Goal: Information Seeking & Learning: Learn about a topic

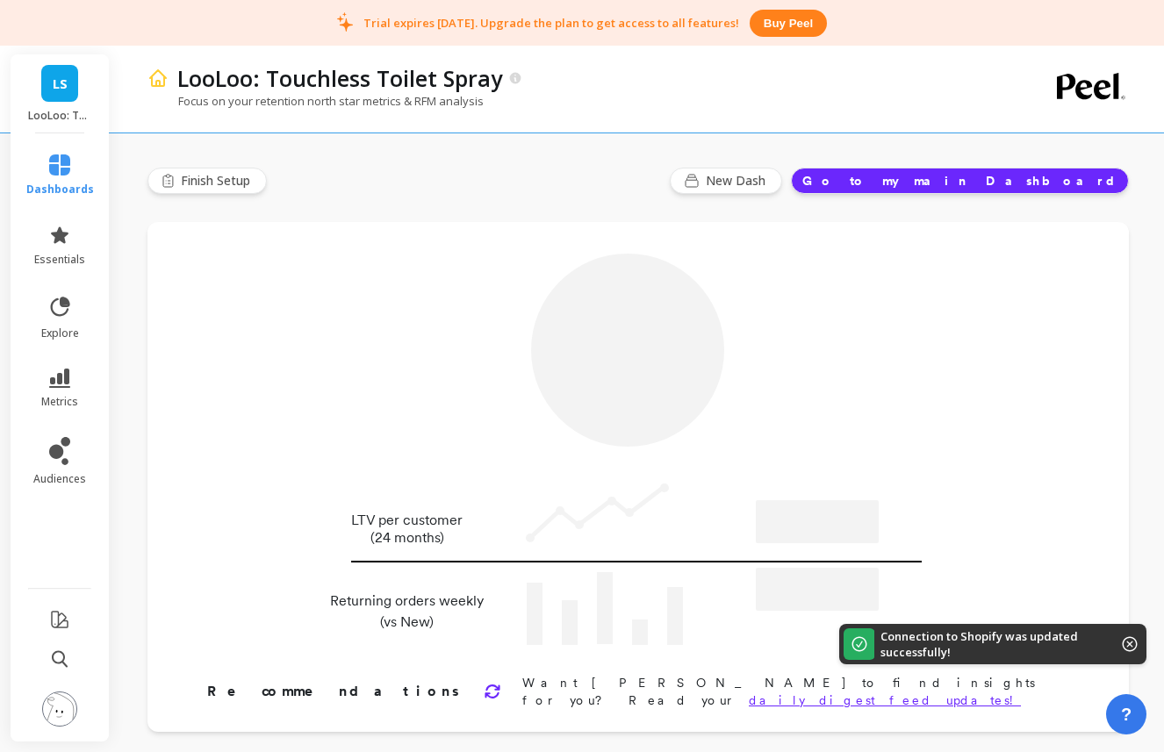
type input "Champions"
type input "758"
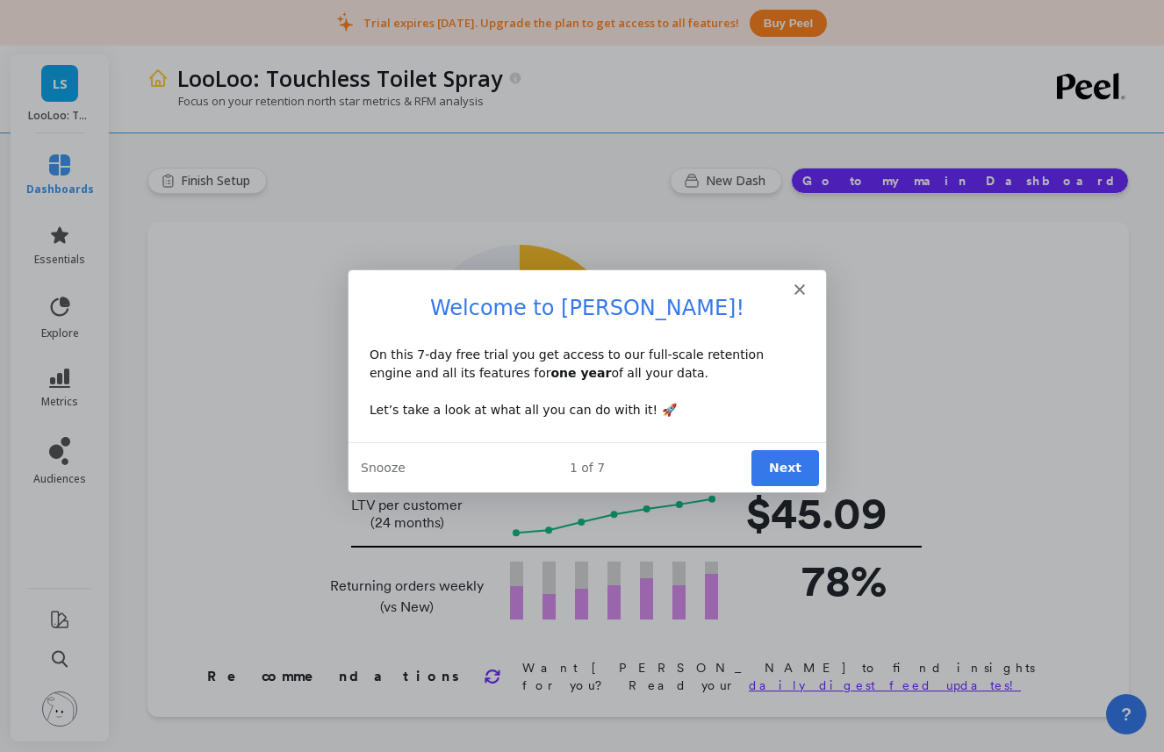
click at [781, 473] on button "Next" at bounding box center [784, 466] width 68 height 36
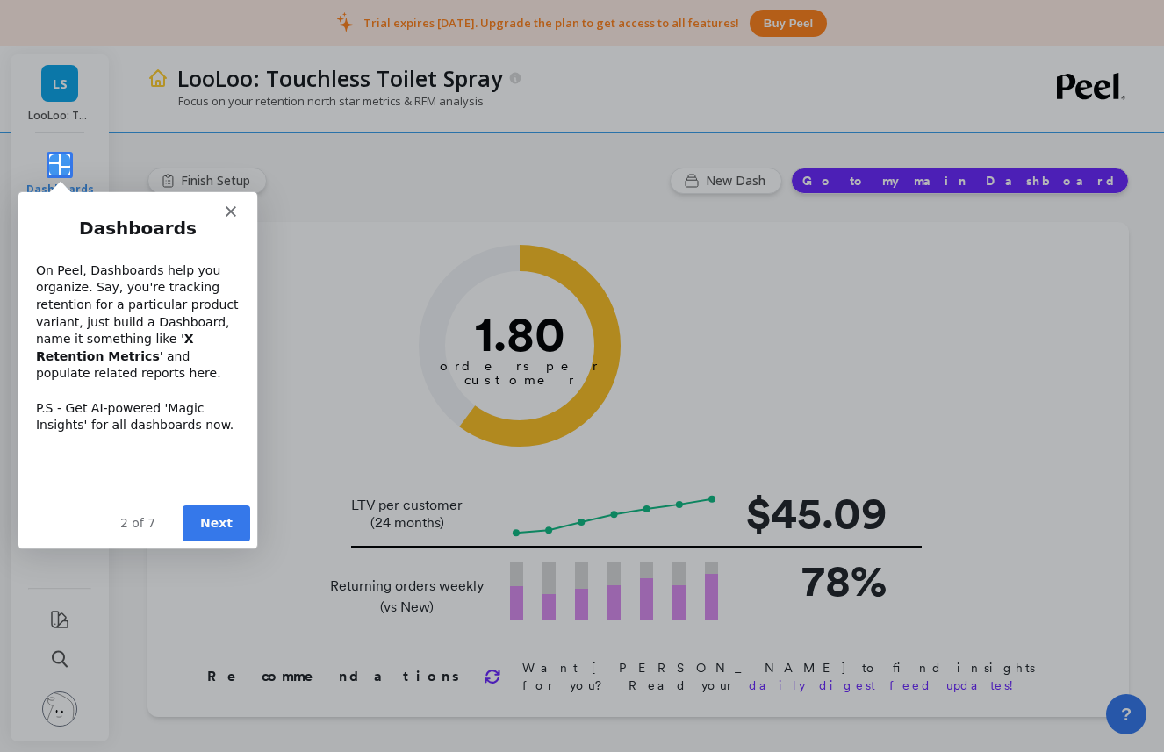
click at [226, 527] on button "Next" at bounding box center [216, 523] width 68 height 36
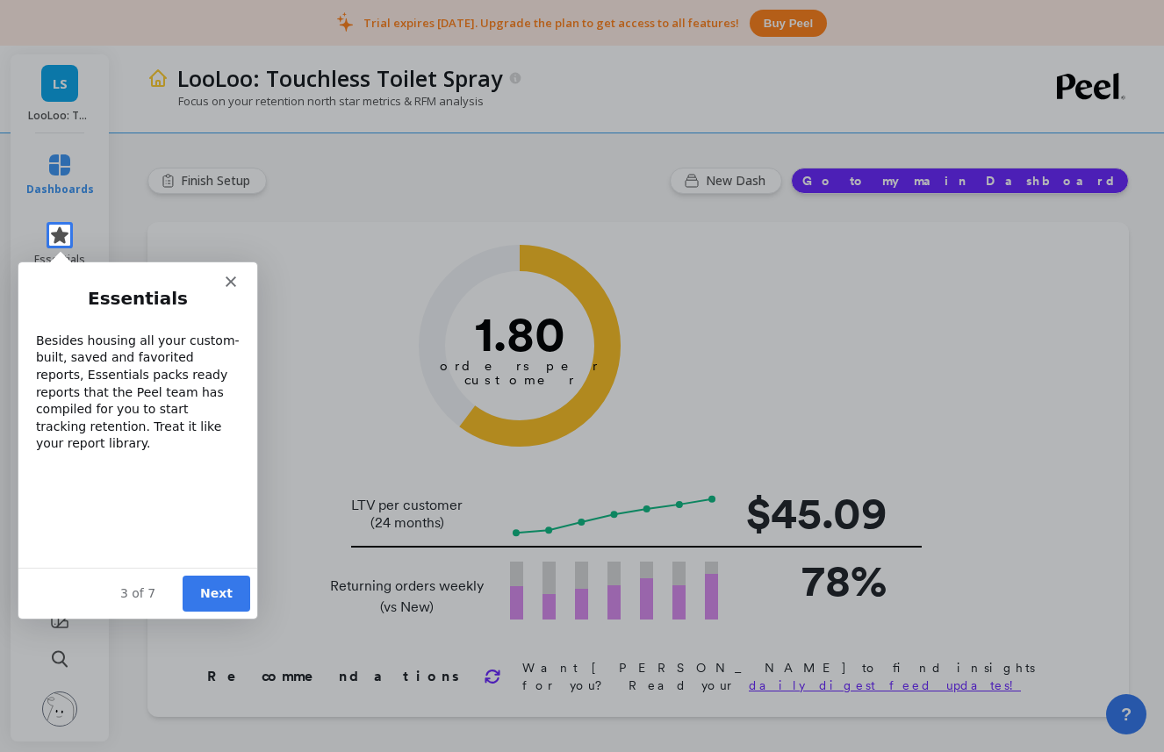
click at [233, 590] on button "Next" at bounding box center [216, 593] width 68 height 36
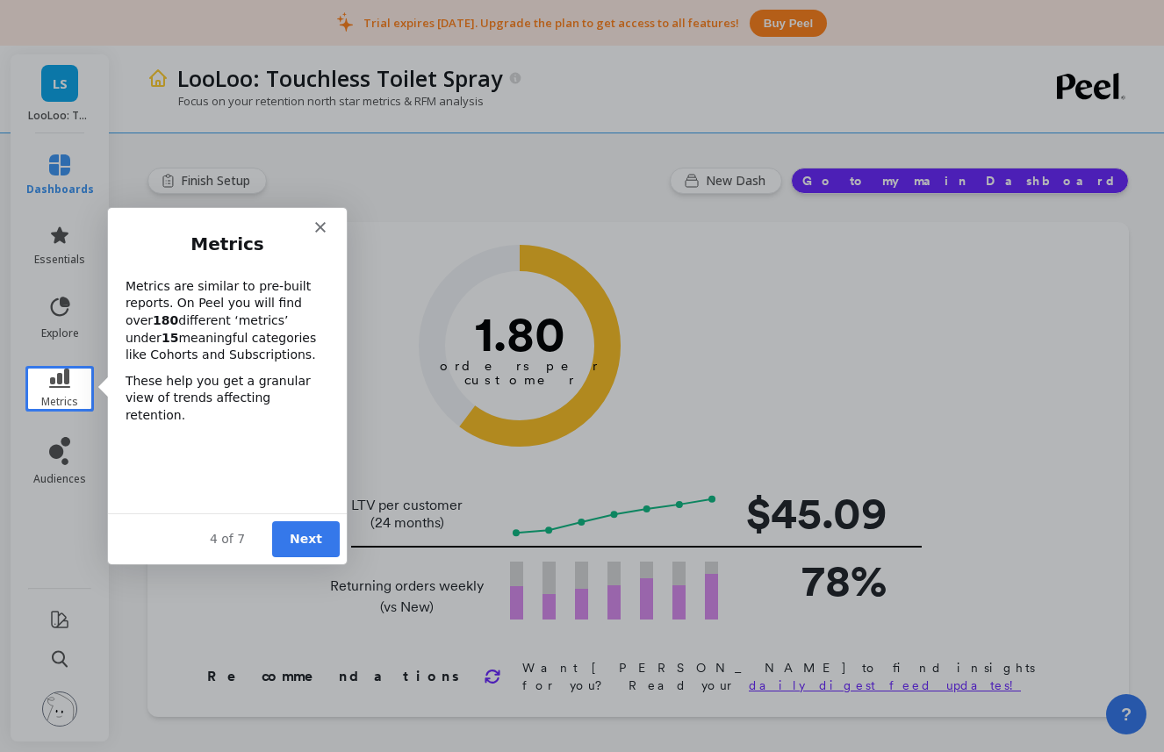
click at [315, 542] on button "Next" at bounding box center [304, 538] width 68 height 36
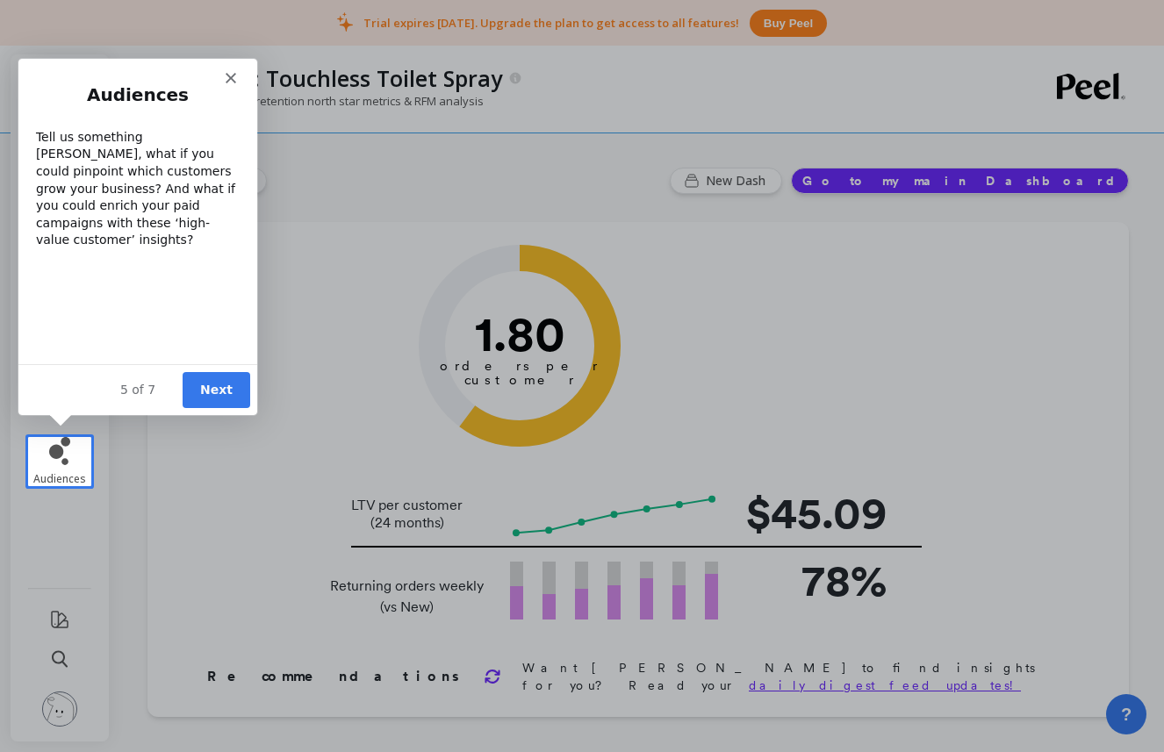
click at [221, 390] on button "Next" at bounding box center [216, 389] width 68 height 36
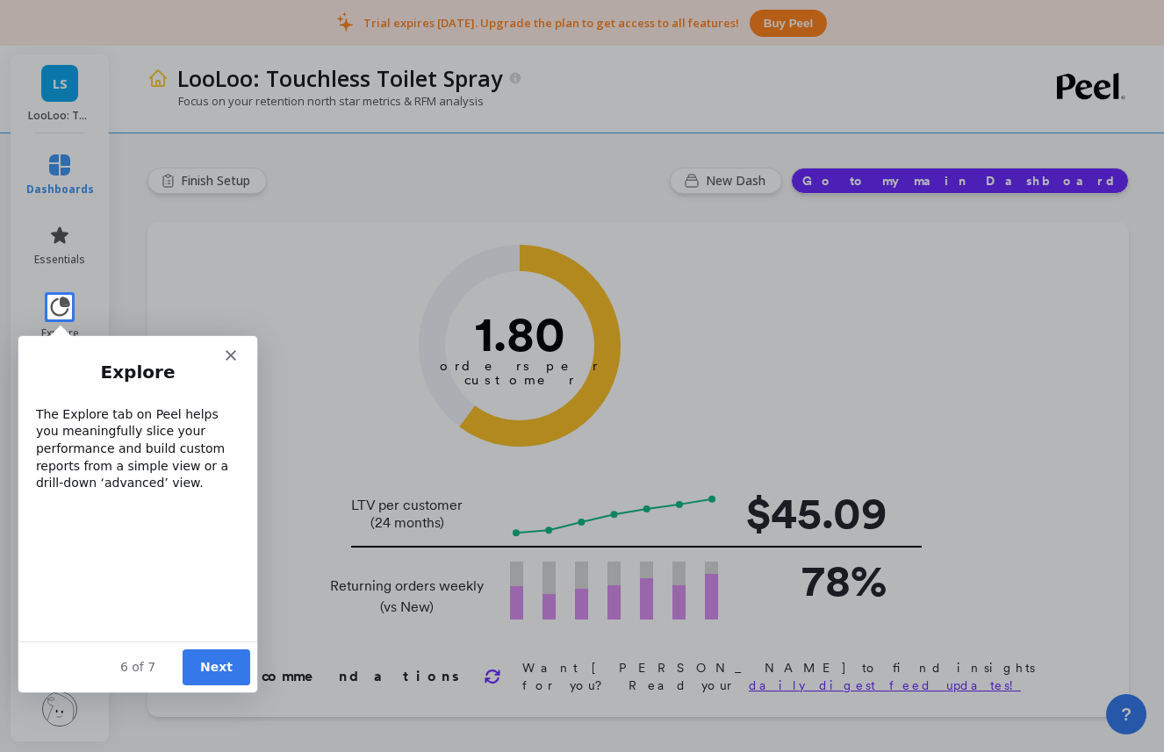
click at [216, 657] on button "Next" at bounding box center [216, 666] width 68 height 36
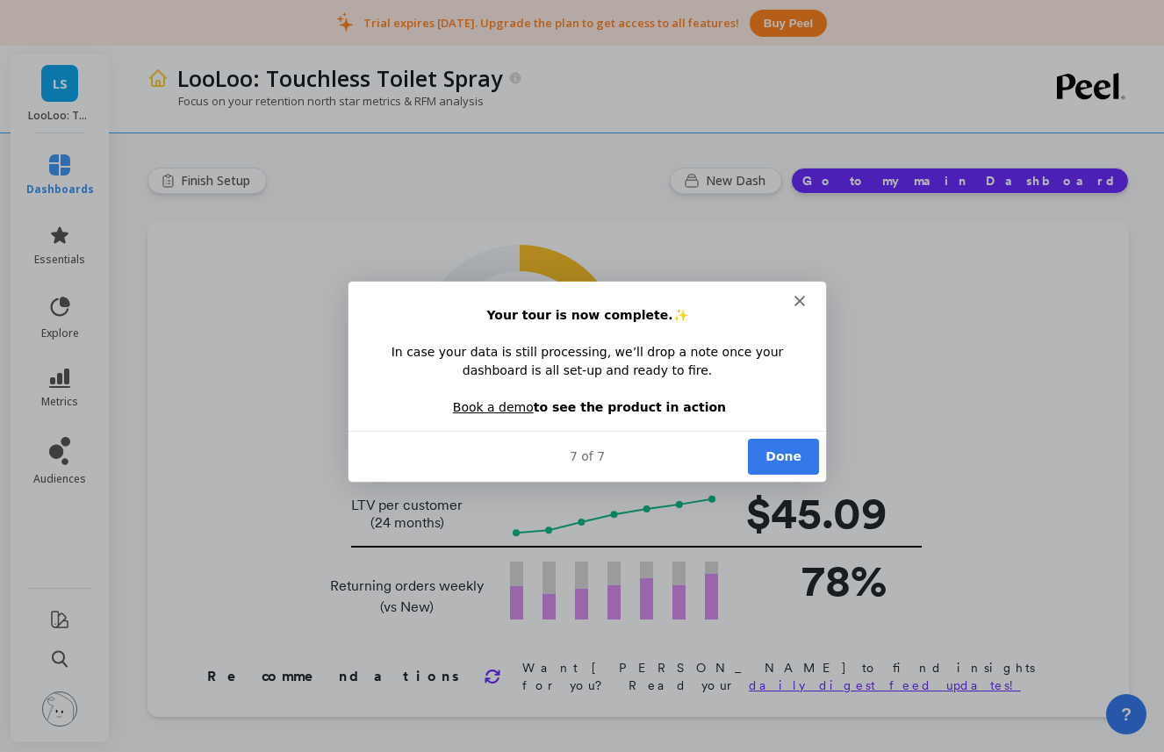
click at [769, 455] on button "Done" at bounding box center [782, 455] width 71 height 36
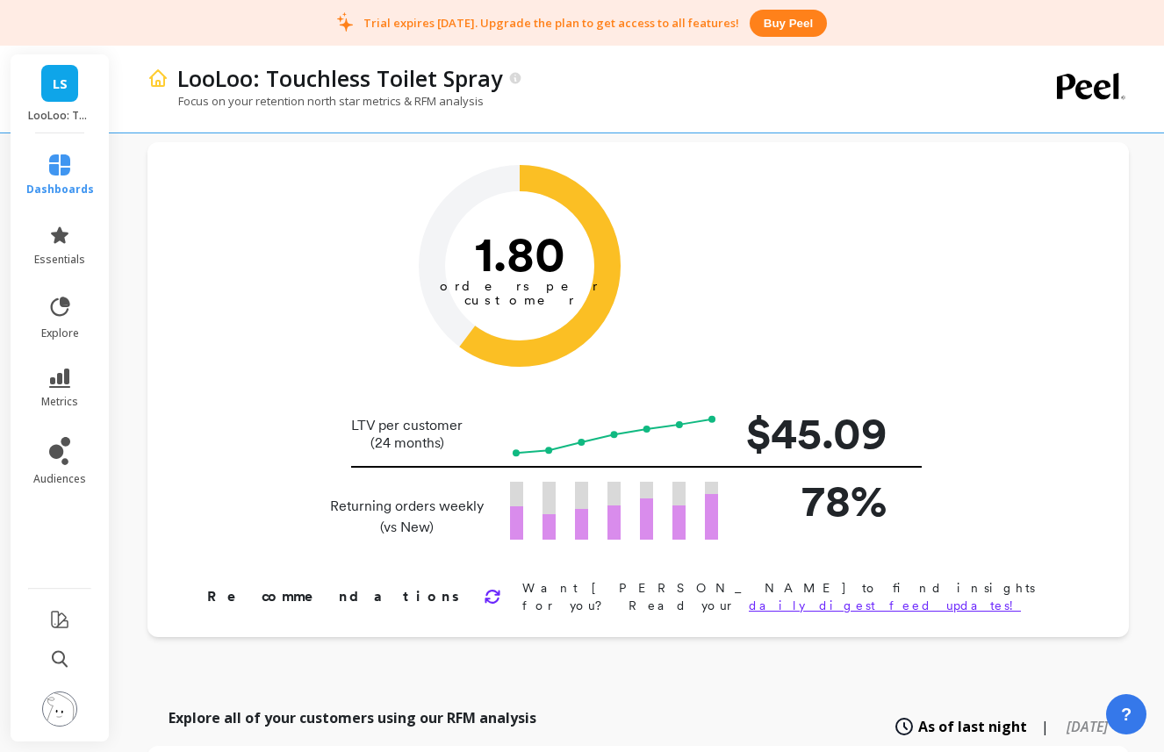
scroll to position [82, 0]
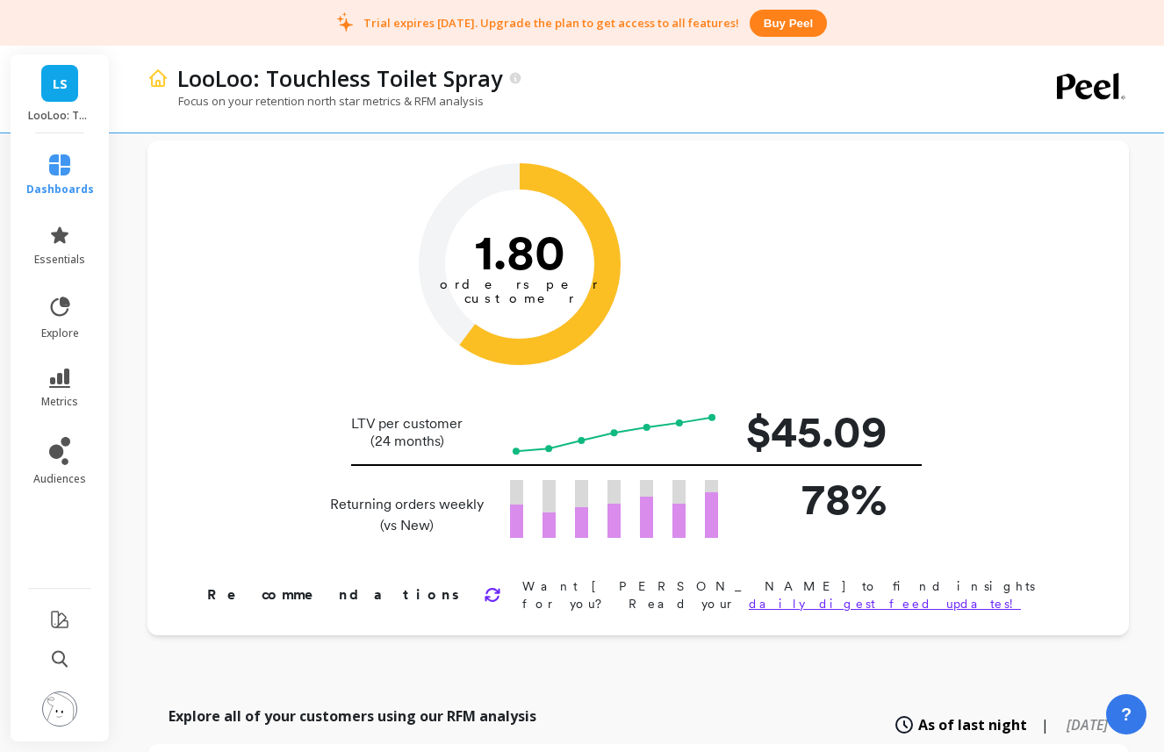
click at [854, 597] on link "daily digest feed updates!" at bounding box center [884, 604] width 272 height 14
click at [63, 172] on icon at bounding box center [59, 164] width 21 height 21
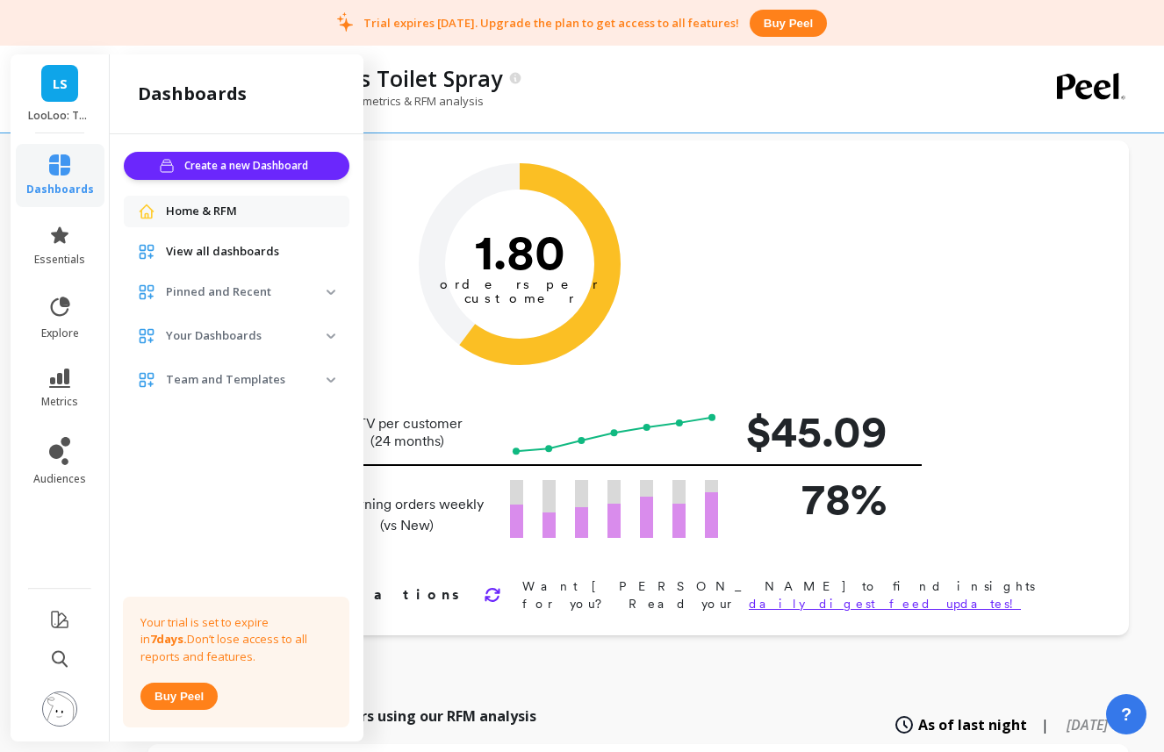
click at [211, 254] on span "View all dashboards" at bounding box center [222, 252] width 113 height 18
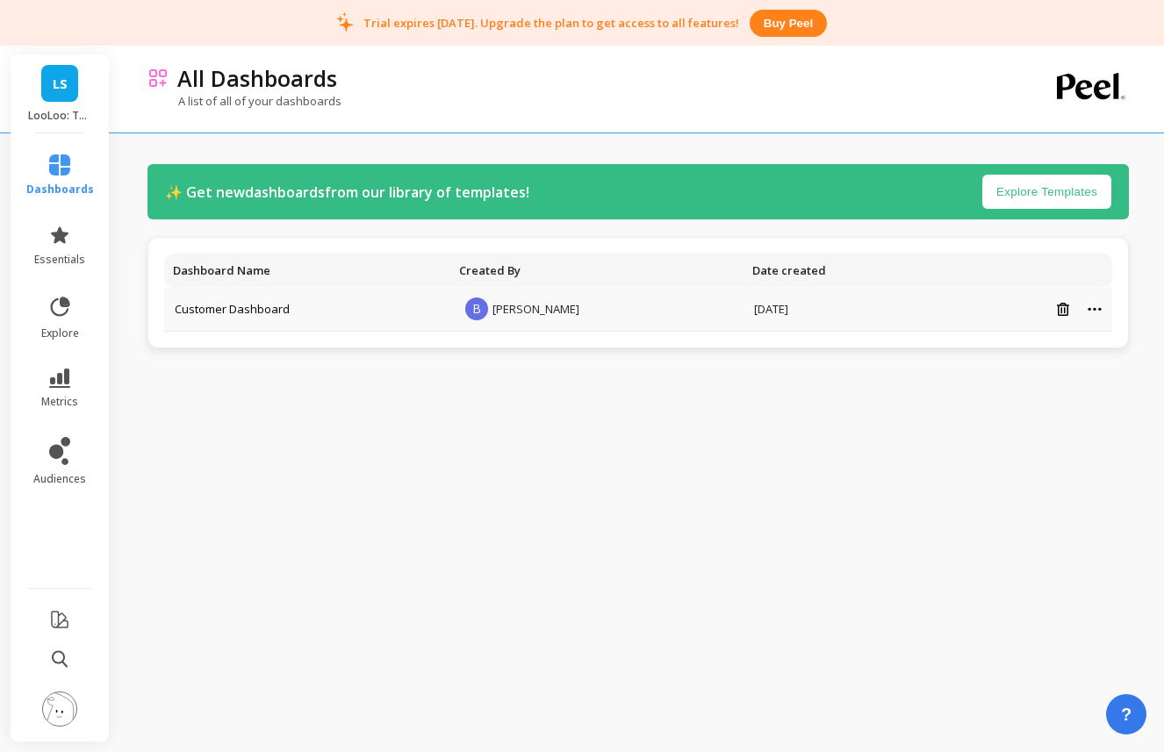
click at [293, 300] on td "Customer Dashboard" at bounding box center [307, 309] width 286 height 45
click at [277, 311] on link "Customer Dashboard" at bounding box center [232, 309] width 115 height 16
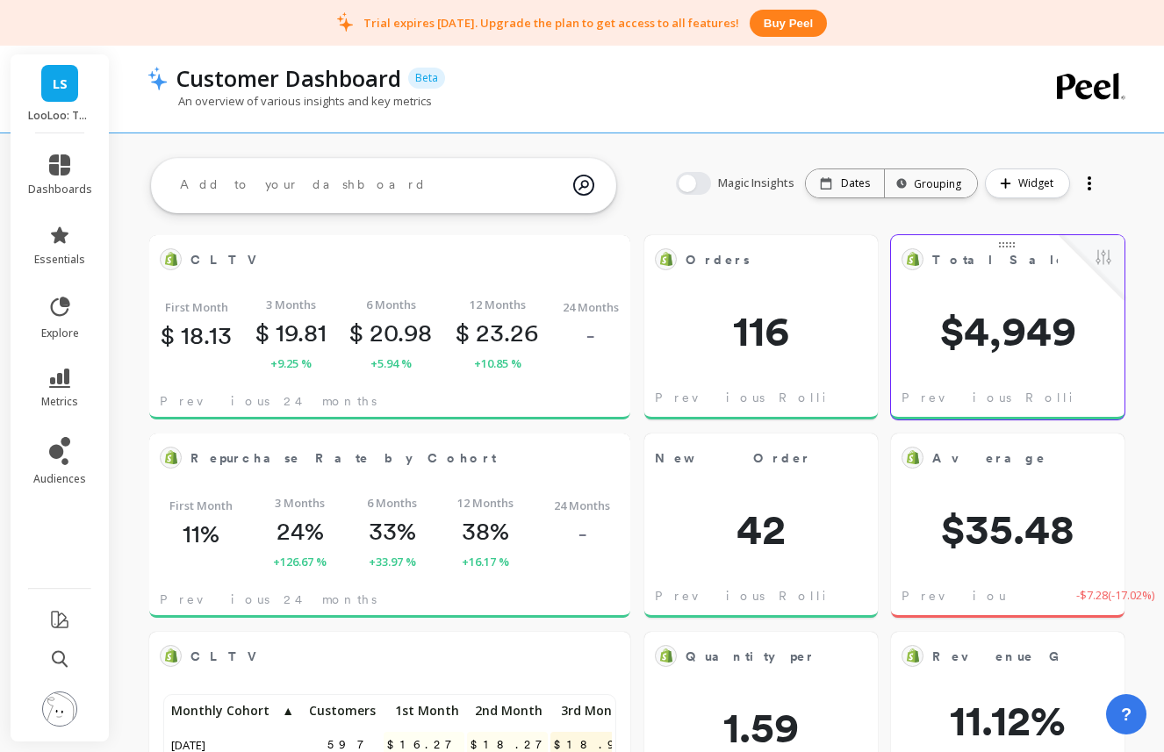
scroll to position [1, 0]
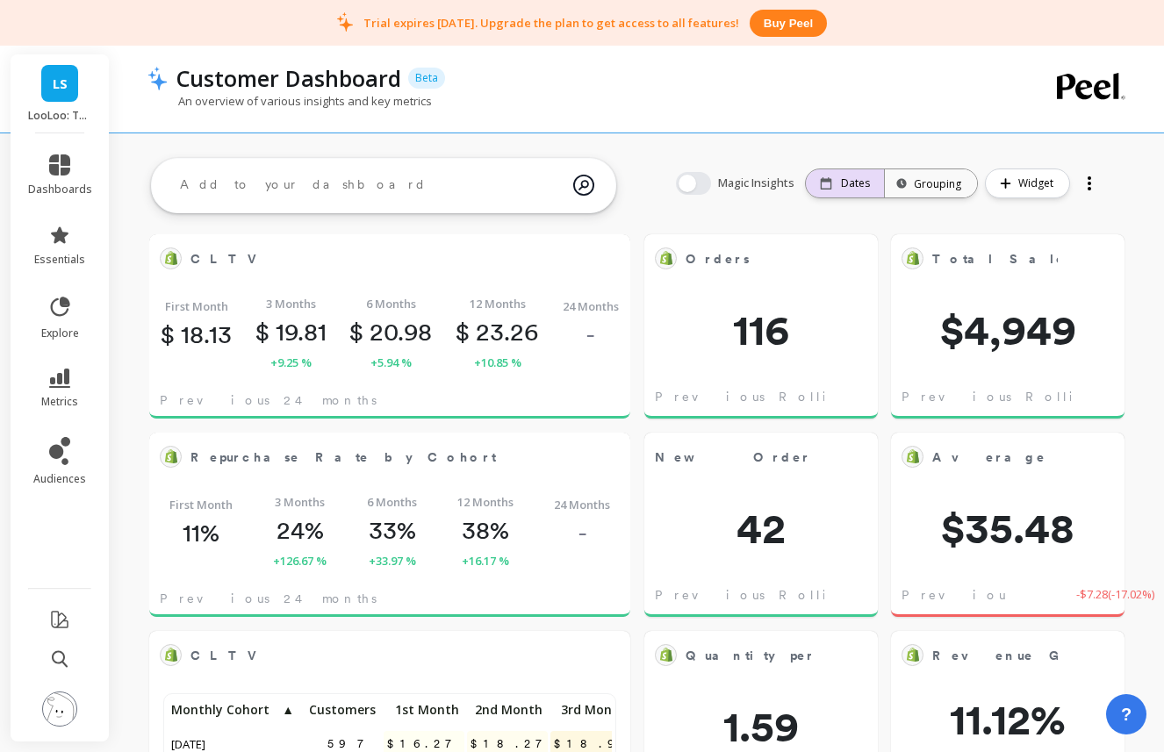
click at [862, 191] on div "Dates" at bounding box center [845, 183] width 78 height 28
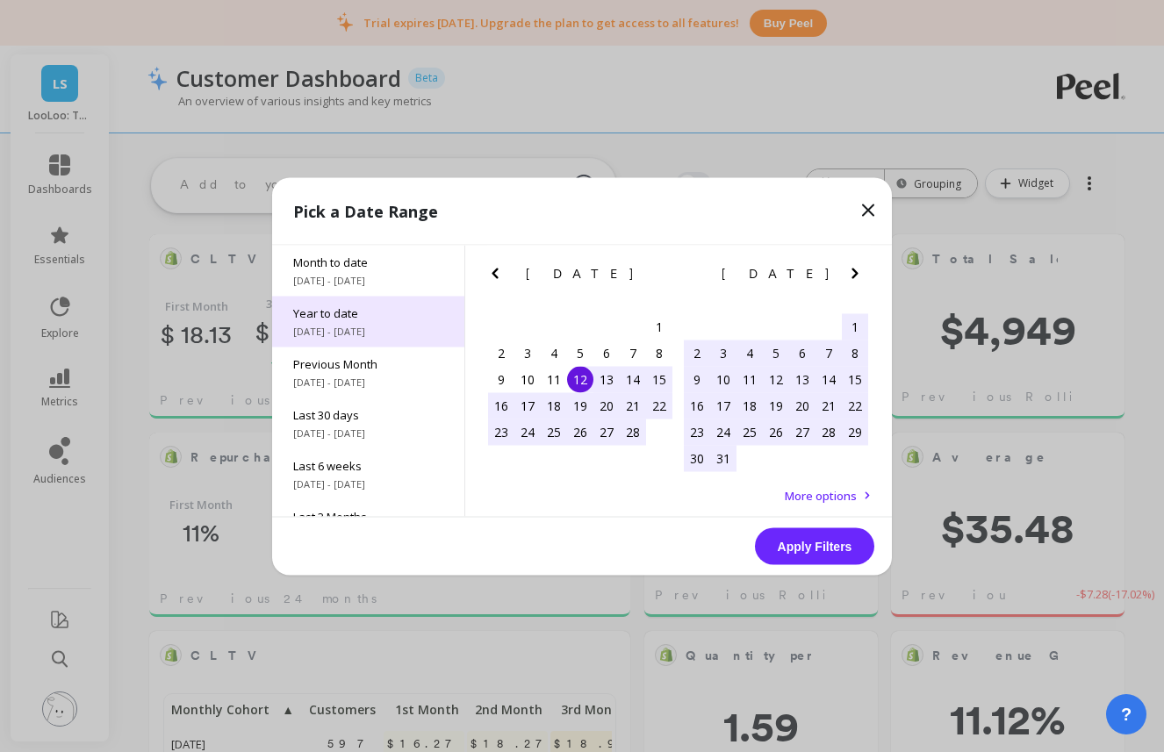
click at [395, 331] on span "1/1/2025 - 8/12/2025" at bounding box center [368, 331] width 150 height 14
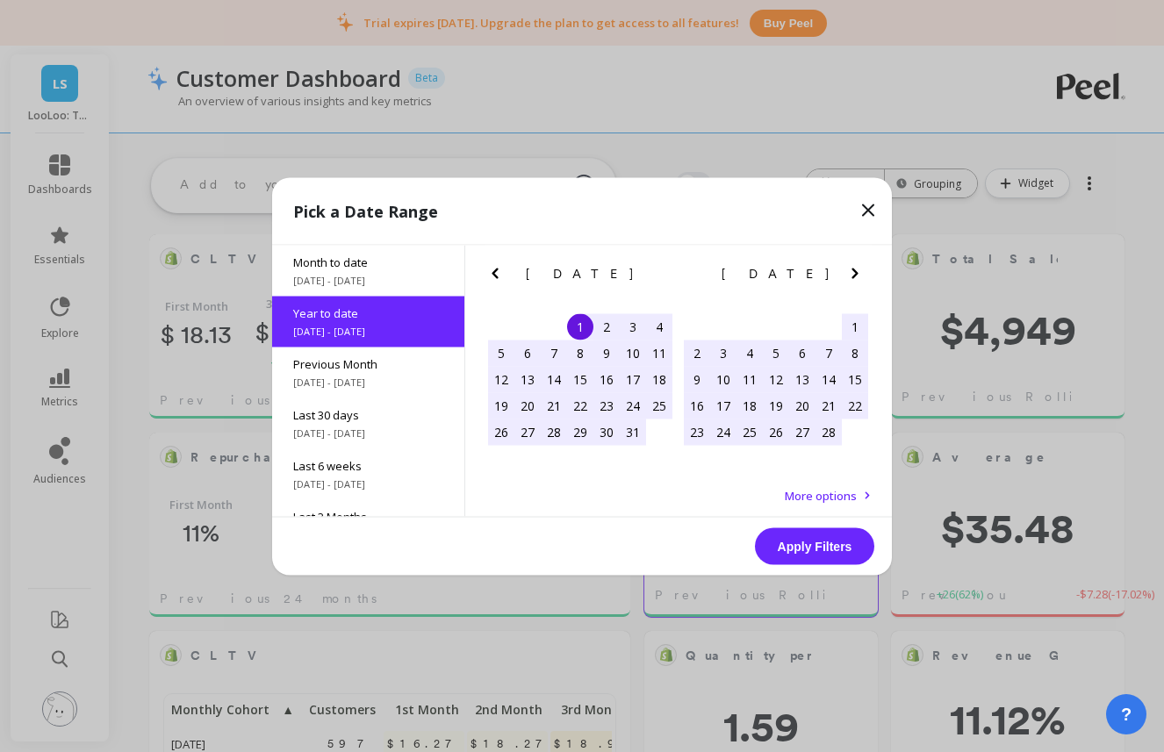
click at [777, 540] on button "Apply Filters" at bounding box center [814, 545] width 119 height 37
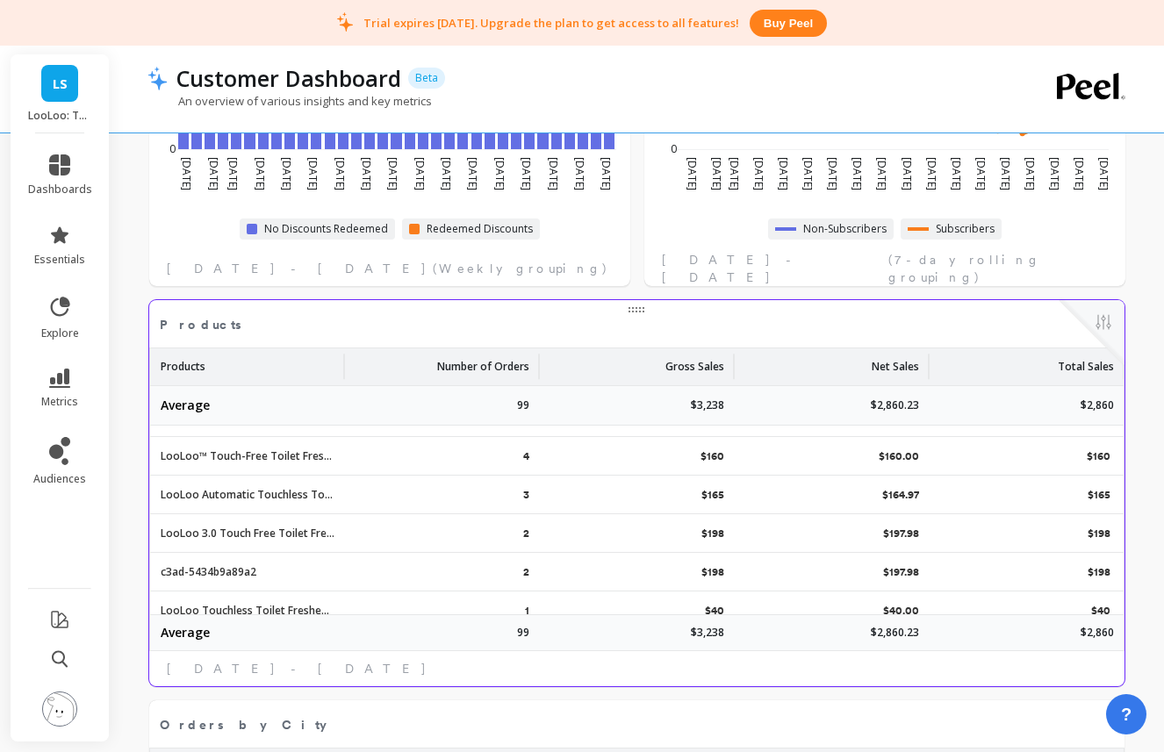
scroll to position [770, 0]
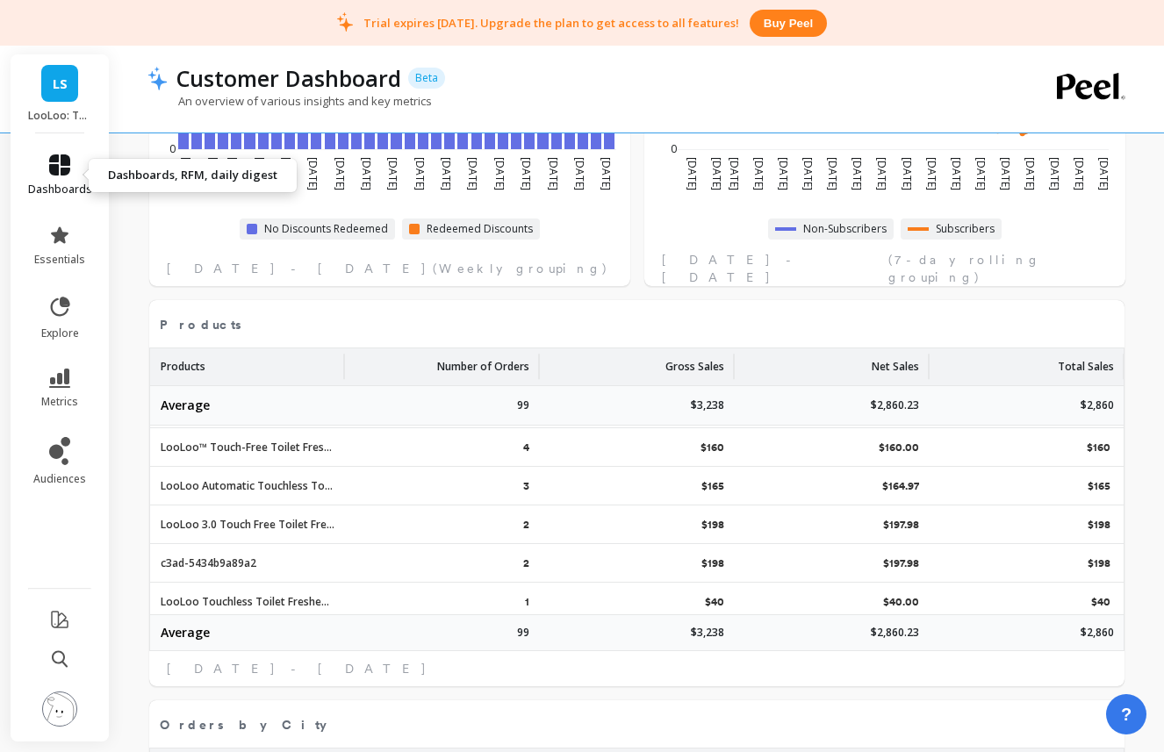
click at [58, 188] on span "dashboards" at bounding box center [60, 190] width 64 height 14
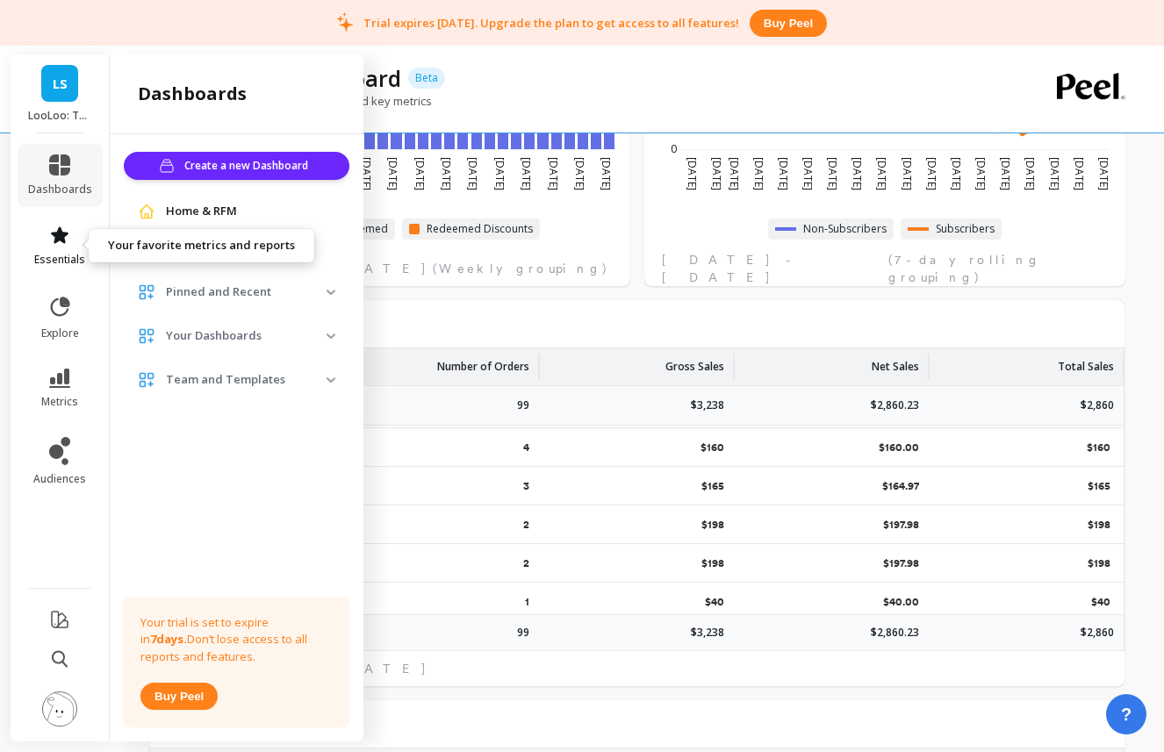
click at [68, 254] on span "essentials" at bounding box center [59, 260] width 51 height 14
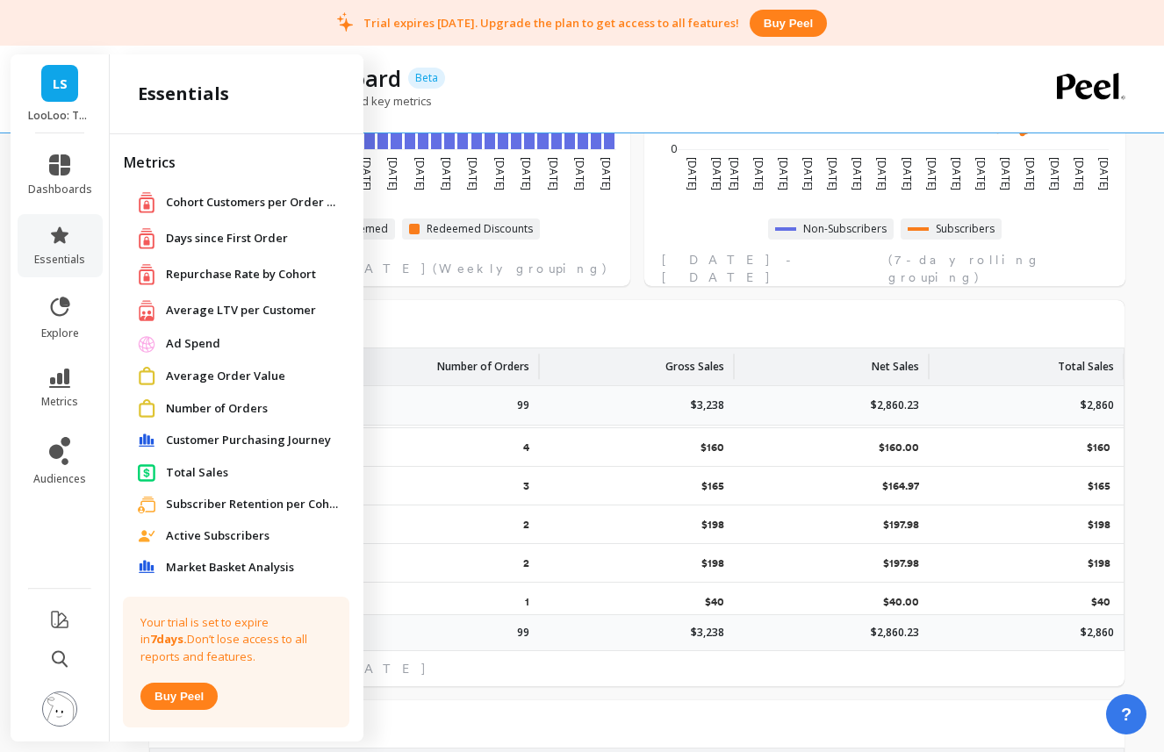
click at [244, 279] on span "Repurchase Rate by Cohort" at bounding box center [241, 275] width 150 height 18
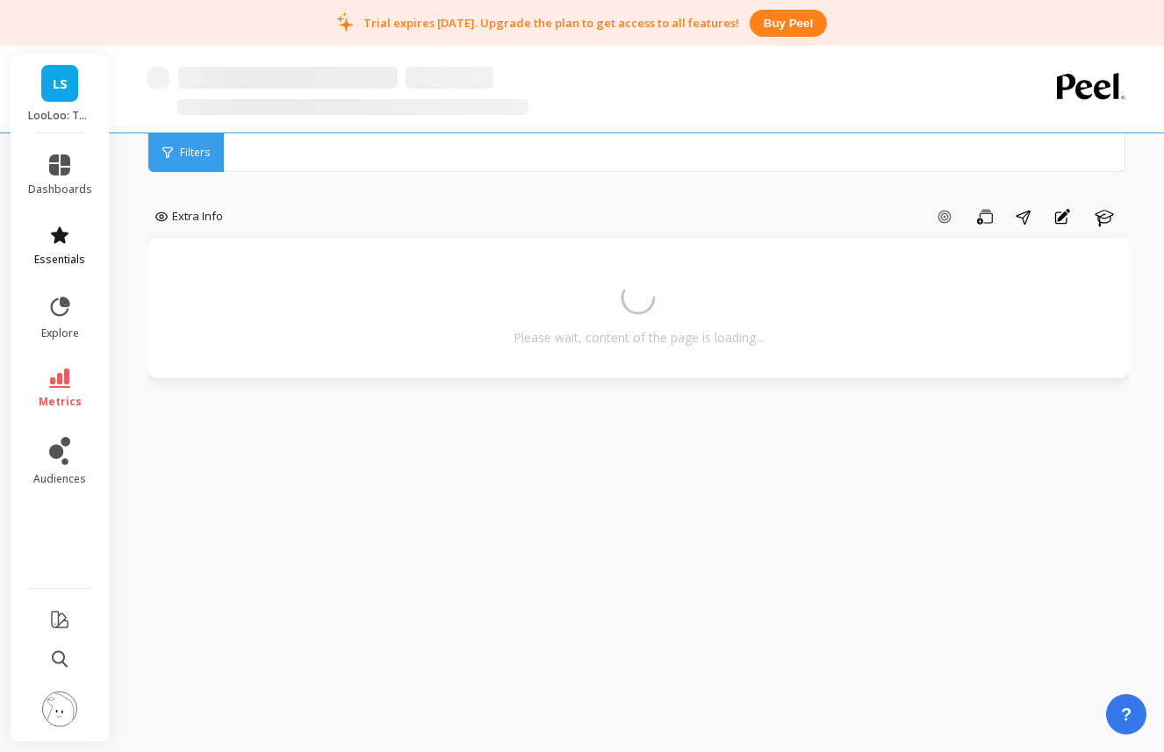
click at [65, 243] on icon at bounding box center [59, 235] width 21 height 21
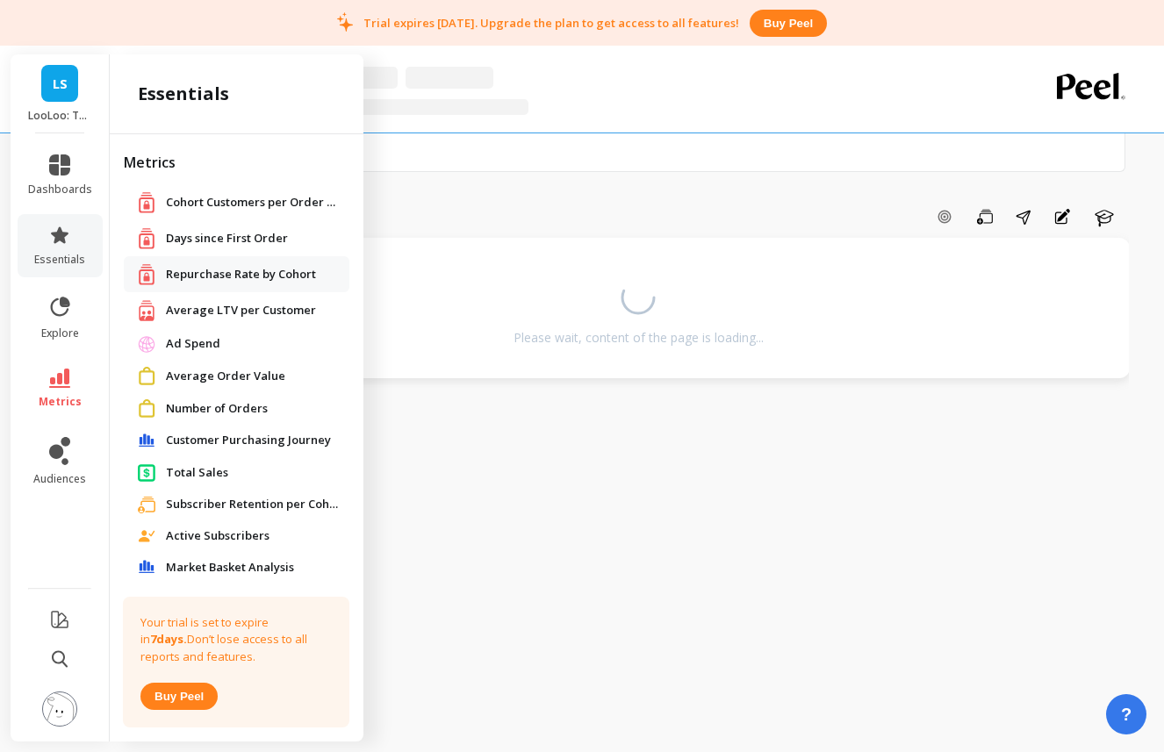
click at [253, 310] on span "Average LTV per Customer" at bounding box center [241, 311] width 150 height 18
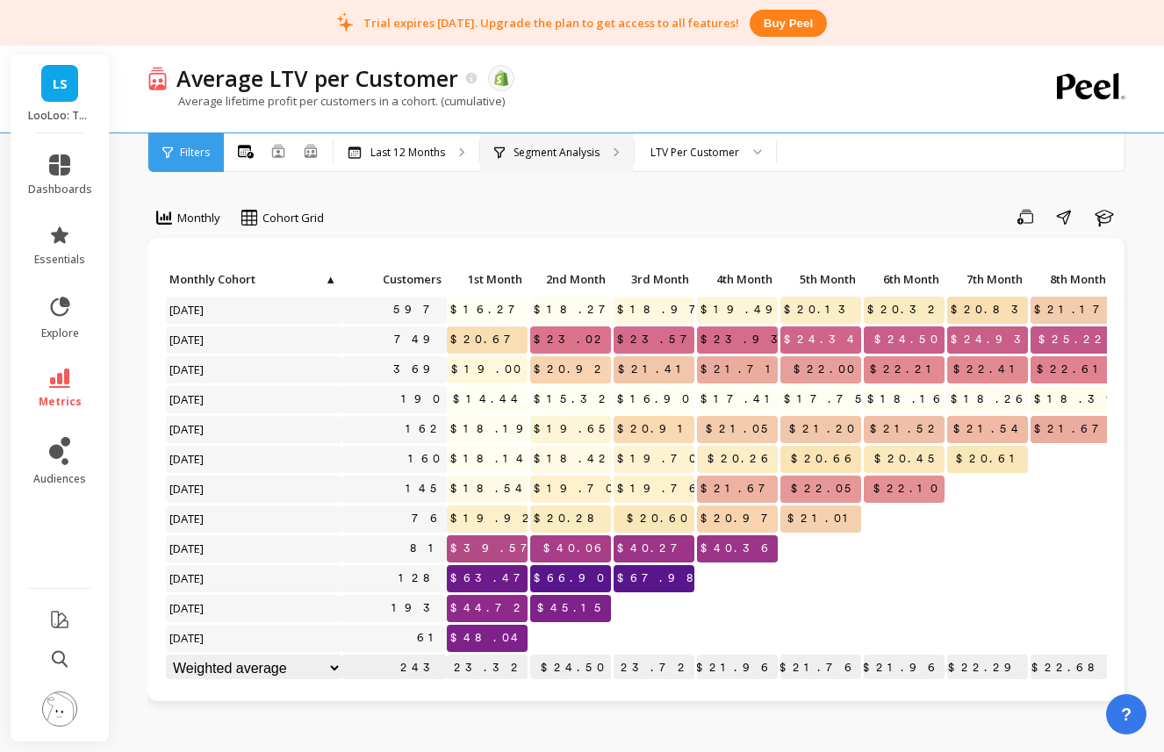
click at [532, 161] on div "Segment Analysis" at bounding box center [557, 152] width 154 height 39
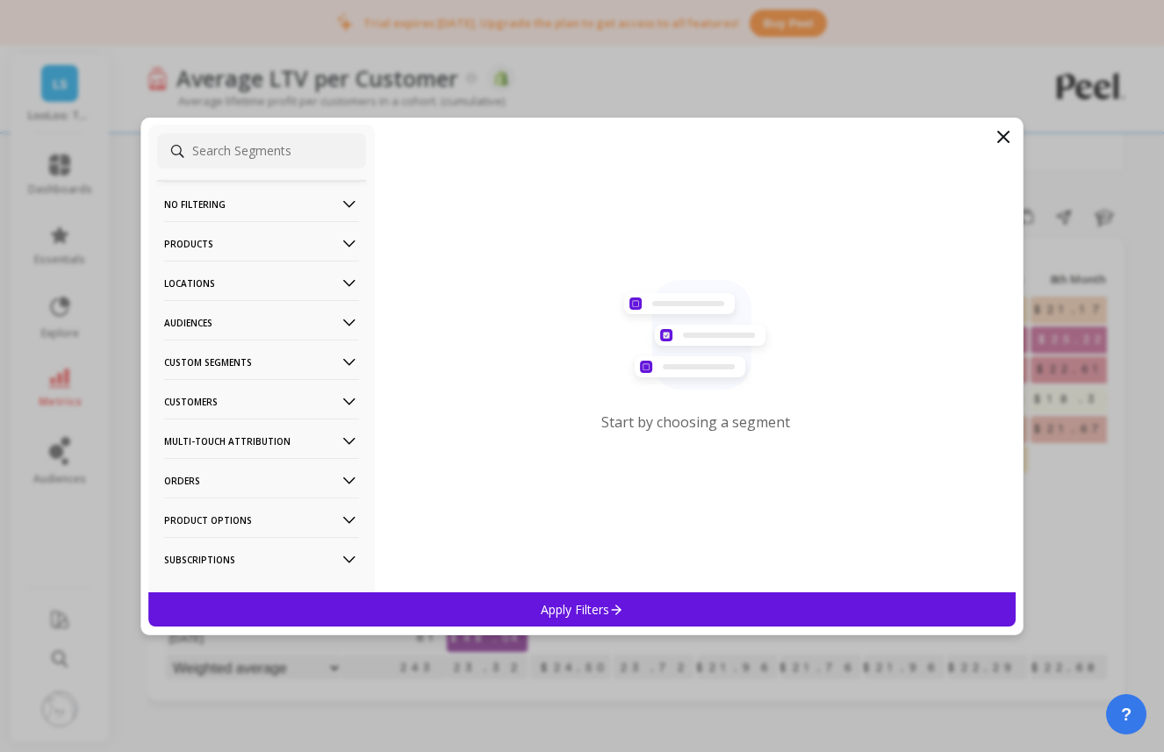
click at [236, 244] on p "Products" at bounding box center [261, 243] width 195 height 45
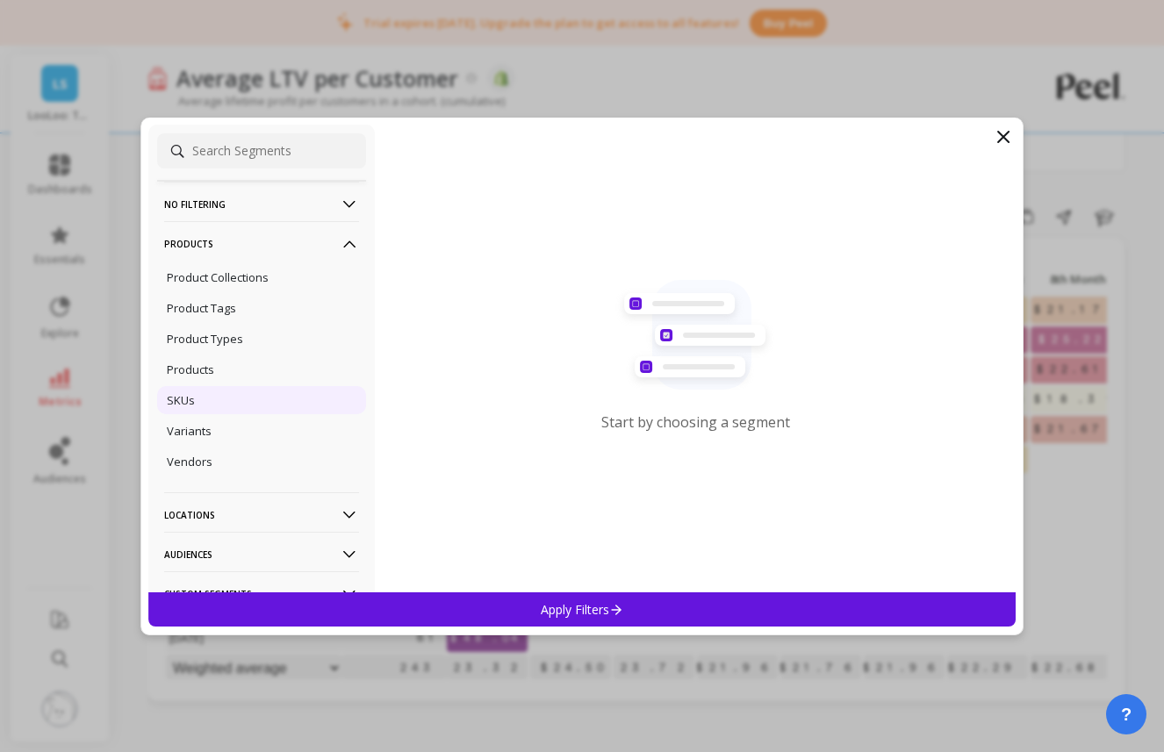
click at [246, 401] on div "SKUs" at bounding box center [261, 400] width 209 height 28
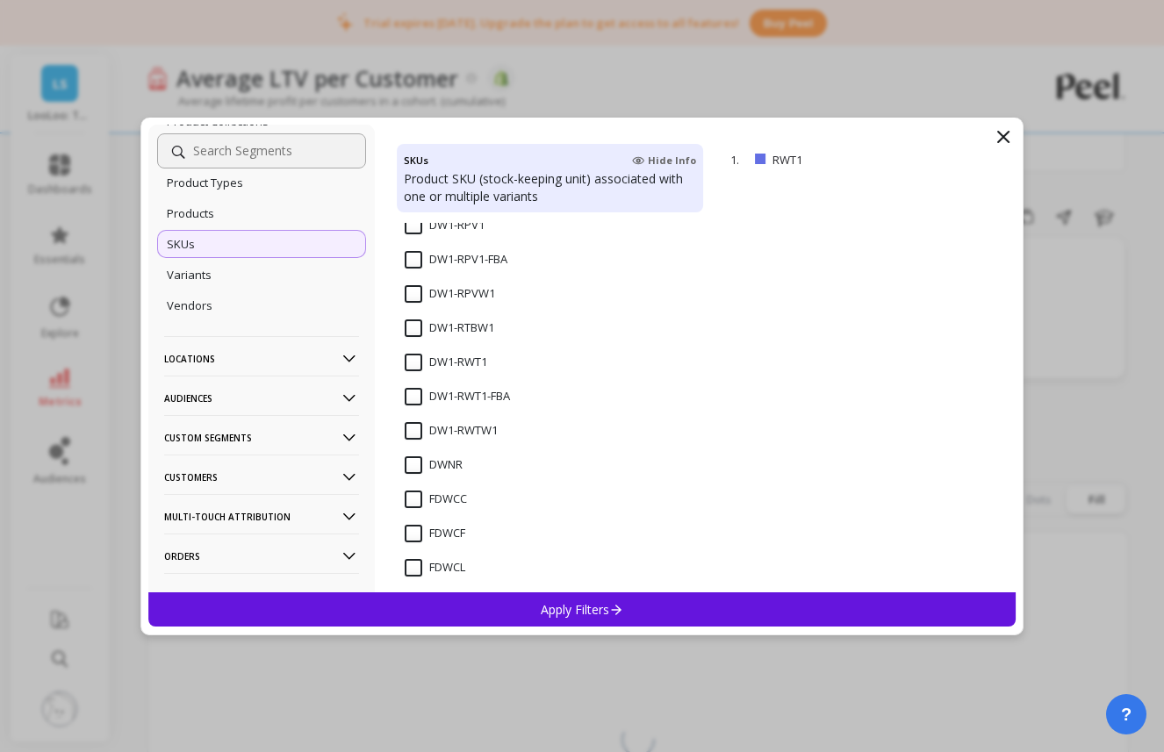
scroll to position [260, 0]
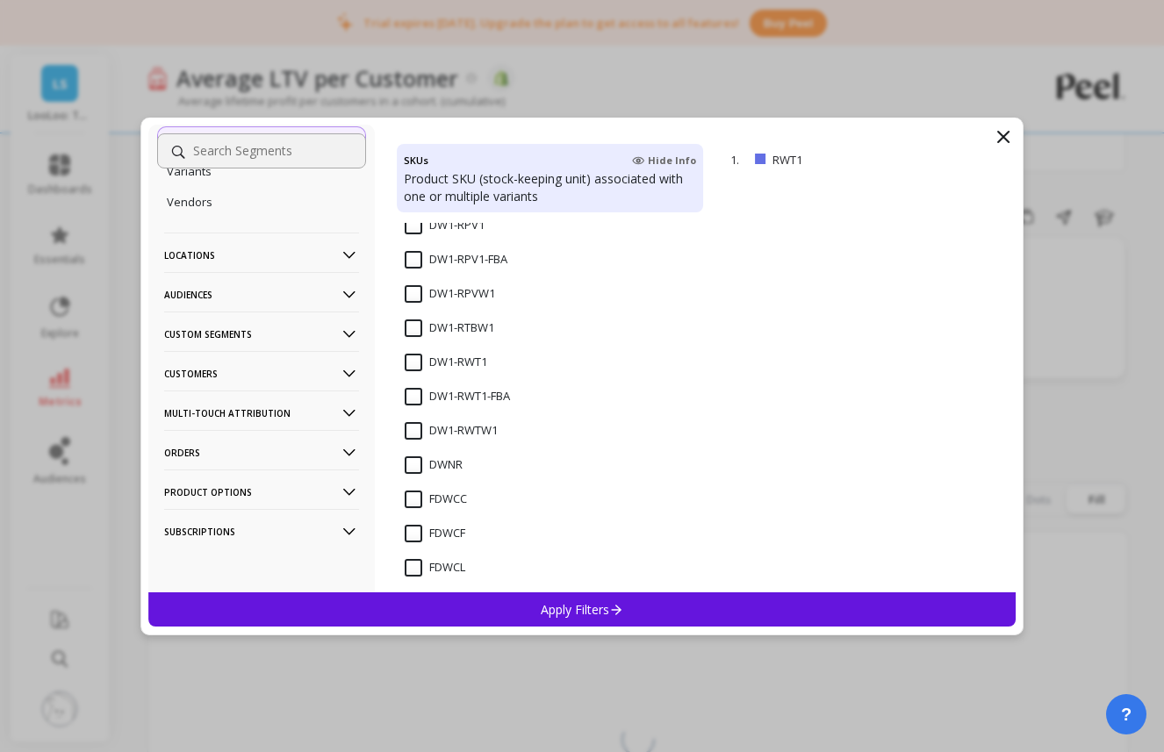
click at [260, 484] on p "Product Options" at bounding box center [261, 491] width 195 height 45
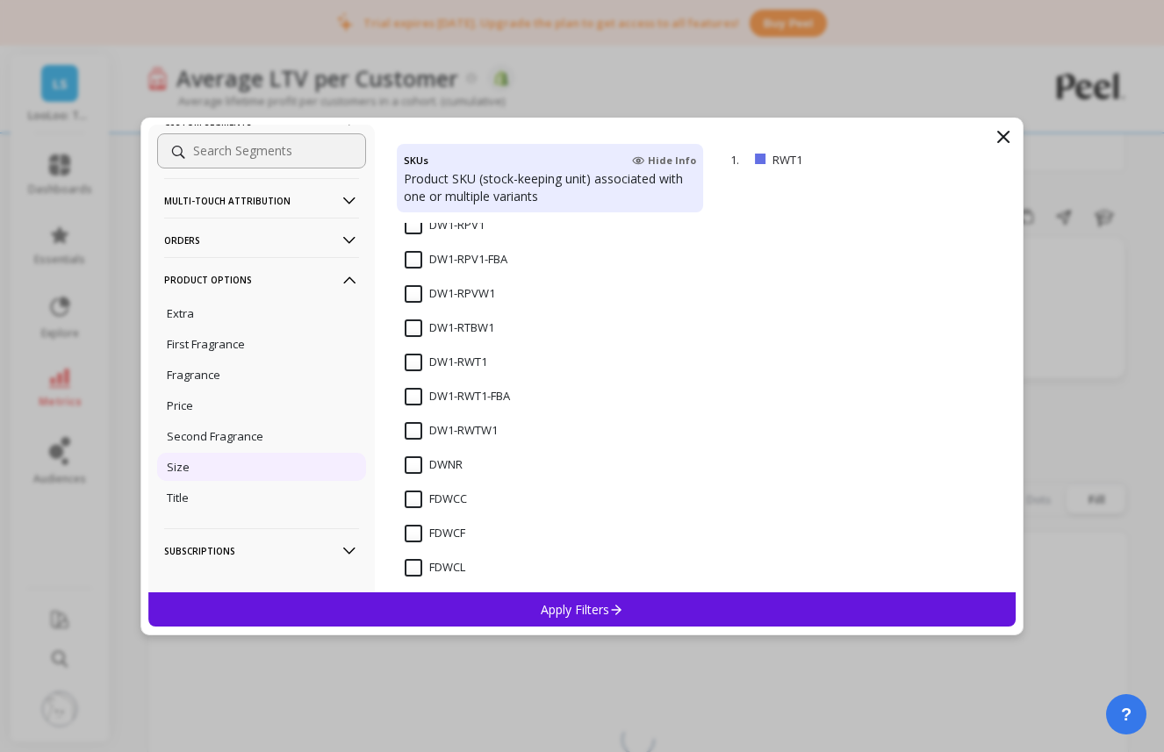
scroll to position [32, 0]
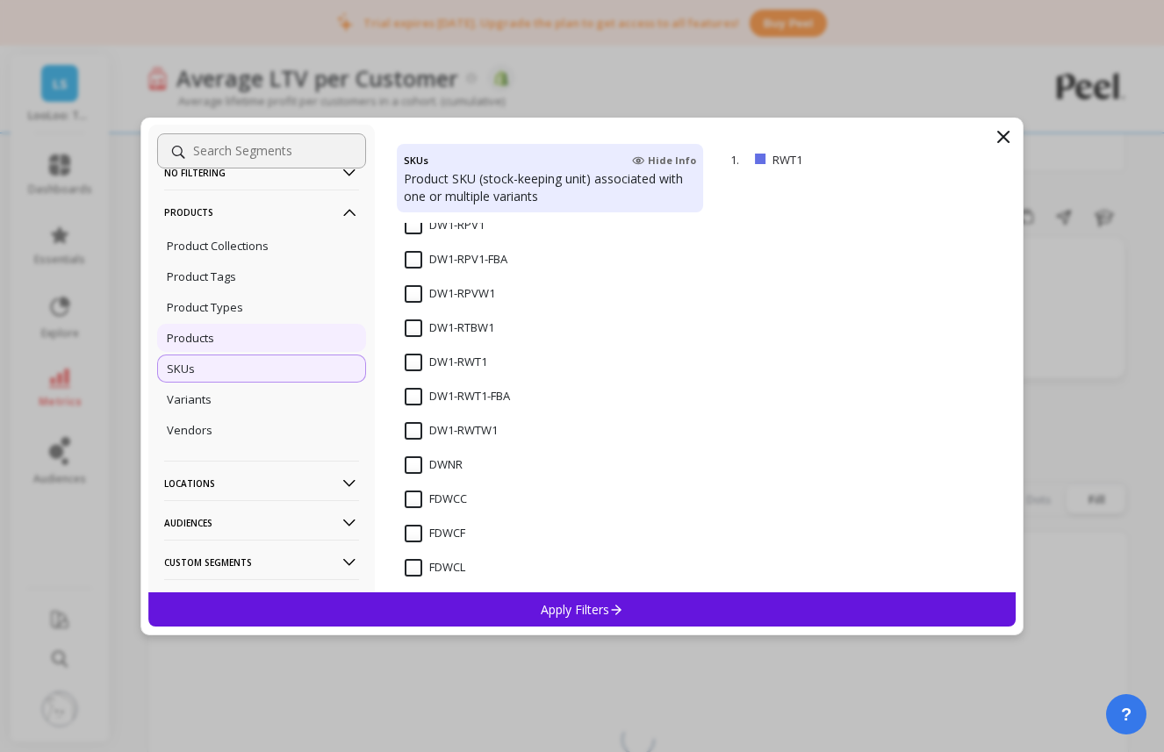
click at [229, 335] on div "Products" at bounding box center [261, 338] width 209 height 28
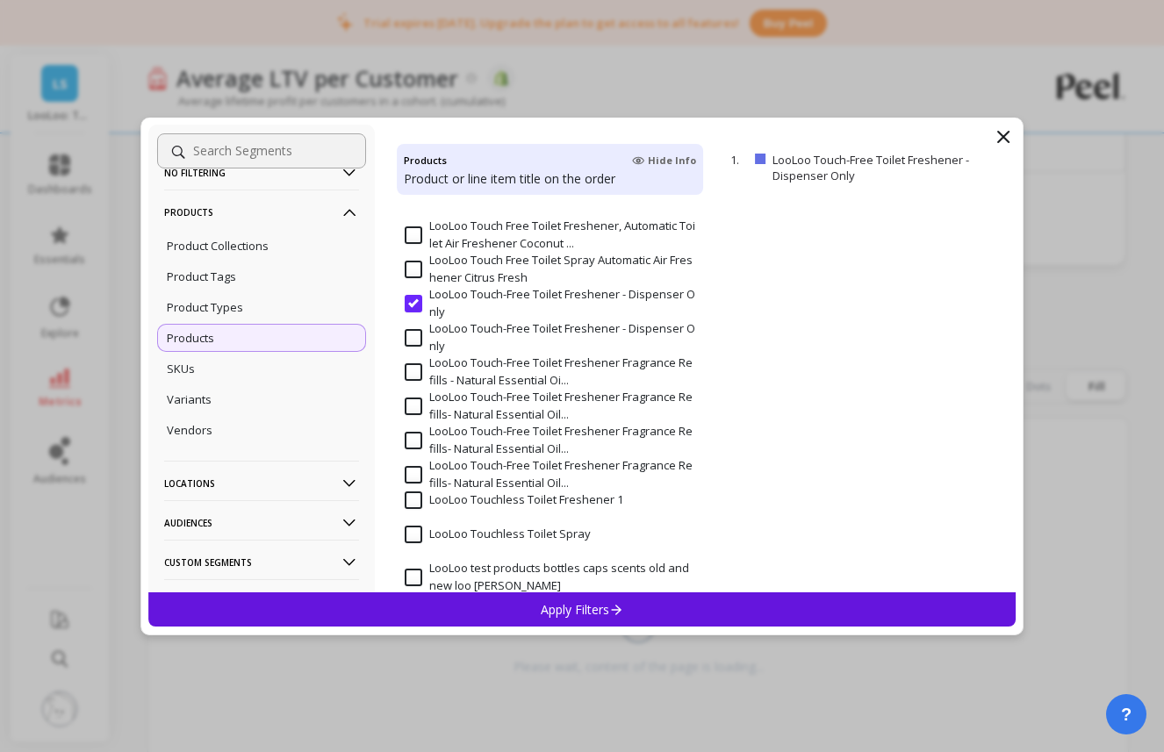
scroll to position [1048, 0]
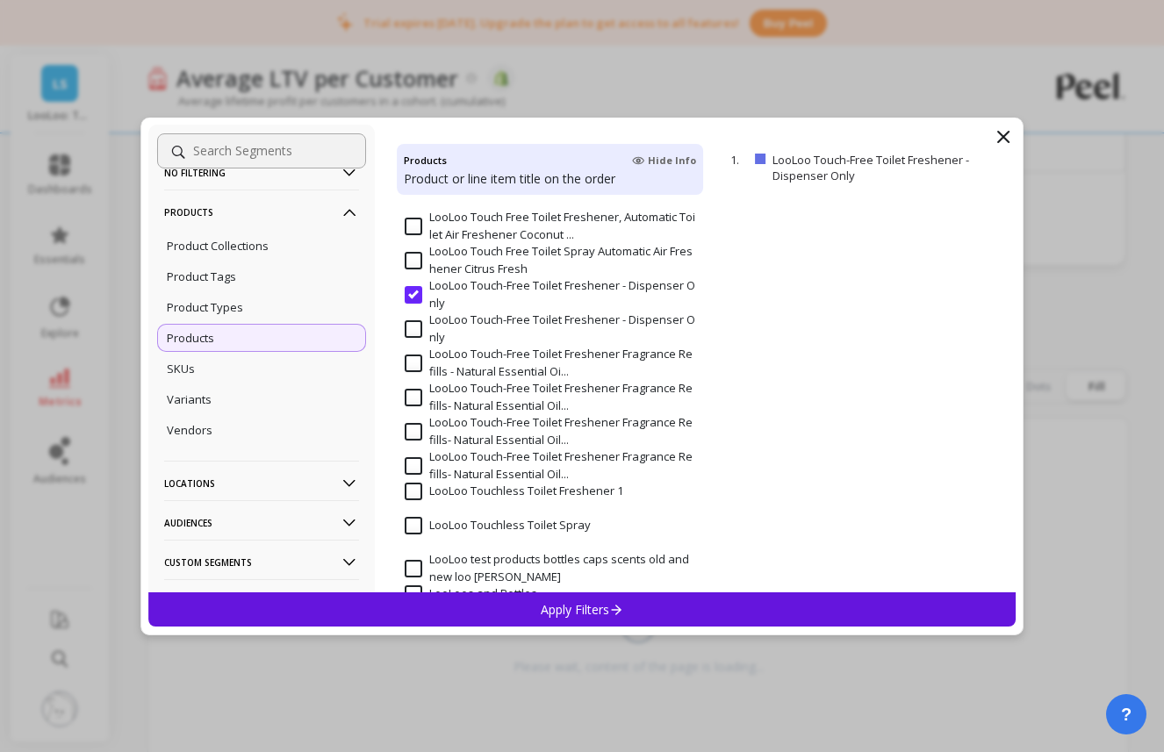
click at [416, 289] on input "LooLoo Touch-Free Toilet Freshener - Dispenser Only" at bounding box center [550, 294] width 290 height 34
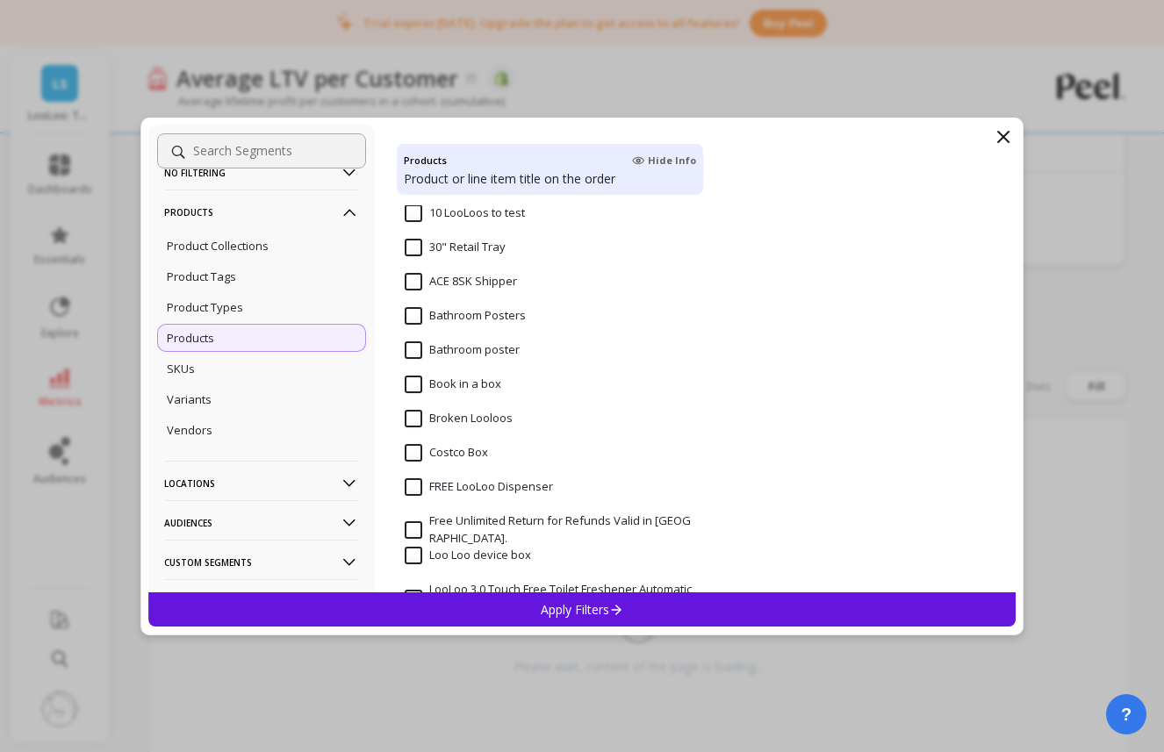
scroll to position [168, 0]
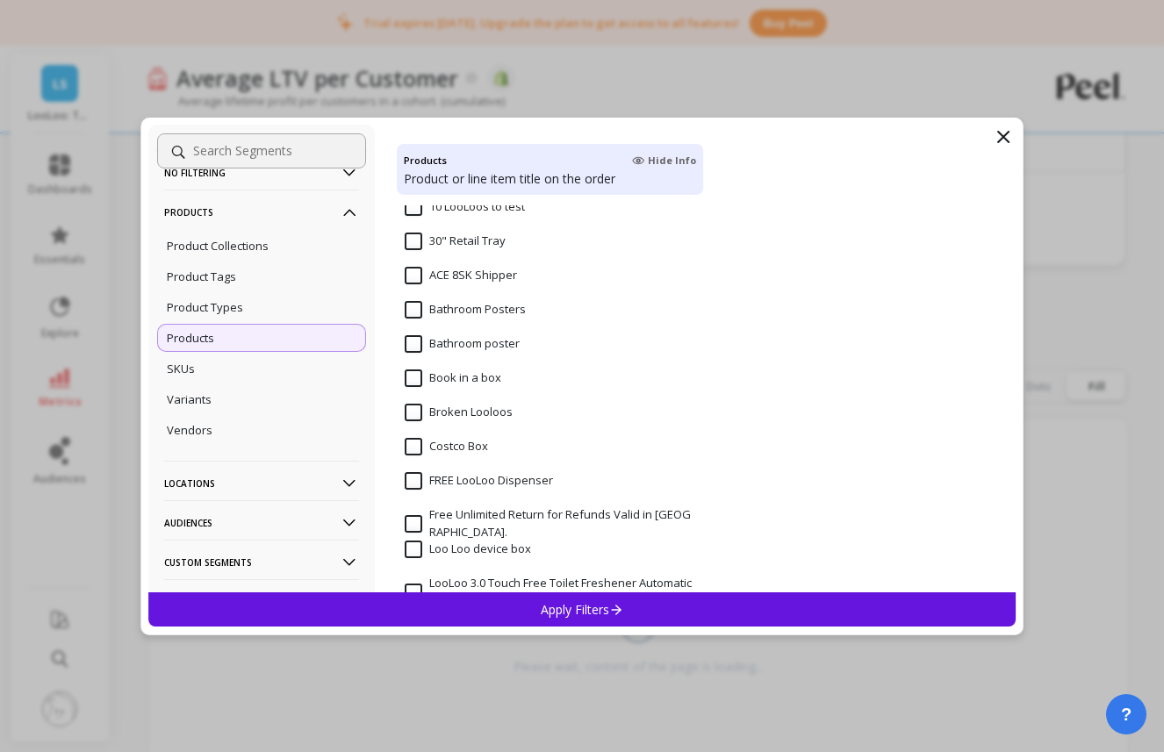
click at [417, 482] on input "FREE LooLoo Dispenser" at bounding box center [479, 481] width 148 height 18
click at [568, 603] on p "Apply Filters" at bounding box center [582, 609] width 83 height 17
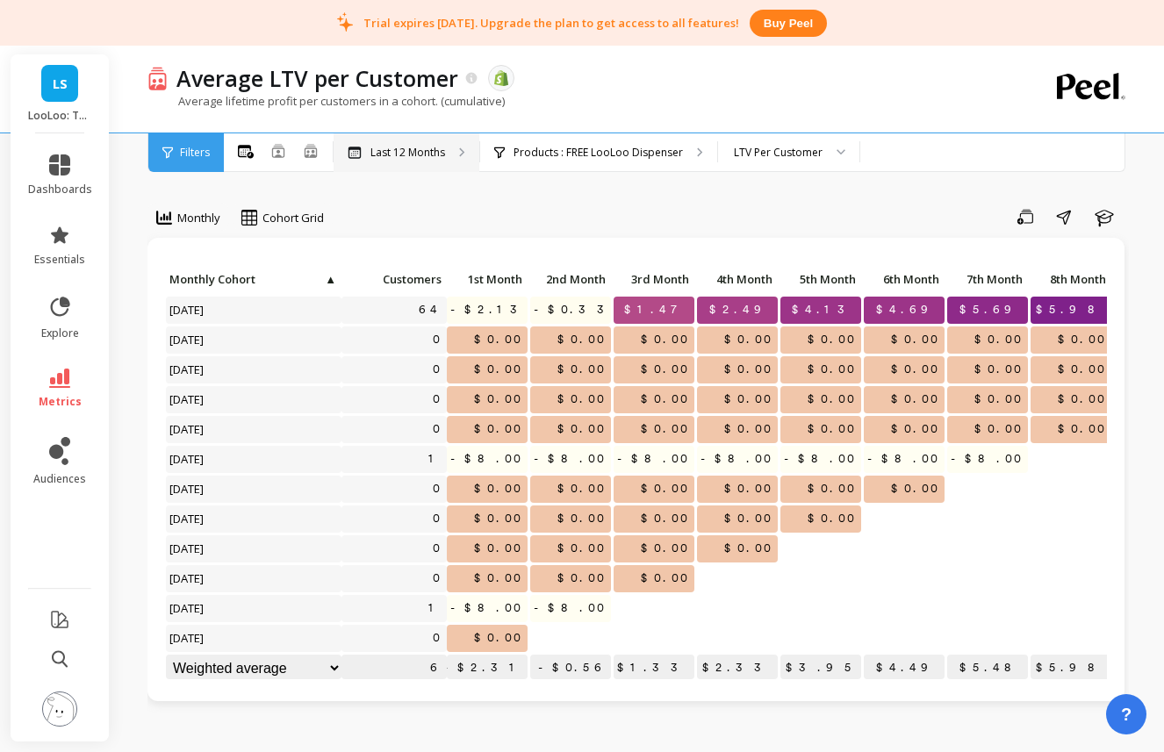
click at [438, 150] on p "Last 12 Months" at bounding box center [407, 153] width 75 height 14
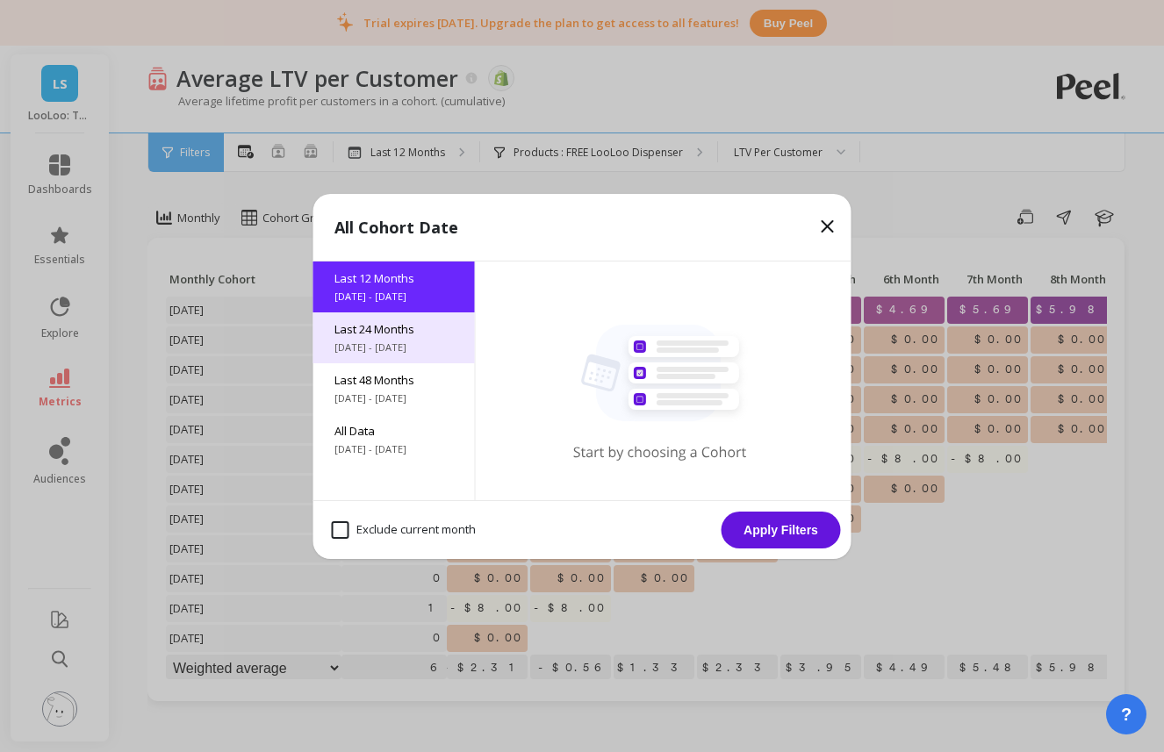
click at [398, 349] on span "8/13/2023 - 8/13/2025" at bounding box center [393, 347] width 119 height 14
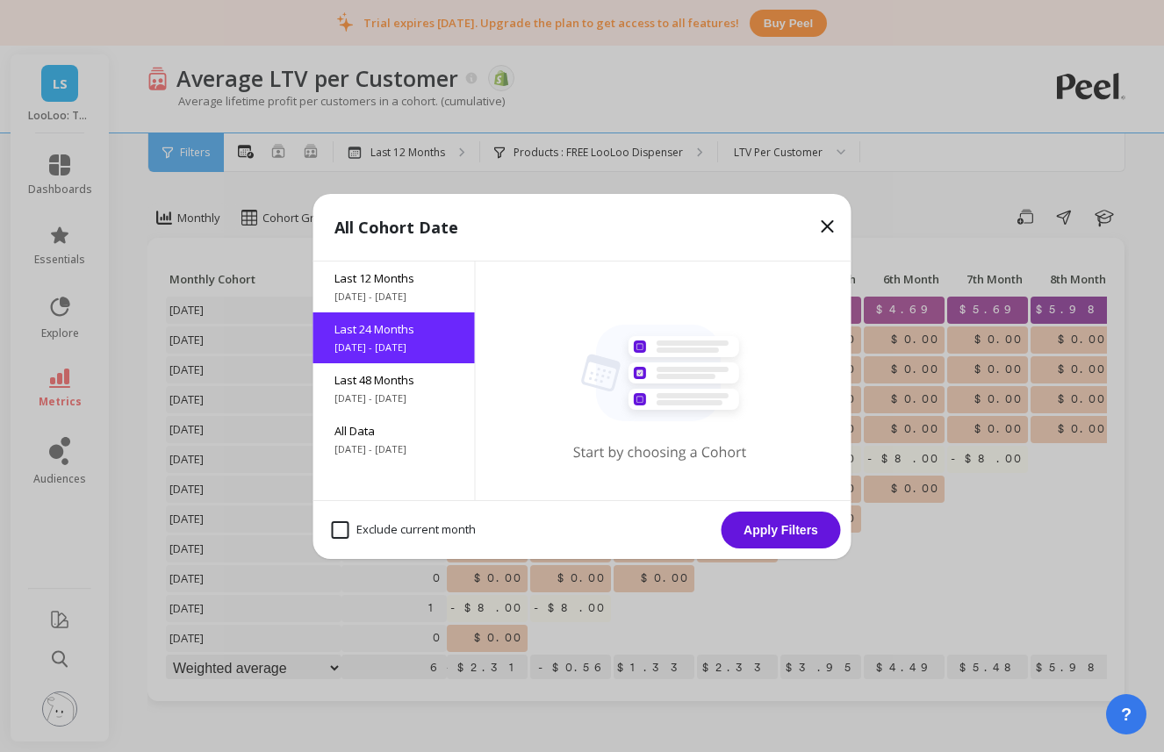
click at [791, 542] on button "Apply Filters" at bounding box center [780, 530] width 119 height 37
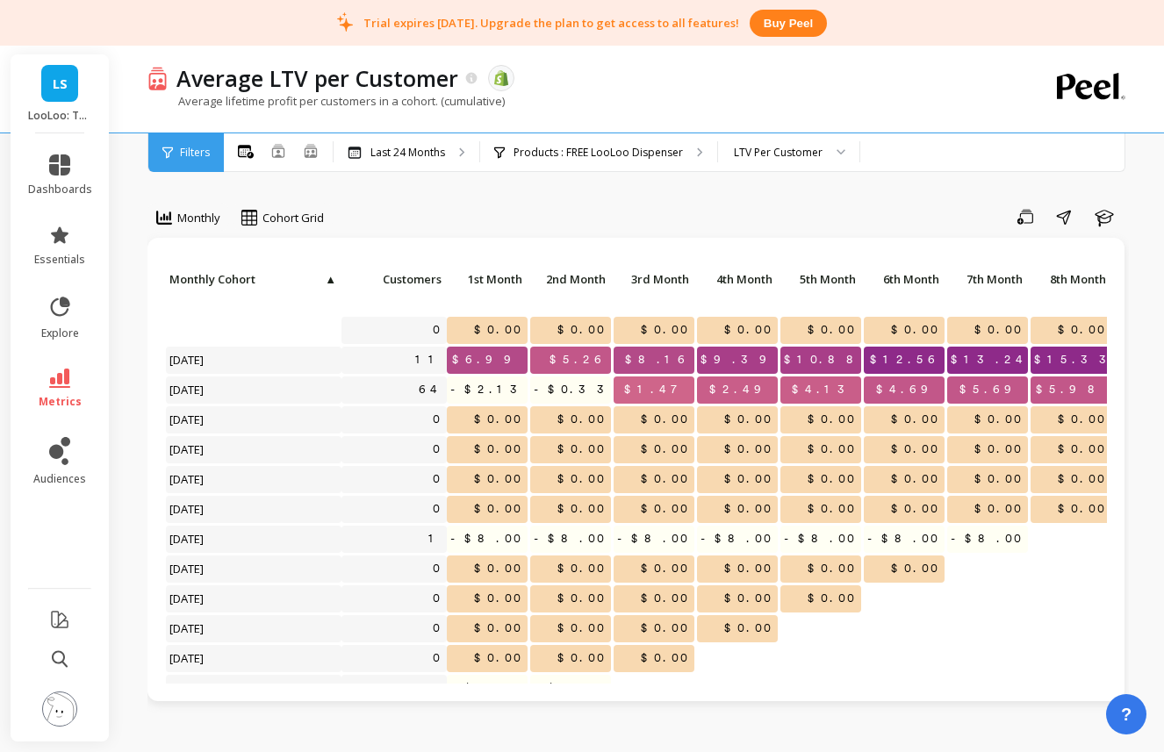
scroll to position [359, 0]
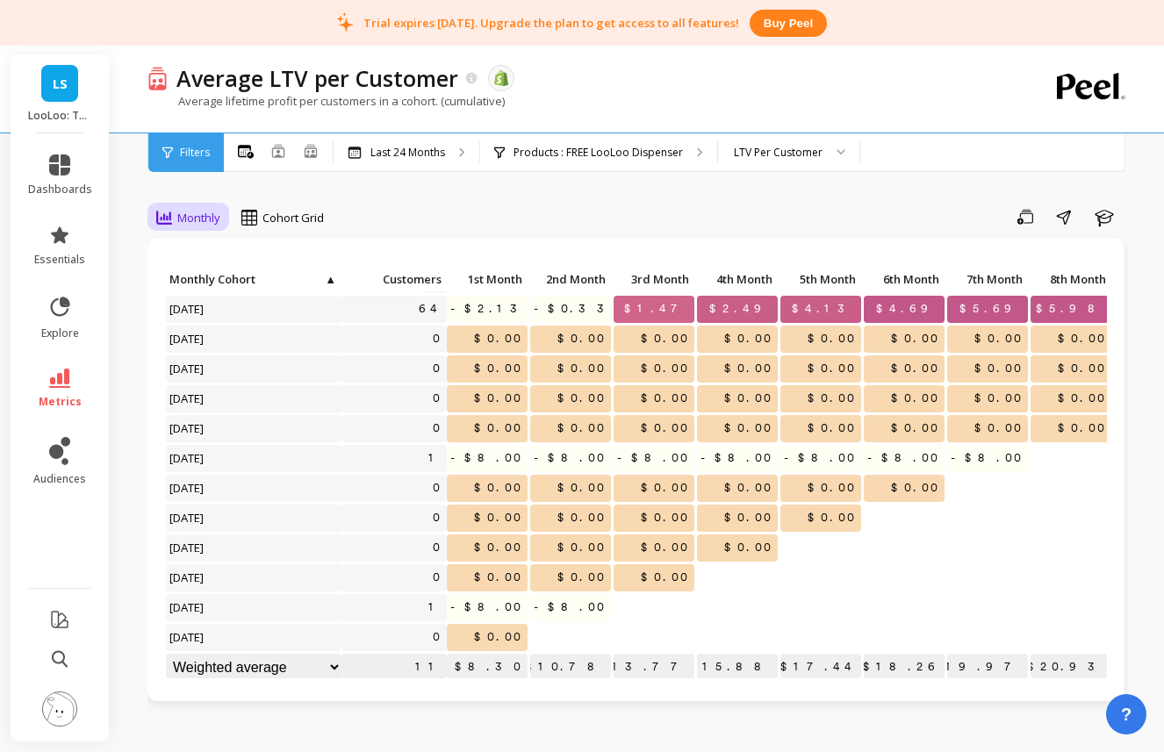
click at [190, 213] on span "Monthly" at bounding box center [198, 218] width 43 height 17
click at [233, 319] on div "Yearly" at bounding box center [212, 324] width 100 height 17
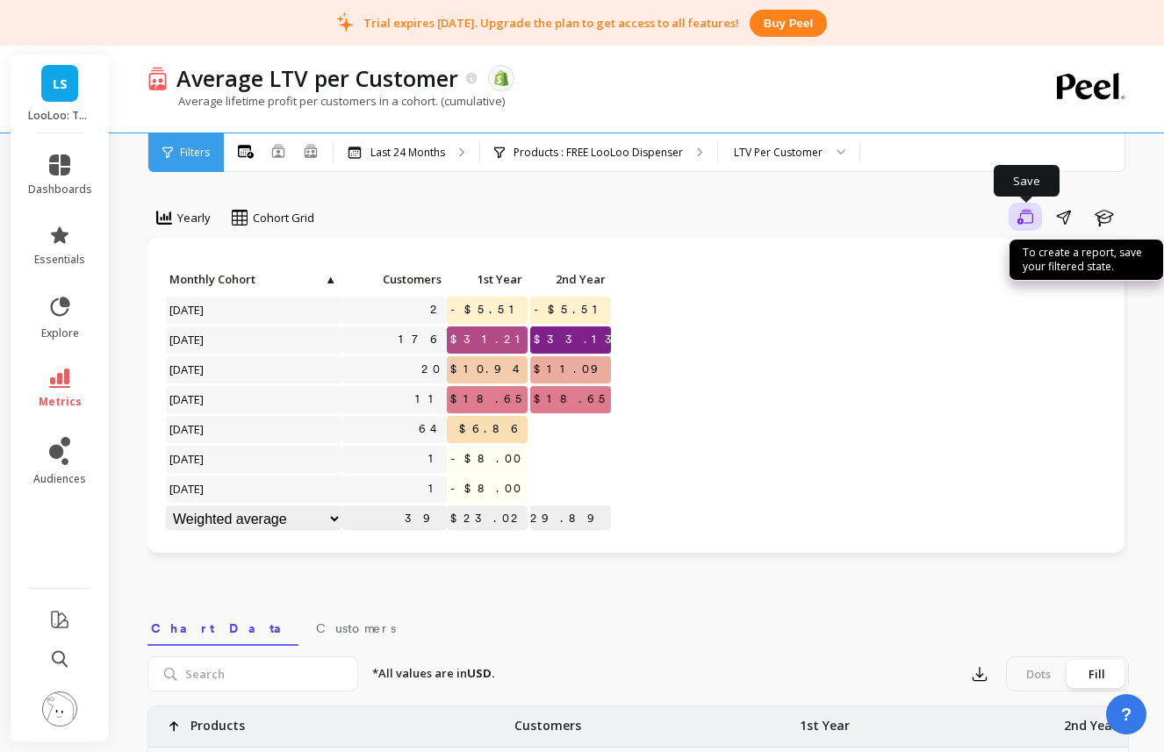
click at [1026, 211] on icon "button" at bounding box center [1025, 217] width 16 height 17
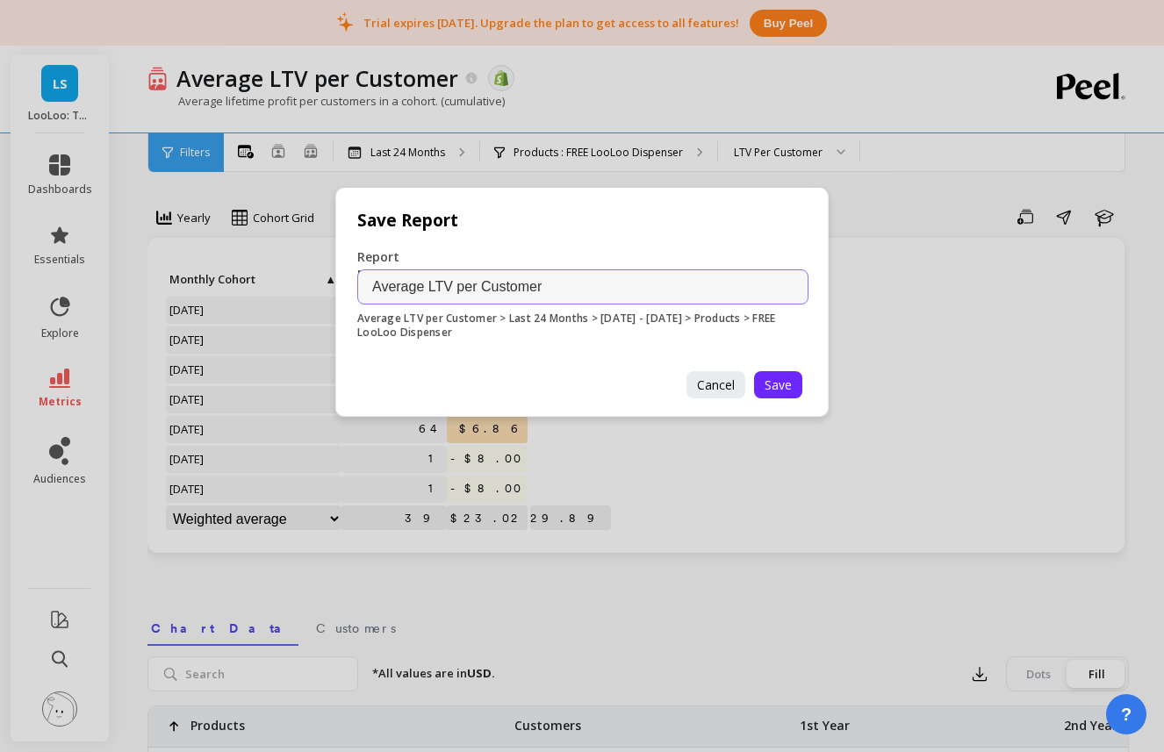
click at [368, 284] on input "Average LTV per Customer" at bounding box center [582, 286] width 451 height 35
type input "Free LooLoo Offer - Average LTV per Customer"
click at [792, 386] on button "Save" at bounding box center [778, 384] width 48 height 27
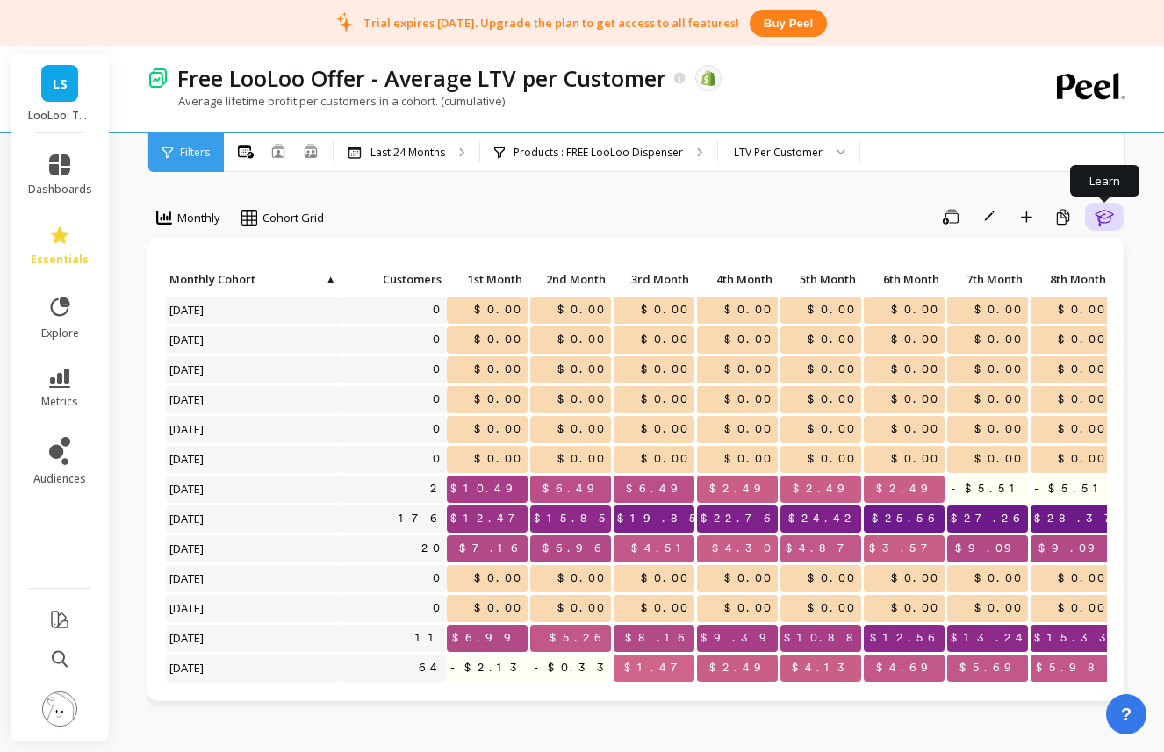
click at [1096, 219] on icon "button" at bounding box center [1103, 216] width 21 height 21
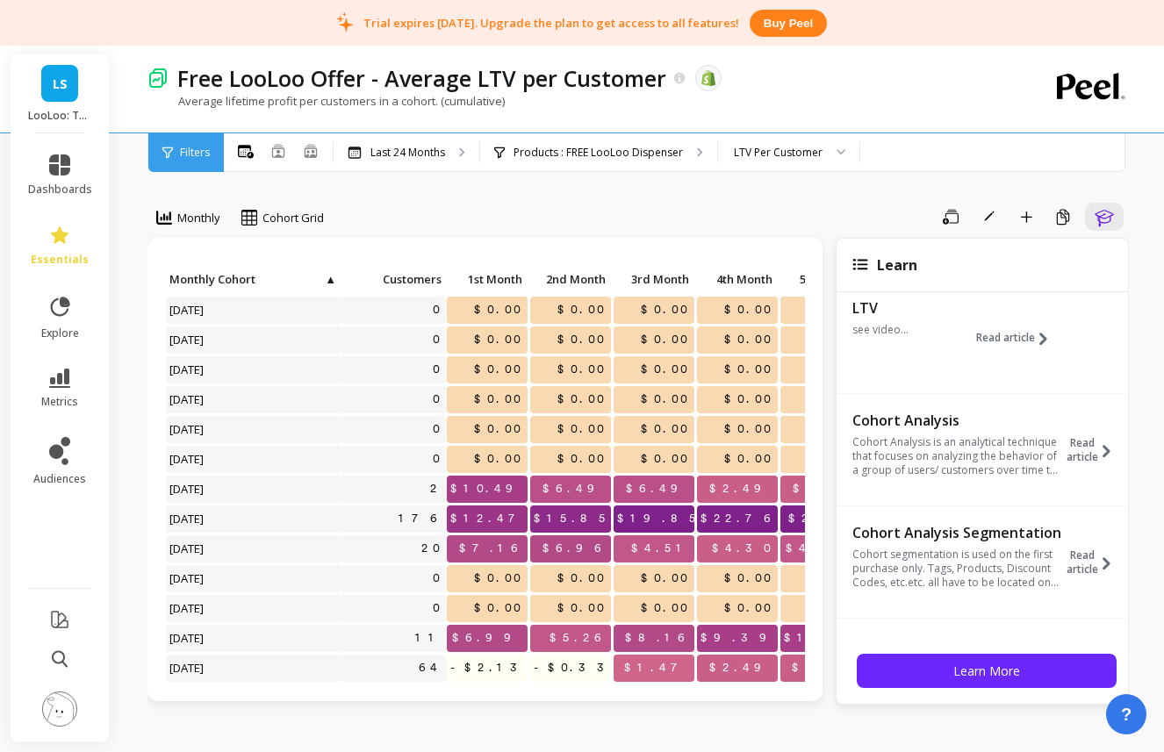
scroll to position [445, 0]
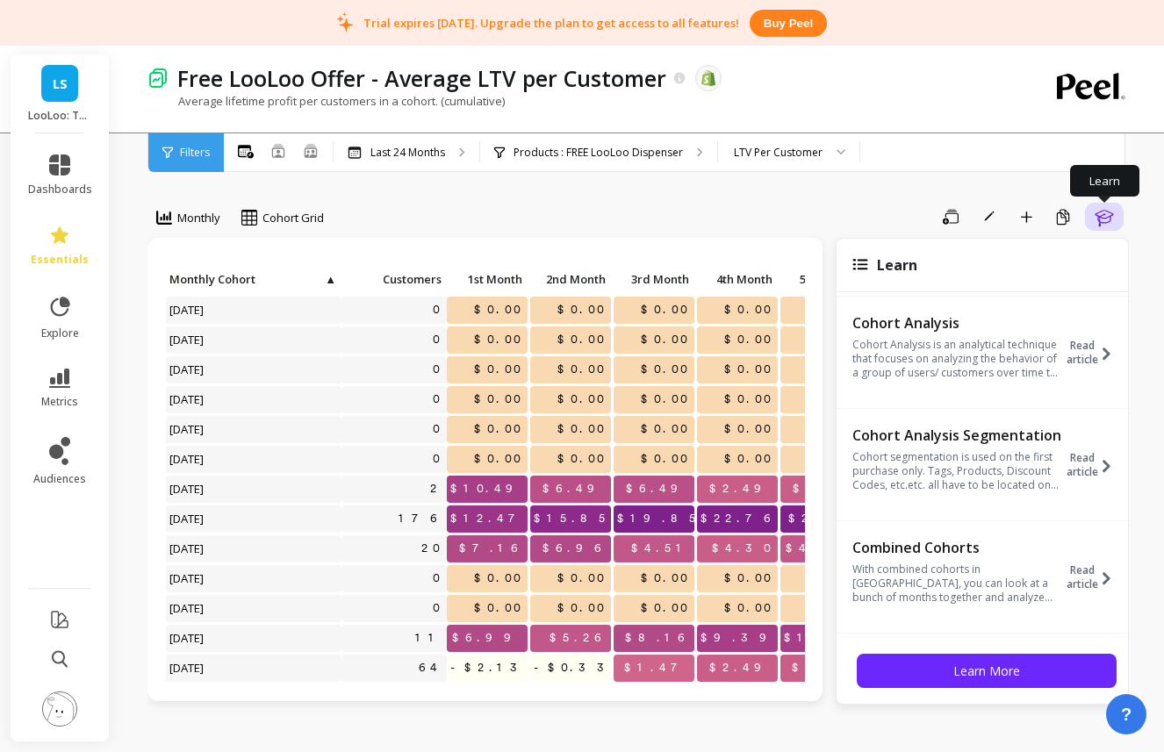
click at [1099, 222] on icon "button" at bounding box center [1103, 216] width 21 height 21
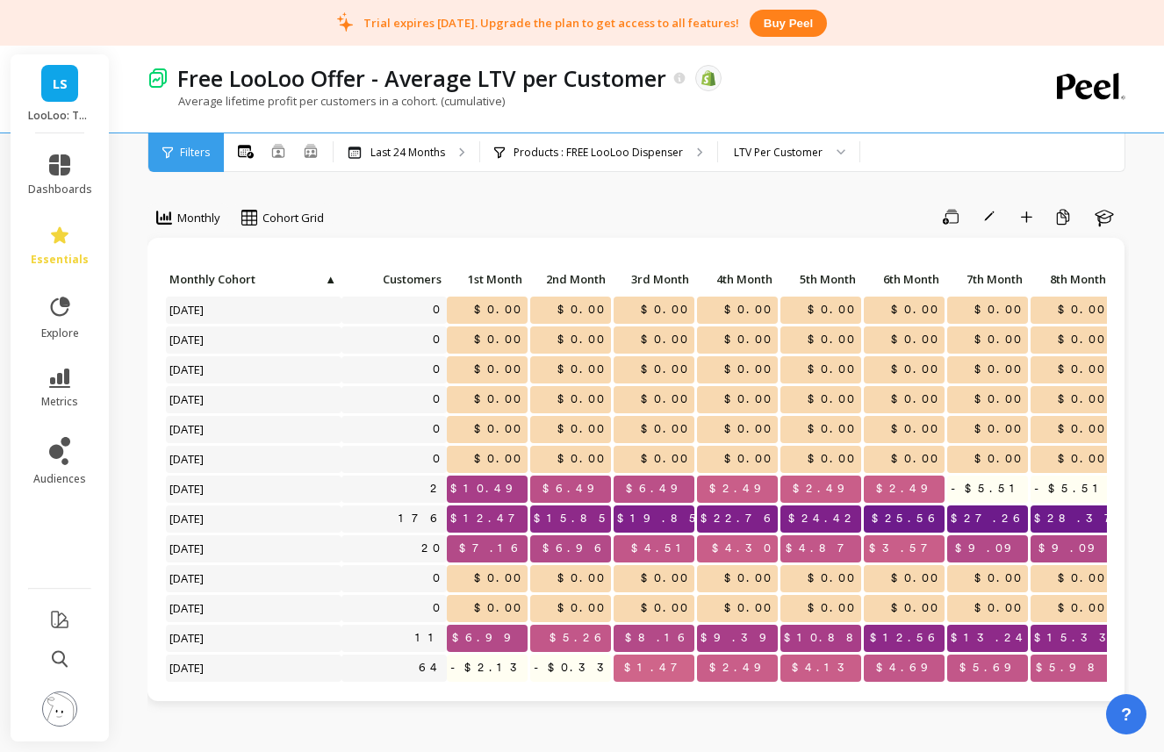
click at [751, 216] on div "Save Rename Add to Dashboard Create a Copy Learn" at bounding box center [732, 217] width 792 height 28
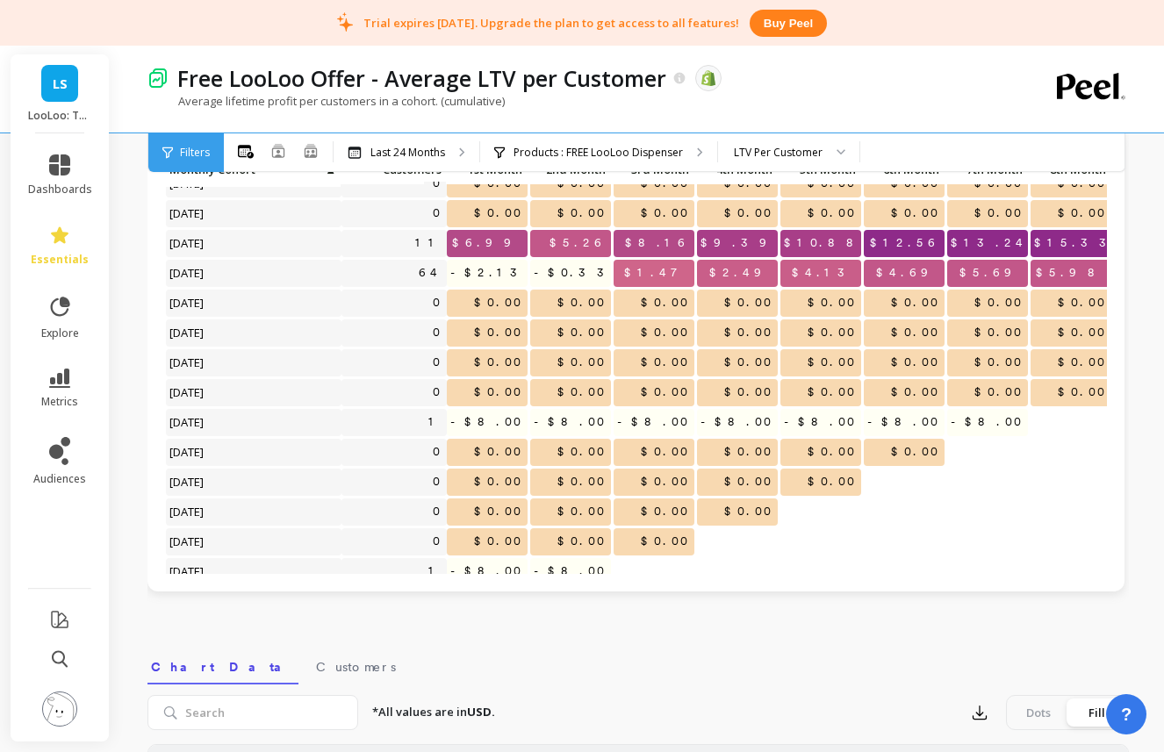
scroll to position [359, 0]
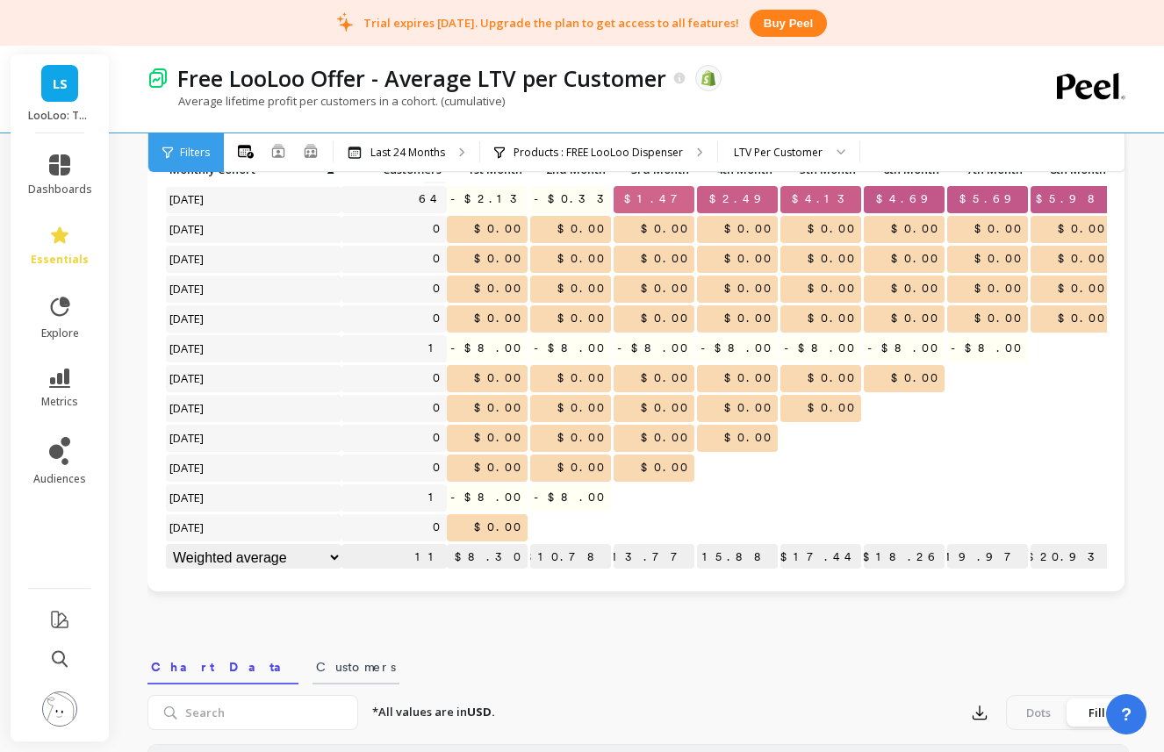
drag, startPoint x: 258, startPoint y: 682, endPoint x: 269, endPoint y: 674, distance: 13.2
click at [312, 682] on link "Customers" at bounding box center [355, 664] width 87 height 40
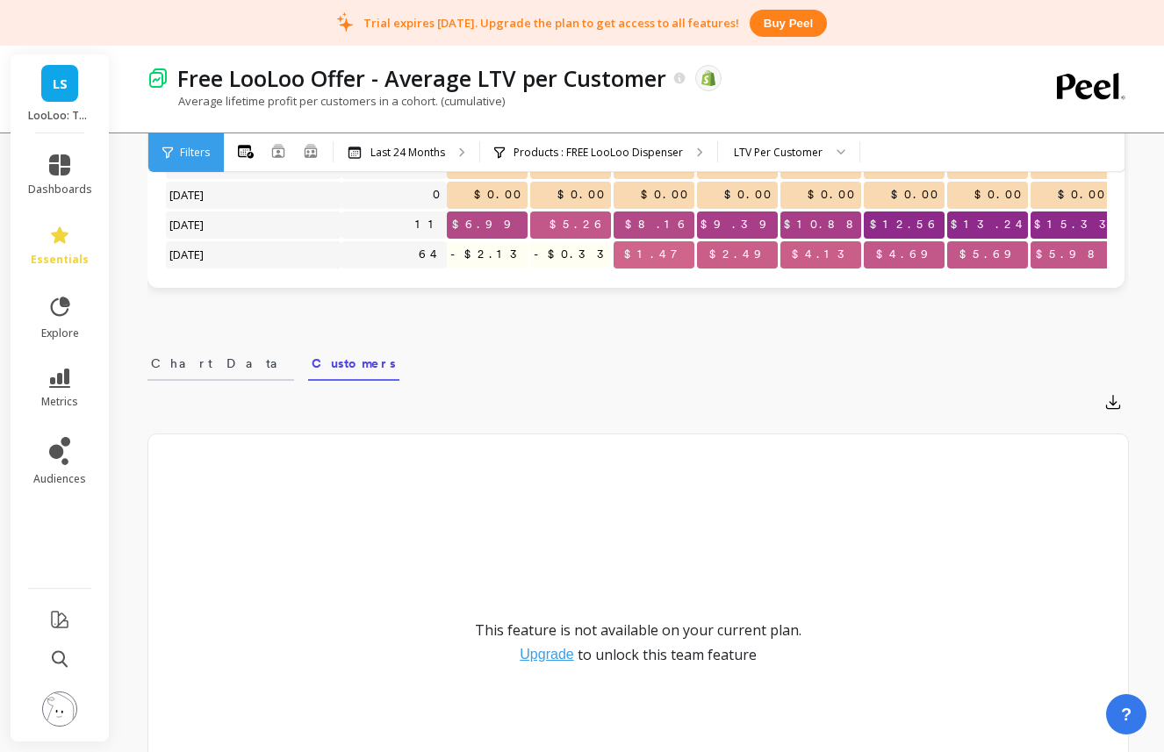
click at [191, 371] on span "Chart Data" at bounding box center [221, 364] width 140 height 18
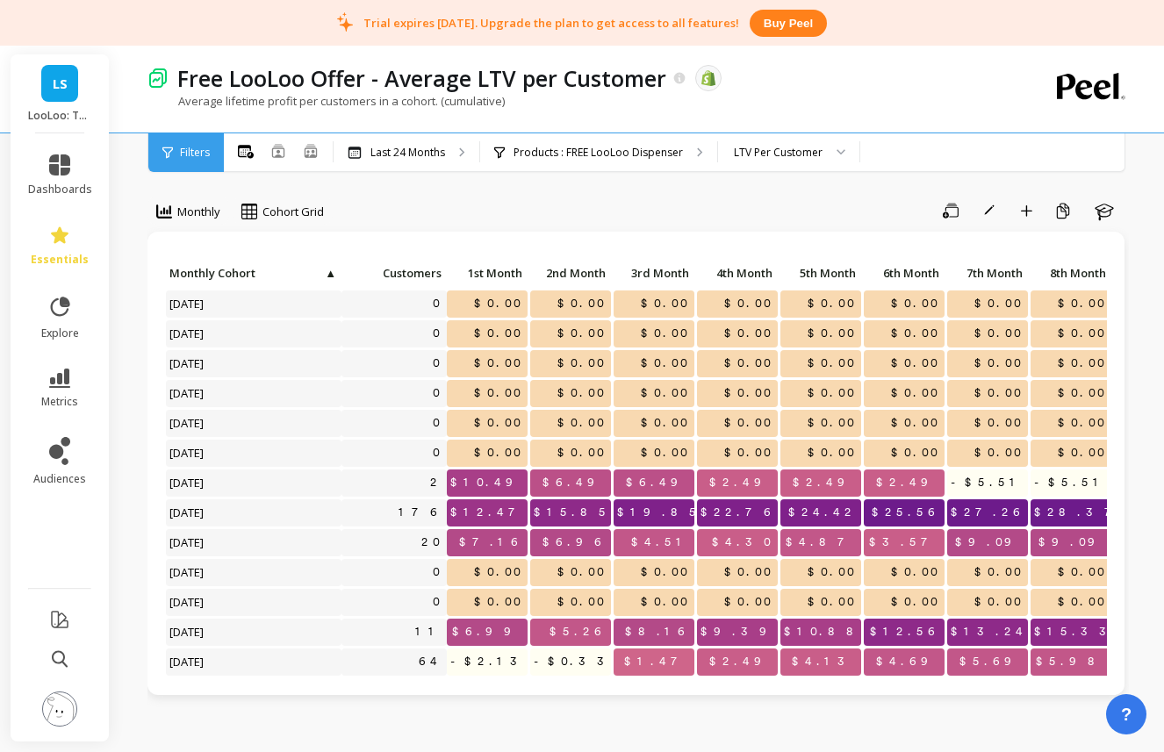
scroll to position [0, 0]
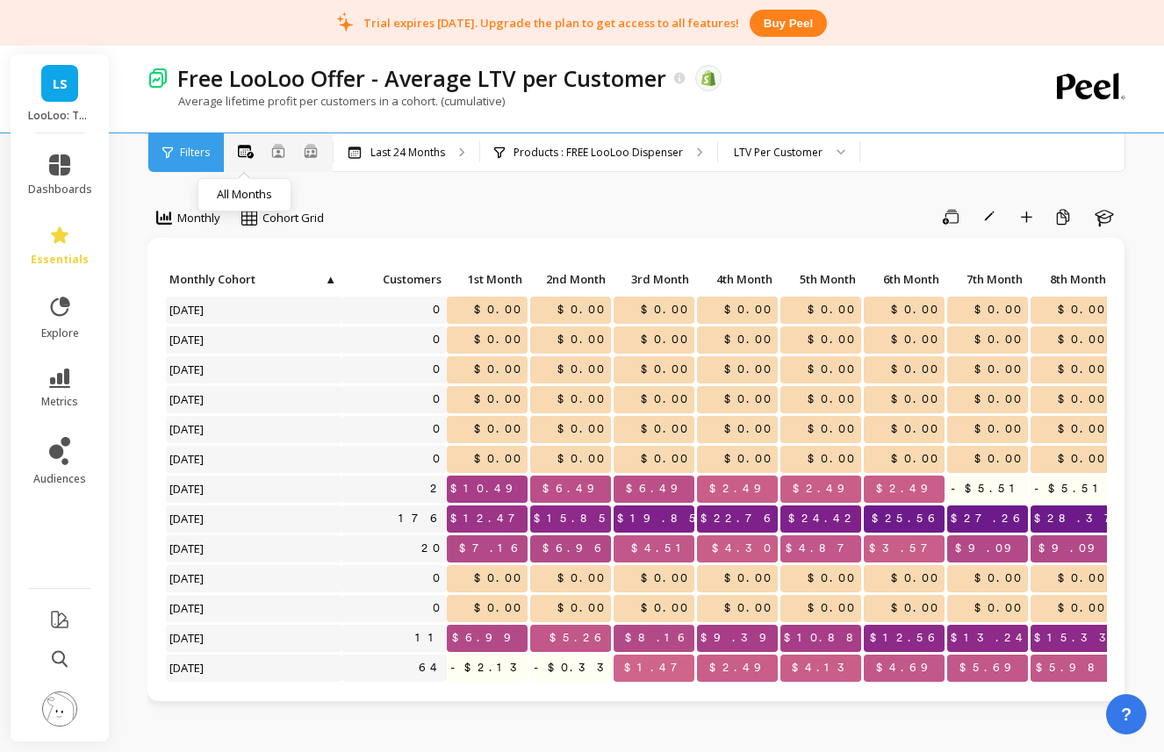
click at [245, 150] on icon at bounding box center [246, 152] width 16 height 14
click at [770, 154] on div "LTV Per Customer" at bounding box center [778, 152] width 89 height 17
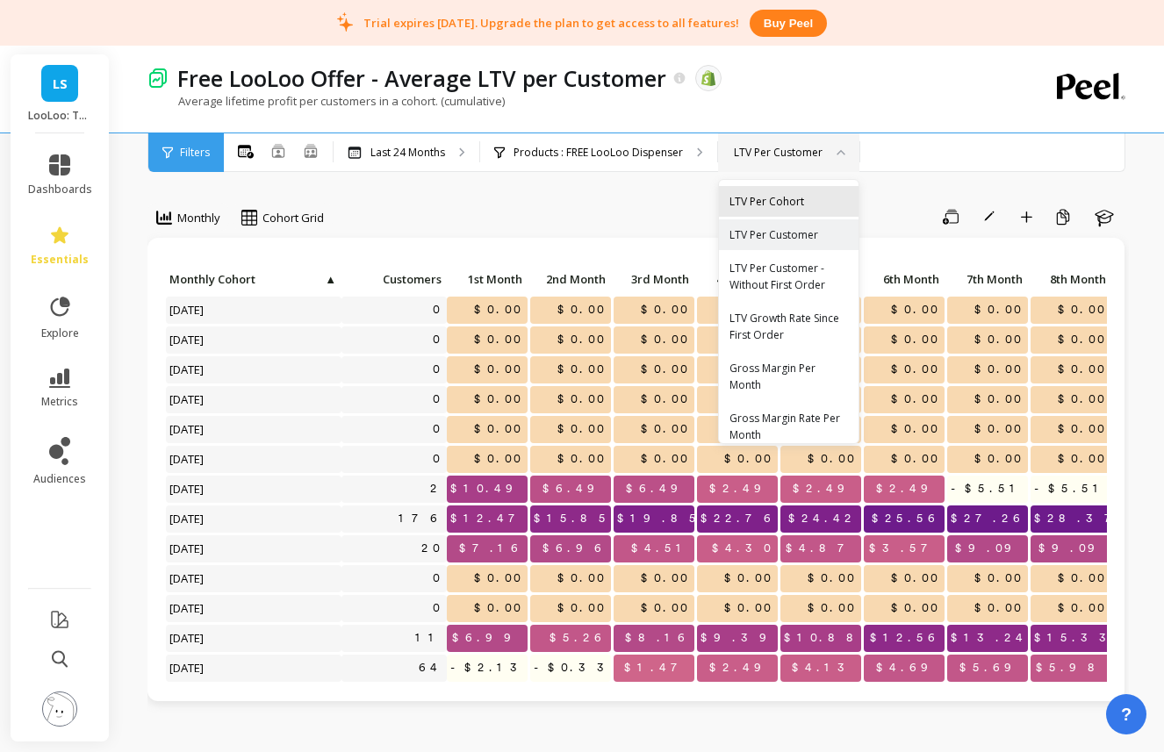
click at [789, 203] on div "LTV Per Cohort" at bounding box center [788, 201] width 118 height 17
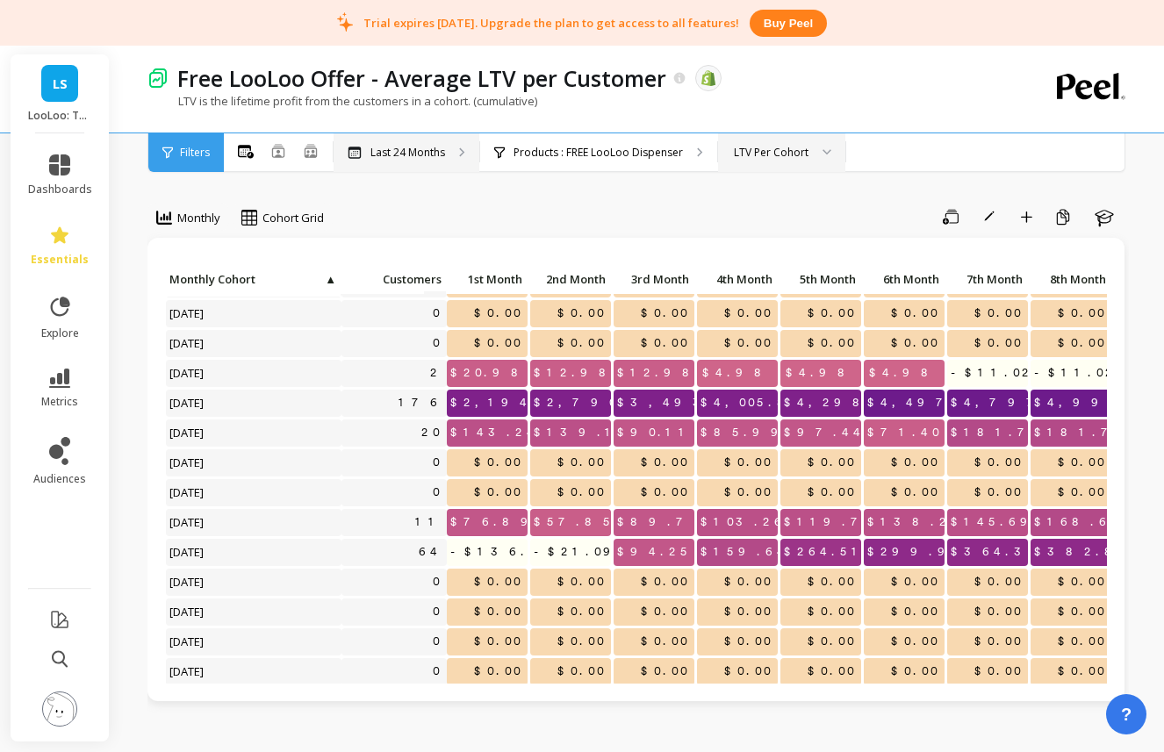
scroll to position [3, 0]
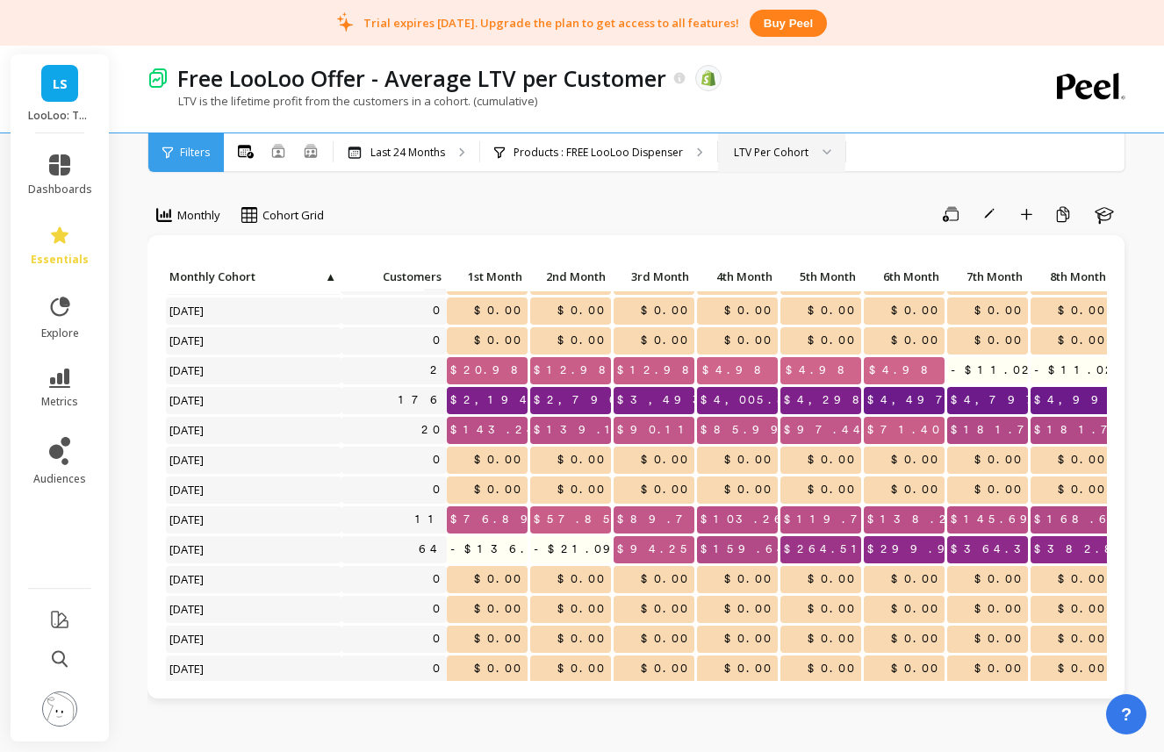
click at [768, 160] on div "LTV Per Cohort" at bounding box center [771, 152] width 75 height 17
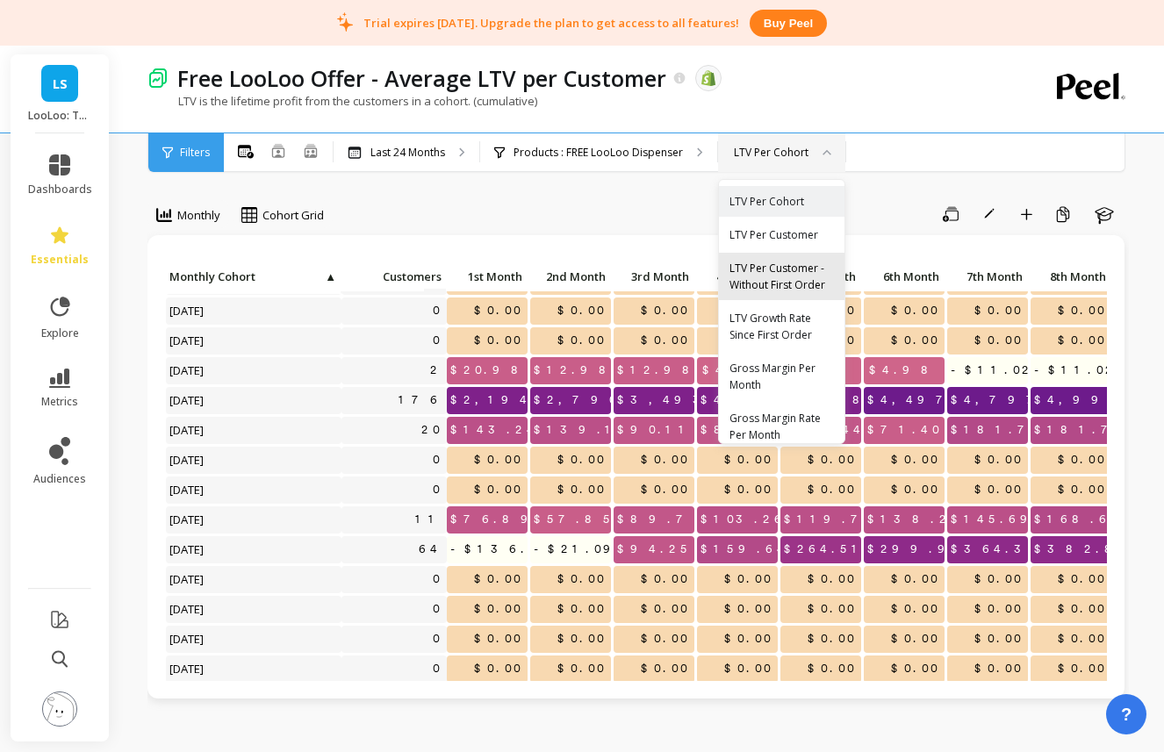
click at [805, 288] on div "LTV Per Customer - Without First Order" at bounding box center [781, 276] width 104 height 33
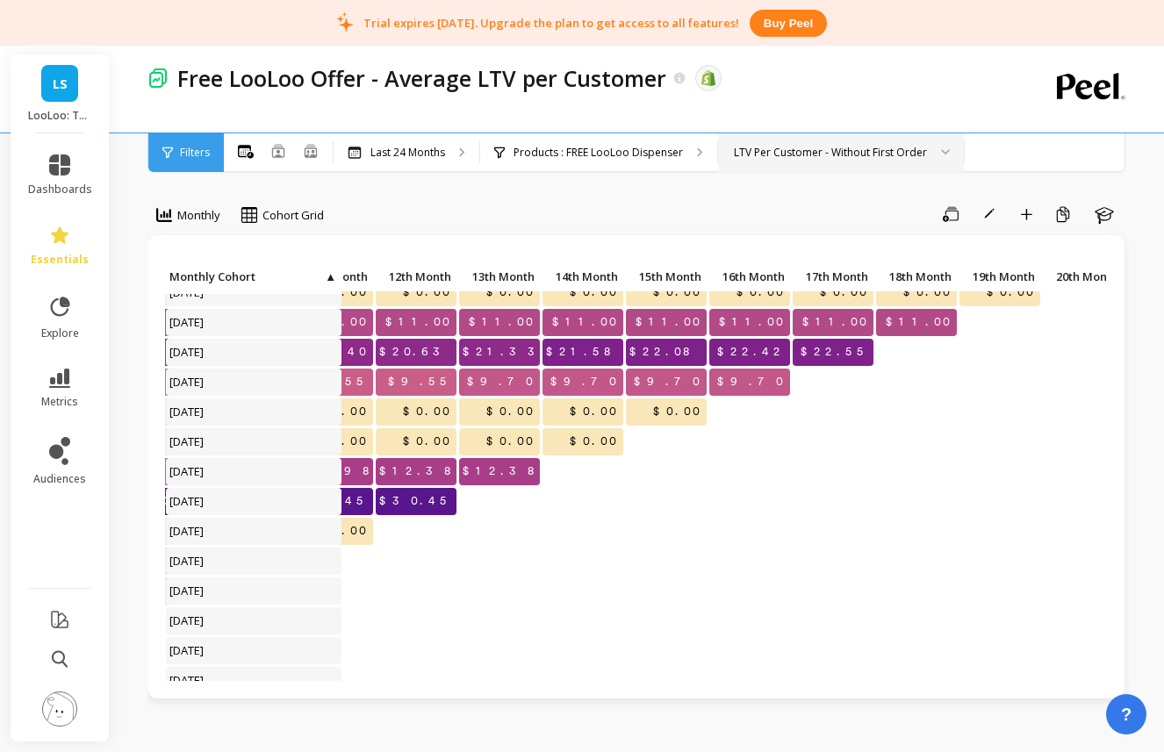
scroll to position [164, 985]
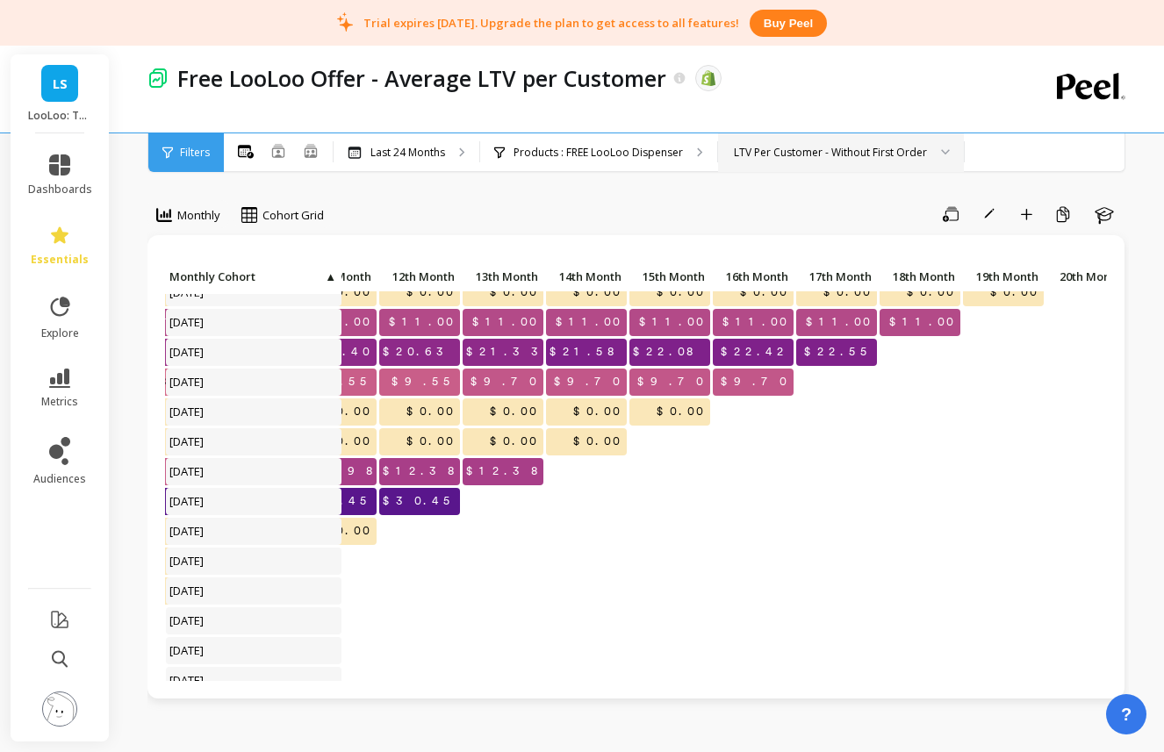
click at [762, 156] on div "LTV Per Customer - Without First Order" at bounding box center [830, 152] width 193 height 17
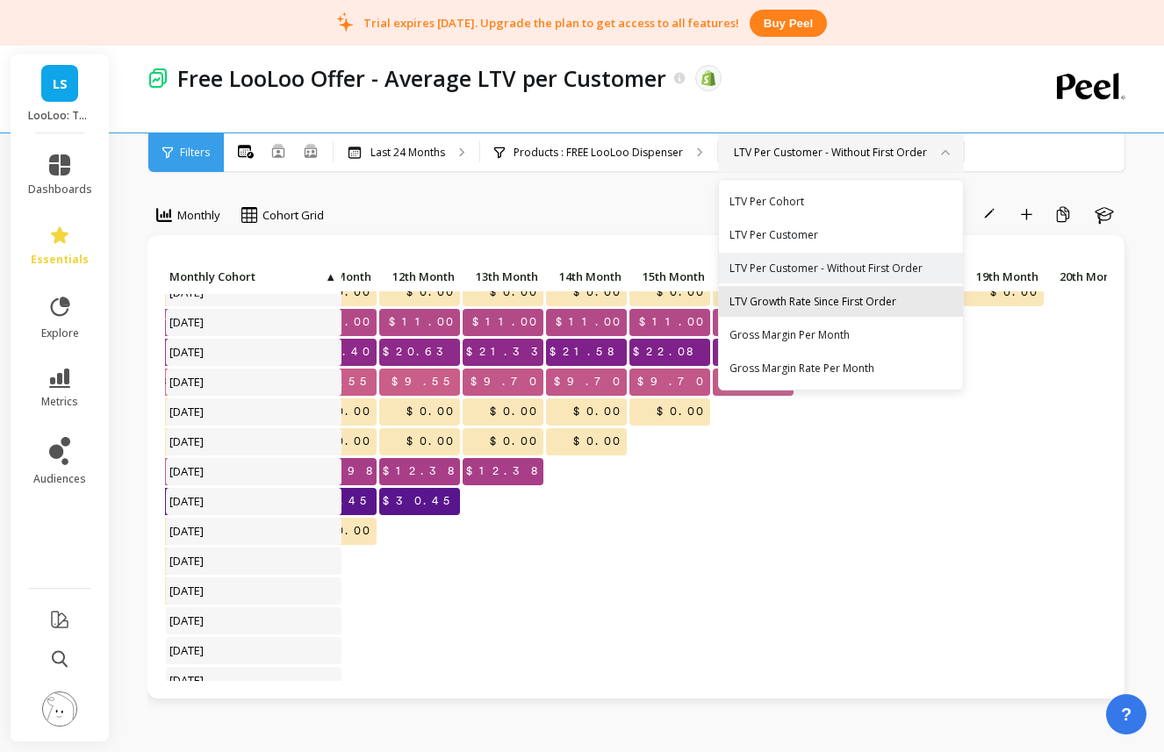
click at [816, 307] on div "LTV Growth Rate Since First Order" at bounding box center [840, 301] width 223 height 17
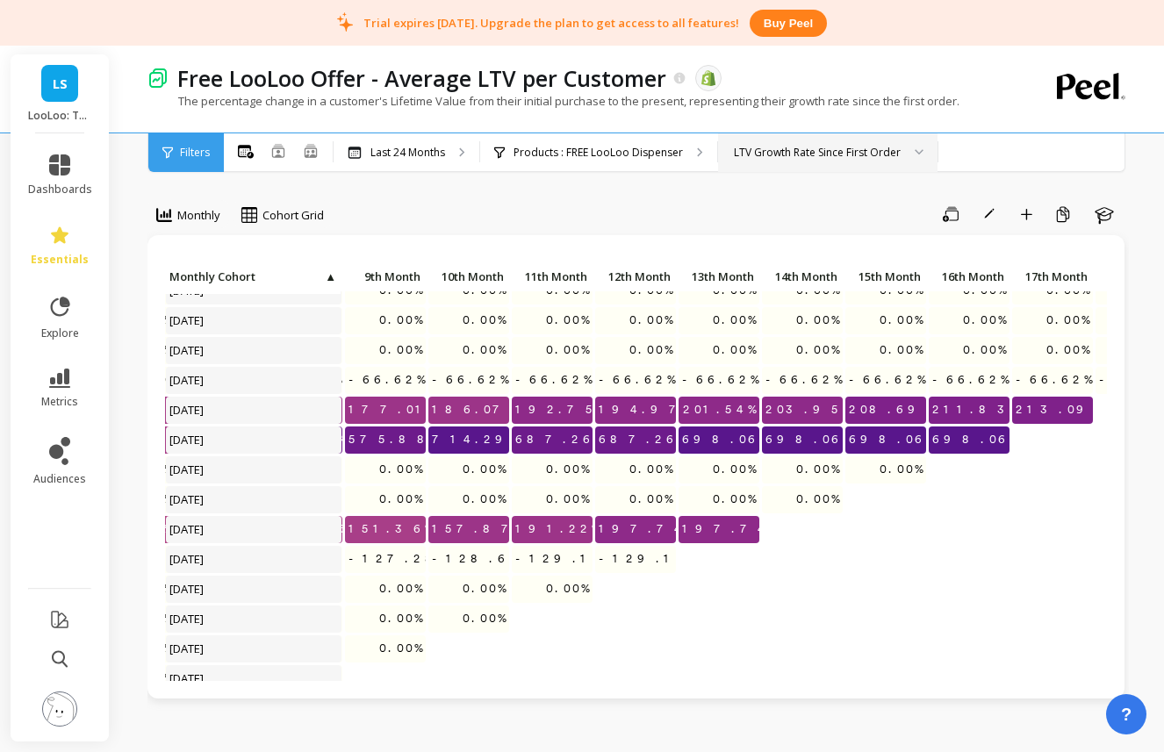
scroll to position [106, 794]
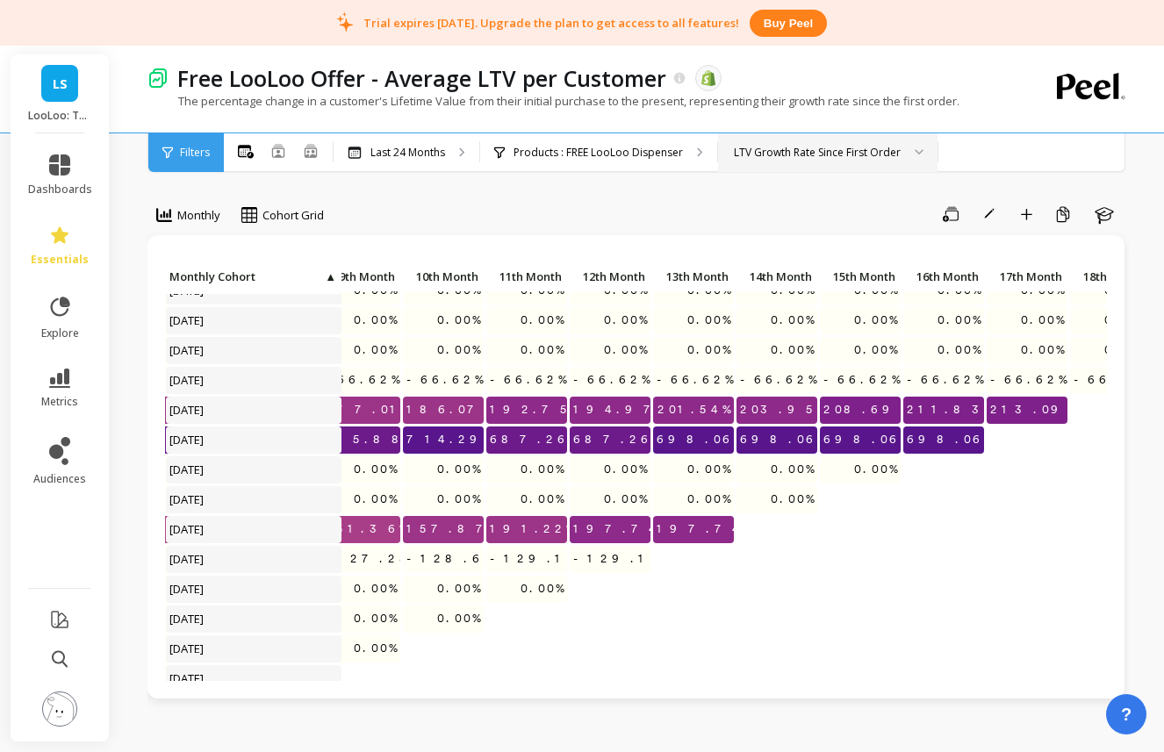
click at [758, 159] on div "LTV Growth Rate Since First Order" at bounding box center [817, 152] width 167 height 17
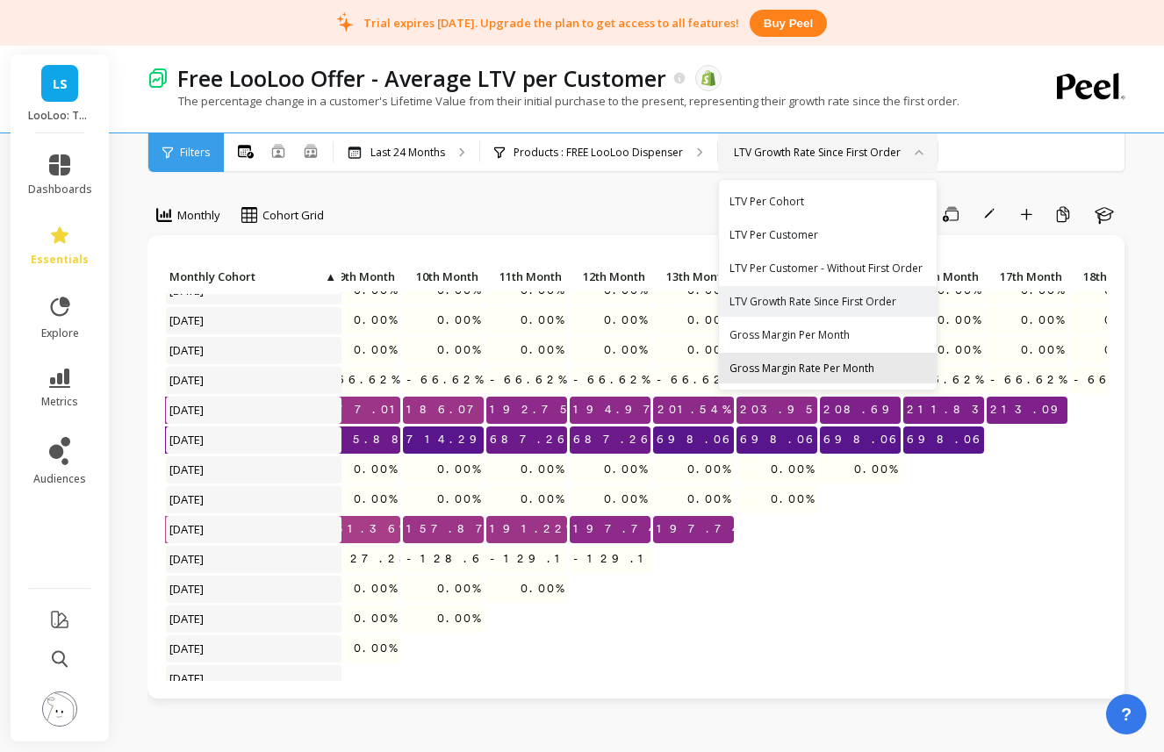
click at [806, 361] on div "Gross Margin Rate Per Month" at bounding box center [827, 368] width 197 height 17
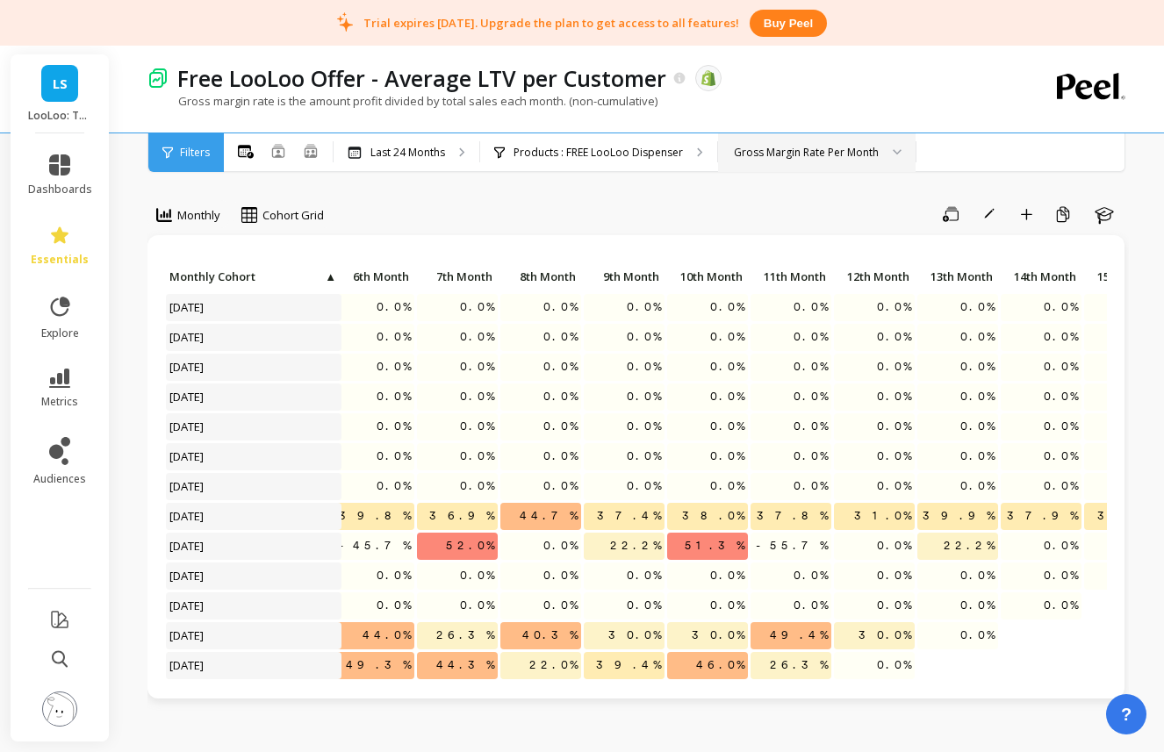
scroll to position [1, 530]
click at [799, 148] on div "Gross Margin Rate Per Month" at bounding box center [806, 152] width 145 height 17
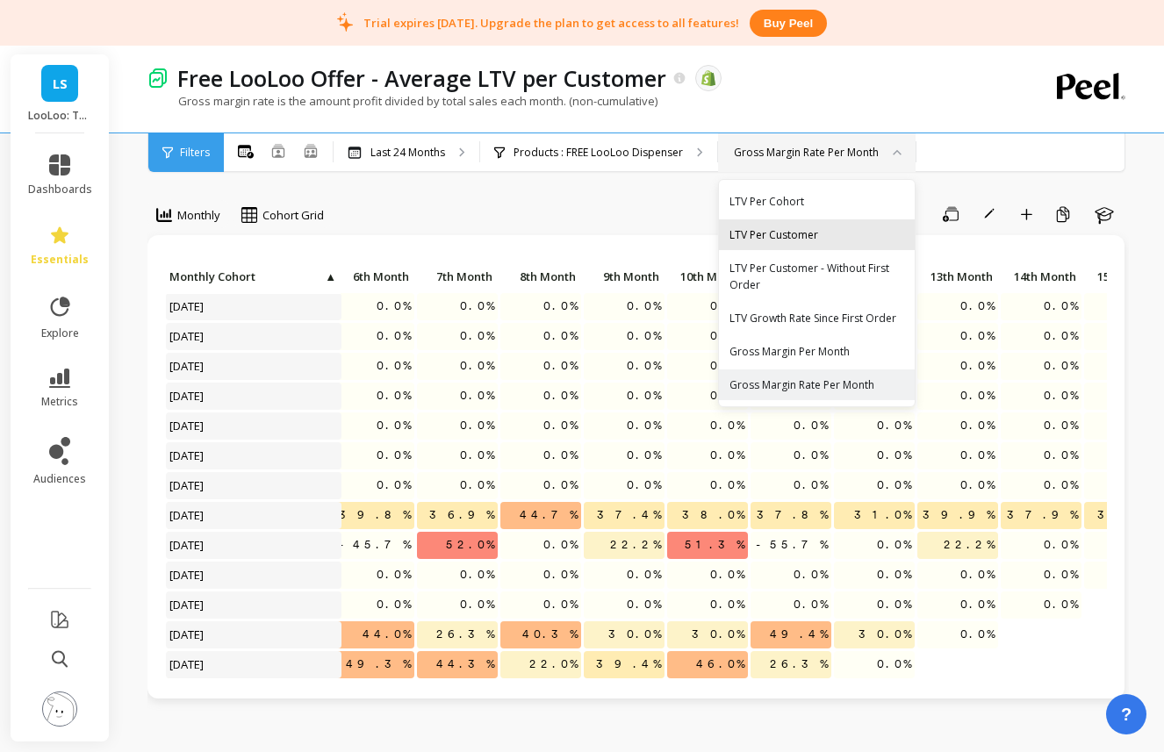
click at [807, 237] on div "LTV Per Customer" at bounding box center [816, 234] width 175 height 17
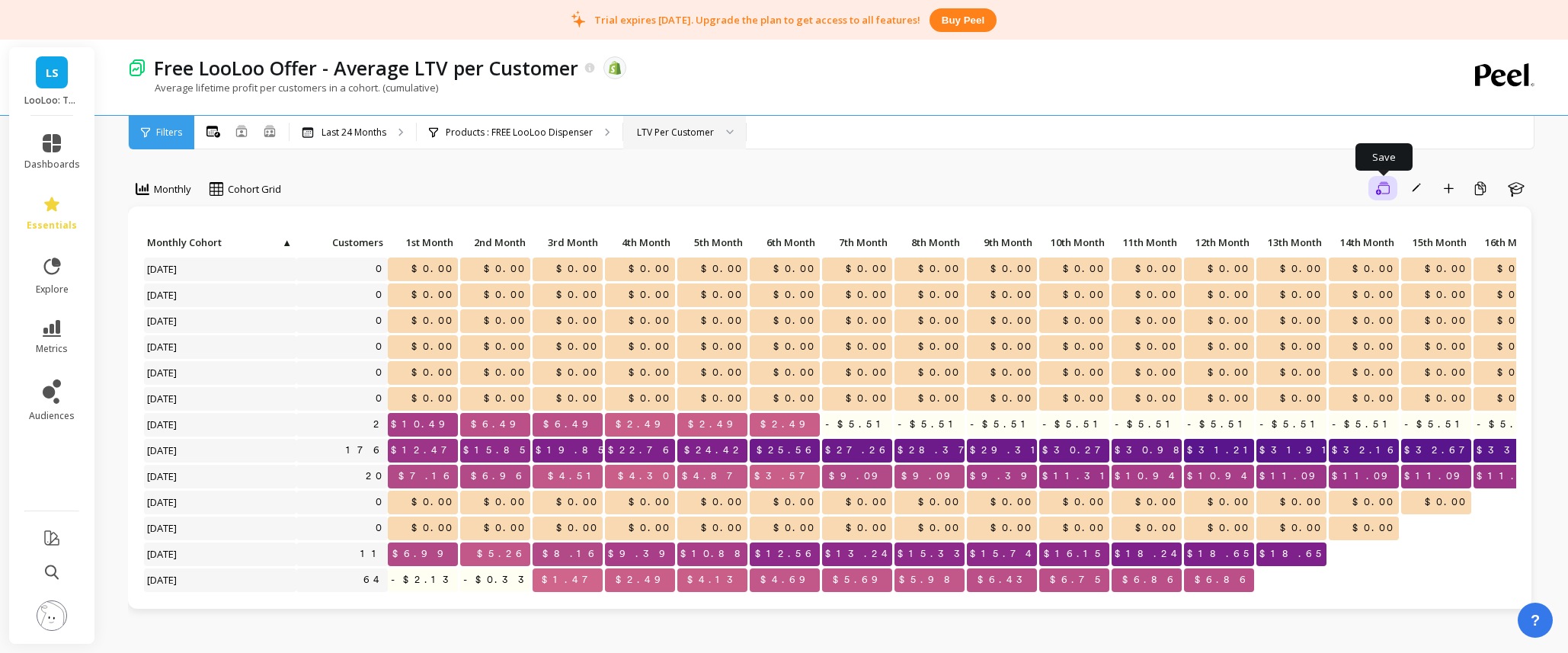
click at [1010, 195] on button "Save" at bounding box center [1382, 188] width 29 height 24
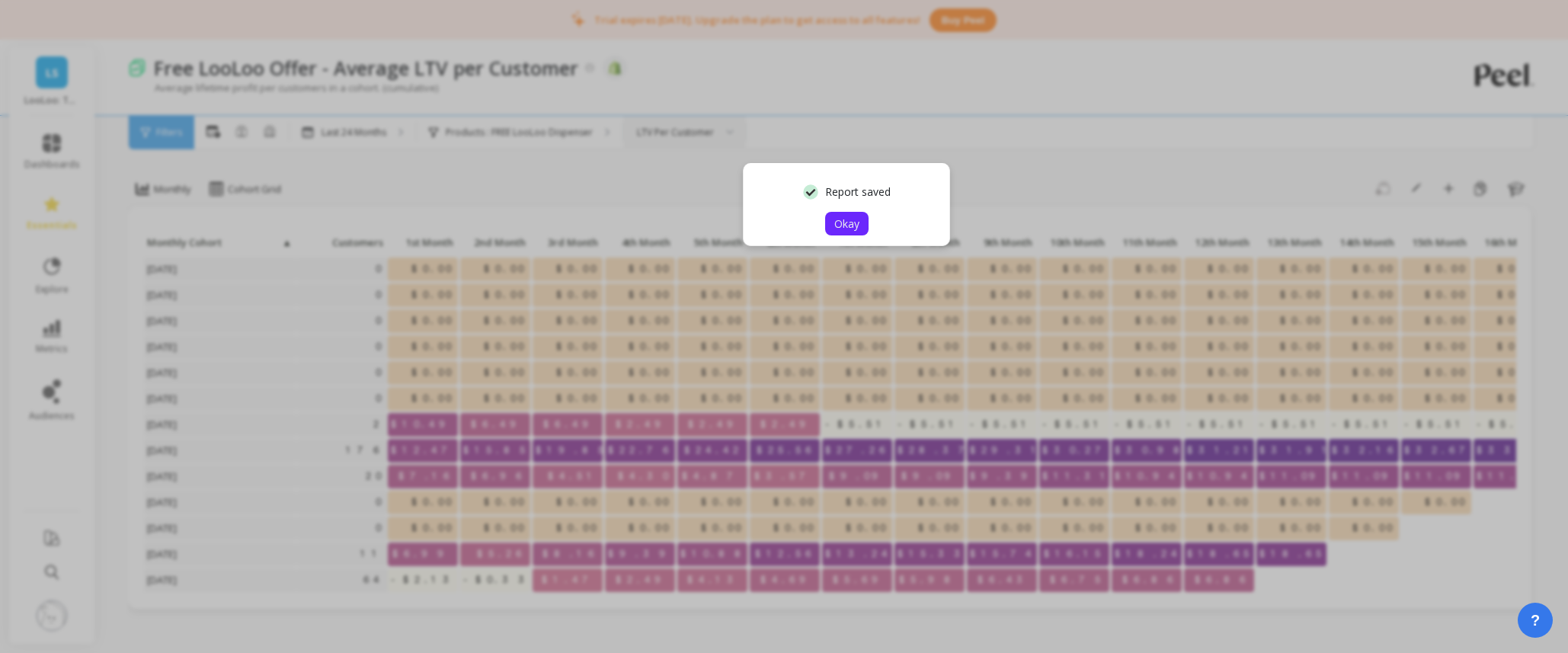
click at [840, 225] on span "Okay" at bounding box center [847, 223] width 25 height 15
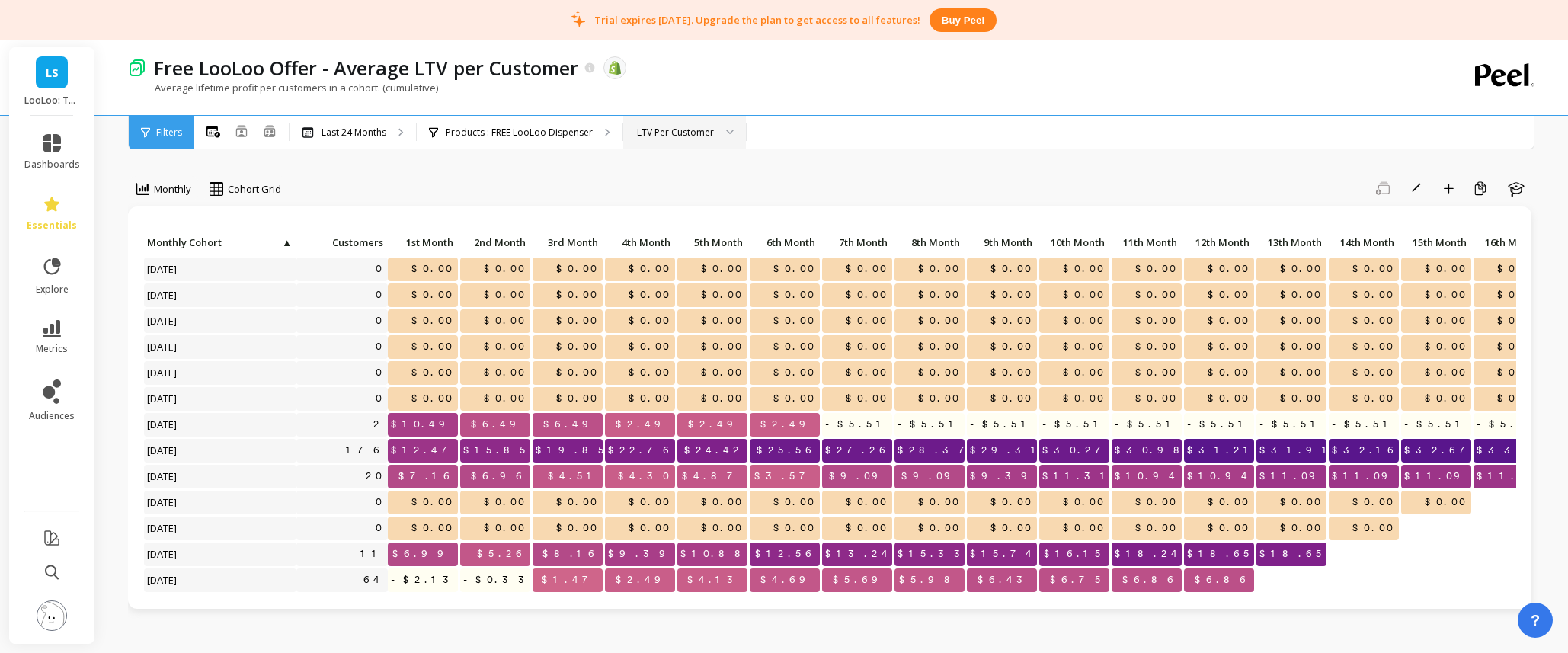
drag, startPoint x: 1458, startPoint y: 193, endPoint x: 1486, endPoint y: 233, distance: 48.8
click at [1010, 234] on div "Monthly Cohort Grid Save Rename Add to Dashboard Create a Copy Learn Click to c…" at bounding box center [832, 404] width 1409 height 456
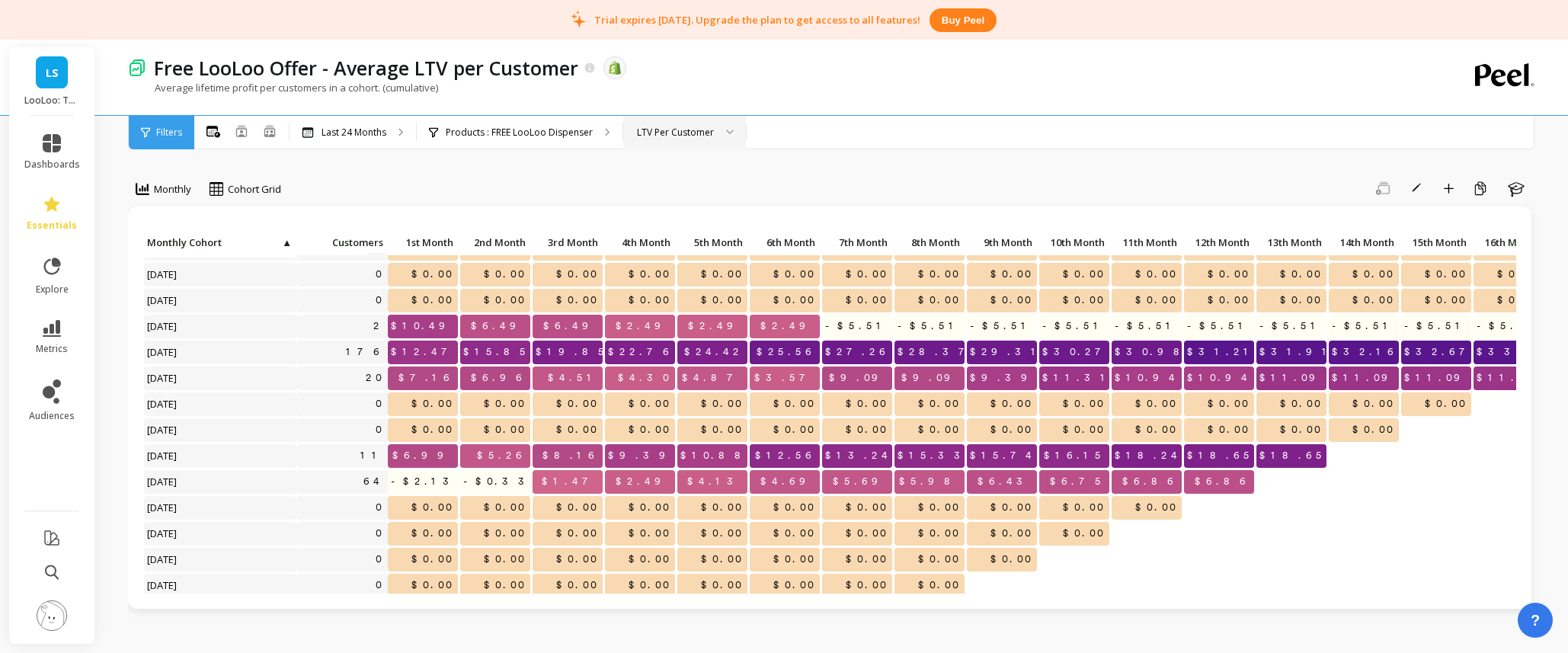
scroll to position [104, 0]
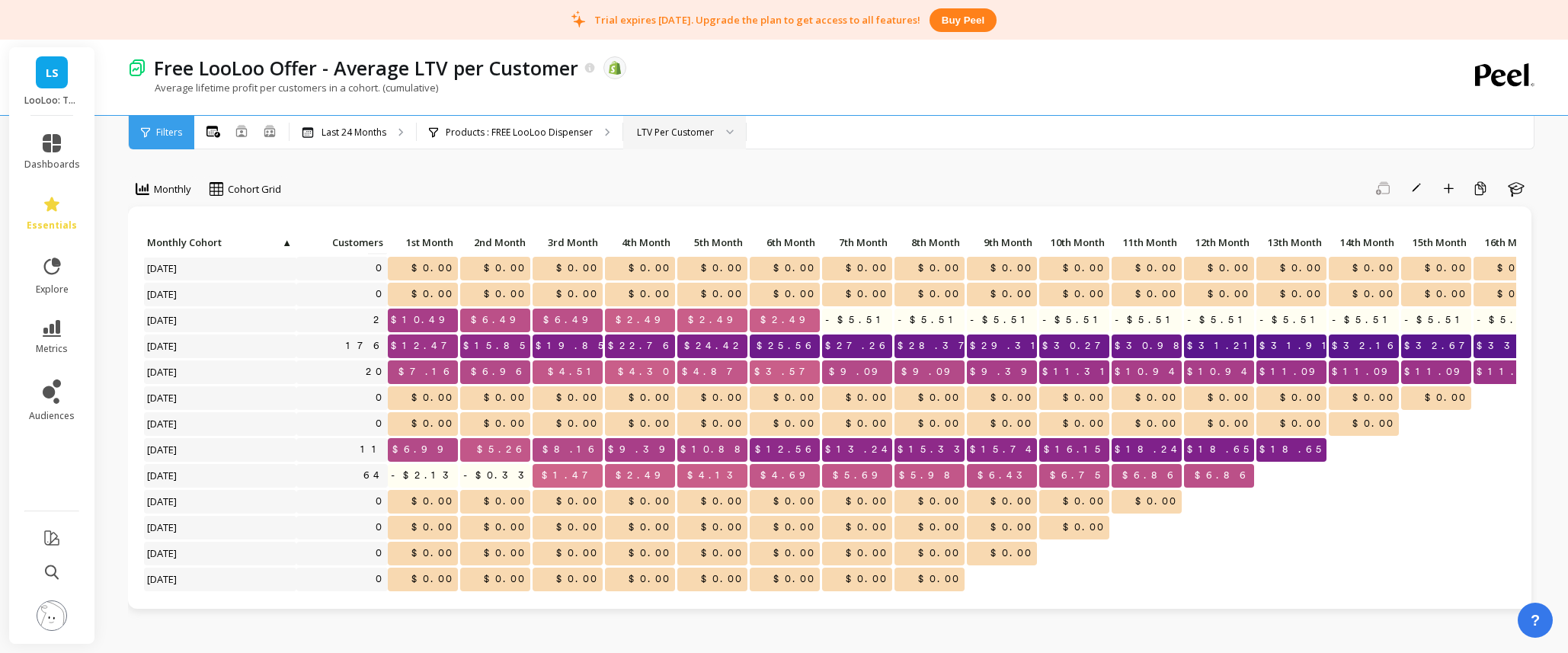
click at [701, 138] on div "LTV Per Customer" at bounding box center [675, 132] width 77 height 15
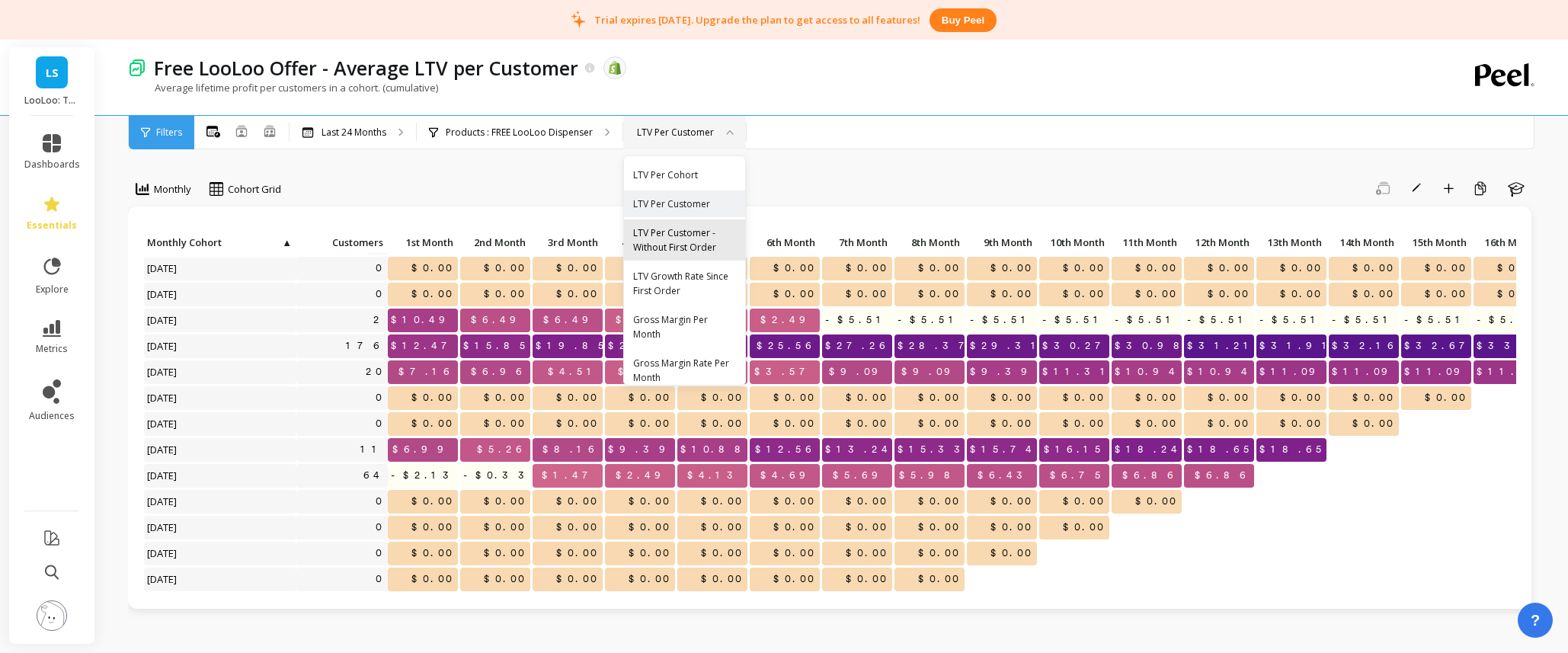
click at [698, 239] on div "LTV Per Customer - Without First Order" at bounding box center [684, 240] width 102 height 29
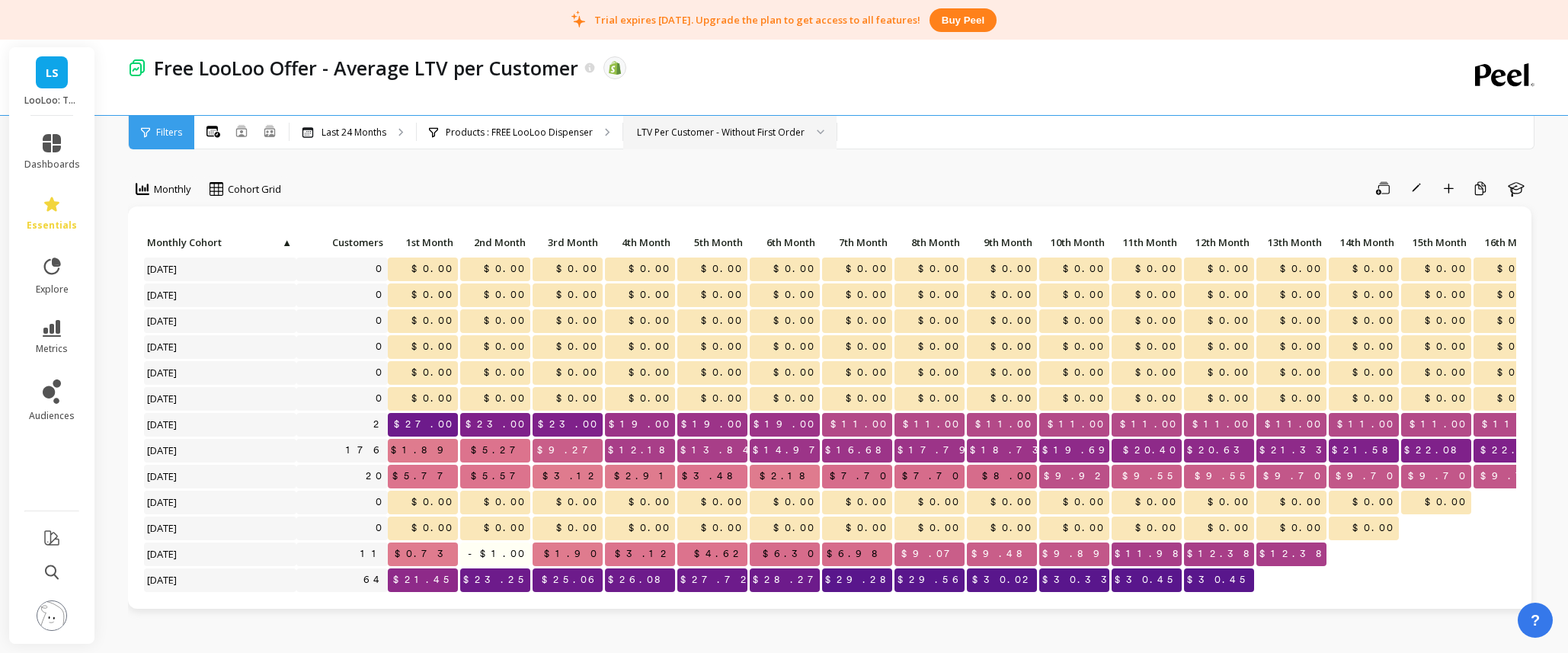
click at [772, 140] on div "LTV Per Customer - Without First Order" at bounding box center [730, 132] width 214 height 34
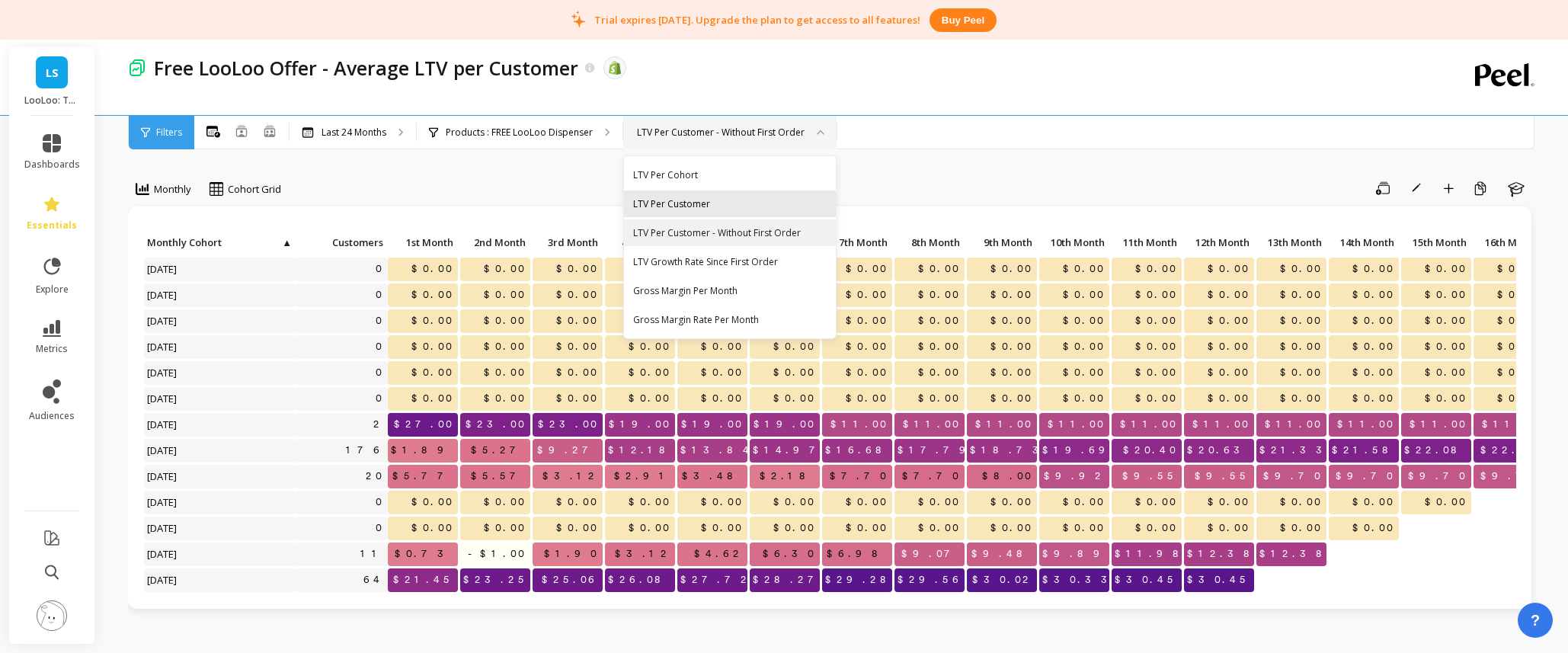
click at [759, 196] on div "LTV Per Customer" at bounding box center [729, 203] width 194 height 15
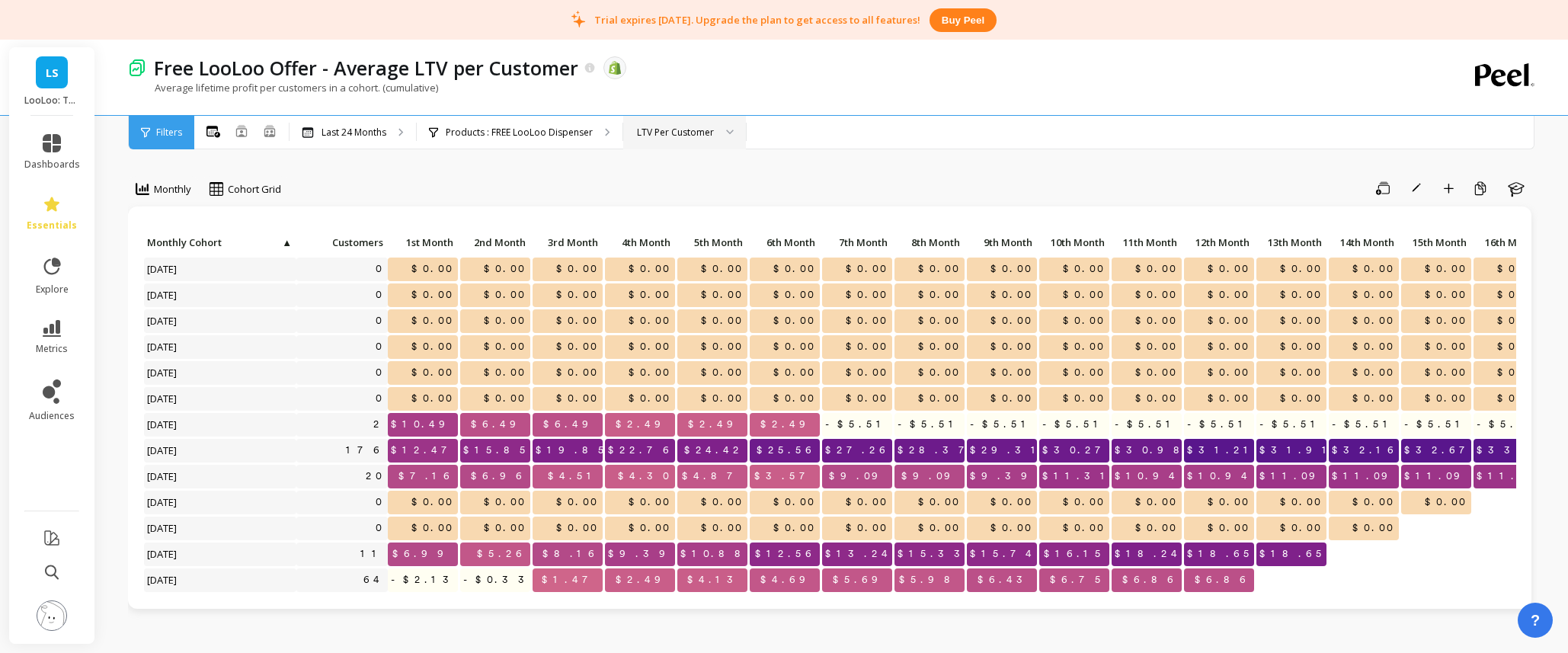
click at [699, 135] on div "LTV Per Customer" at bounding box center [675, 132] width 77 height 15
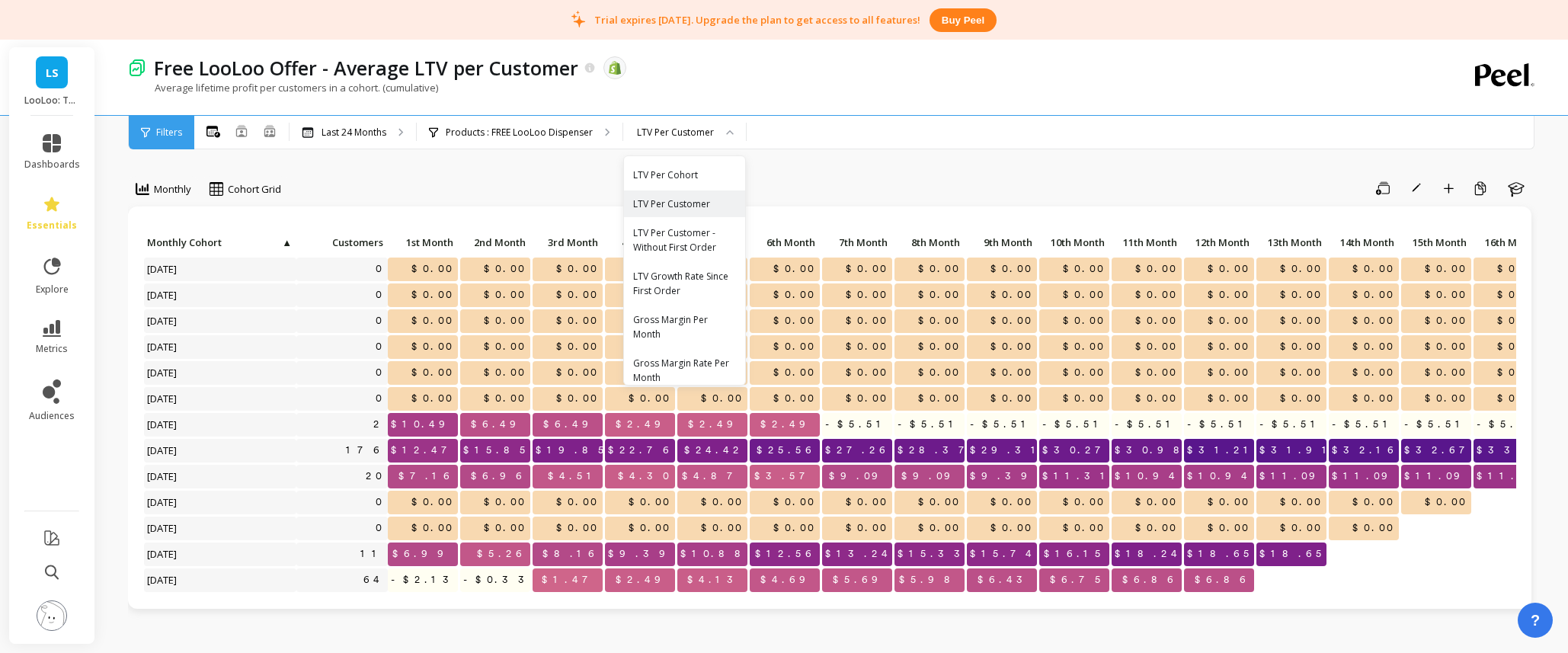
click at [696, 169] on div "LTV Per Cohort" at bounding box center [684, 175] width 102 height 15
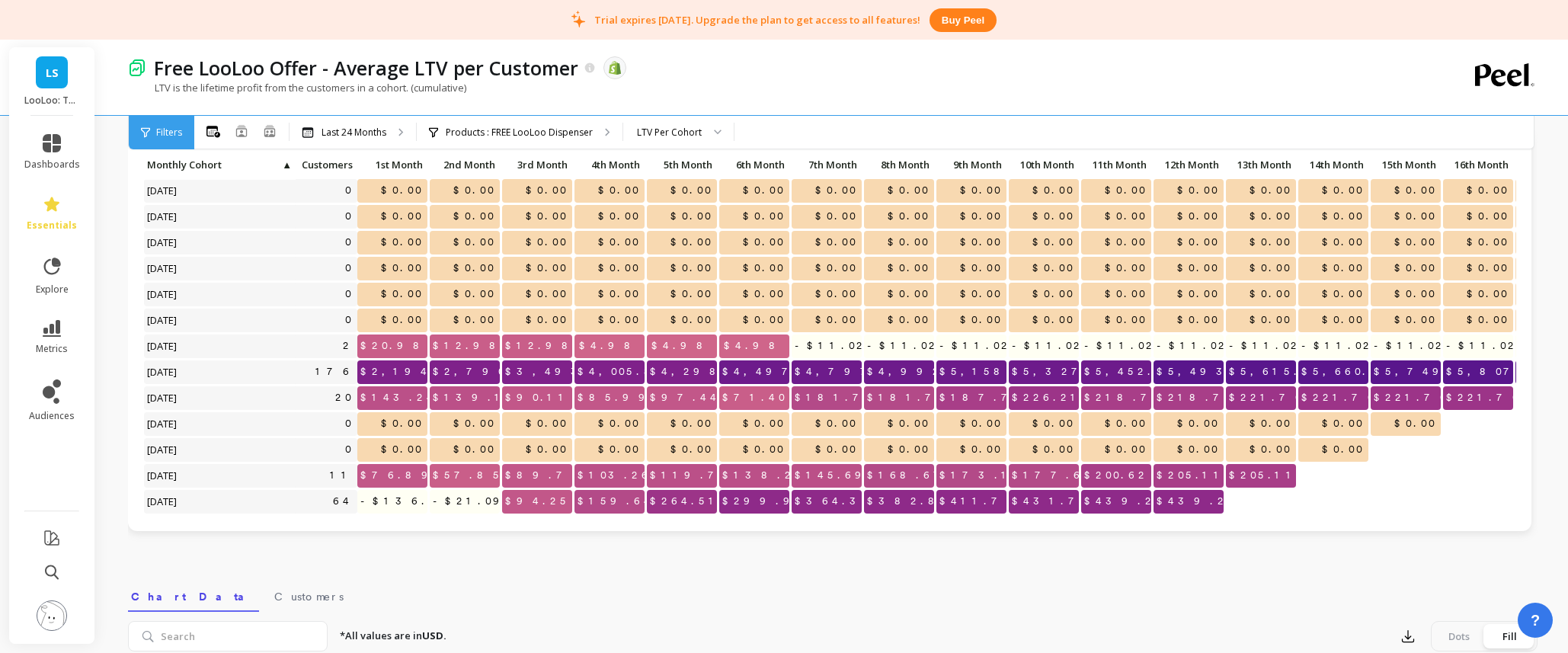
scroll to position [1, 0]
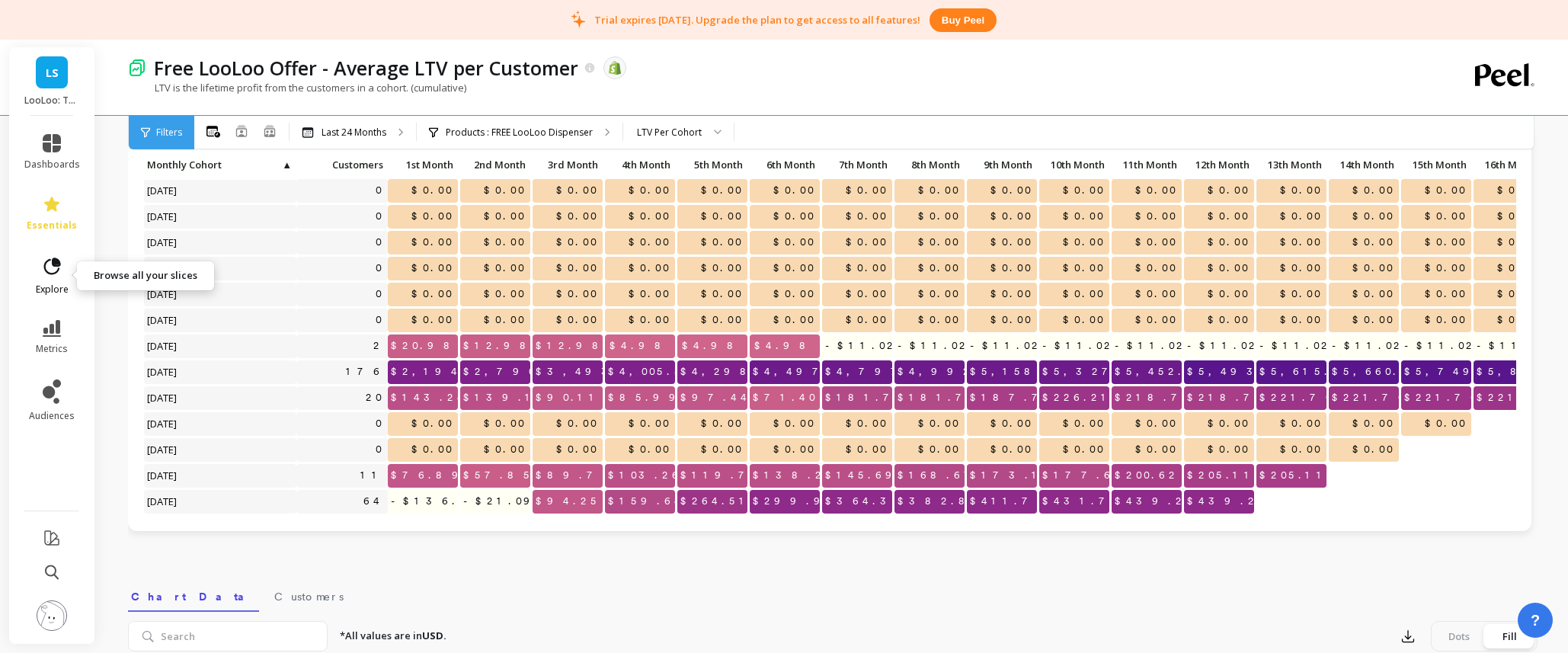
click at [52, 270] on icon at bounding box center [51, 267] width 22 height 22
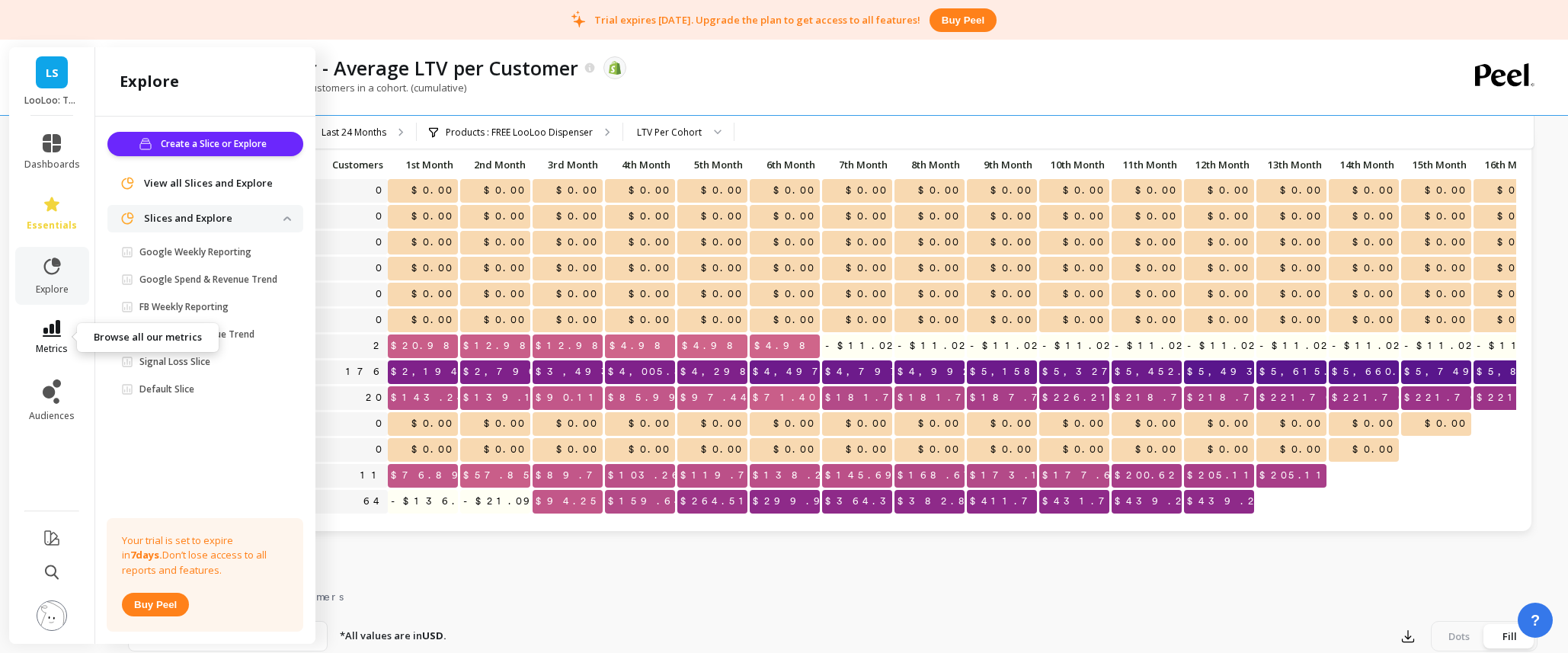
click at [56, 327] on icon at bounding box center [51, 328] width 18 height 16
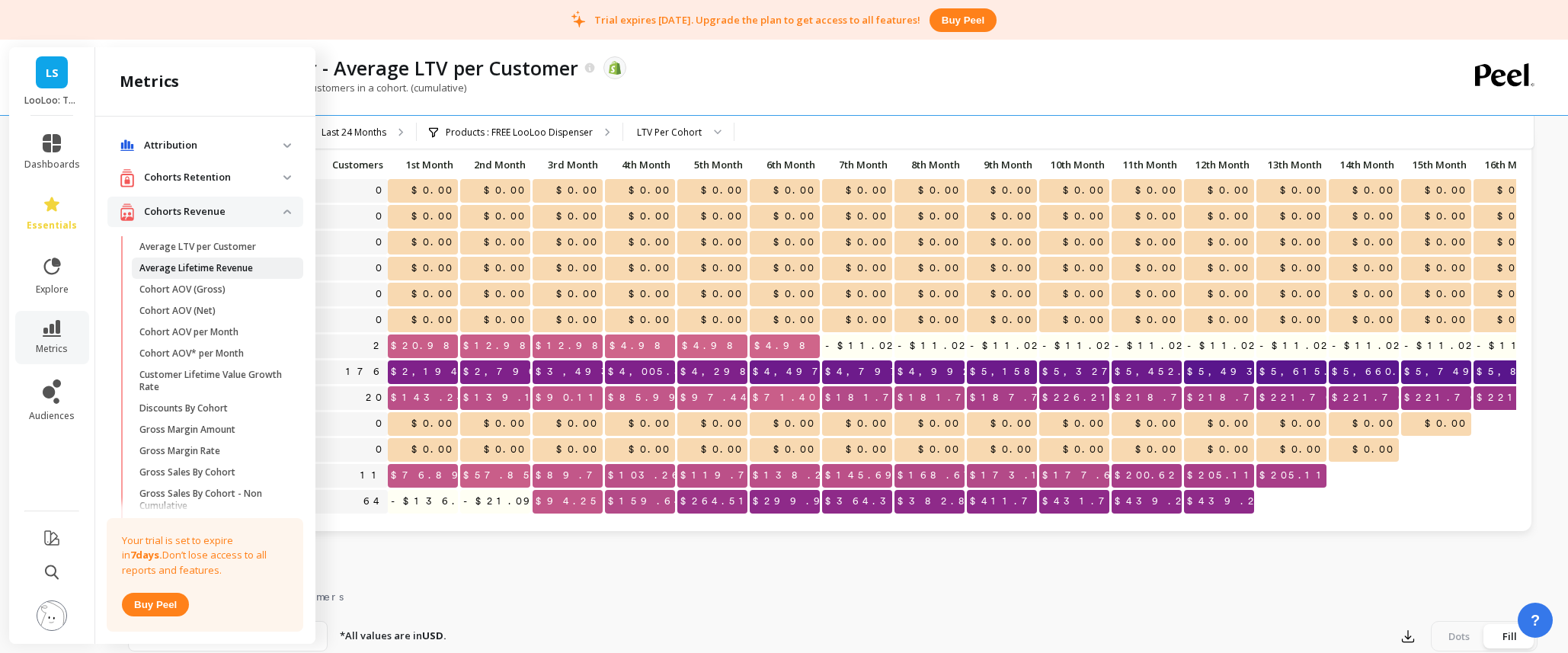
scroll to position [3, 0]
click at [236, 250] on p "Average LTV per Customer" at bounding box center [198, 245] width 116 height 12
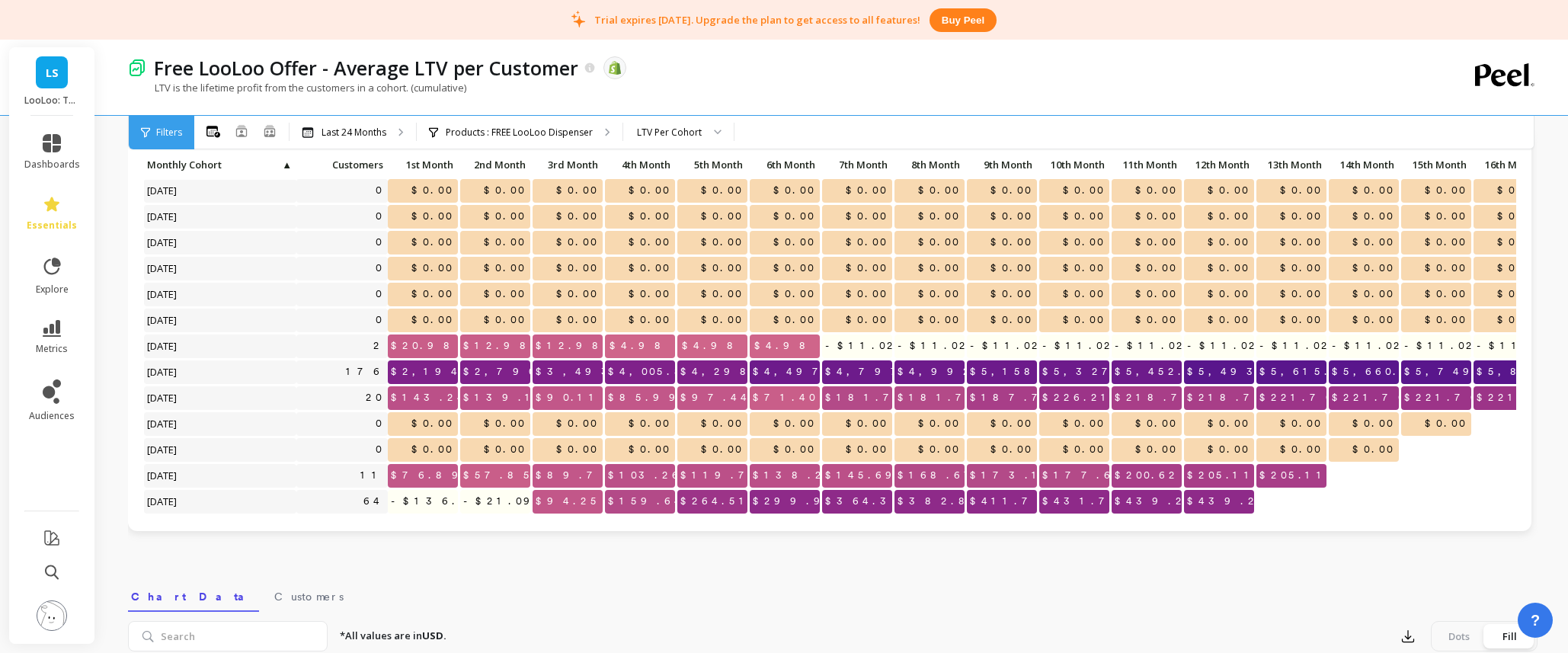
scroll to position [0, 0]
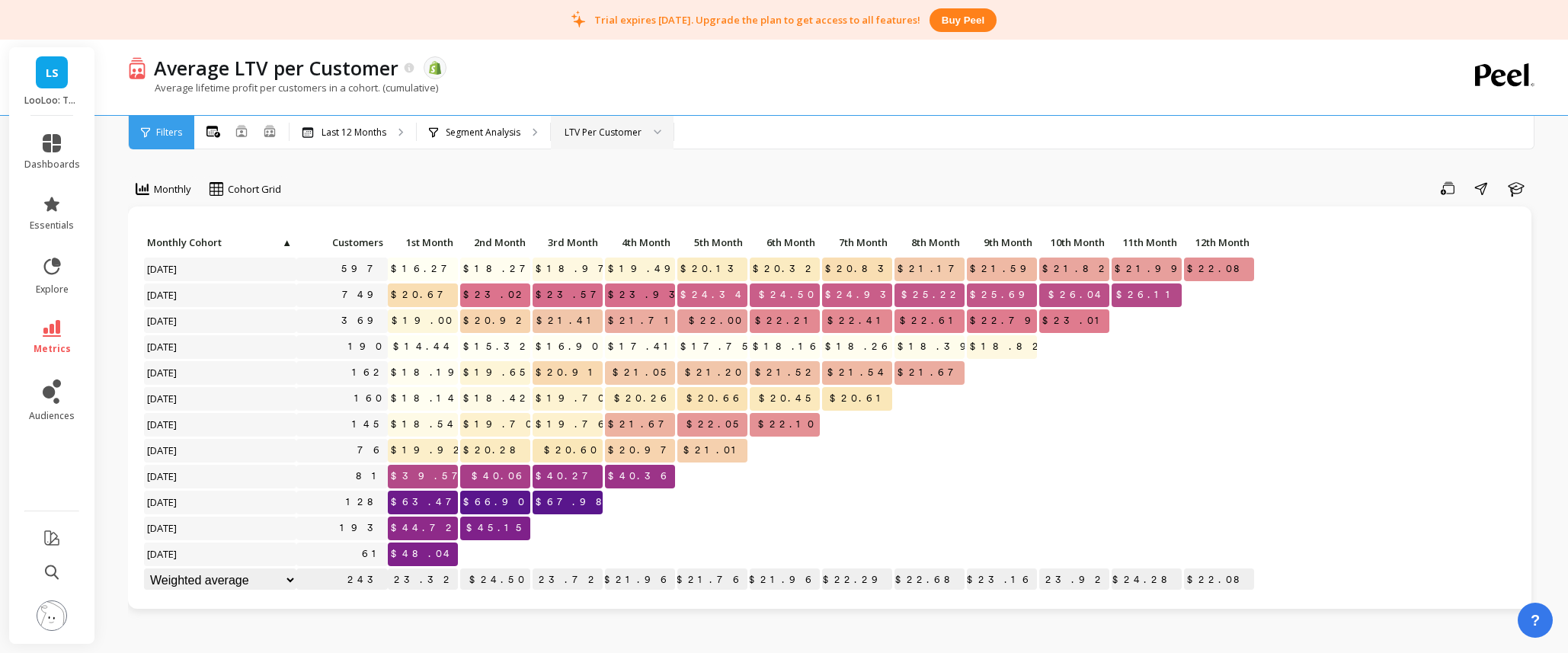
click at [591, 140] on div "LTV Per Customer" at bounding box center [611, 132] width 122 height 34
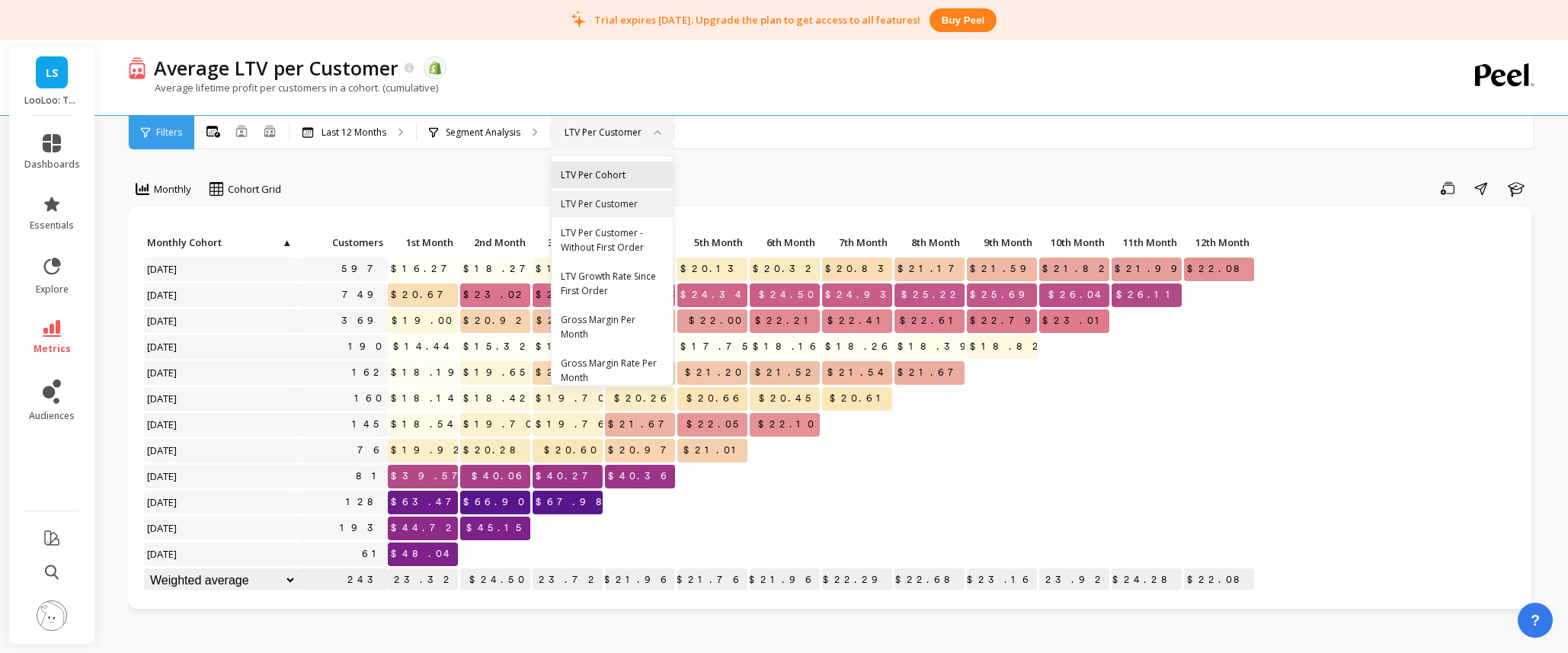
click at [590, 183] on div "LTV Per Cohort" at bounding box center [612, 175] width 122 height 27
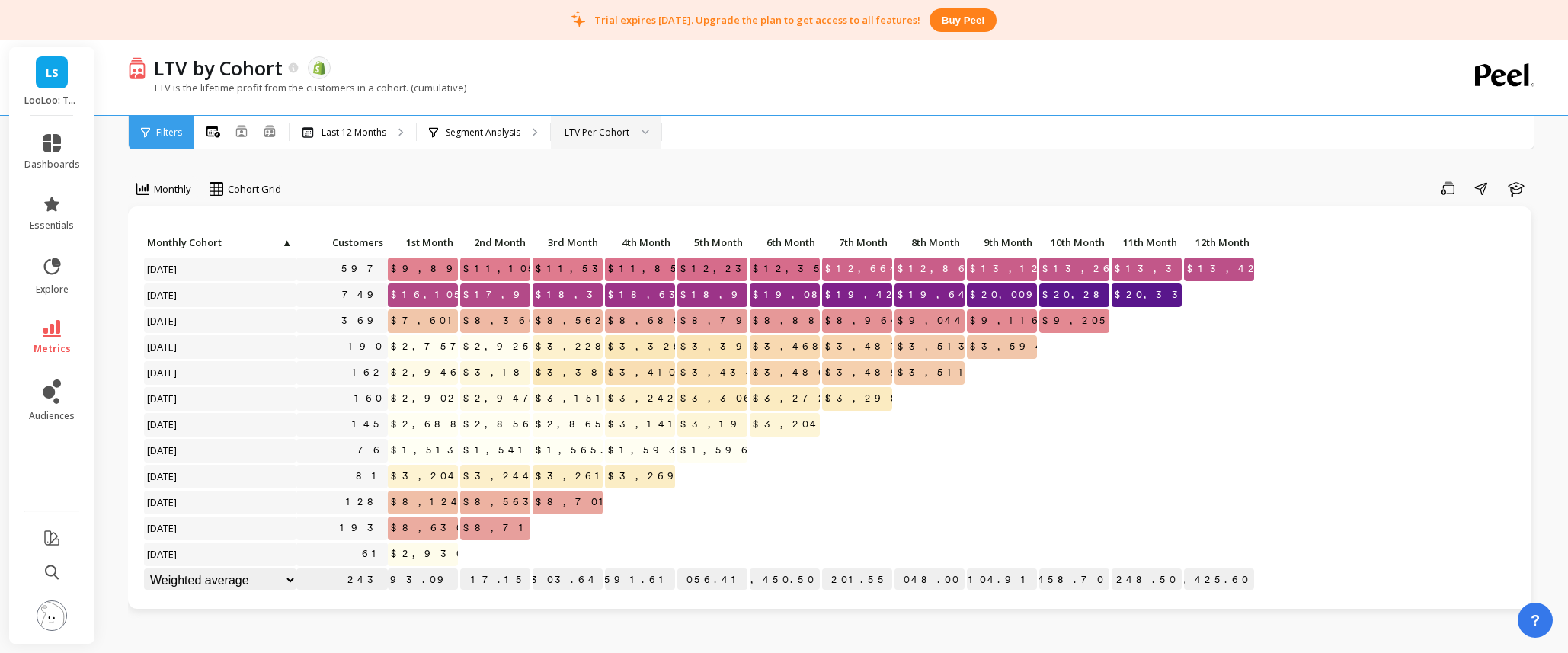
click at [584, 135] on div "LTV Per Cohort" at bounding box center [596, 132] width 65 height 15
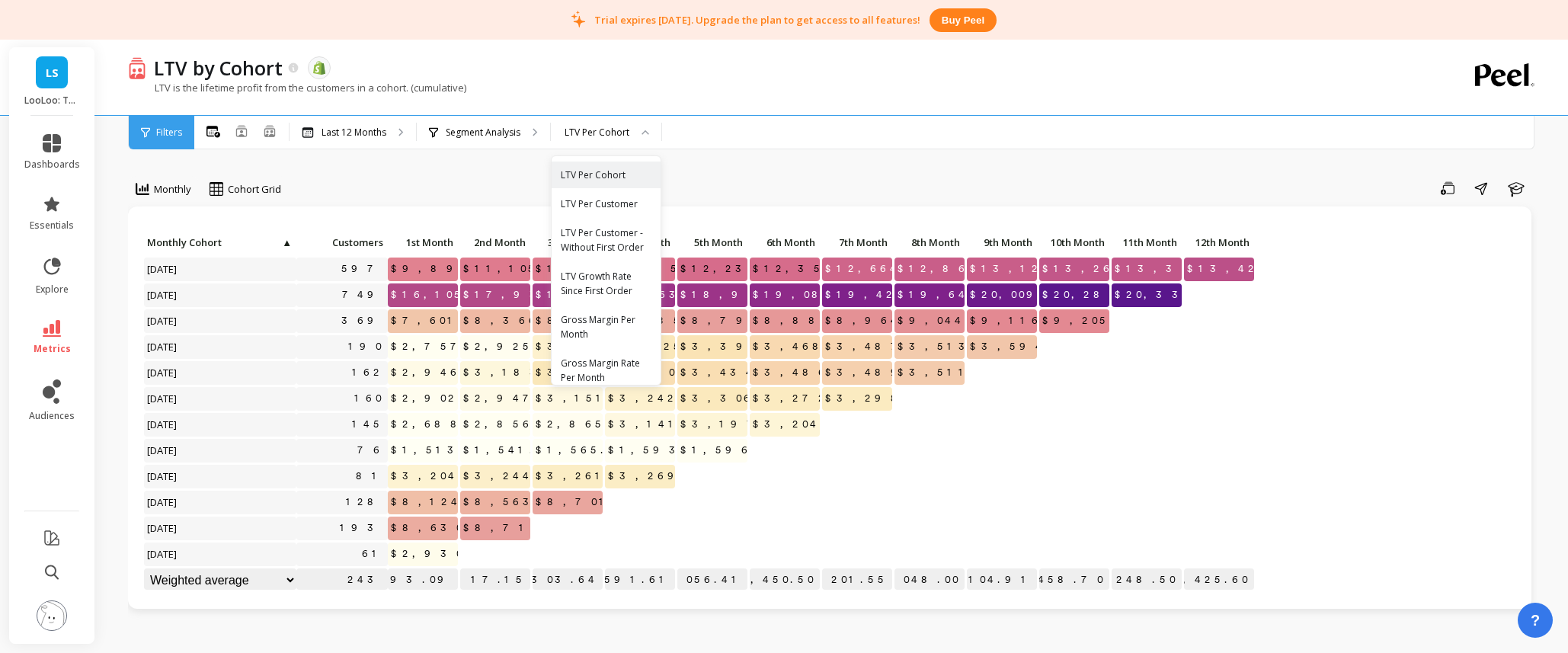
click at [585, 200] on div "LTV Per Customer" at bounding box center [606, 203] width 90 height 15
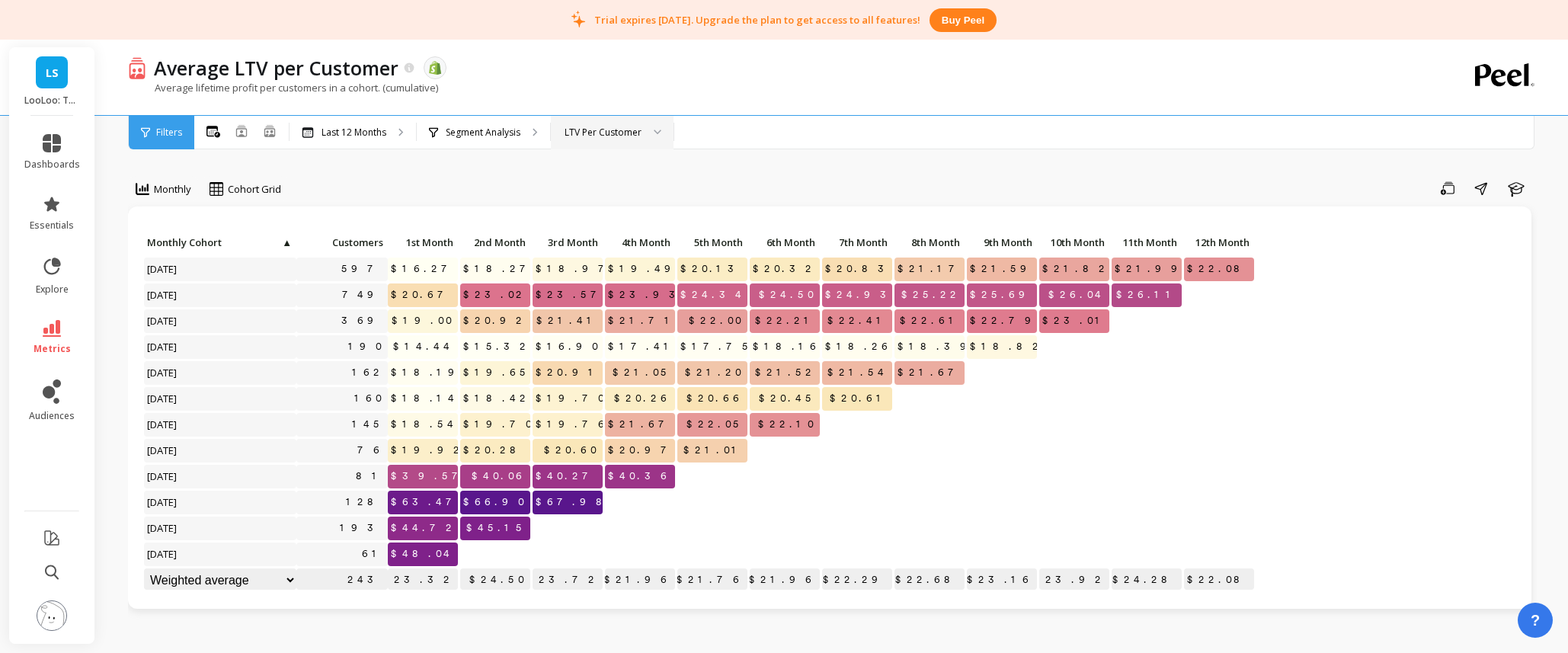
click at [592, 128] on div "LTV Per Customer" at bounding box center [603, 132] width 77 height 15
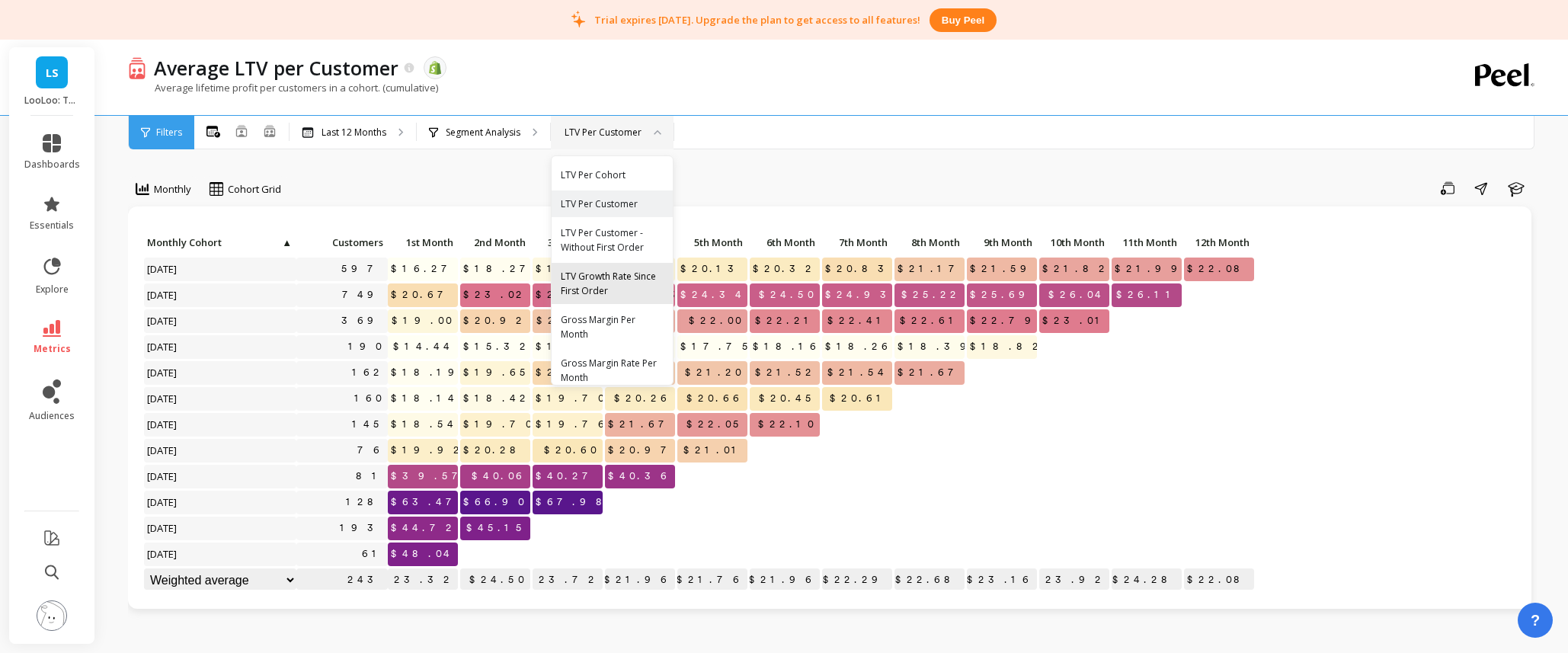
click at [625, 285] on div "LTV Growth Rate Since First Order" at bounding box center [612, 283] width 102 height 29
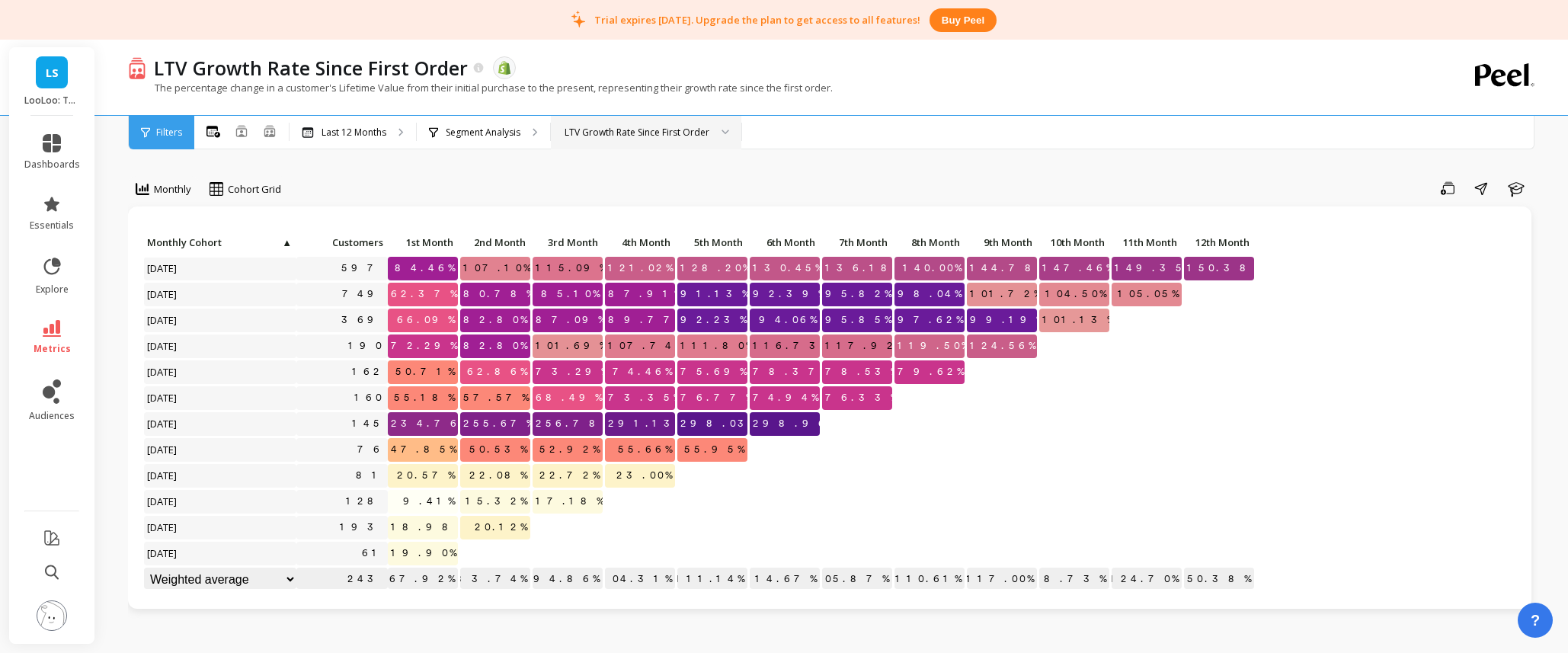
click at [649, 135] on div "LTV Growth Rate Since First Order" at bounding box center [636, 132] width 145 height 15
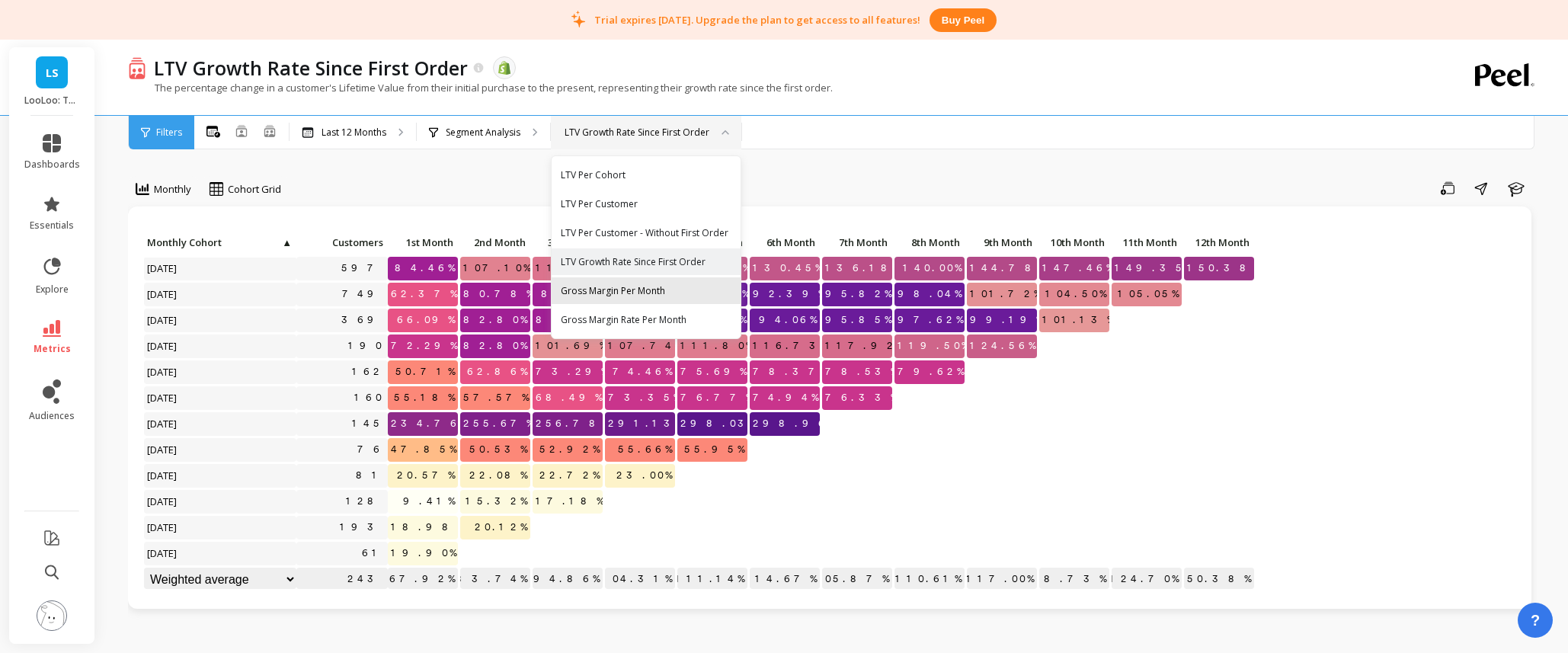
click at [688, 295] on div "Gross Margin Per Month" at bounding box center [646, 290] width 171 height 15
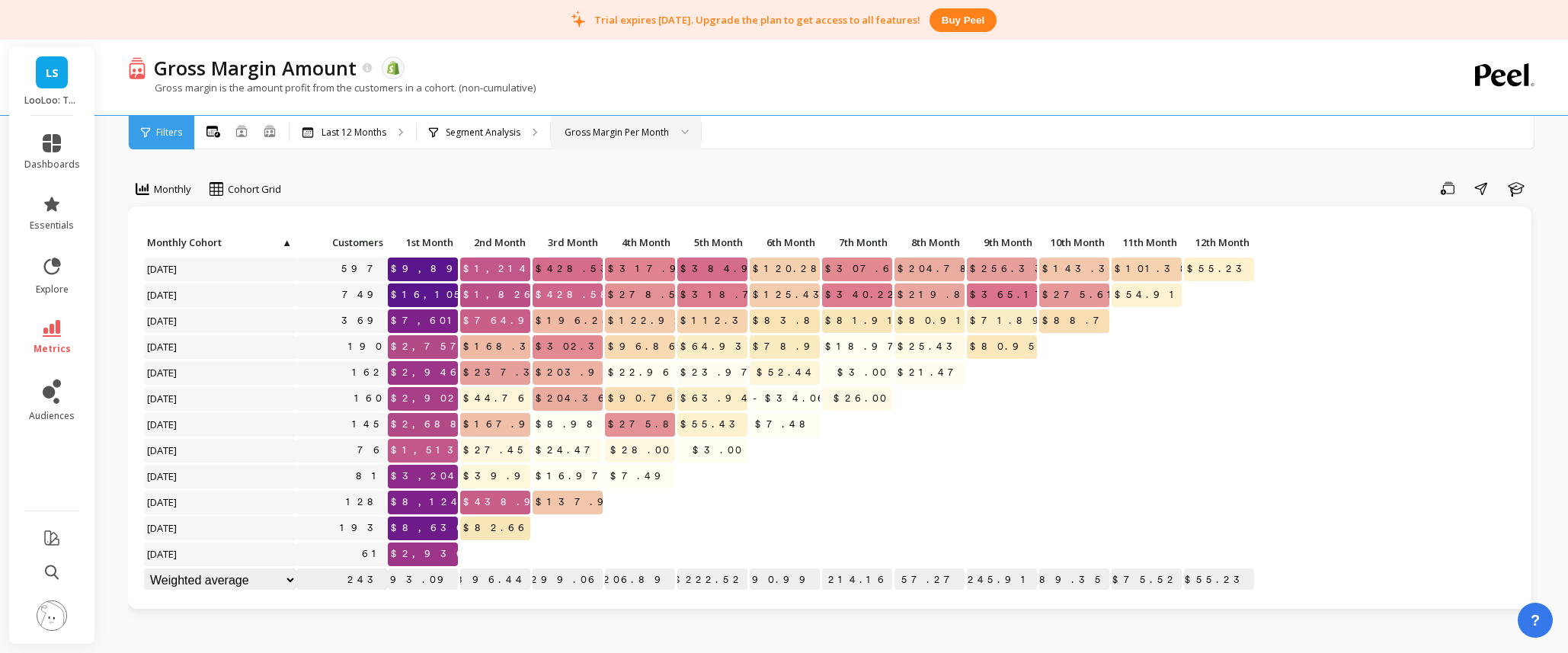
click at [635, 133] on div "Gross Margin Per Month" at bounding box center [616, 132] width 104 height 15
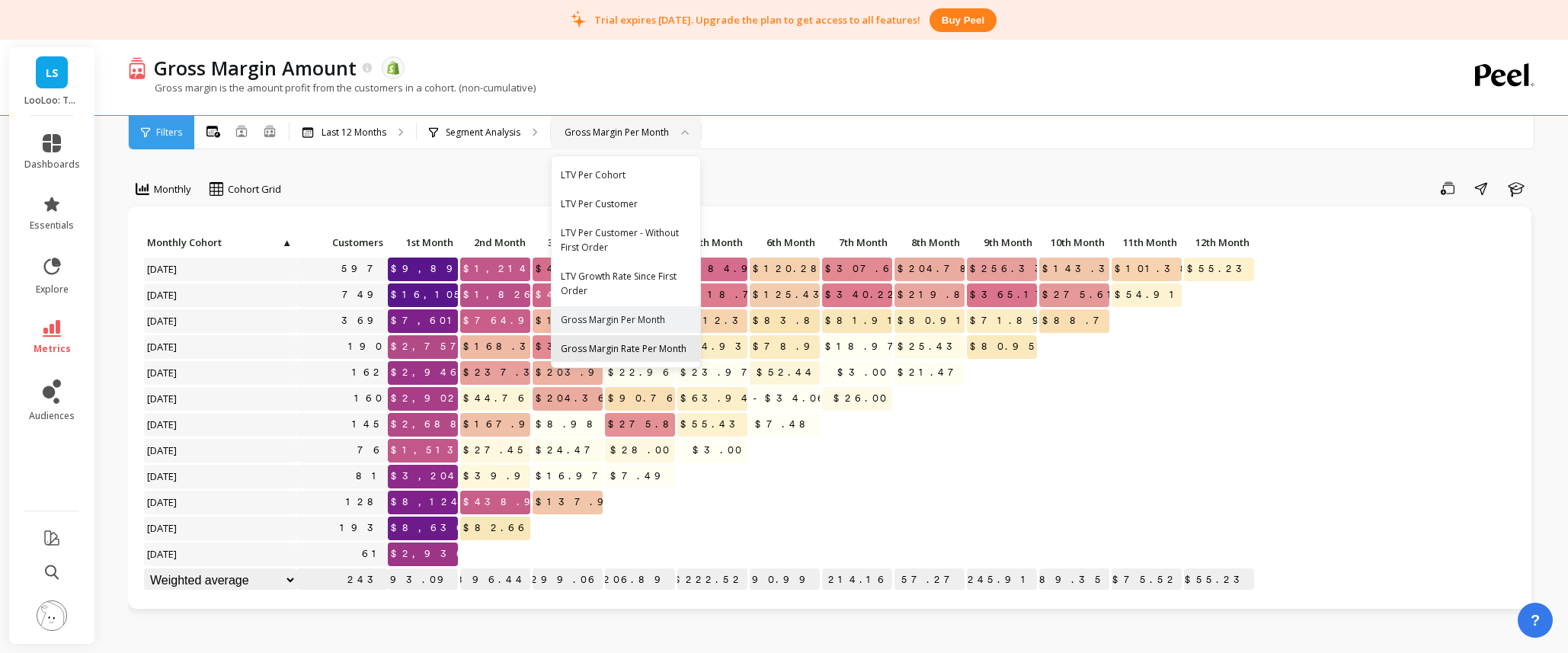
click at [649, 353] on div "Gross Margin Rate Per Month" at bounding box center [626, 348] width 130 height 15
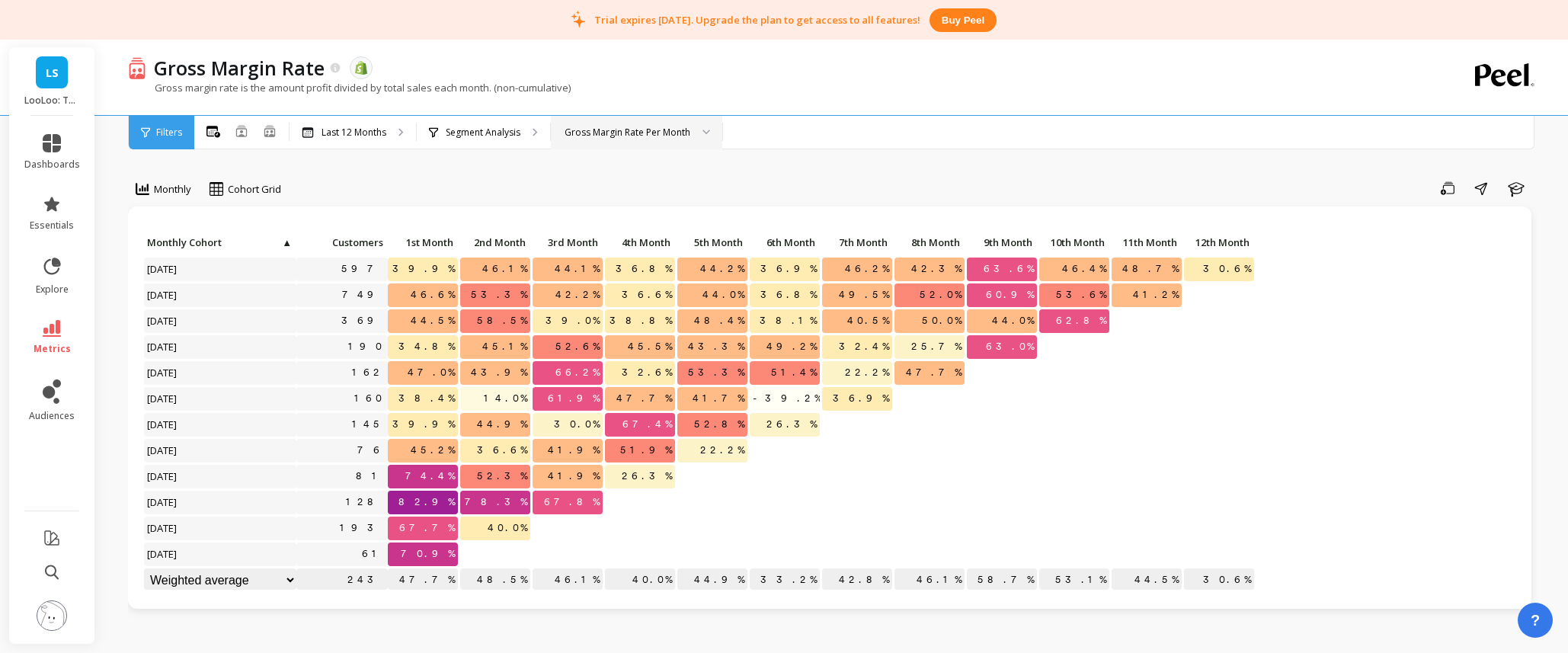
click at [621, 135] on div "Gross Margin Rate Per Month" at bounding box center [627, 132] width 126 height 15
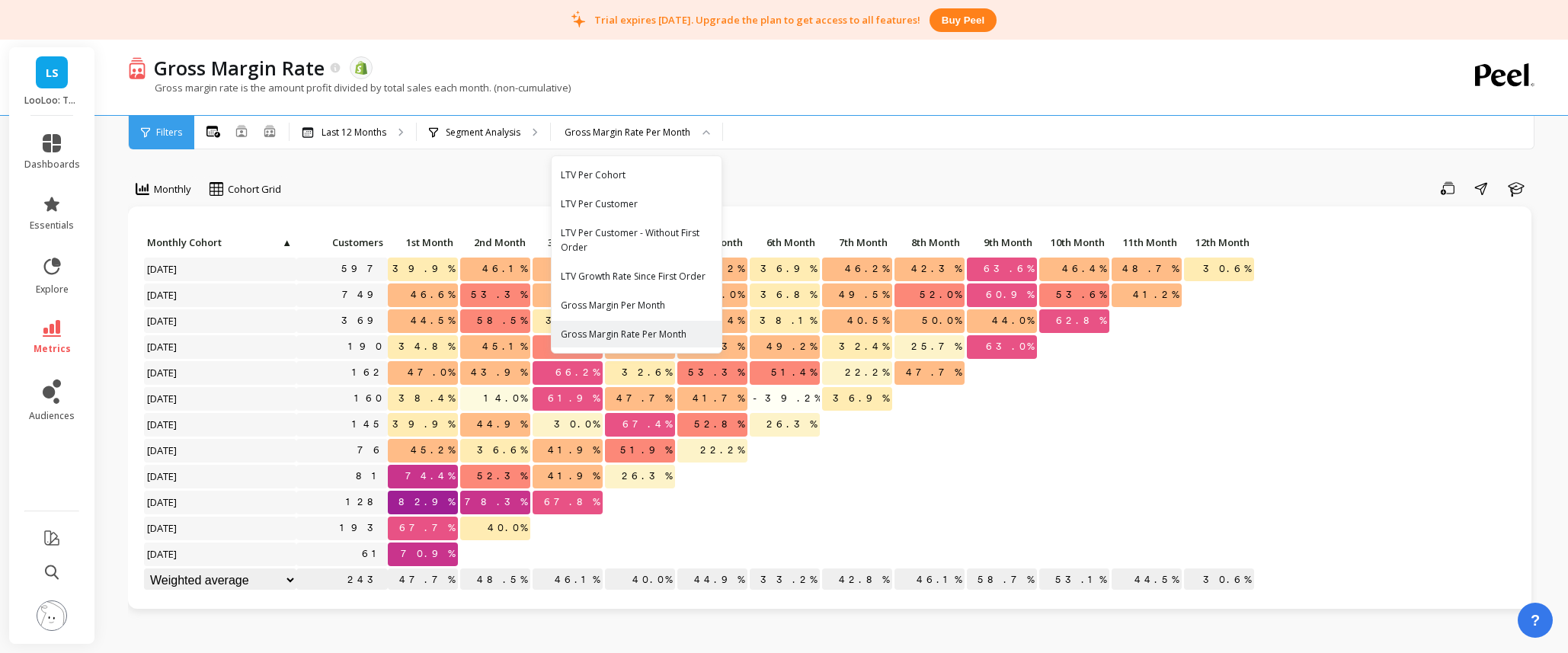
click at [622, 209] on div "LTV Per Customer" at bounding box center [636, 203] width 152 height 15
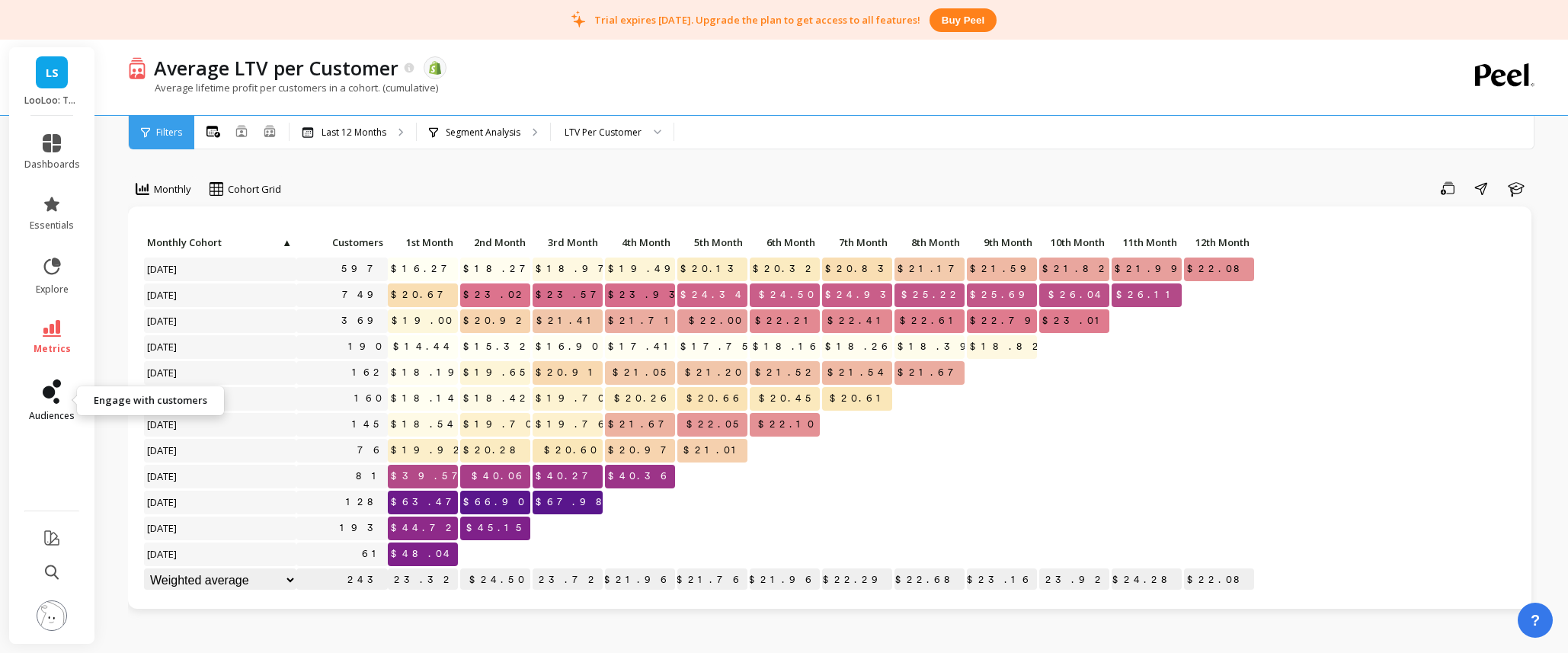
click at [67, 385] on link "audiences" at bounding box center [52, 400] width 56 height 43
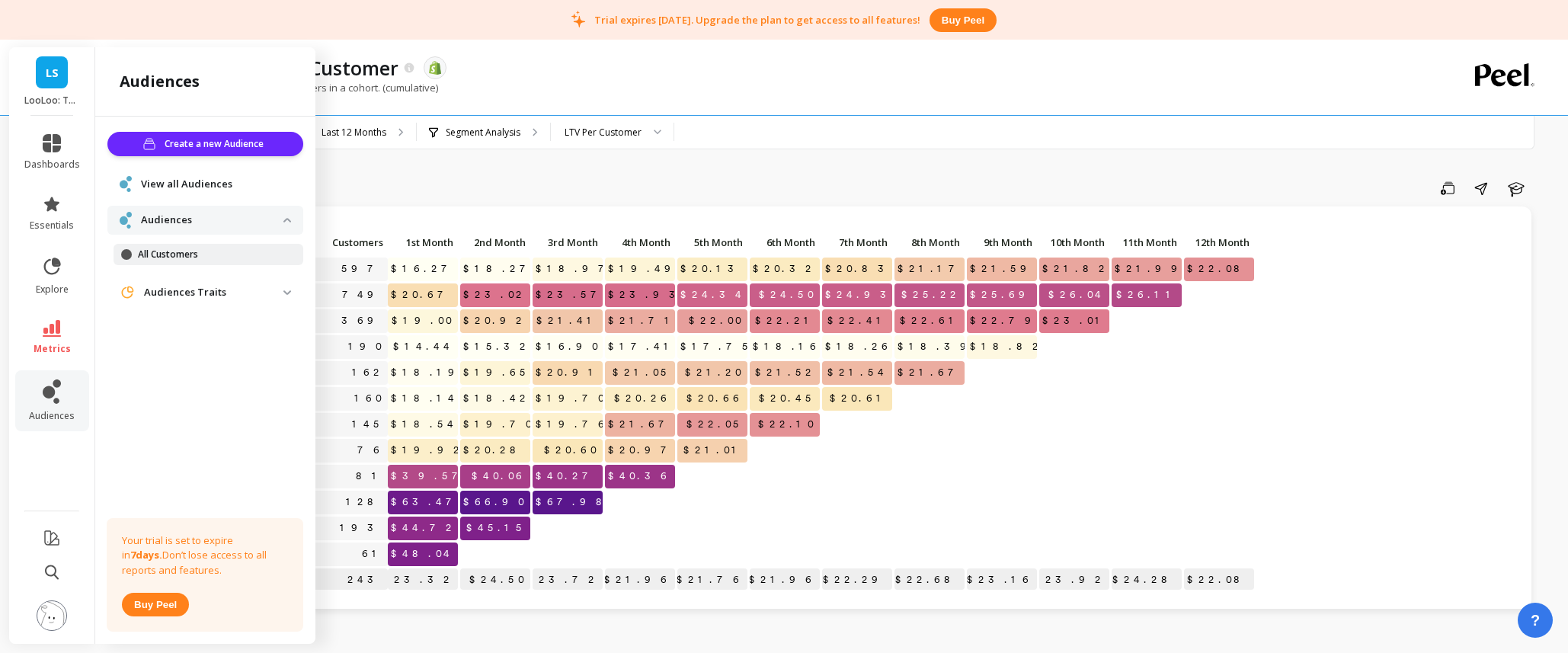
click at [240, 254] on p "All Customers" at bounding box center [211, 254] width 146 height 12
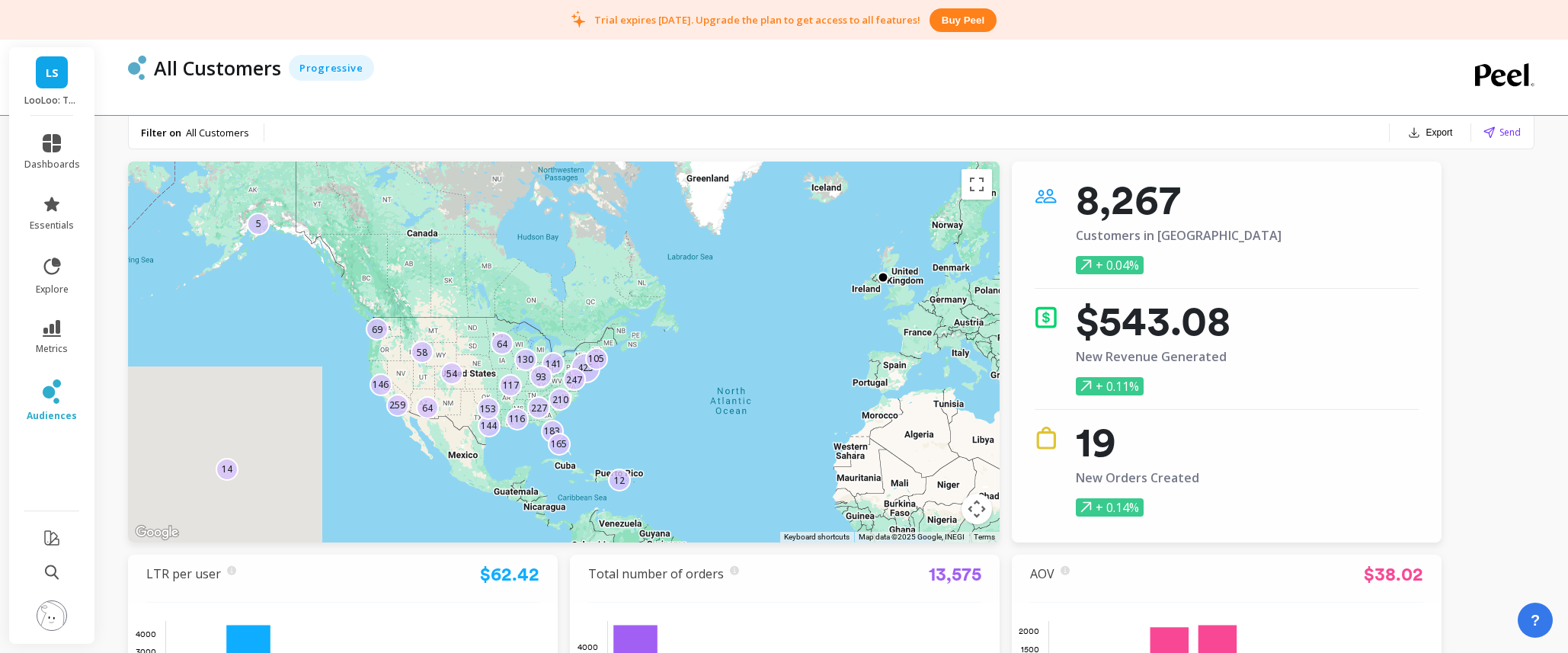
click at [182, 133] on div "Filter on All Customers" at bounding box center [196, 133] width 111 height 14
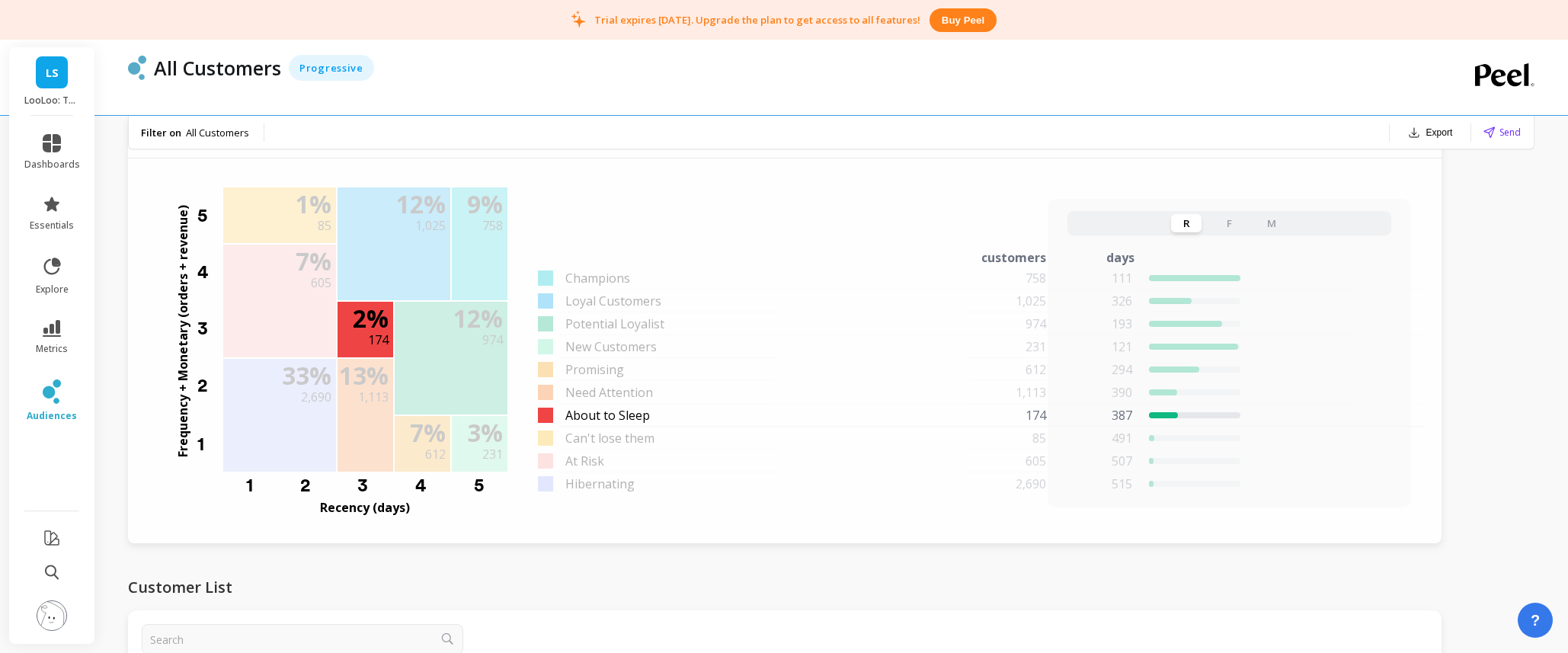
scroll to position [1184, 0]
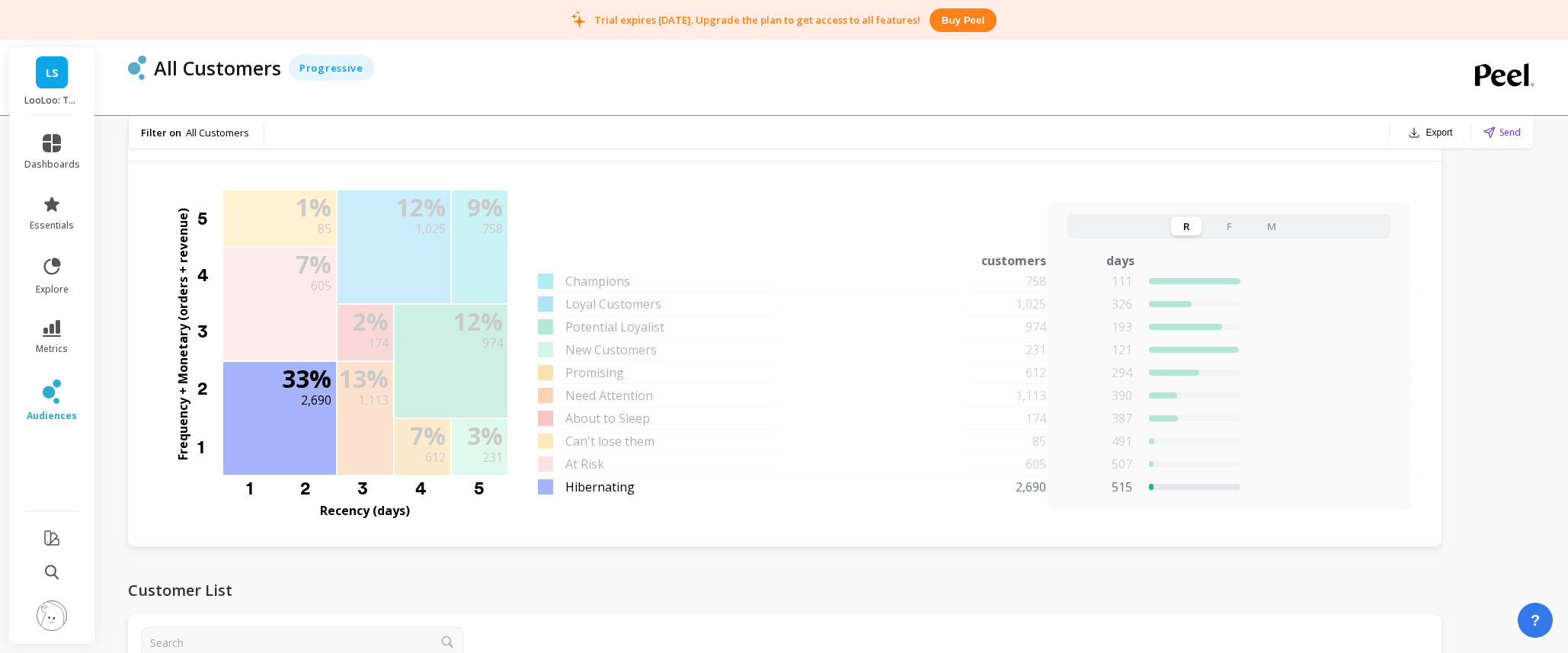
click at [604, 494] on span "Hibernating" at bounding box center [600, 486] width 69 height 18
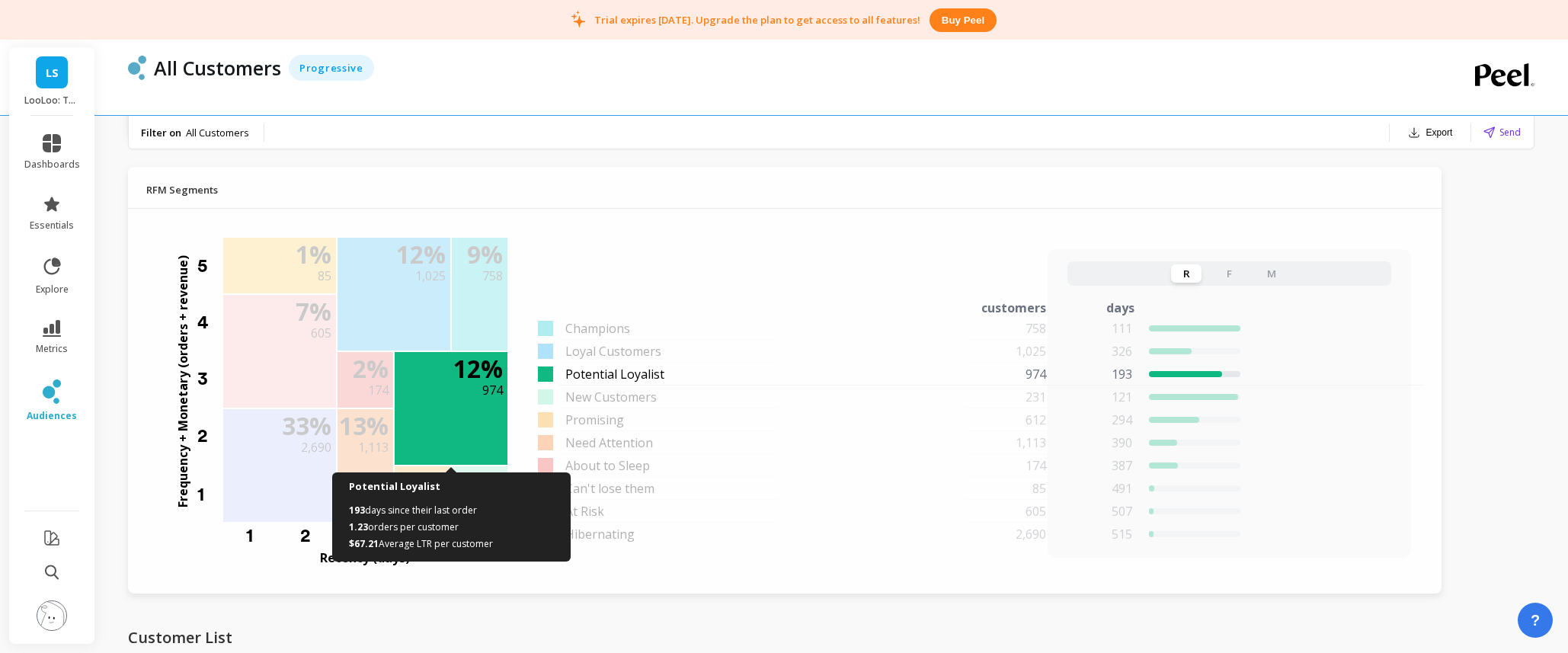
scroll to position [1138, 0]
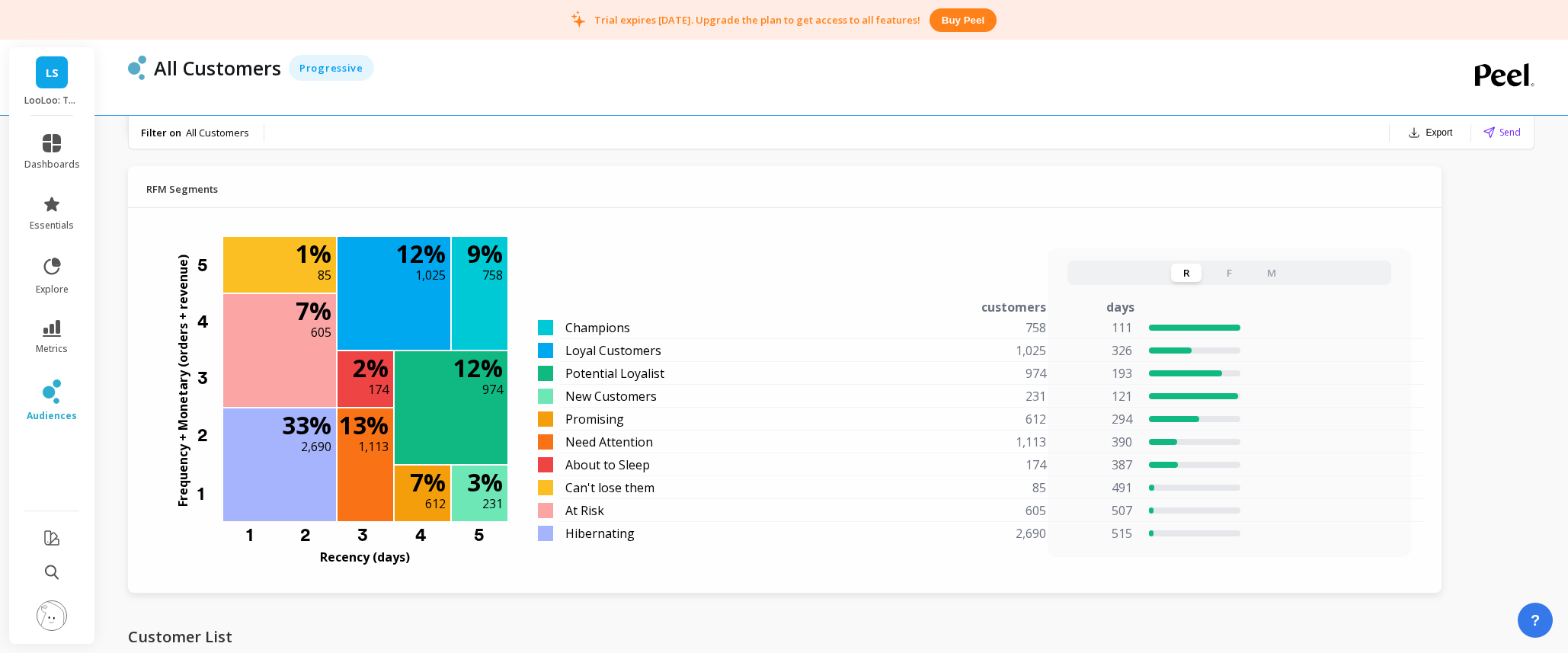
click at [1234, 274] on button "F" at bounding box center [1229, 273] width 30 height 18
click at [1254, 273] on div "R F M" at bounding box center [1229, 273] width 324 height 24
click at [1261, 273] on button "M" at bounding box center [1271, 273] width 30 height 18
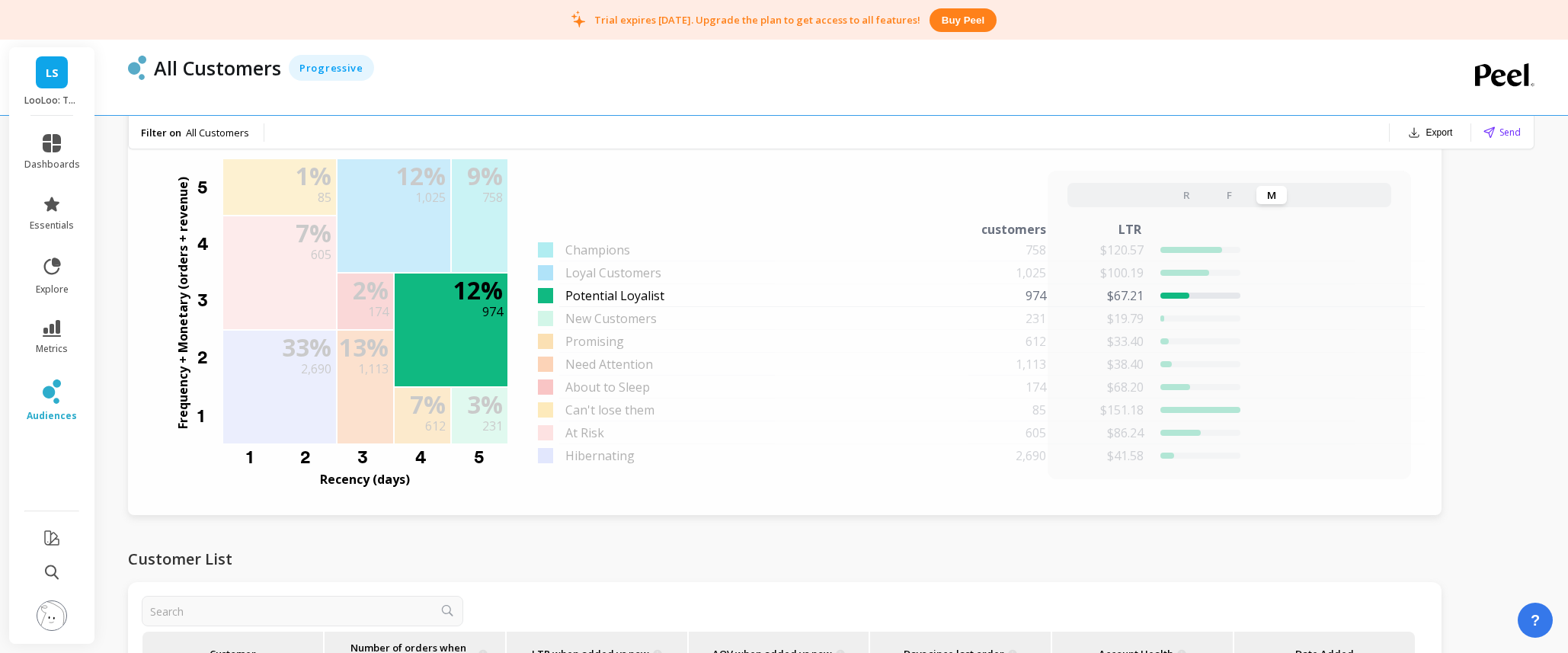
scroll to position [1222, 0]
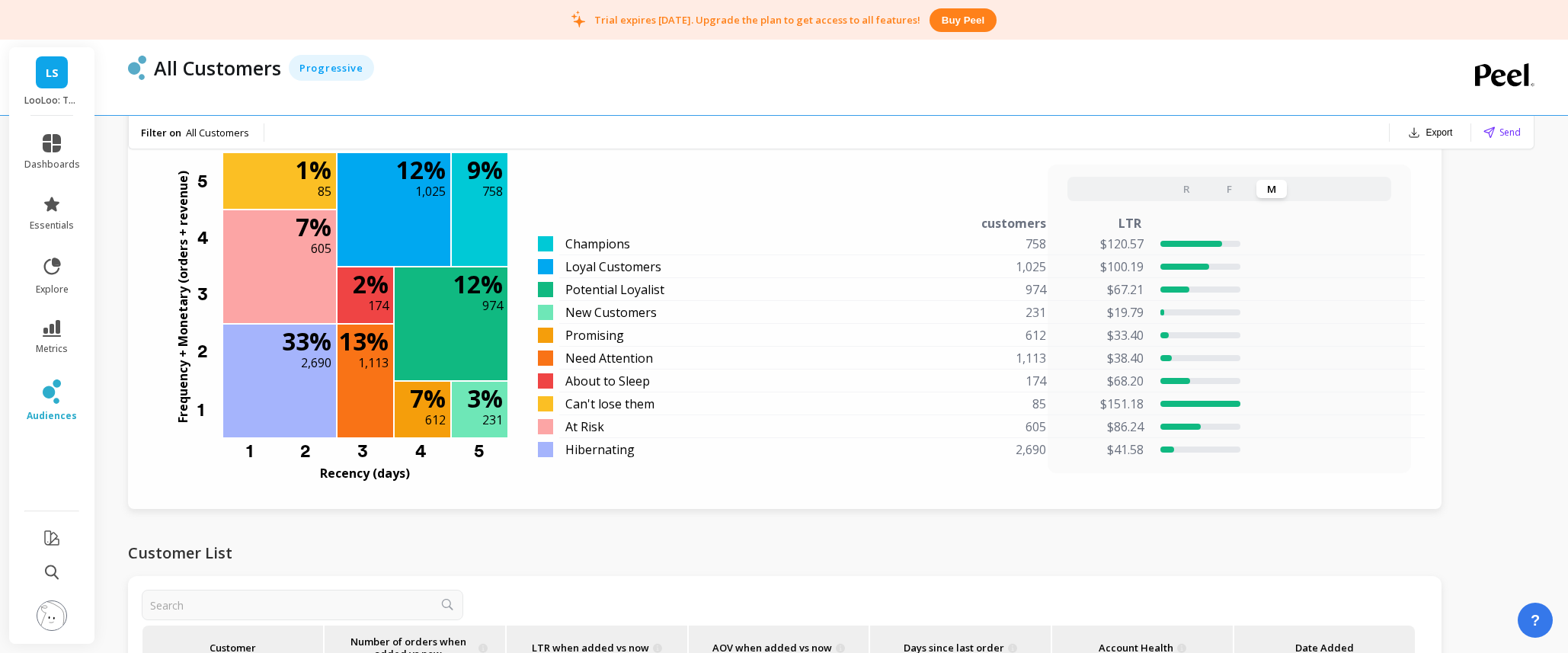
click at [1235, 190] on button "F" at bounding box center [1229, 188] width 30 height 18
click at [1177, 190] on button "R" at bounding box center [1186, 188] width 30 height 18
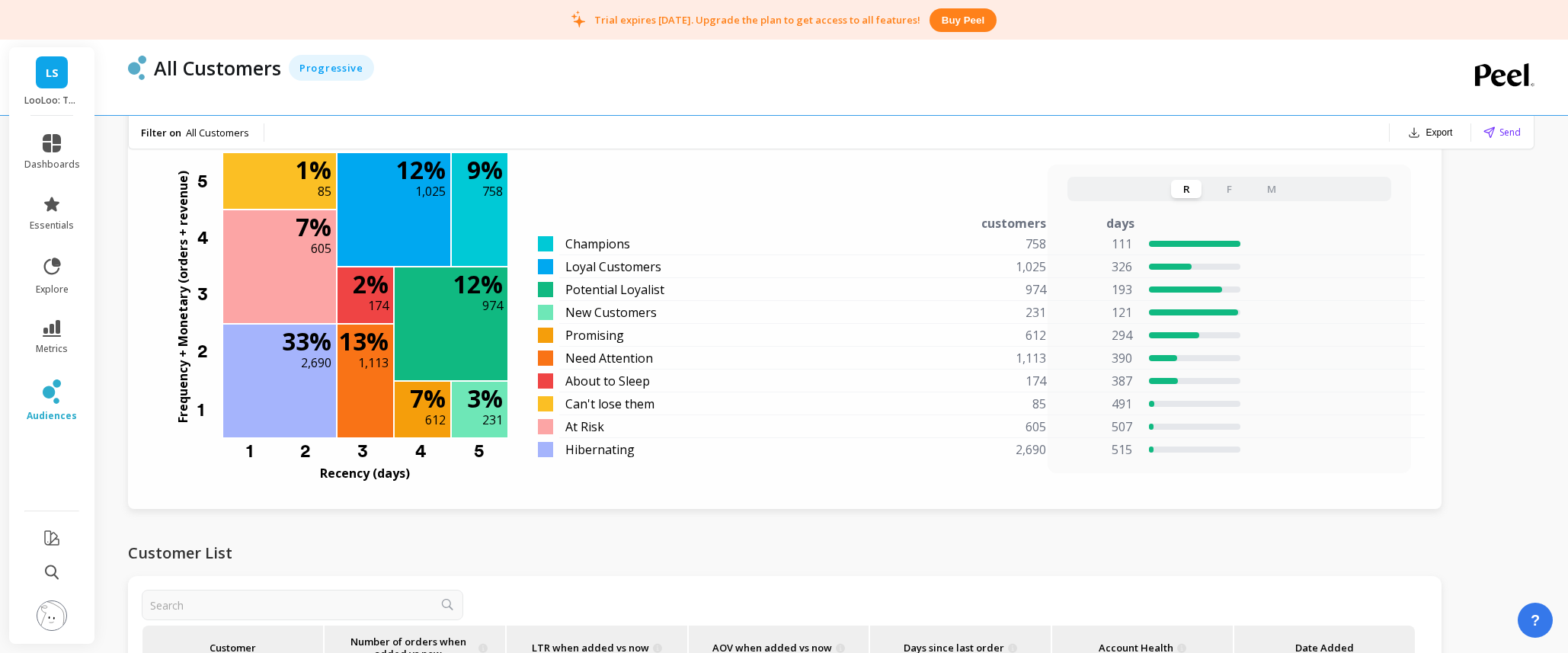
click at [1268, 188] on button "M" at bounding box center [1271, 188] width 30 height 18
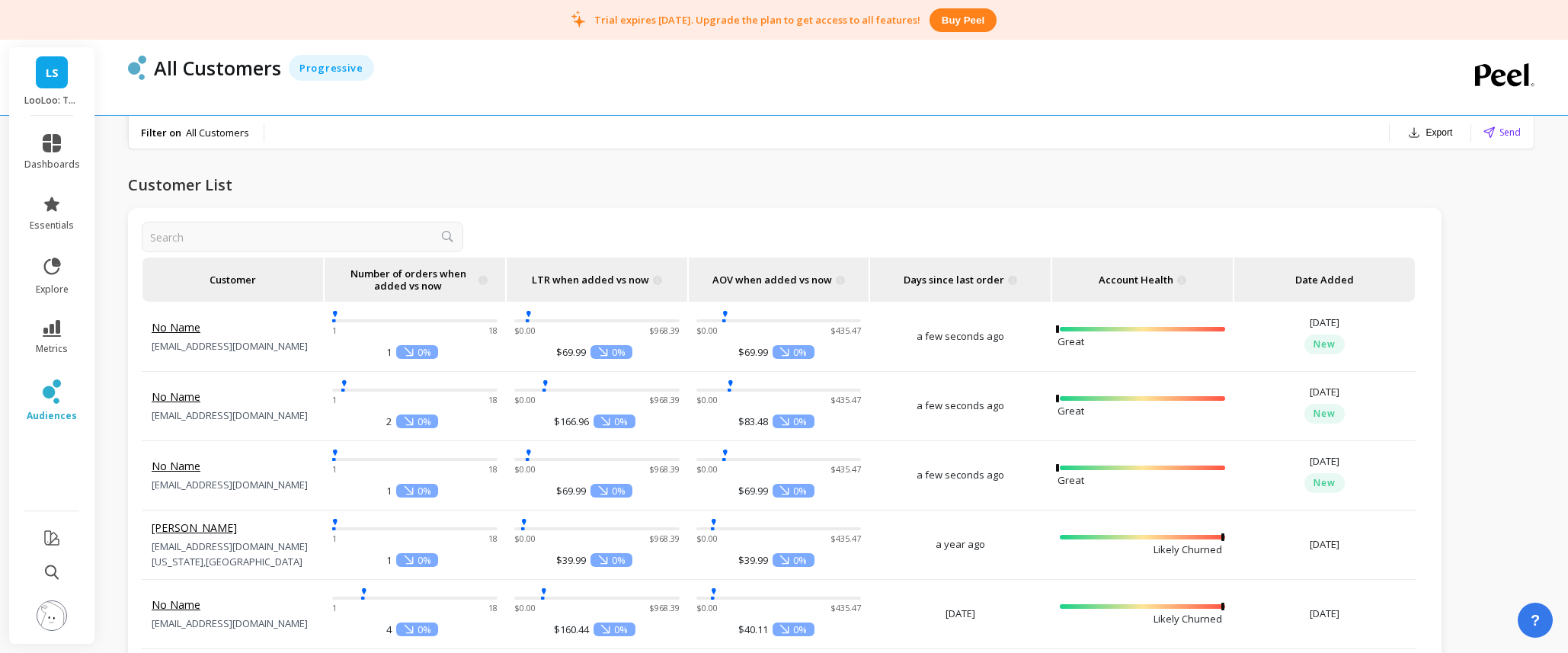
scroll to position [1585, 0]
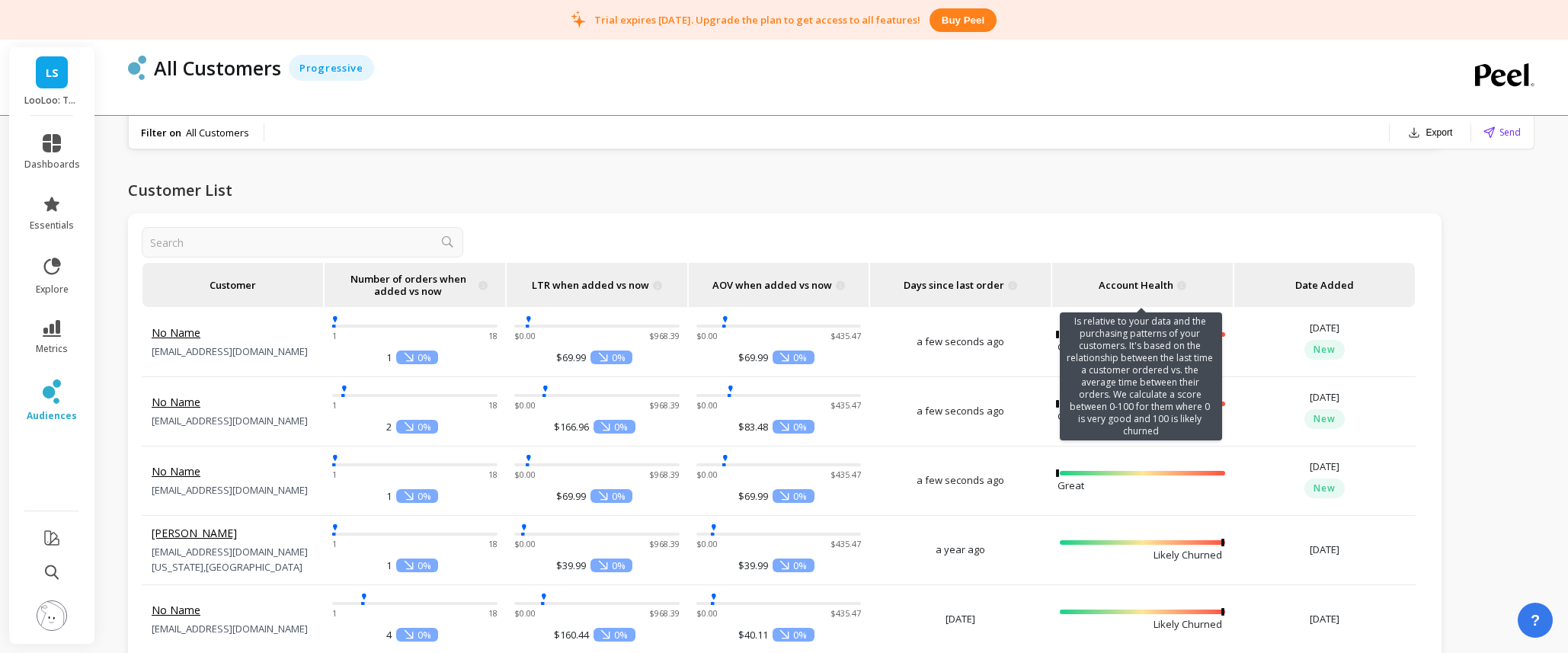
click at [1189, 294] on p "Account Health" at bounding box center [1143, 285] width 165 height 44
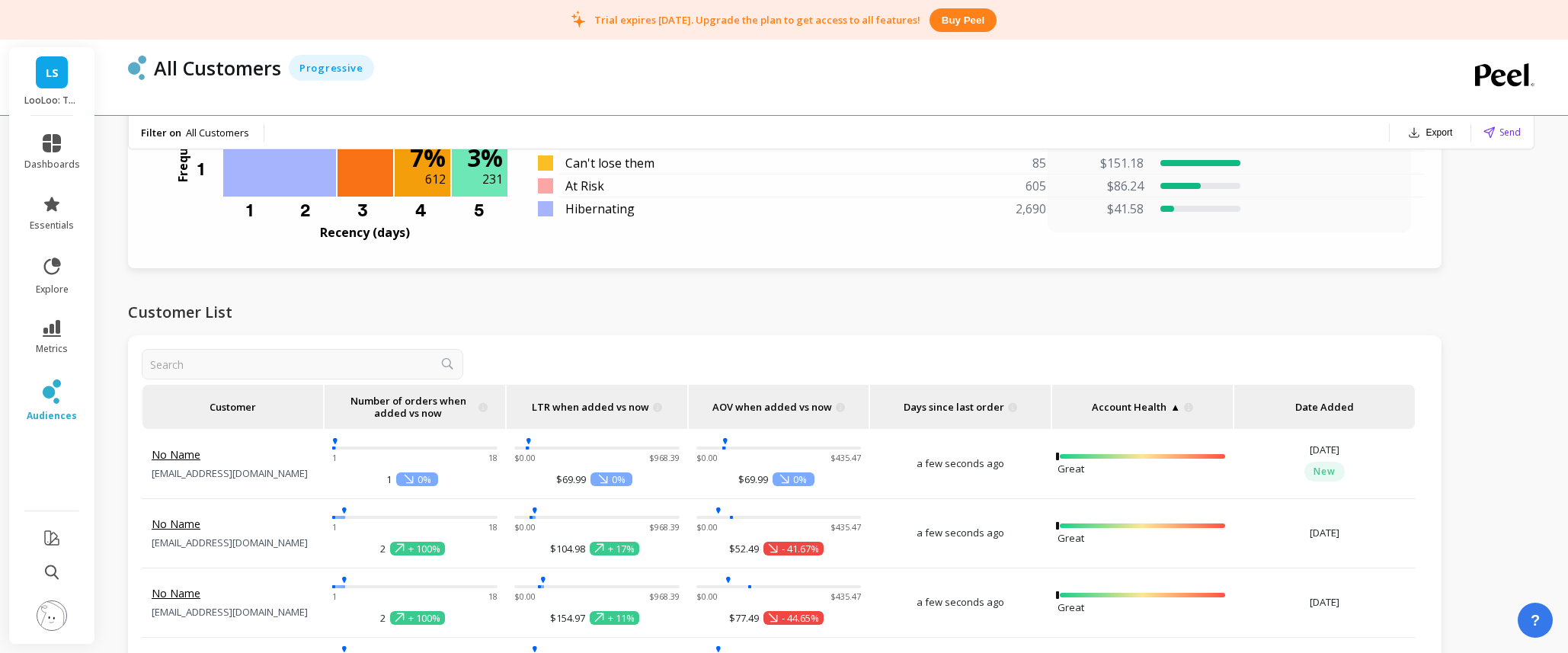
scroll to position [1468, 0]
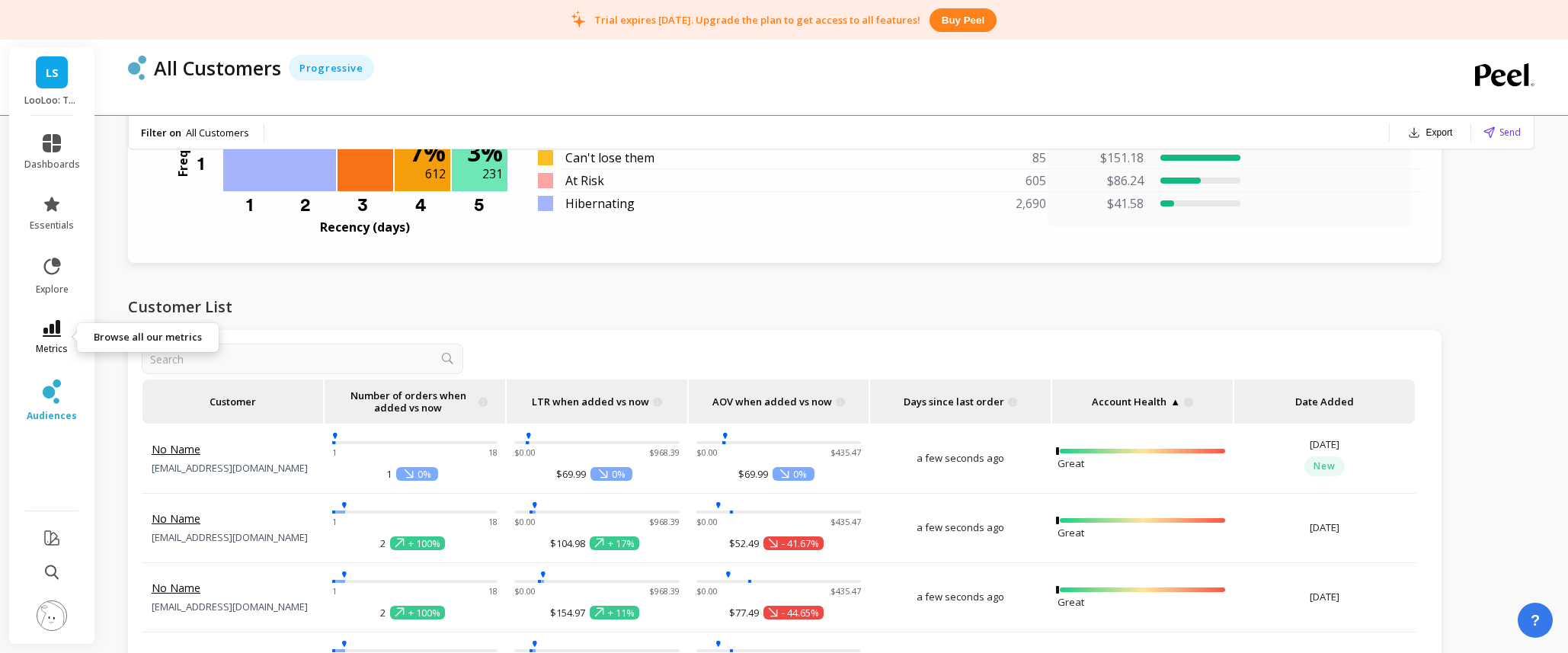
click at [65, 343] on span "metrics" at bounding box center [51, 349] width 32 height 12
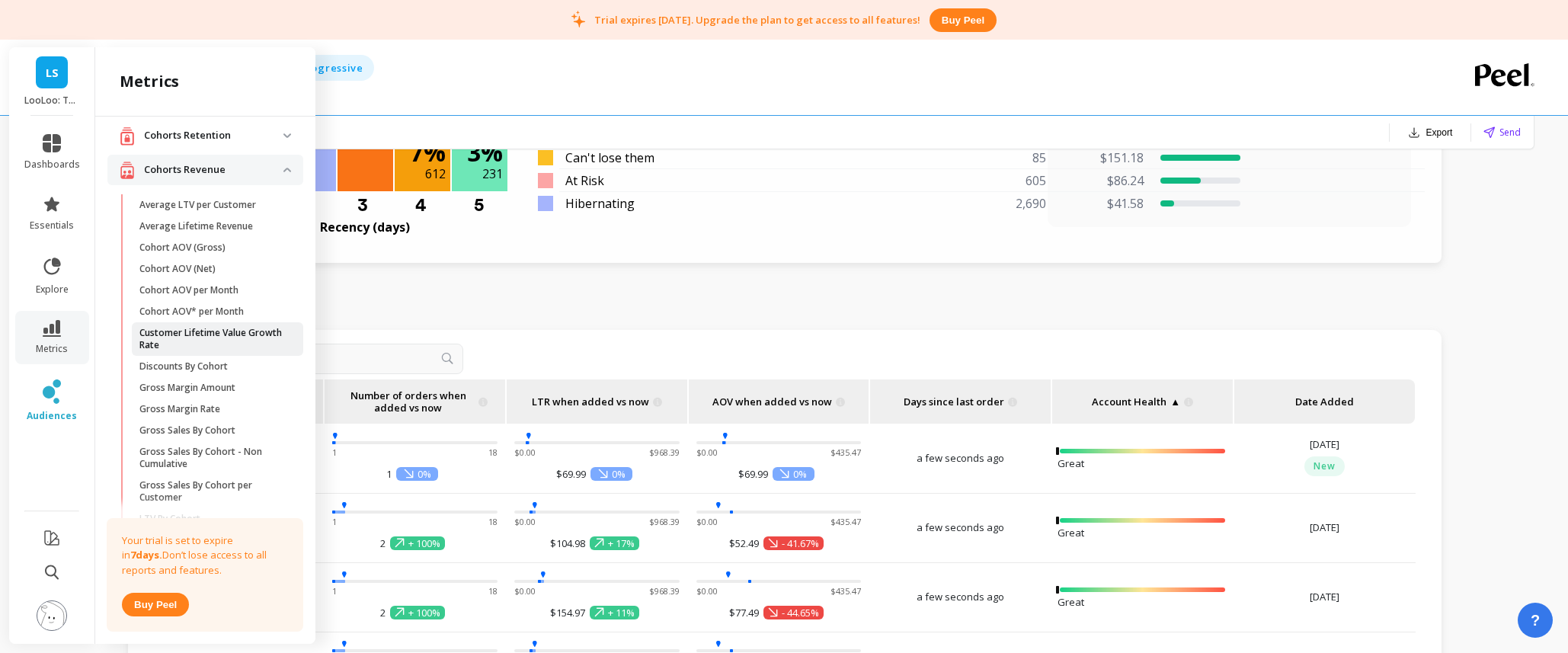
scroll to position [89, 0]
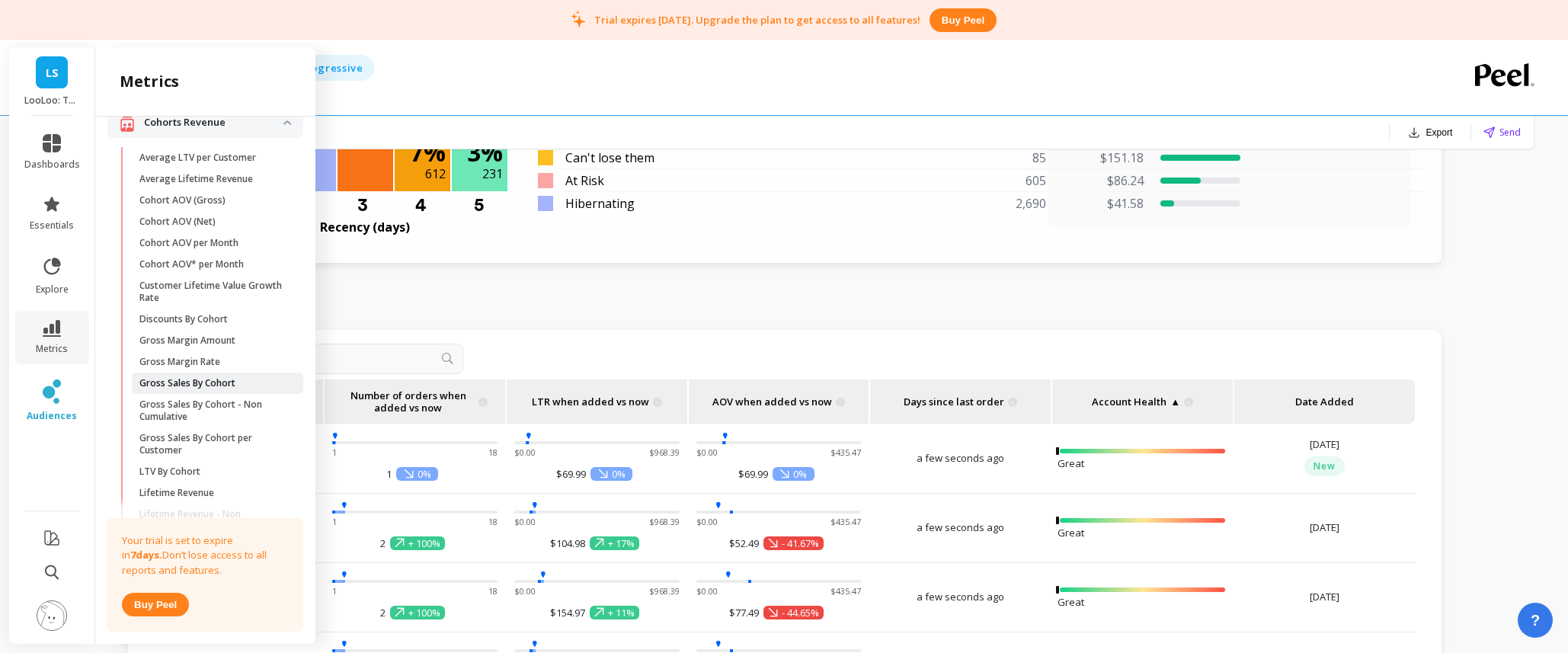
click at [237, 377] on span "Gross Sales By Cohort" at bounding box center [213, 383] width 146 height 12
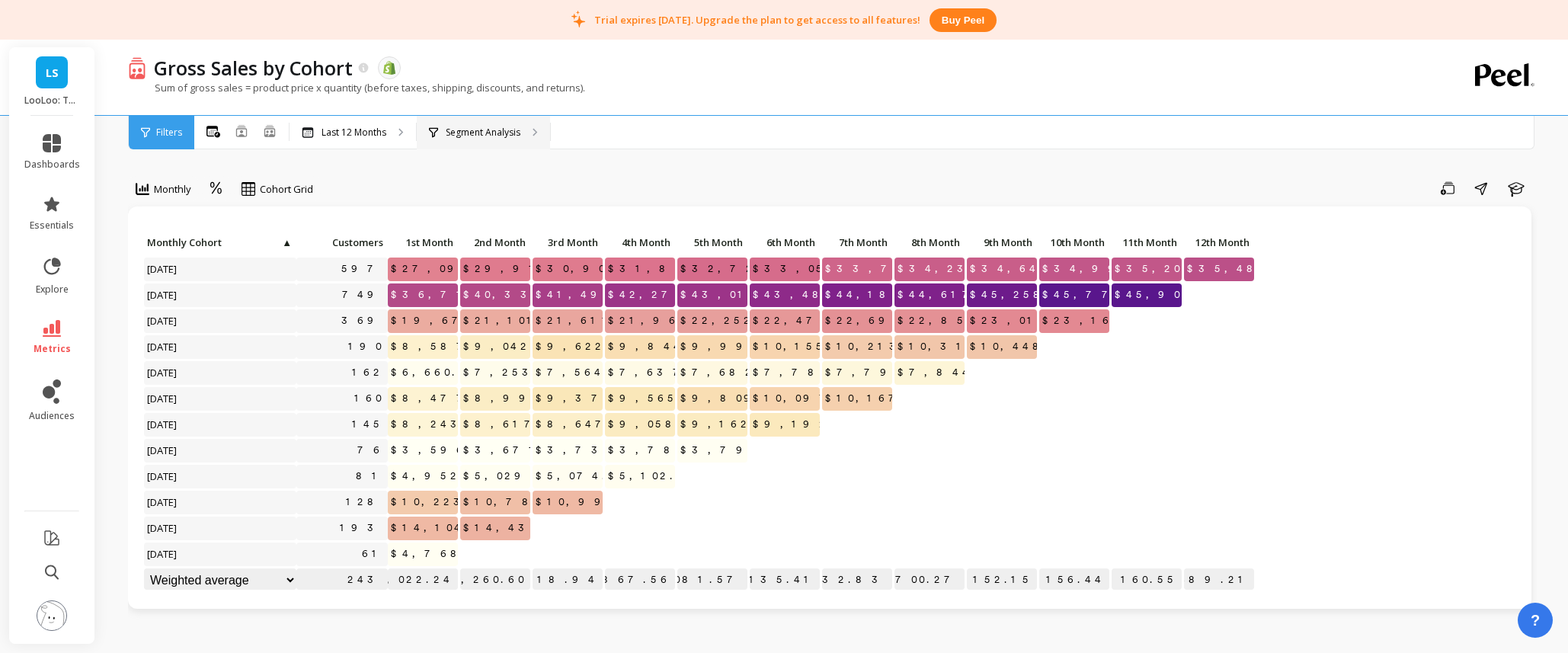
click at [491, 136] on p "Segment Analysis" at bounding box center [483, 133] width 75 height 12
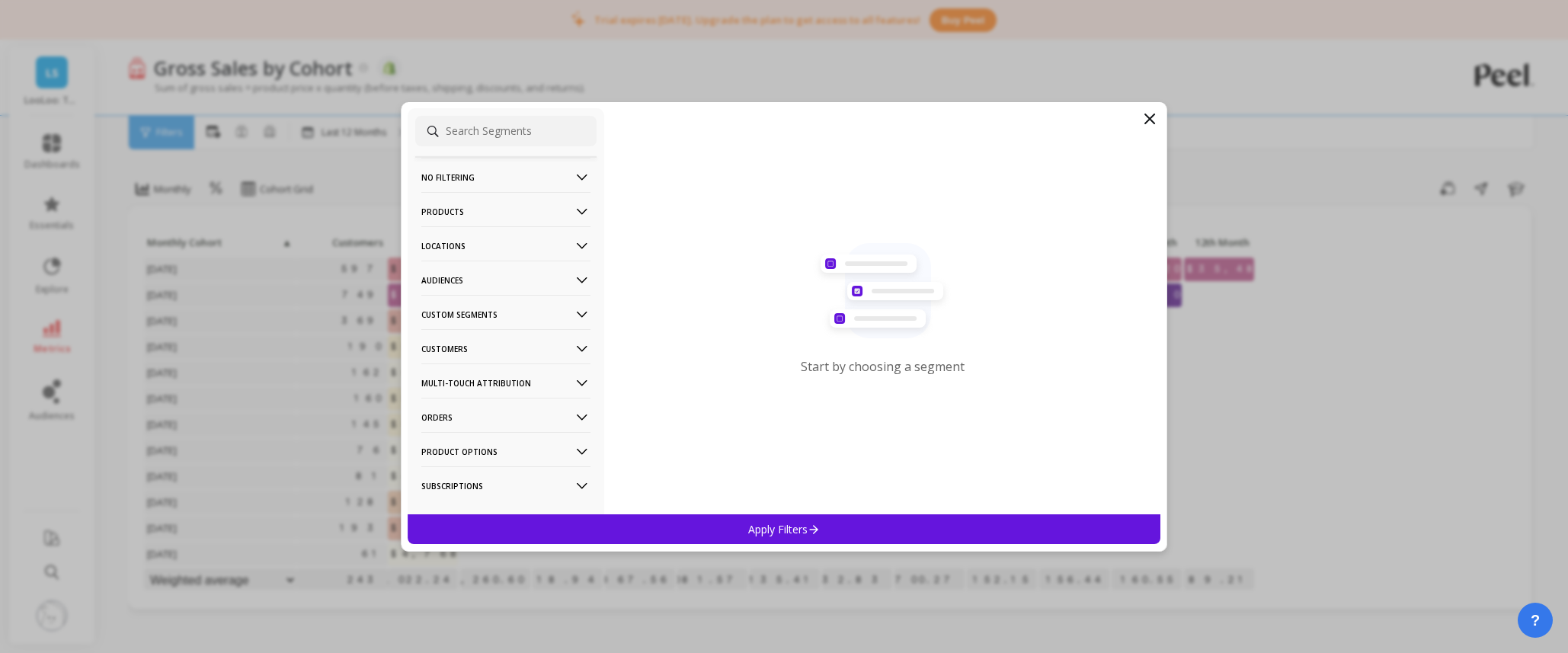
click at [487, 214] on p "Products" at bounding box center [505, 211] width 169 height 39
click at [1141, 123] on icon at bounding box center [1150, 118] width 18 height 18
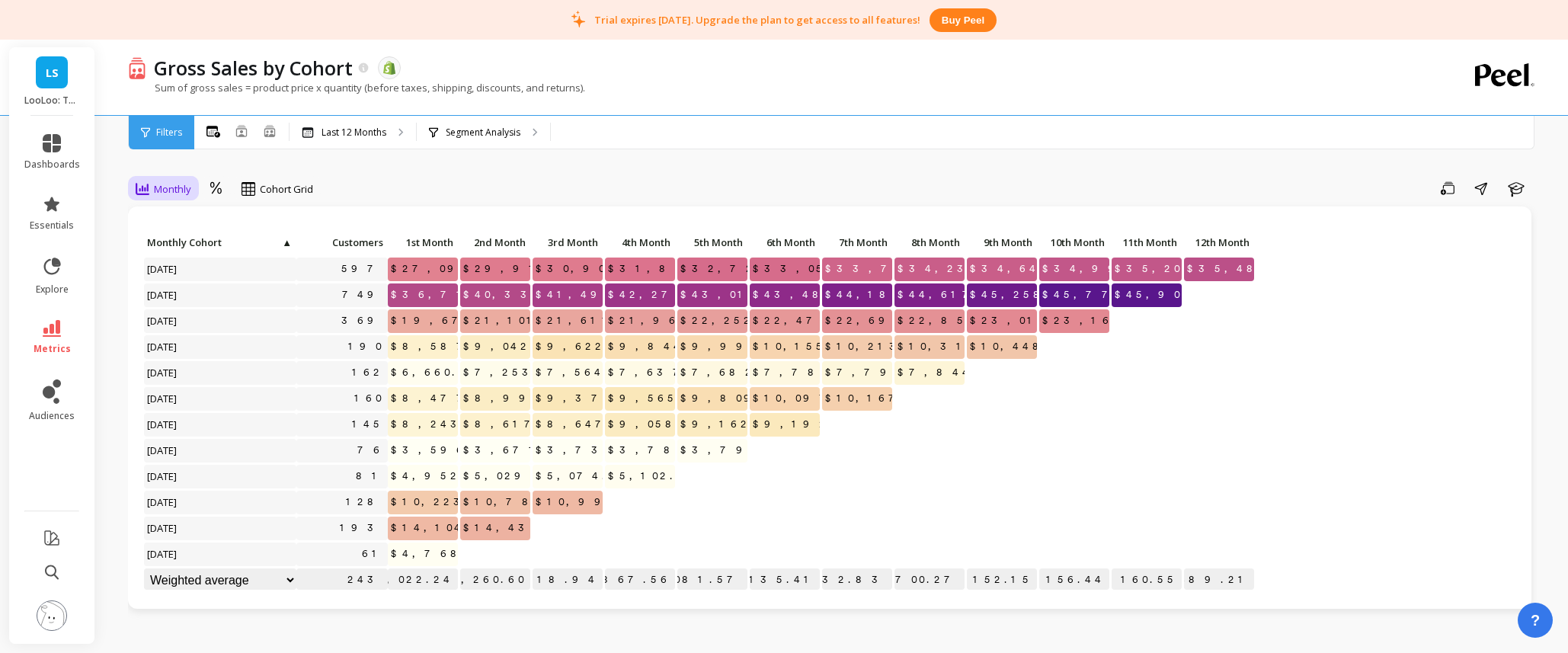
click at [164, 189] on span "Monthly" at bounding box center [172, 189] width 37 height 15
click at [178, 275] on div "Yearly" at bounding box center [184, 281] width 87 height 15
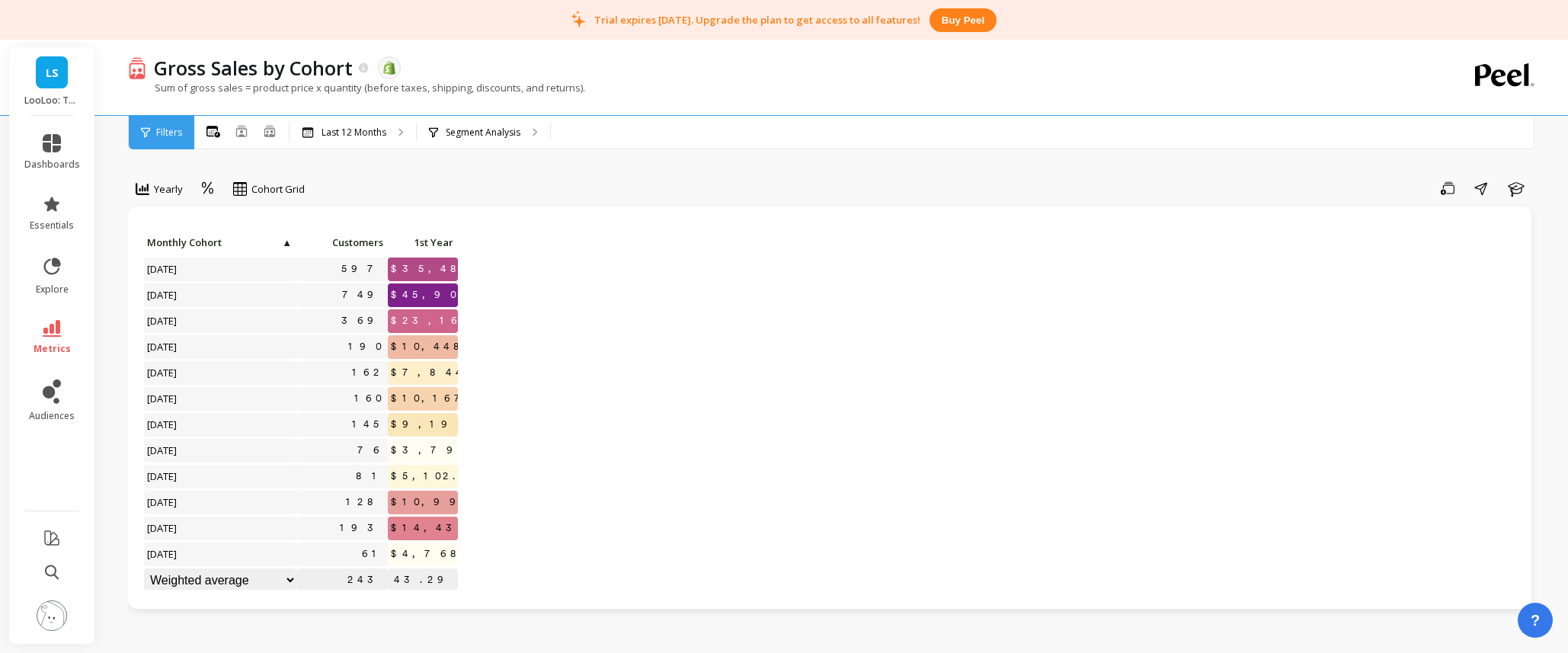
scroll to position [1, 0]
click at [162, 190] on span "Yearly" at bounding box center [168, 189] width 29 height 15
click at [254, 195] on span "Cohort Grid" at bounding box center [278, 189] width 53 height 15
click at [263, 252] on div "Cohort Line" at bounding box center [282, 252] width 87 height 15
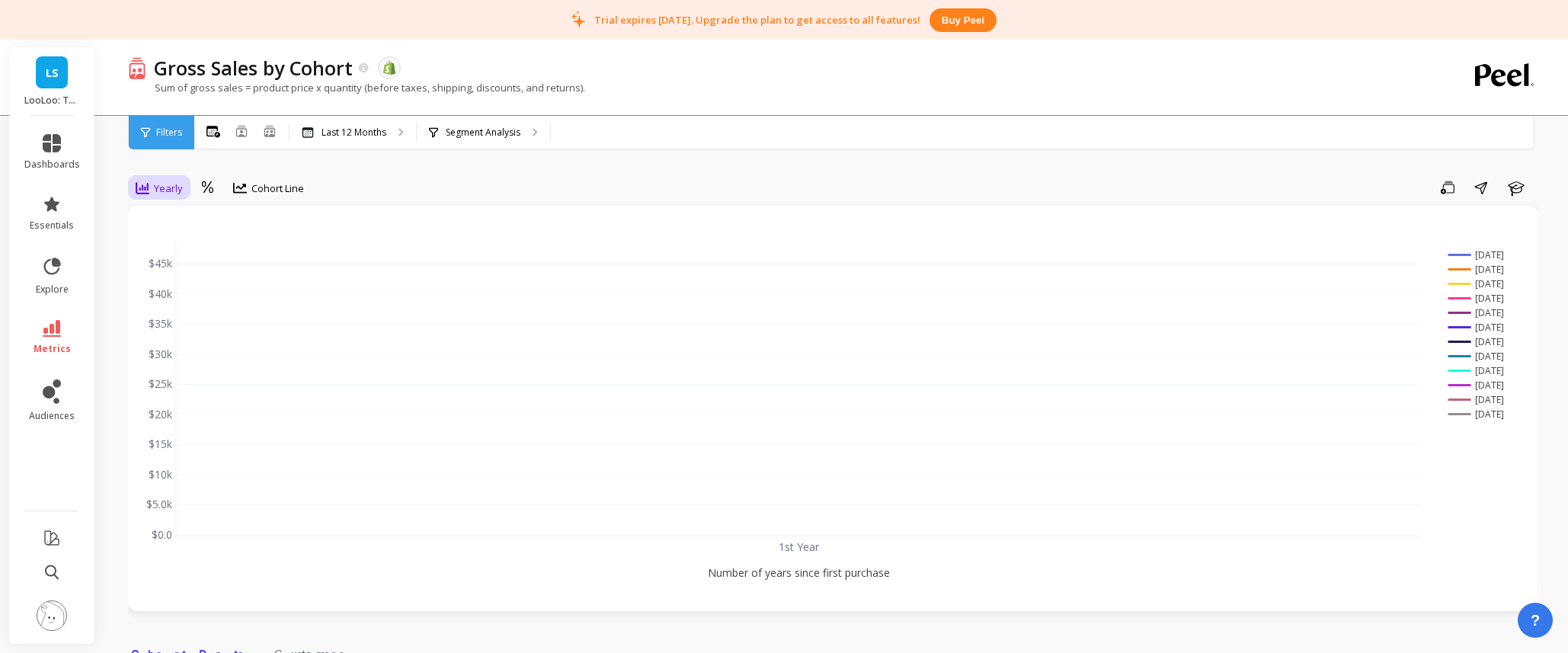
click at [171, 187] on span "Yearly" at bounding box center [168, 188] width 29 height 15
click at [171, 230] on div "Monthly" at bounding box center [184, 222] width 105 height 27
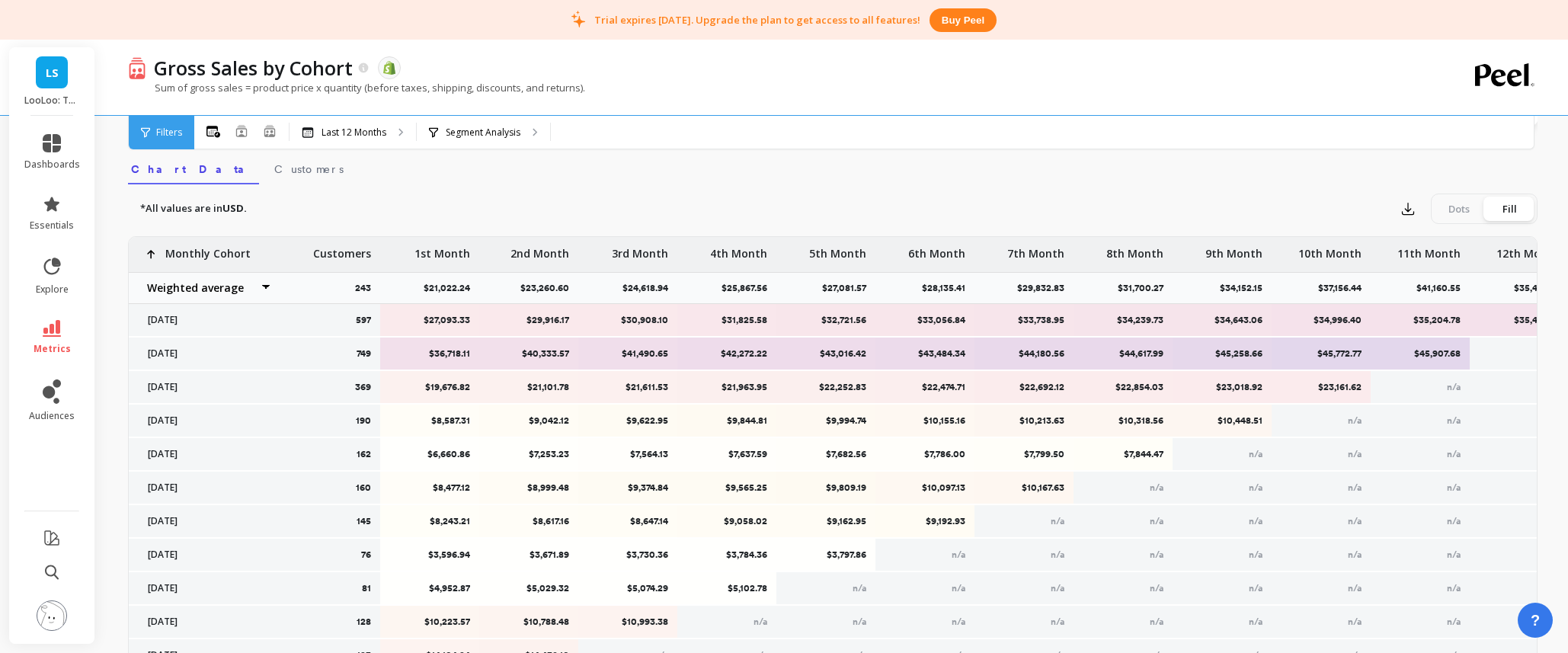
scroll to position [492, 0]
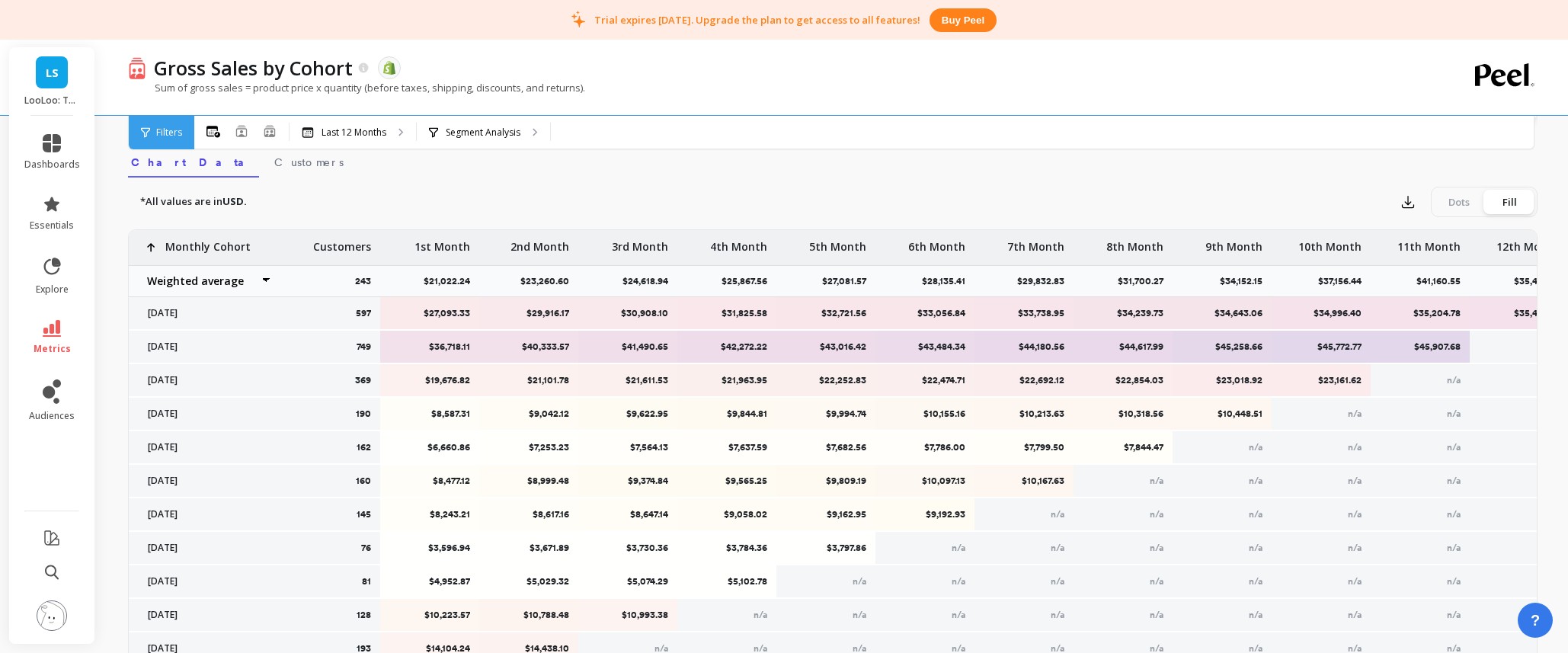
click at [199, 287] on select "Weighted average Weighted average excl. current month Sum Max Min" at bounding box center [204, 280] width 152 height 30
select select "weighted_average_excluding_current_month"
click at [194, 275] on select "Weighted average Weighted average excl. current month Sum Max Min" at bounding box center [204, 280] width 152 height 30
select select "sum"
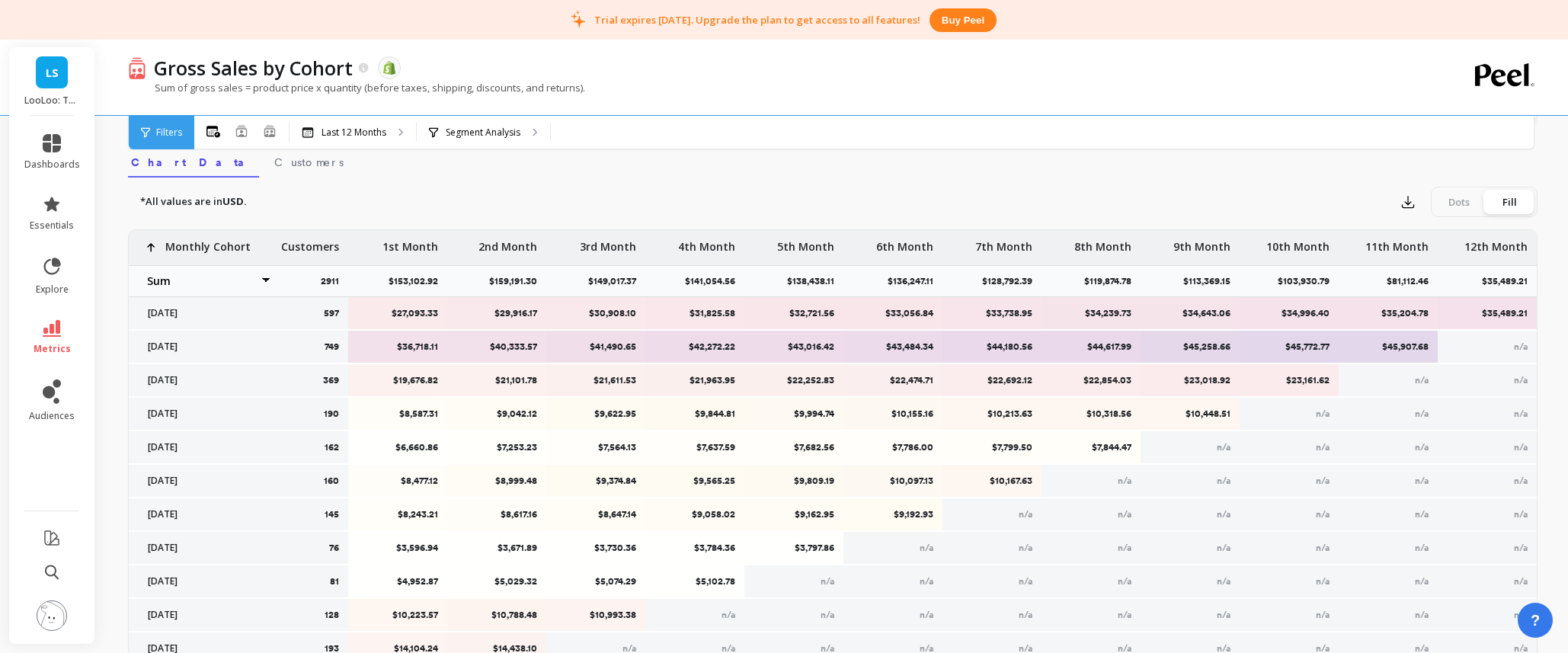
scroll to position [0, 0]
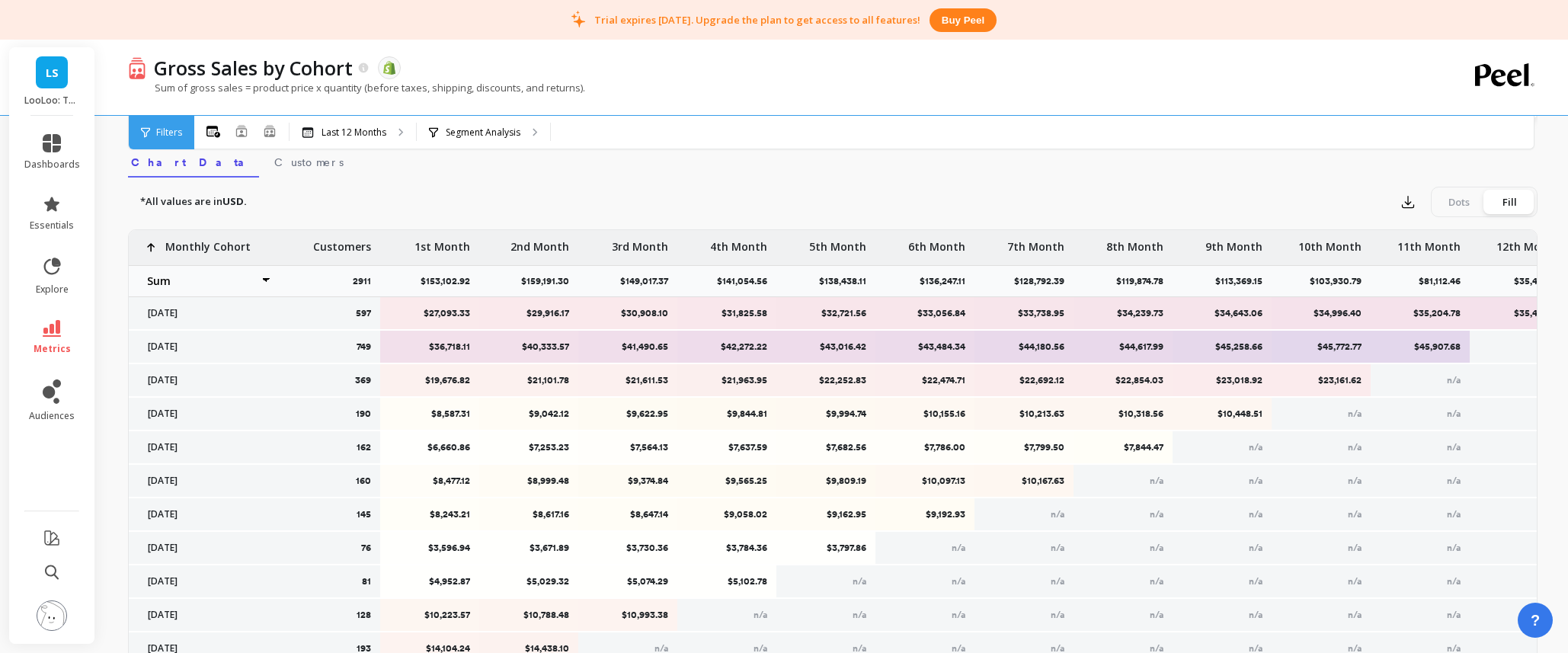
click at [186, 285] on select "Weighted average Weighted average excl. current month Sum Max Min" at bounding box center [204, 280] width 152 height 30
select select "min"
click at [220, 243] on p "Monthly Cohort" at bounding box center [208, 242] width 85 height 24
select select "min"
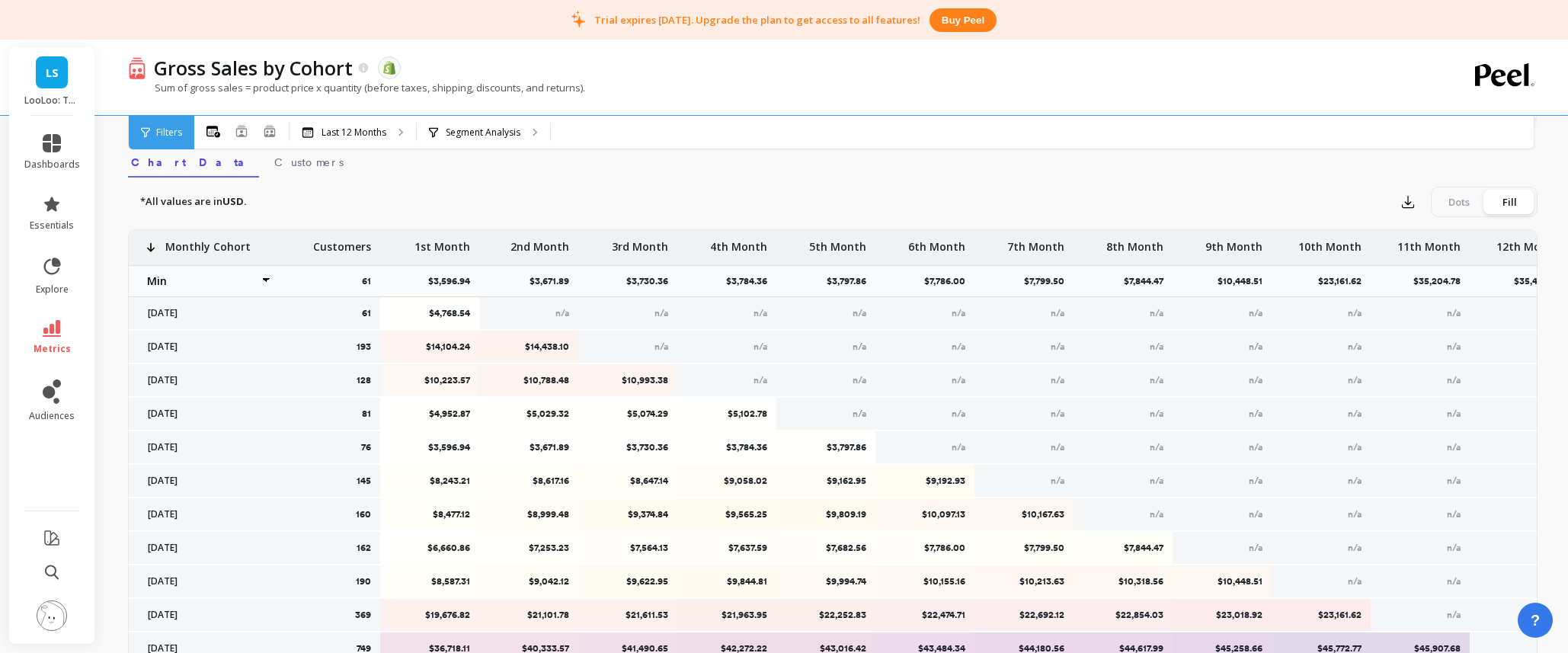
click at [213, 274] on select "Weighted average Weighted average excl. current month Sum Max Min" at bounding box center [204, 280] width 152 height 30
click at [210, 287] on select "Weighted average Weighted average excl. current month Sum Max Min" at bounding box center [204, 280] width 152 height 30
click at [221, 249] on p "Monthly Cohort" at bounding box center [208, 242] width 85 height 24
select select "min"
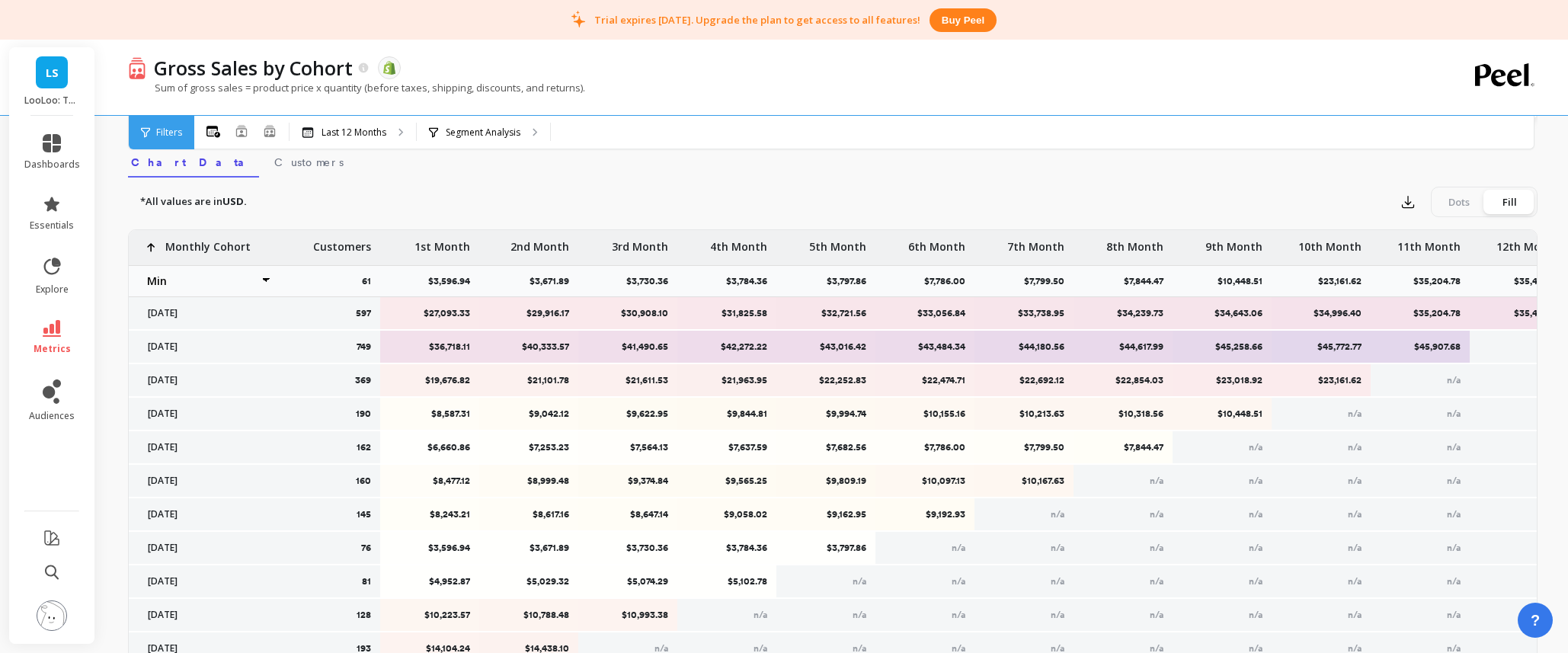
click at [229, 275] on select "Weighted average Weighted average excl. current month Sum Max Min" at bounding box center [204, 280] width 152 height 30
select select "max"
click at [227, 255] on div "Monthly Cohort" at bounding box center [189, 247] width 122 height 35
select select "max"
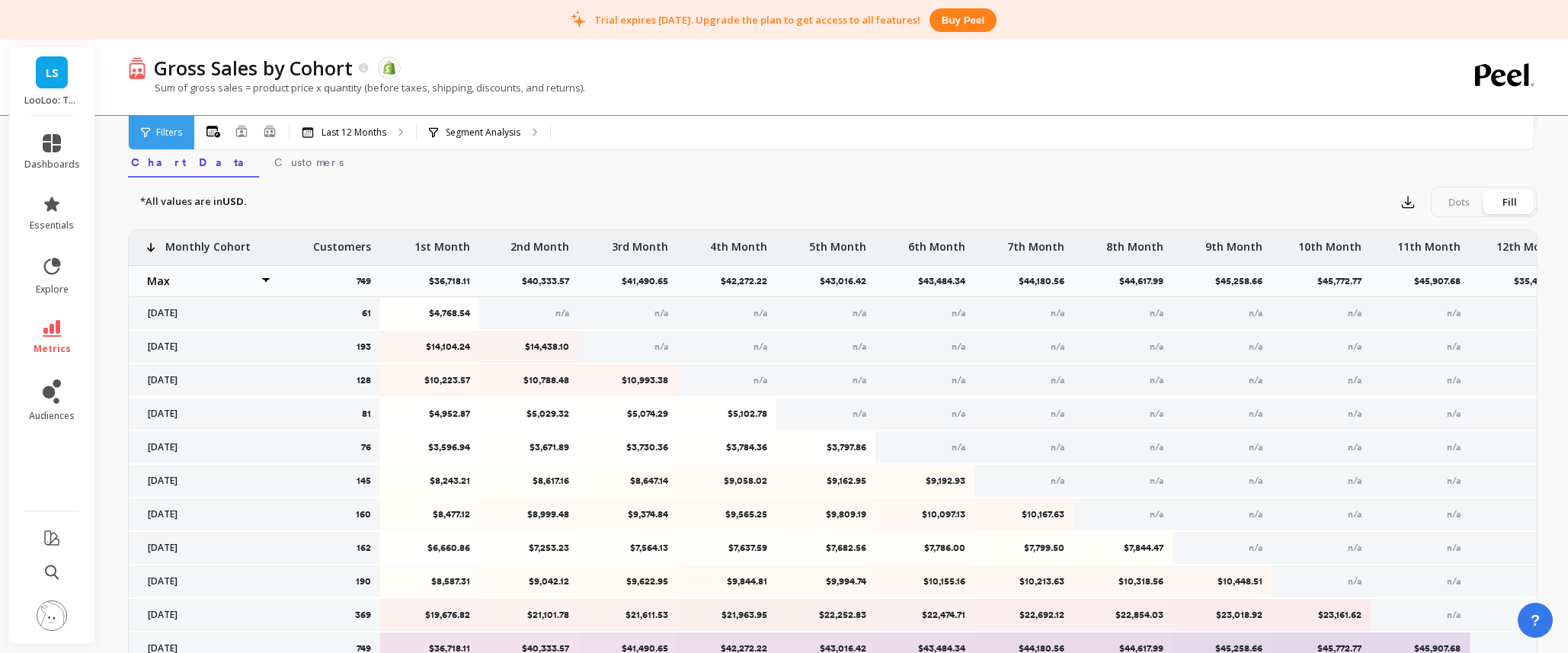
click at [227, 252] on p "Monthly Cohort" at bounding box center [208, 242] width 85 height 24
select select "max"
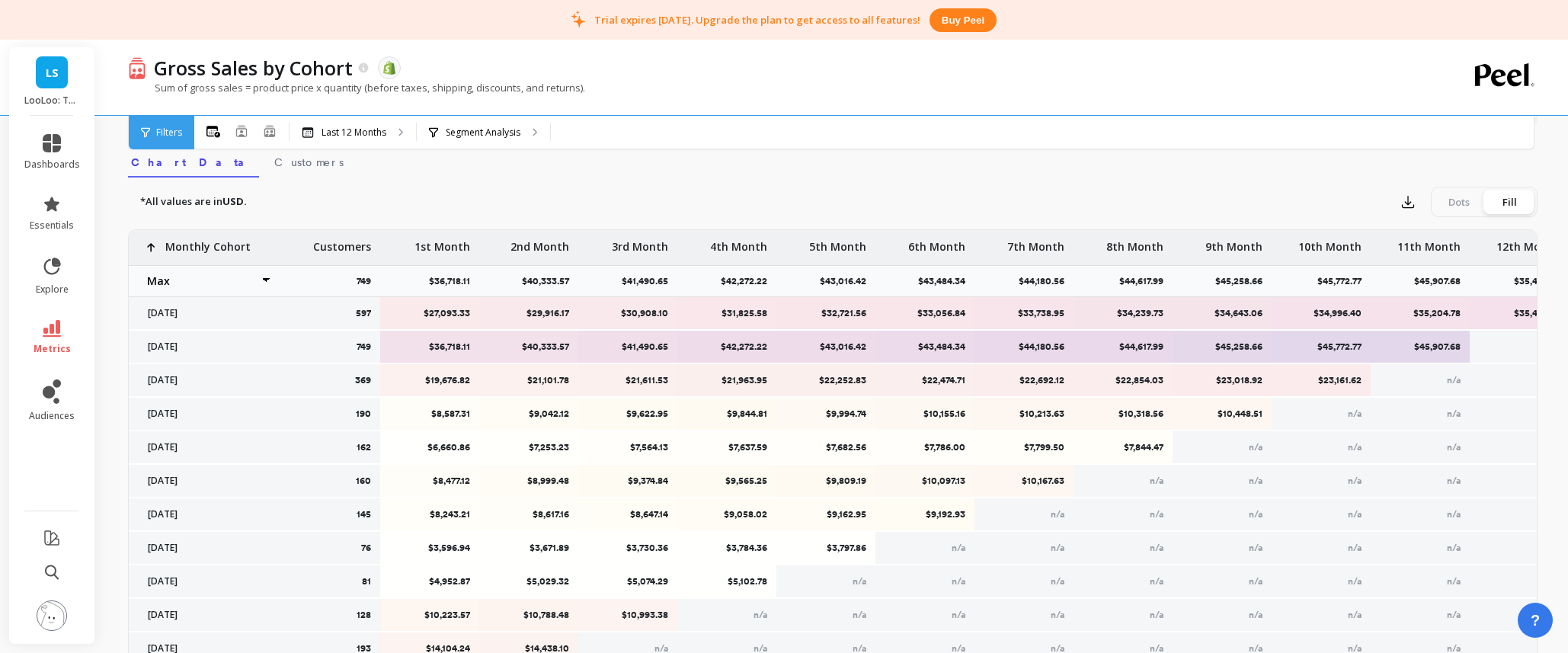
click at [224, 271] on select "Weighted average Weighted average excl. current month Sum Max Min" at bounding box center [204, 280] width 152 height 30
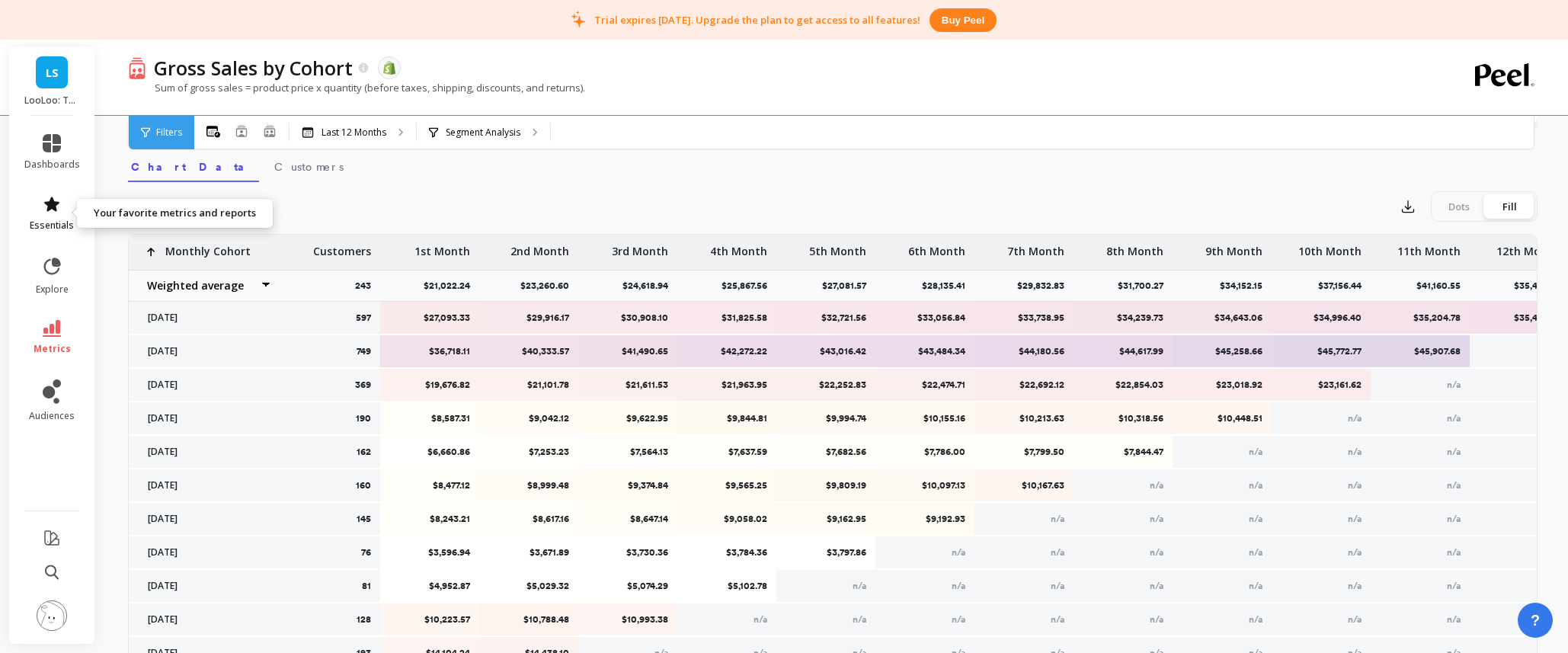
click at [55, 230] on span "essentials" at bounding box center [51, 226] width 44 height 12
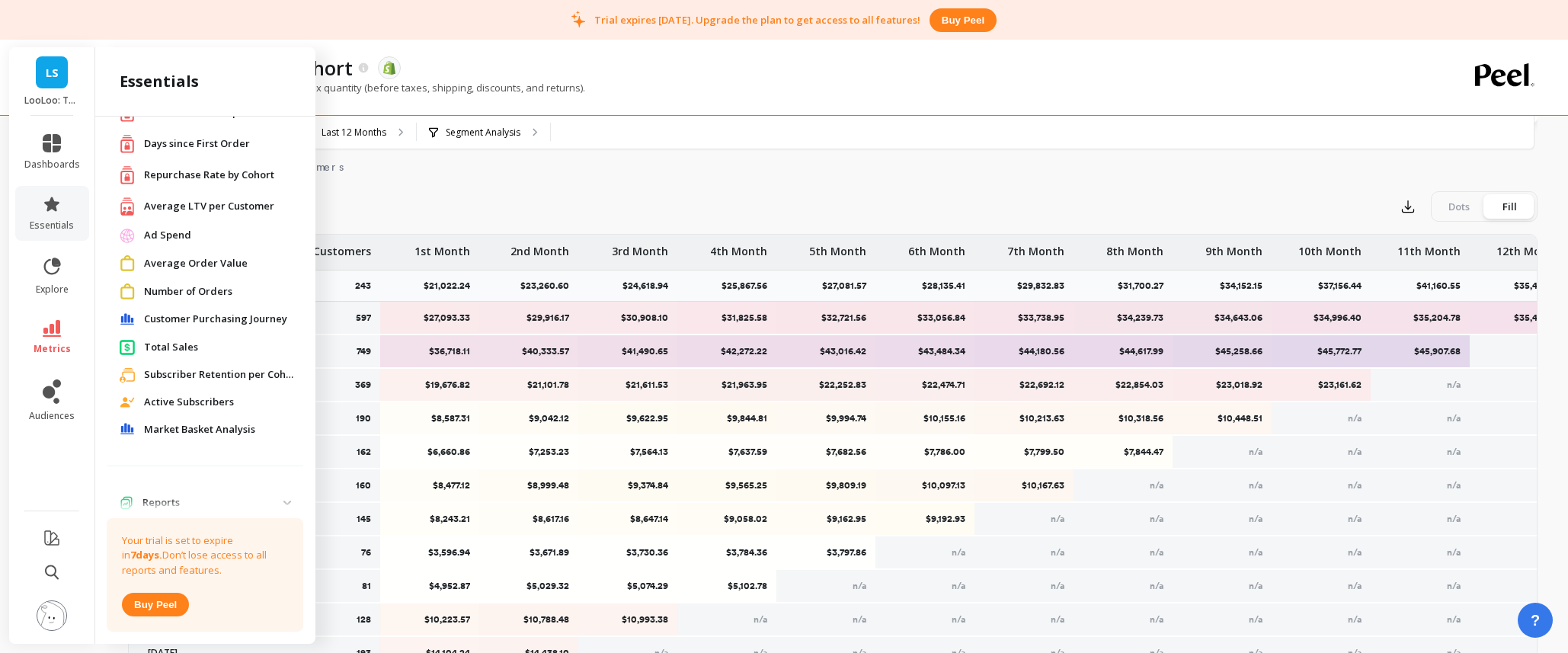
scroll to position [64, 0]
click at [195, 316] on span "Customer Purchasing Journey" at bounding box center [215, 319] width 143 height 16
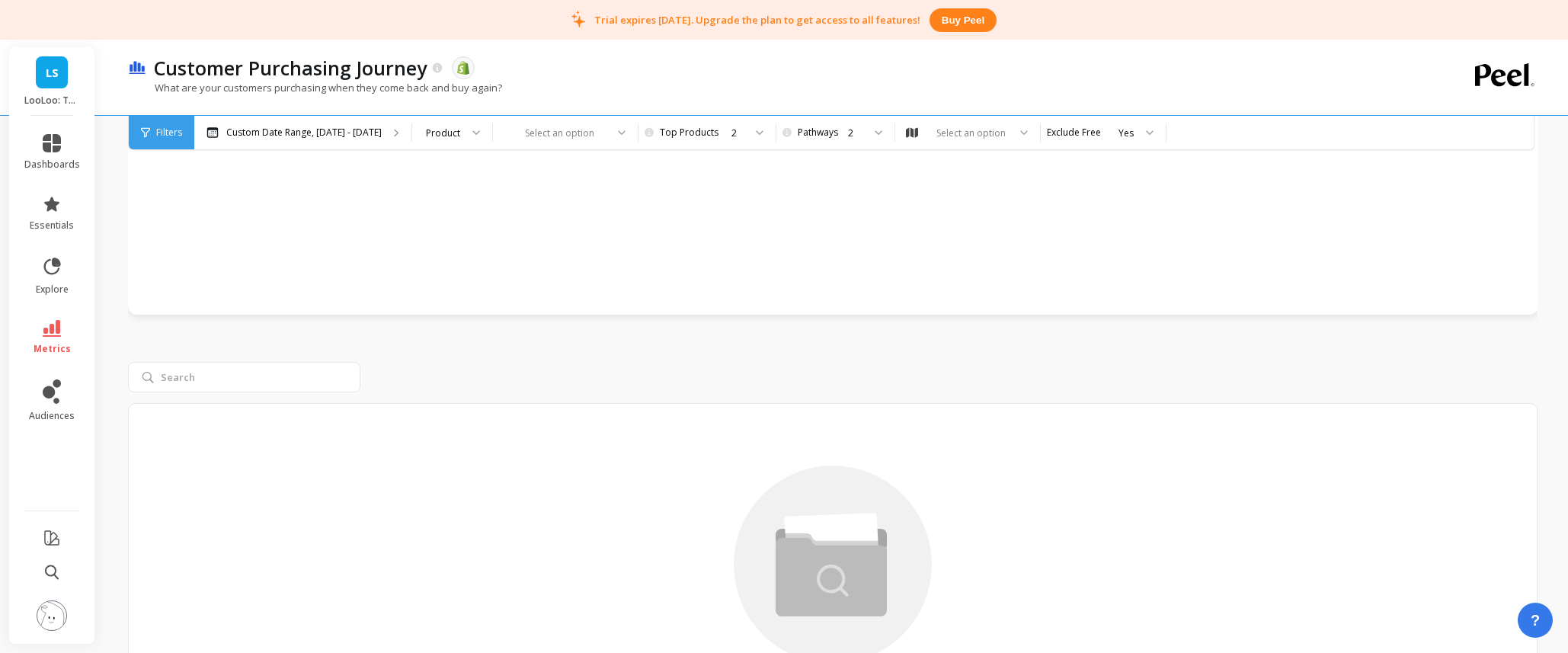
scroll to position [520, 0]
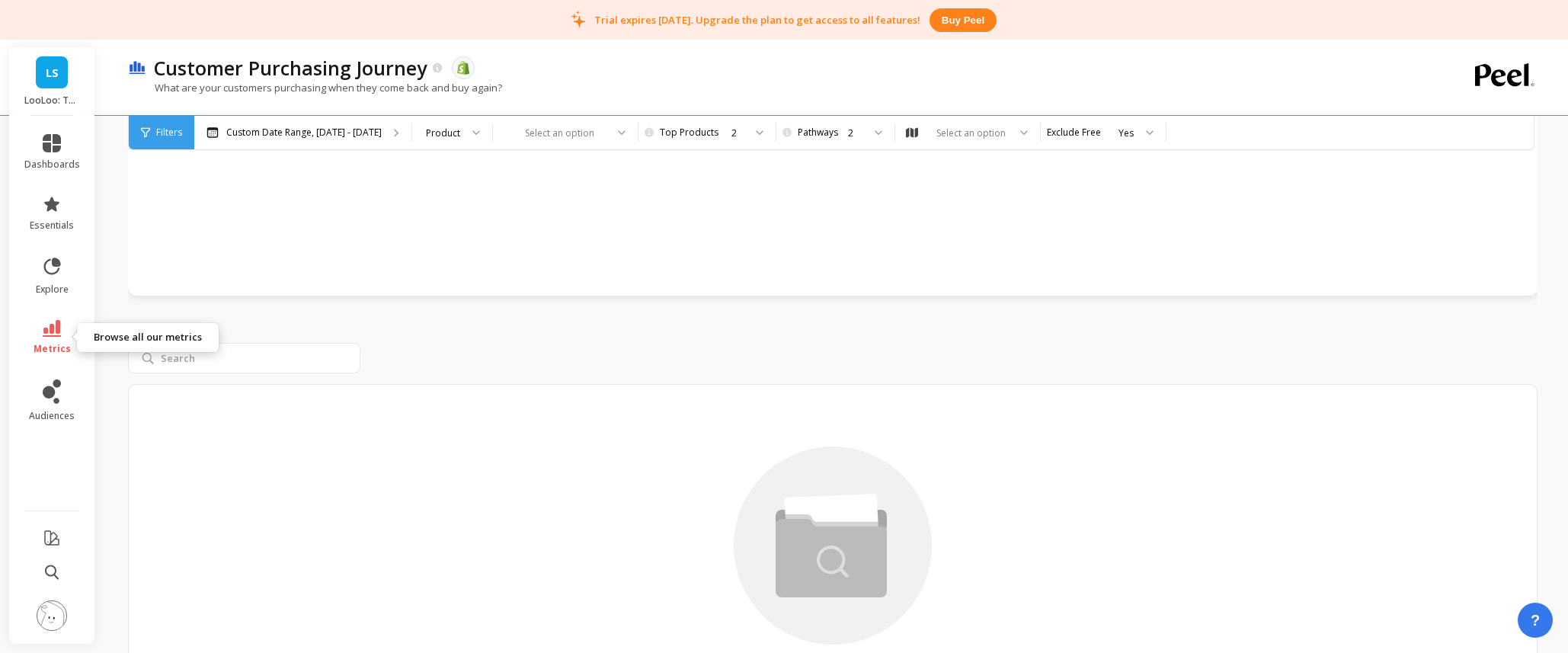
click at [44, 329] on icon at bounding box center [51, 328] width 18 height 16
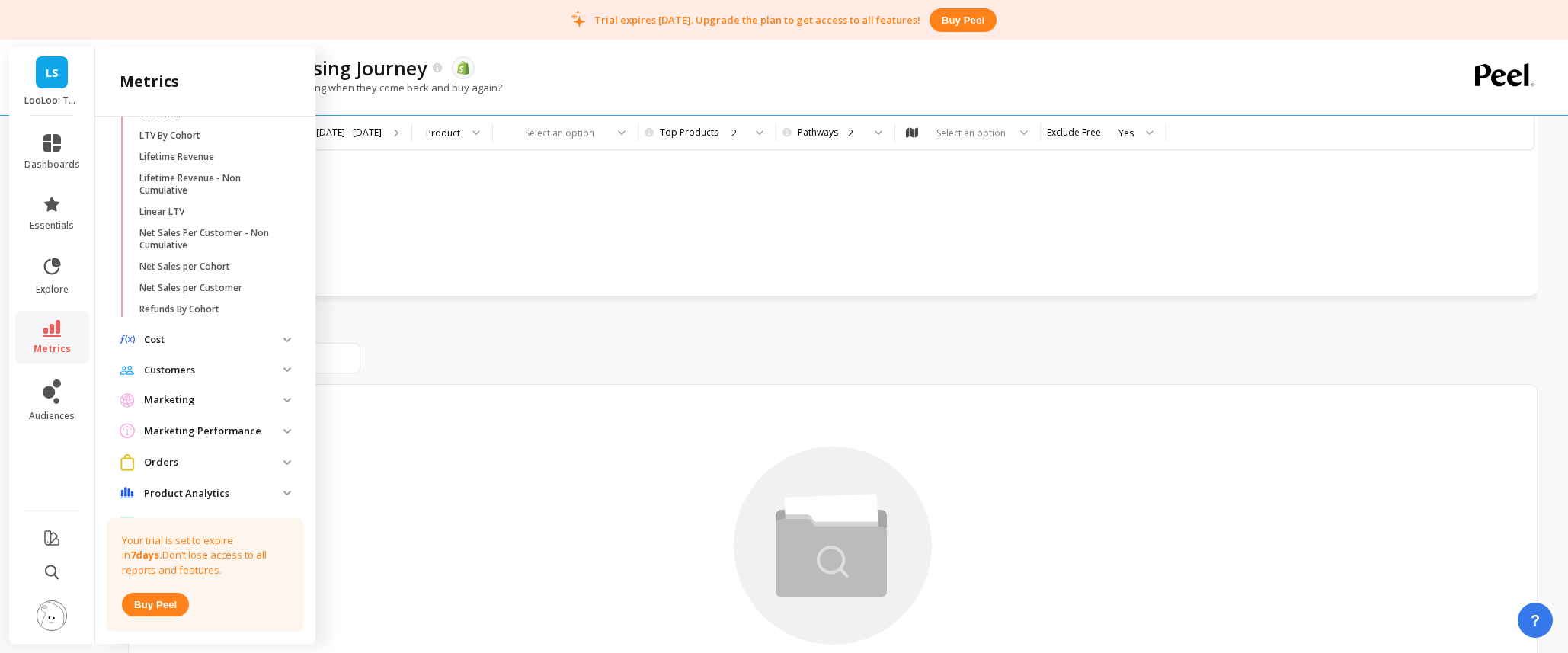
scroll to position [425, 0]
click at [192, 291] on p "Net Sales per Customer" at bounding box center [191, 289] width 102 height 12
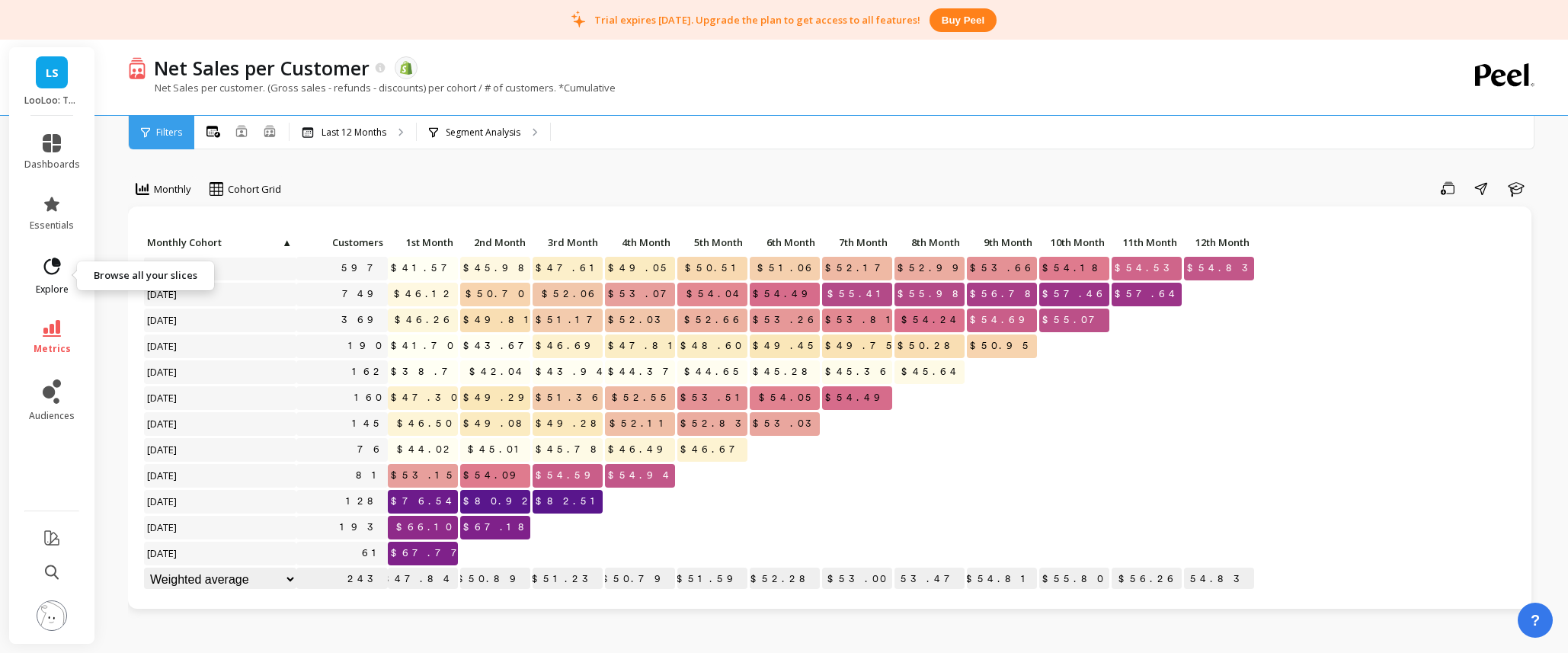
click at [67, 289] on span "explore" at bounding box center [52, 289] width 33 height 12
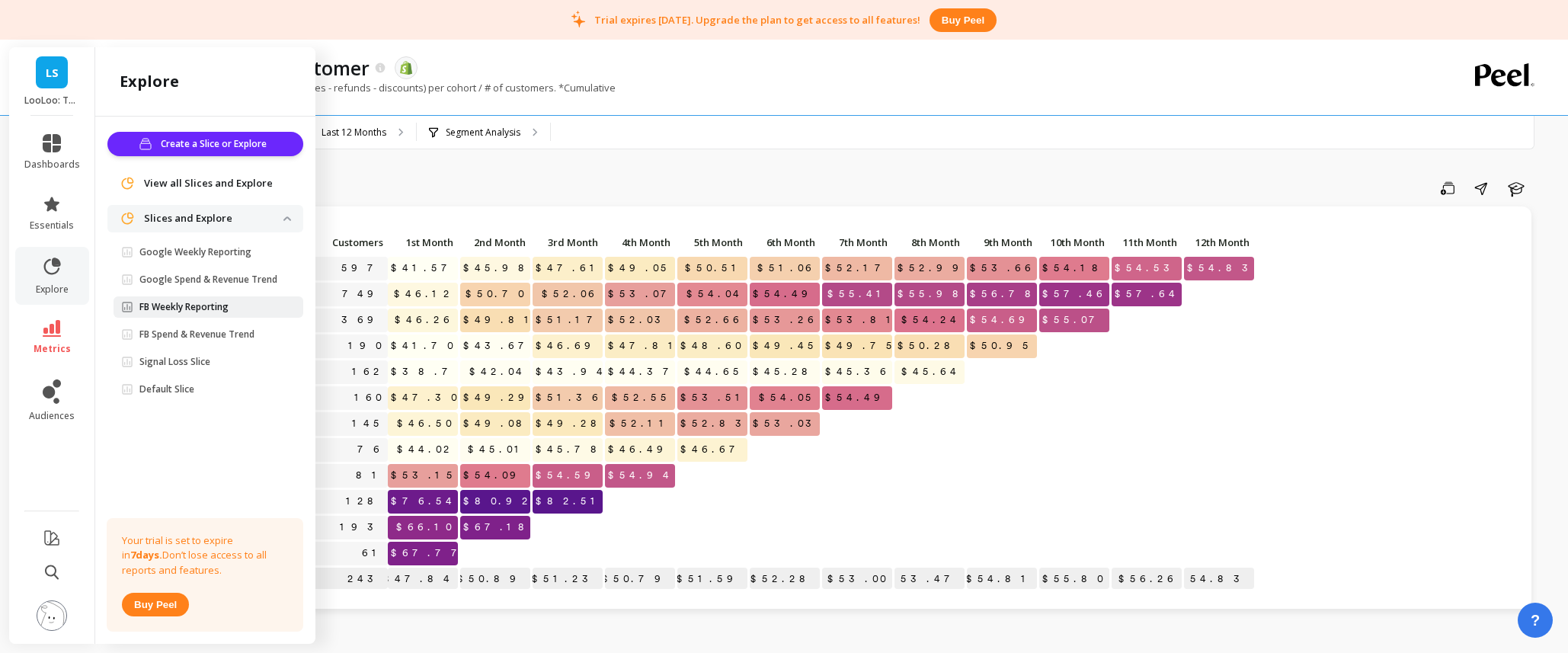
click at [209, 312] on p "FB Weekly Reporting" at bounding box center [184, 307] width 89 height 12
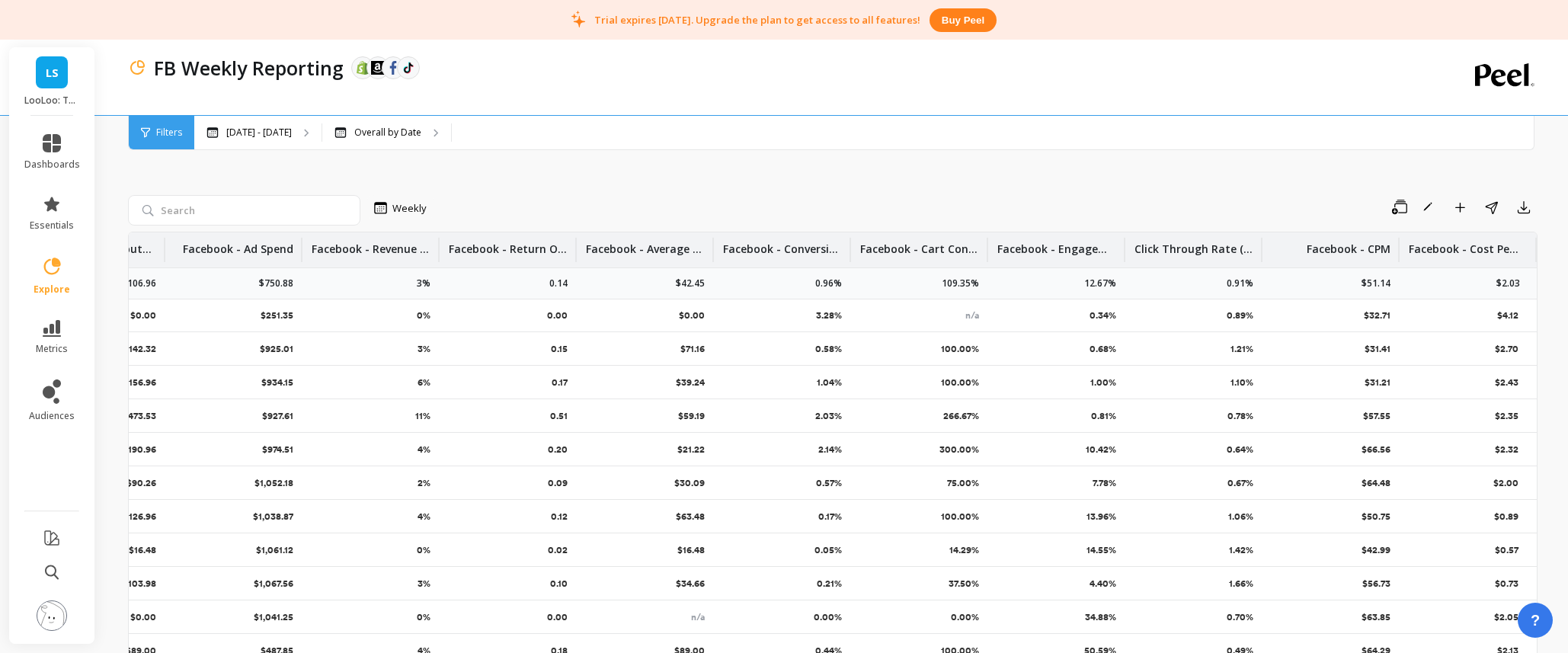
scroll to position [3, 512]
click at [65, 279] on link "explore" at bounding box center [52, 276] width 56 height 40
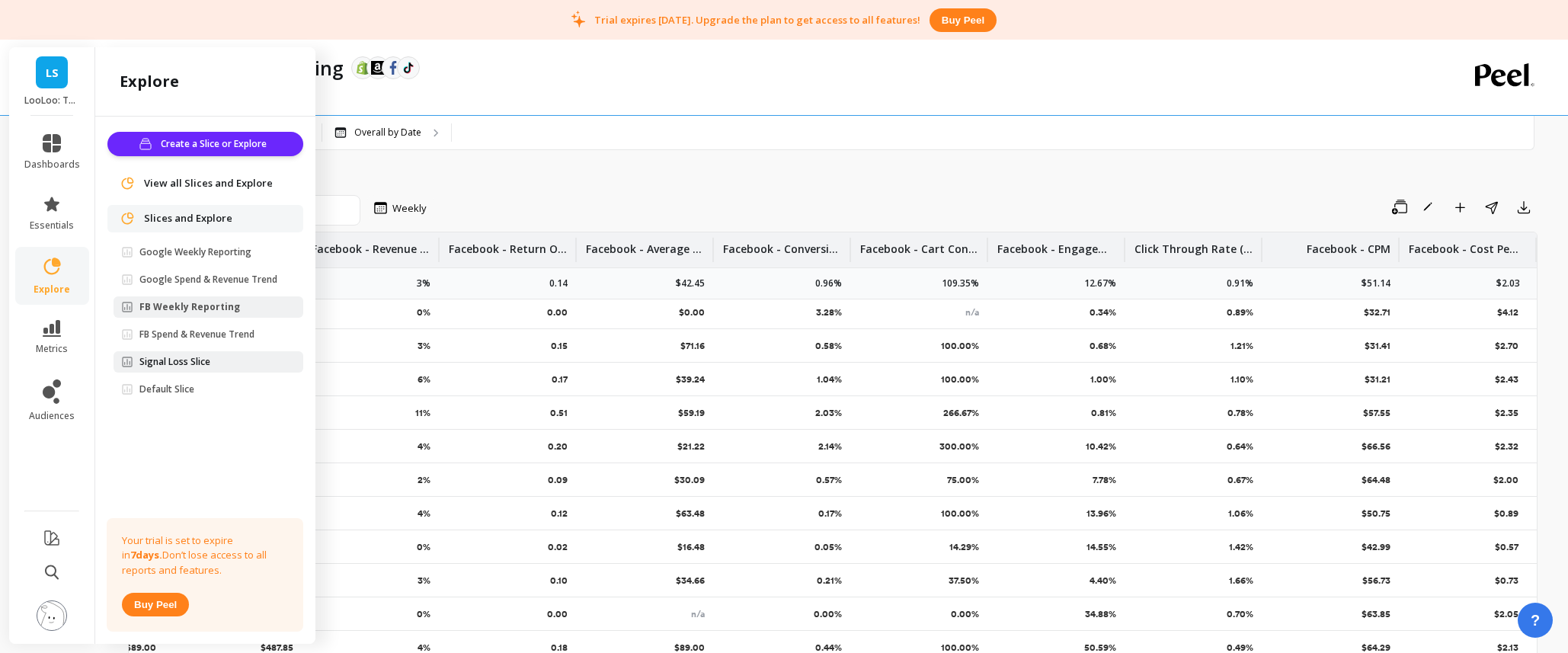
scroll to position [1, 0]
click at [217, 340] on link "FB Spend & Revenue Trend" at bounding box center [208, 334] width 189 height 22
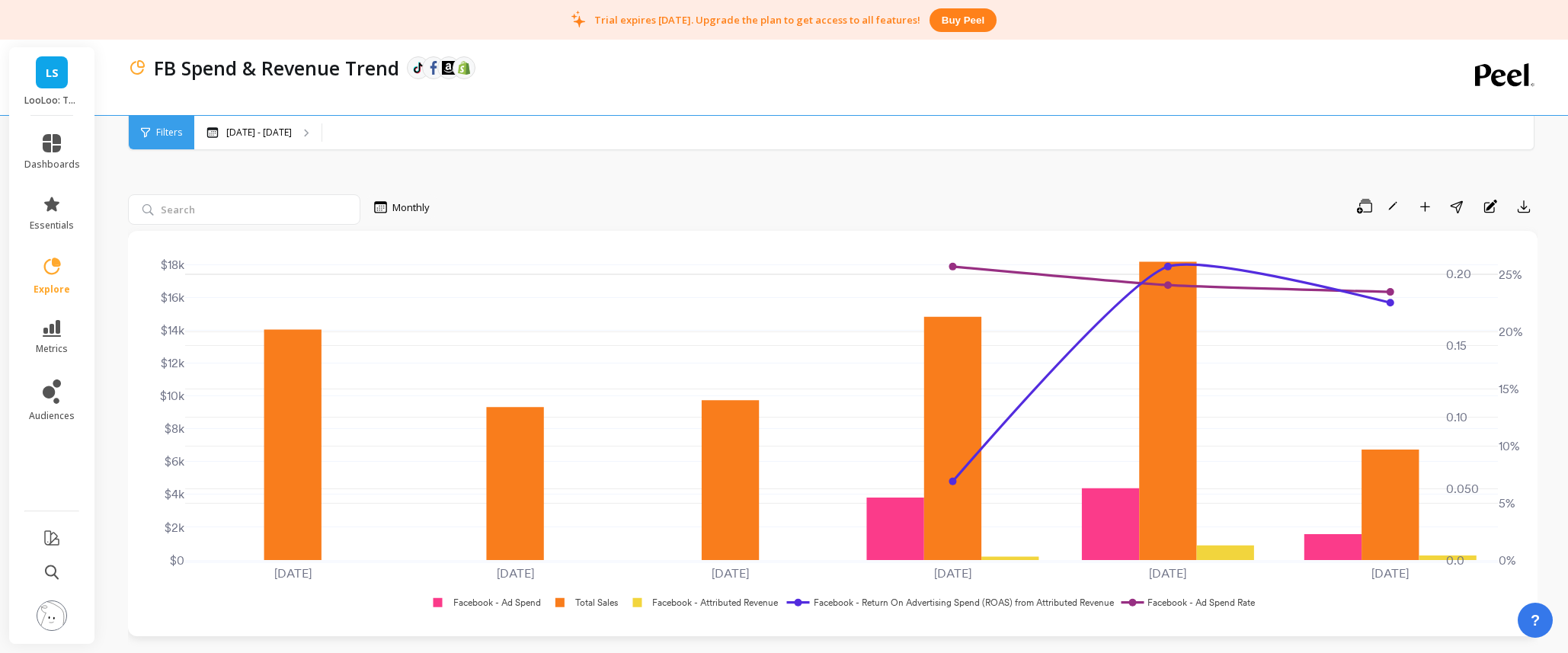
click at [56, 280] on link "explore" at bounding box center [52, 276] width 56 height 40
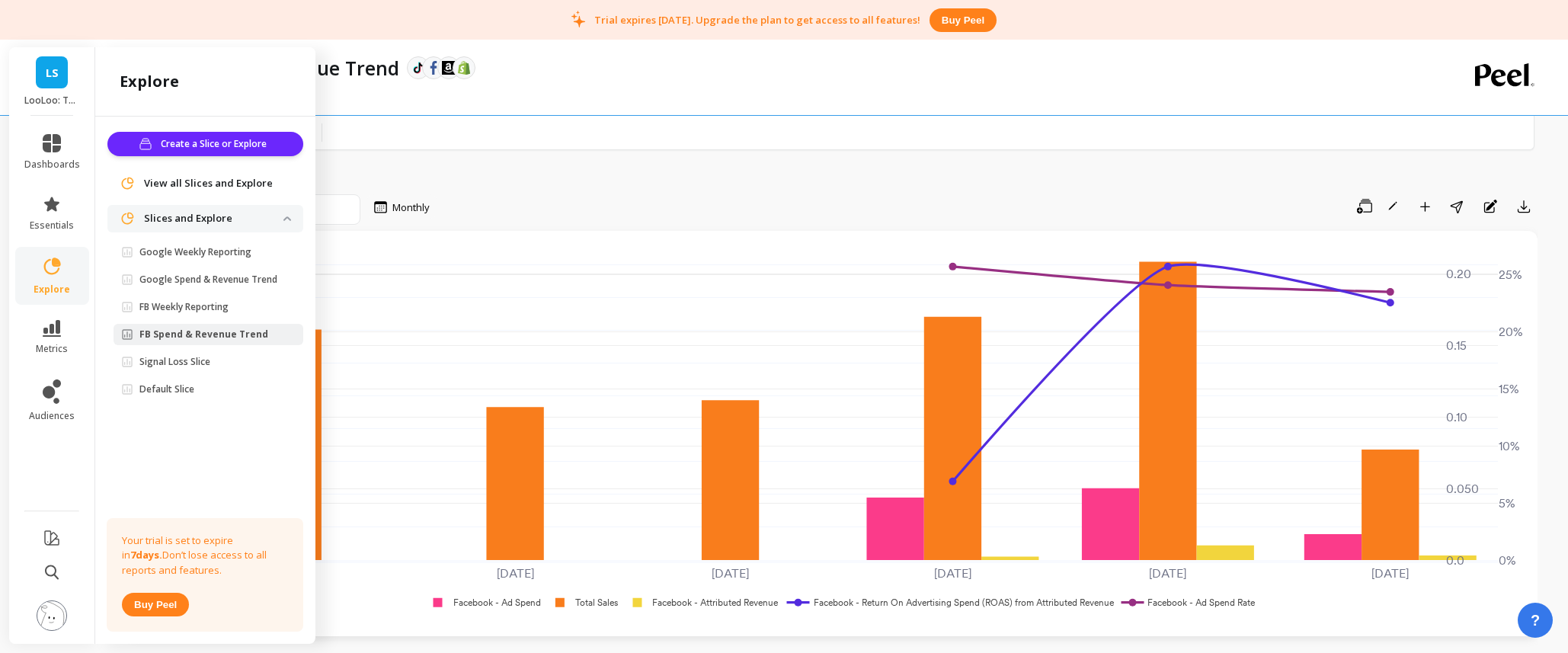
click at [216, 189] on span "View all Slices and Explore" at bounding box center [208, 184] width 128 height 16
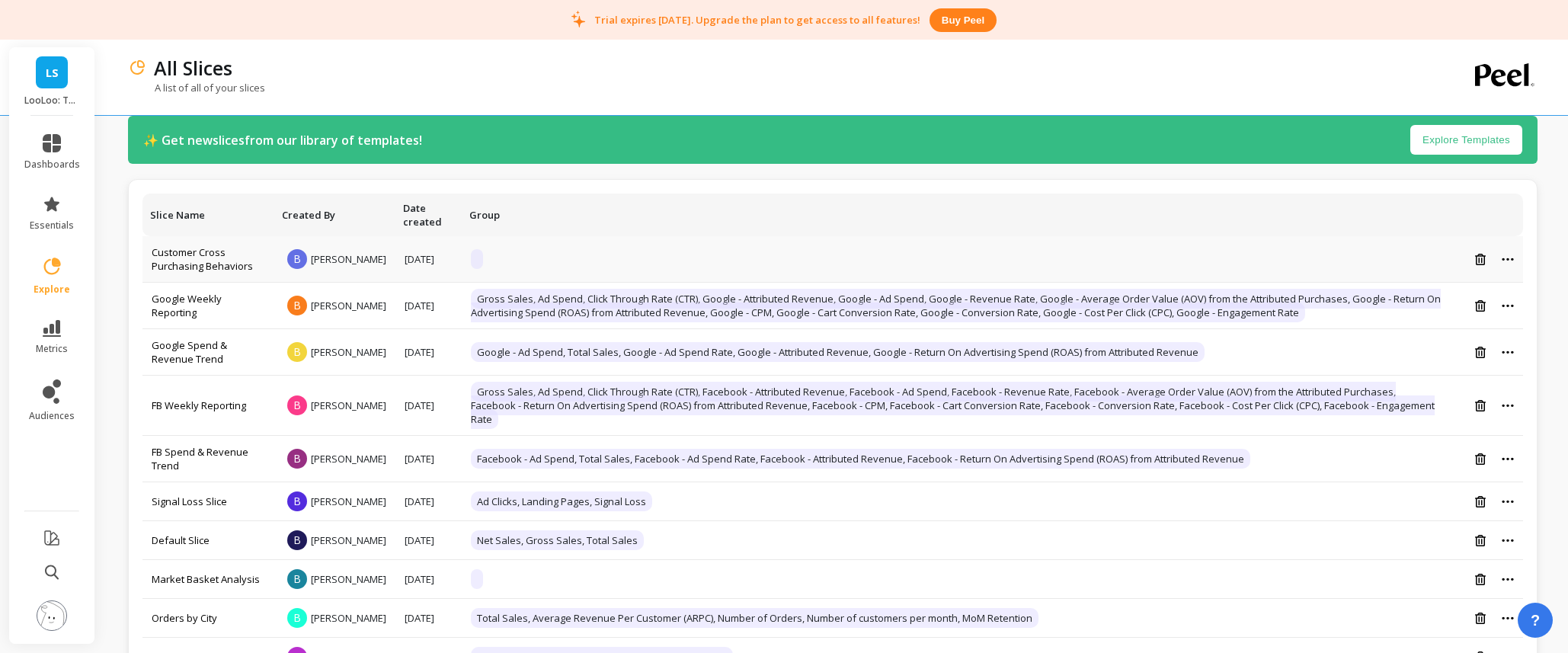
scroll to position [109, 0]
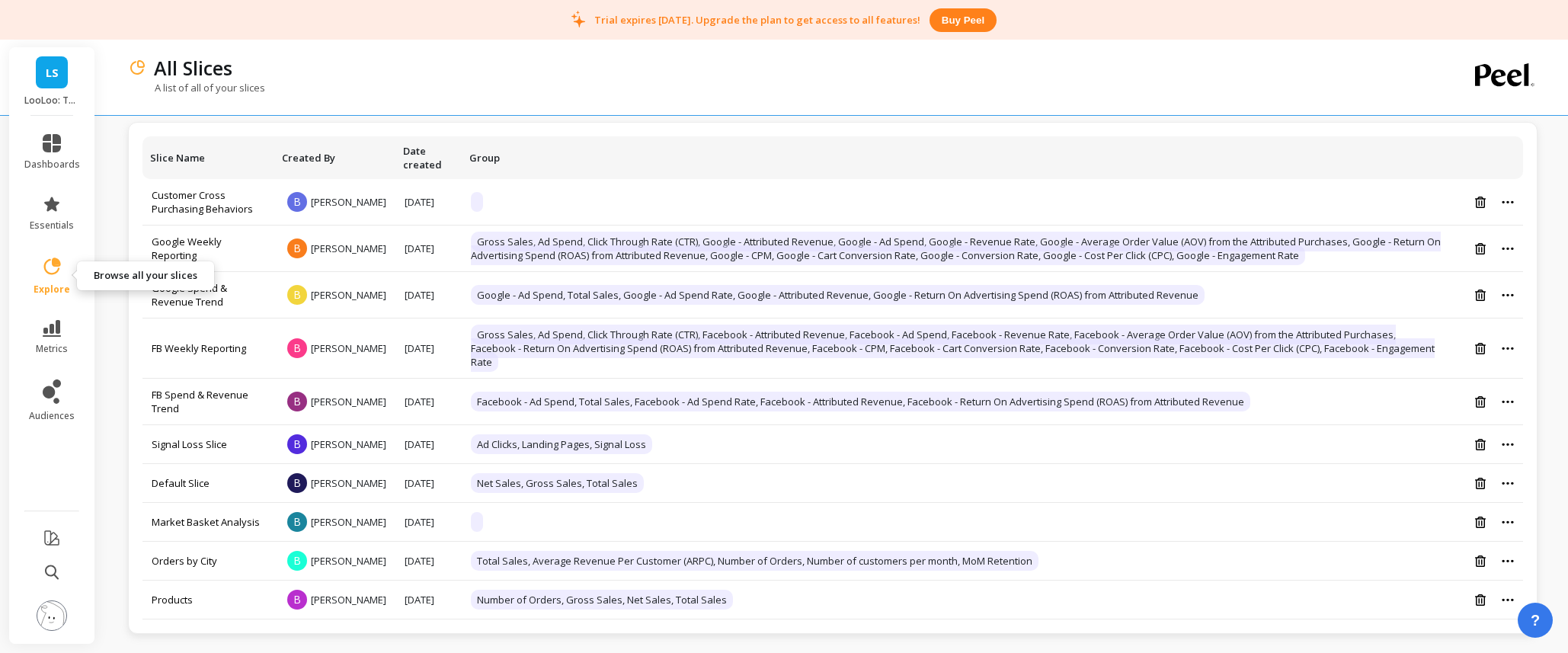
click at [65, 274] on link "explore" at bounding box center [52, 276] width 56 height 40
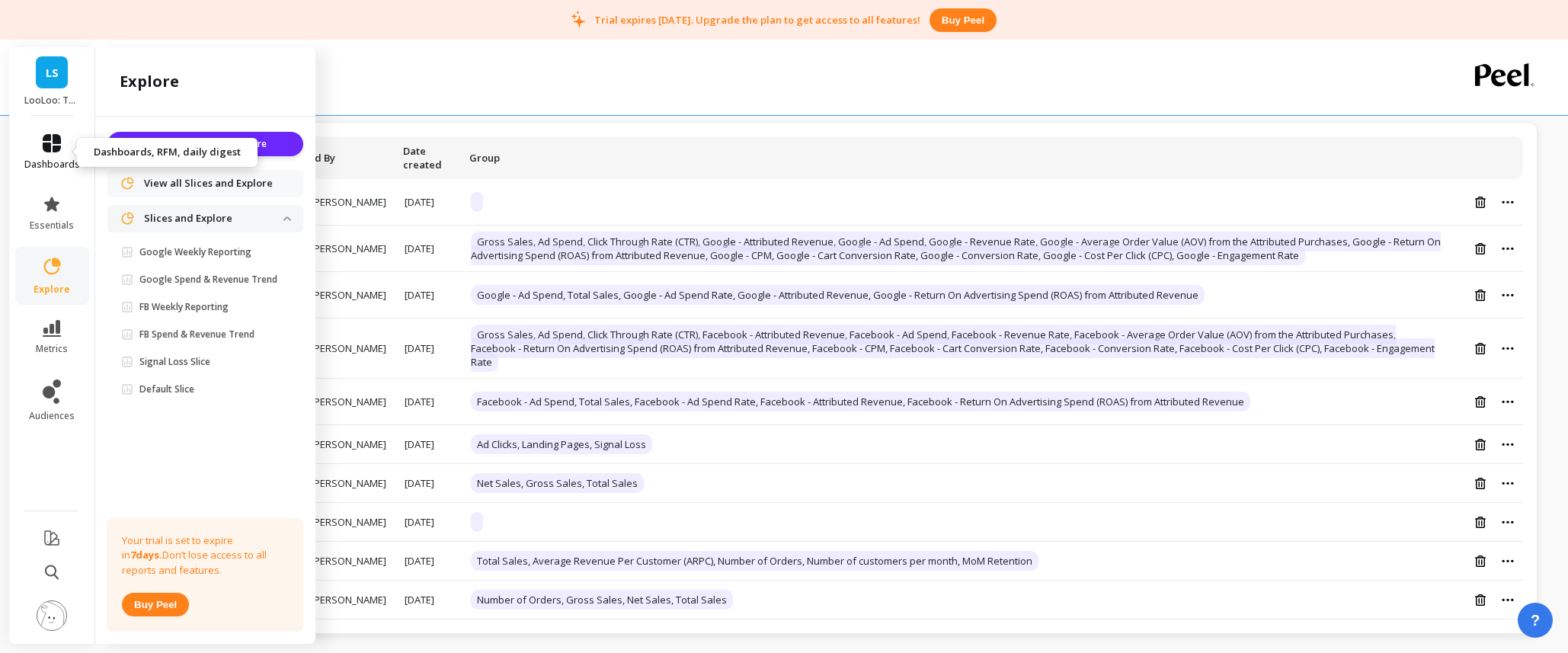
click at [69, 159] on span "dashboards" at bounding box center [52, 165] width 56 height 12
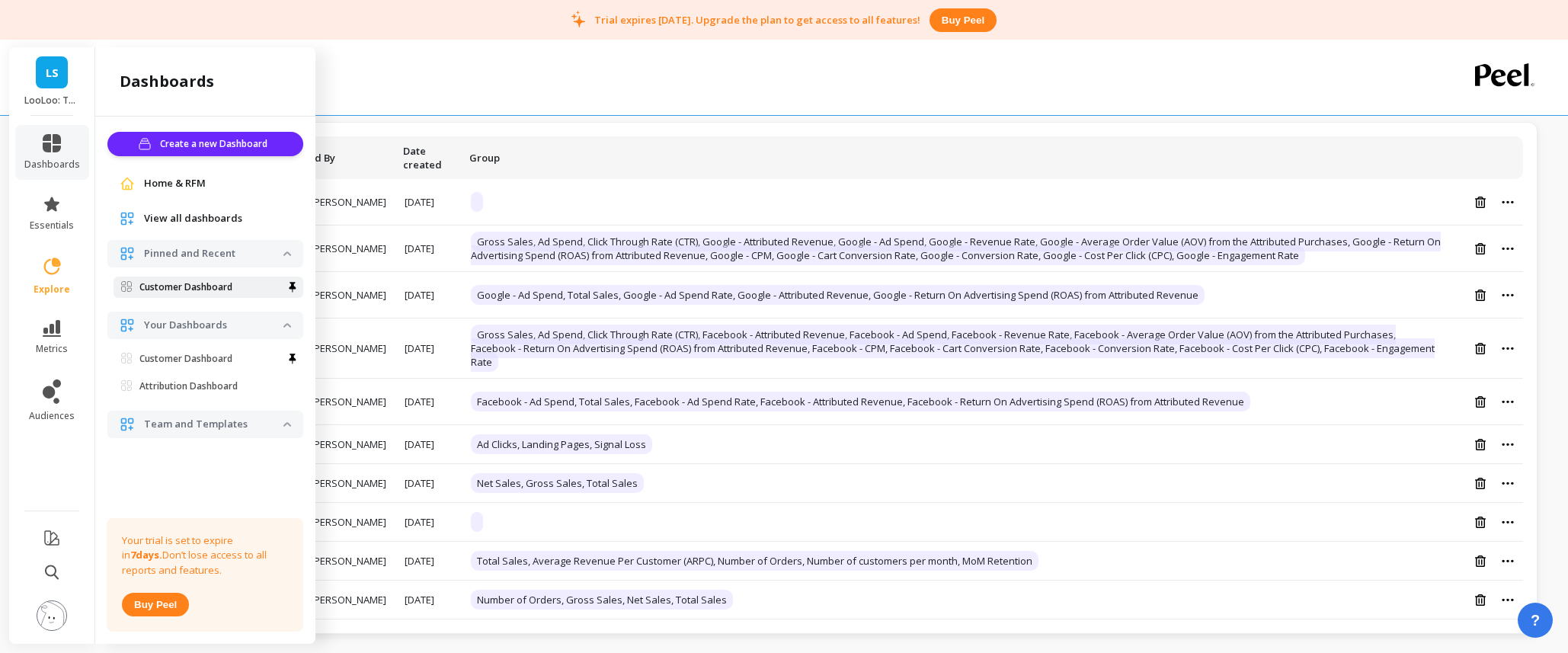
click at [208, 291] on p "Customer Dashboard" at bounding box center [186, 287] width 93 height 12
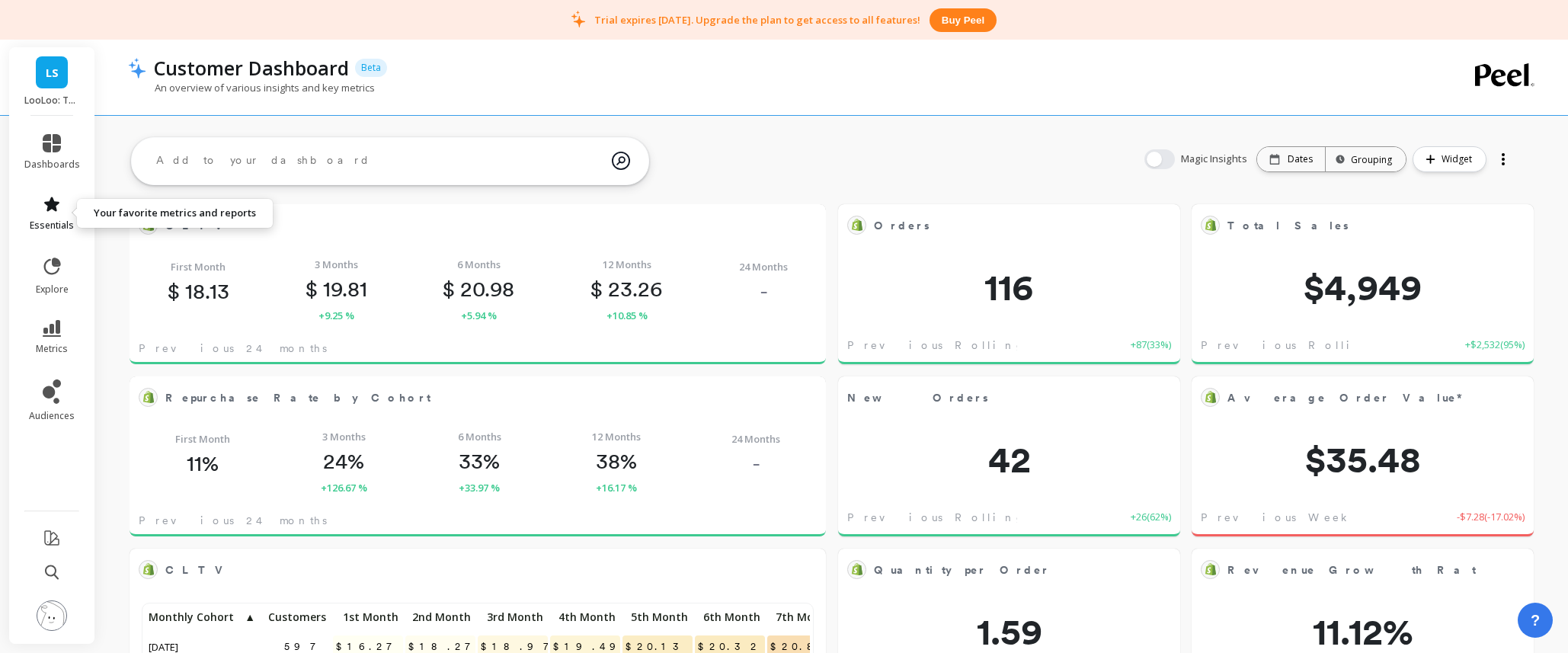
click at [49, 210] on icon at bounding box center [51, 204] width 18 height 18
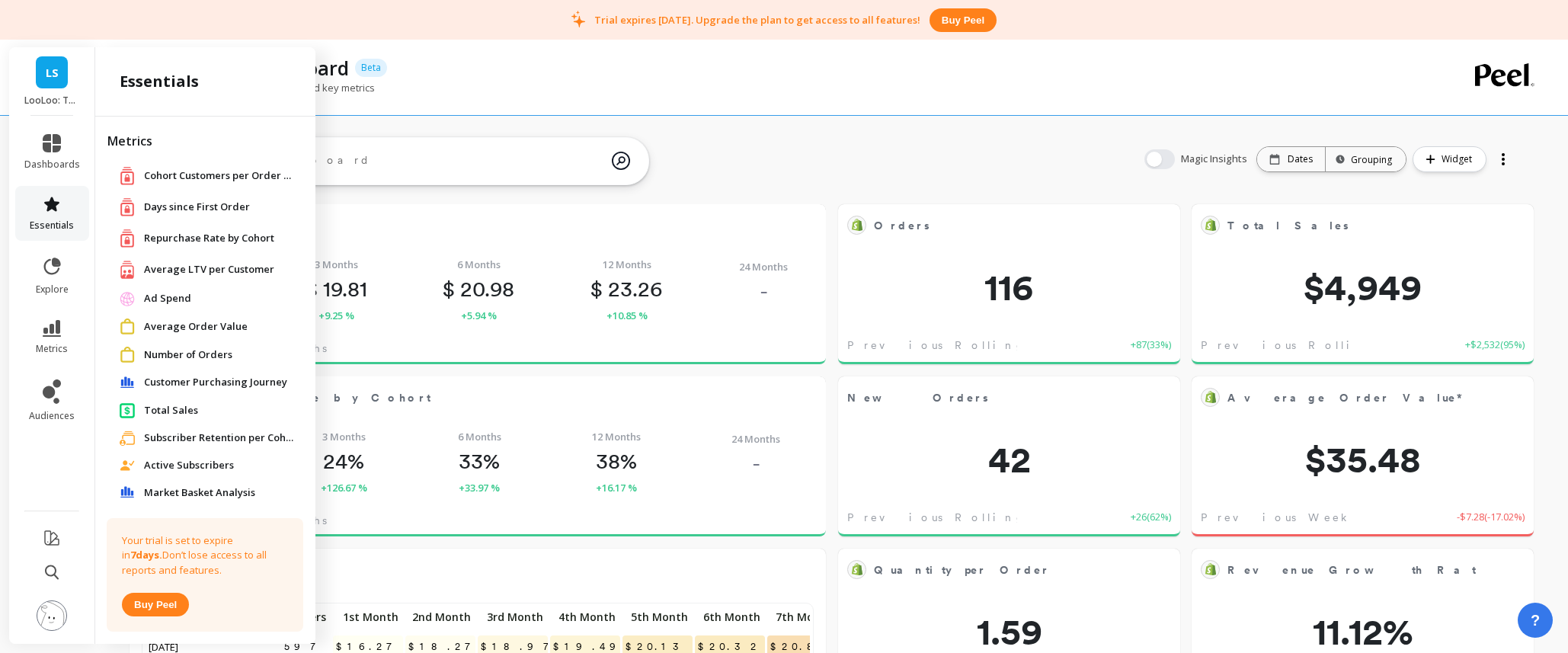
scroll to position [64, 0]
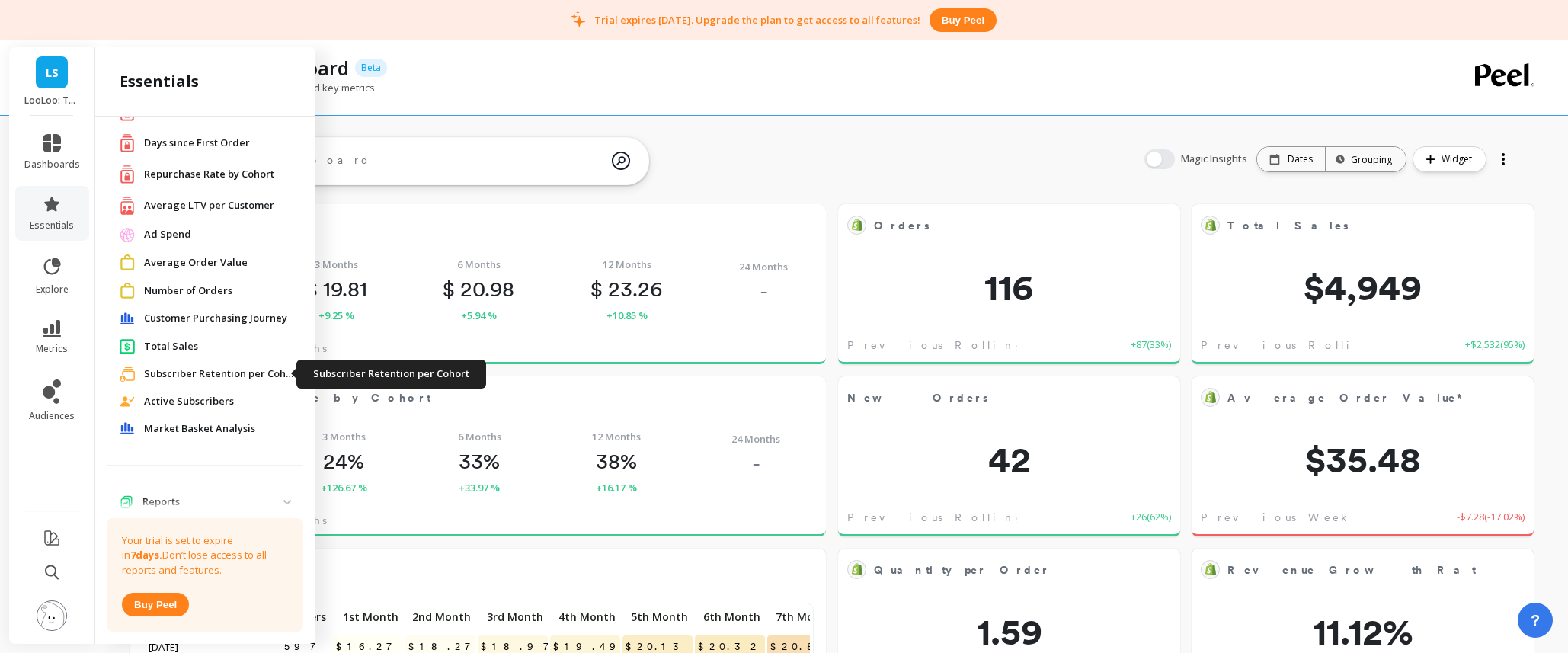
click at [187, 370] on span "Subscriber Retention per Cohort" at bounding box center [220, 374] width 152 height 16
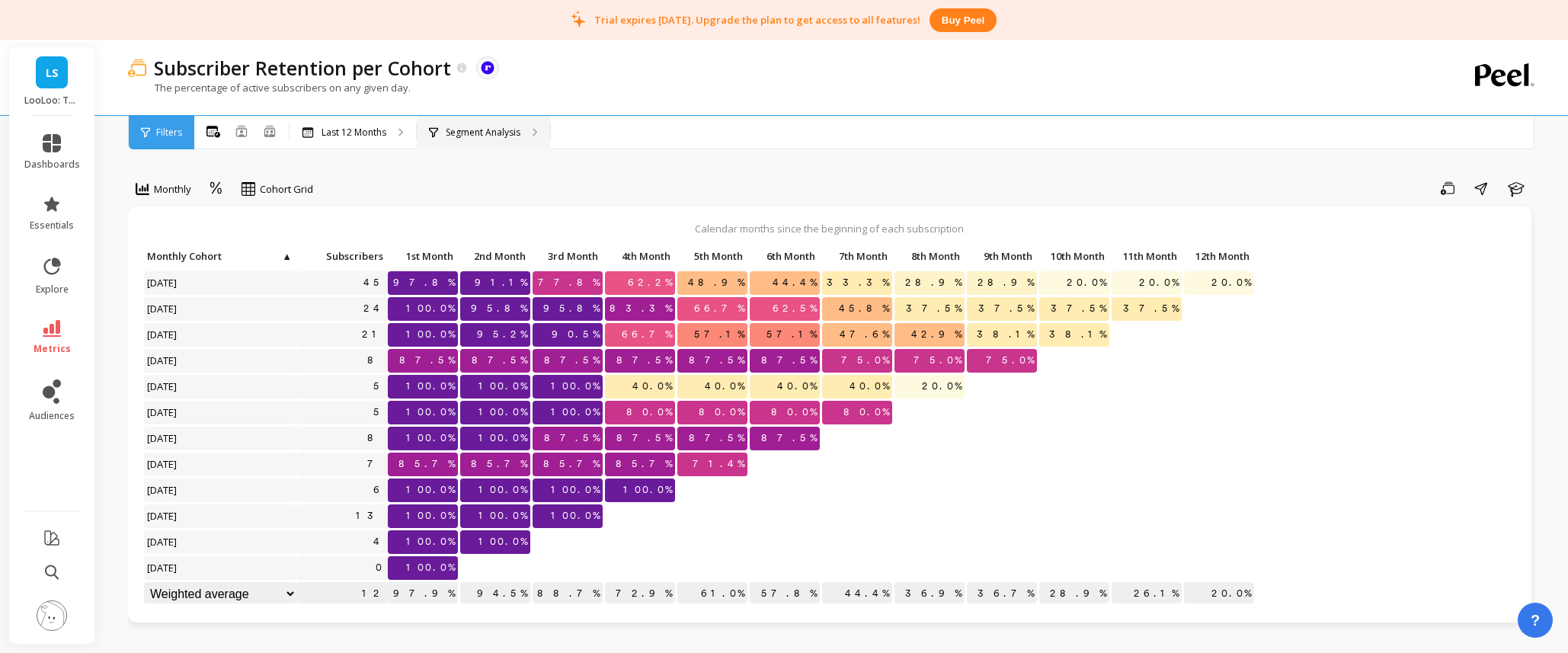
click at [471, 129] on p "Segment Analysis" at bounding box center [483, 133] width 75 height 12
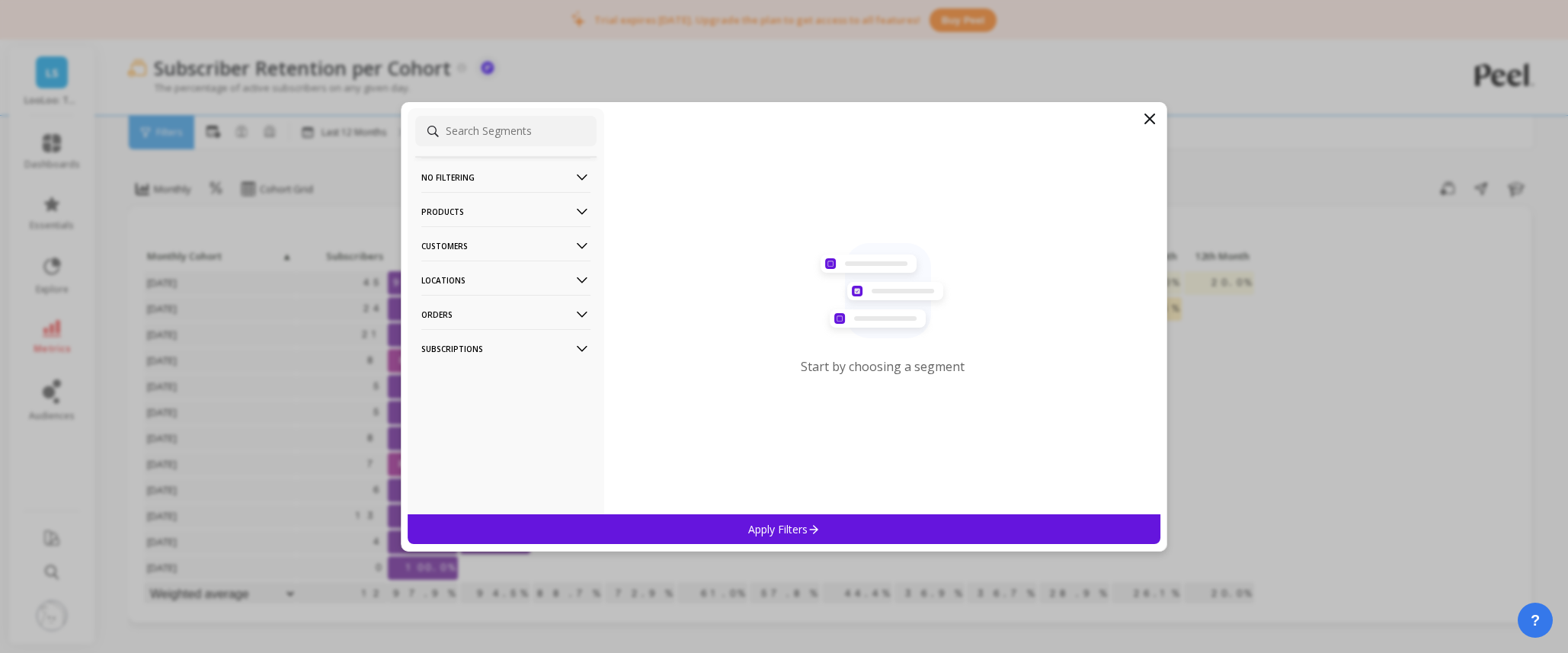
drag, startPoint x: 1156, startPoint y: 116, endPoint x: 1110, endPoint y: 120, distance: 46.2
click at [1156, 116] on icon at bounding box center [1150, 118] width 18 height 18
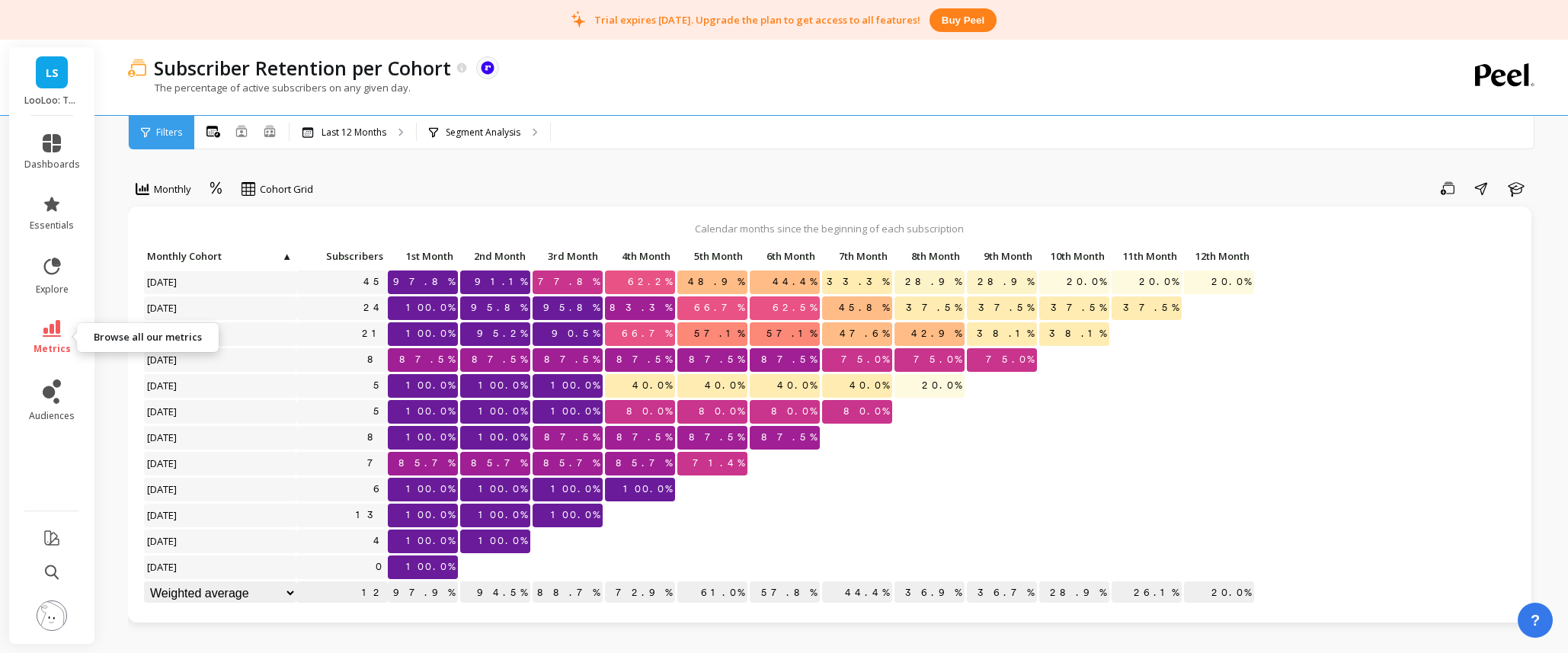
click at [63, 327] on link "metrics" at bounding box center [52, 338] width 56 height 35
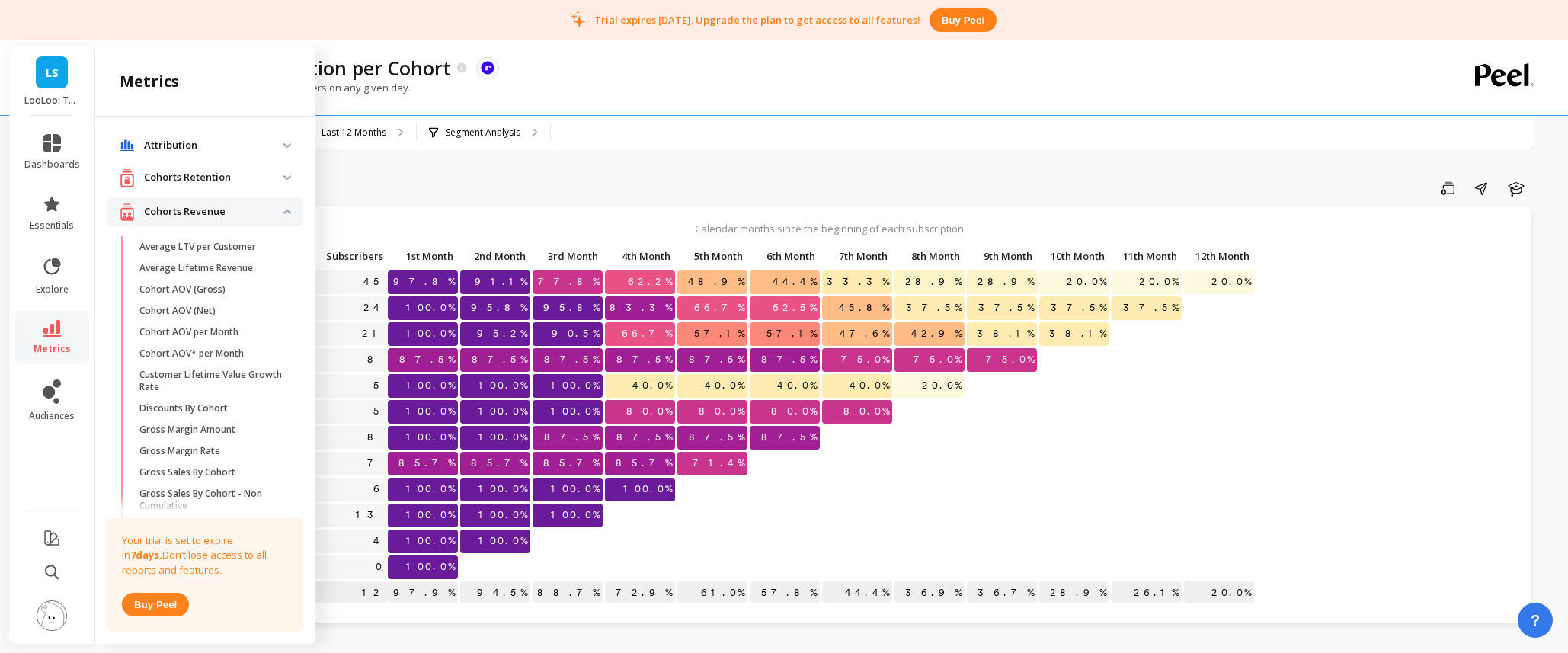
scroll to position [425, 0]
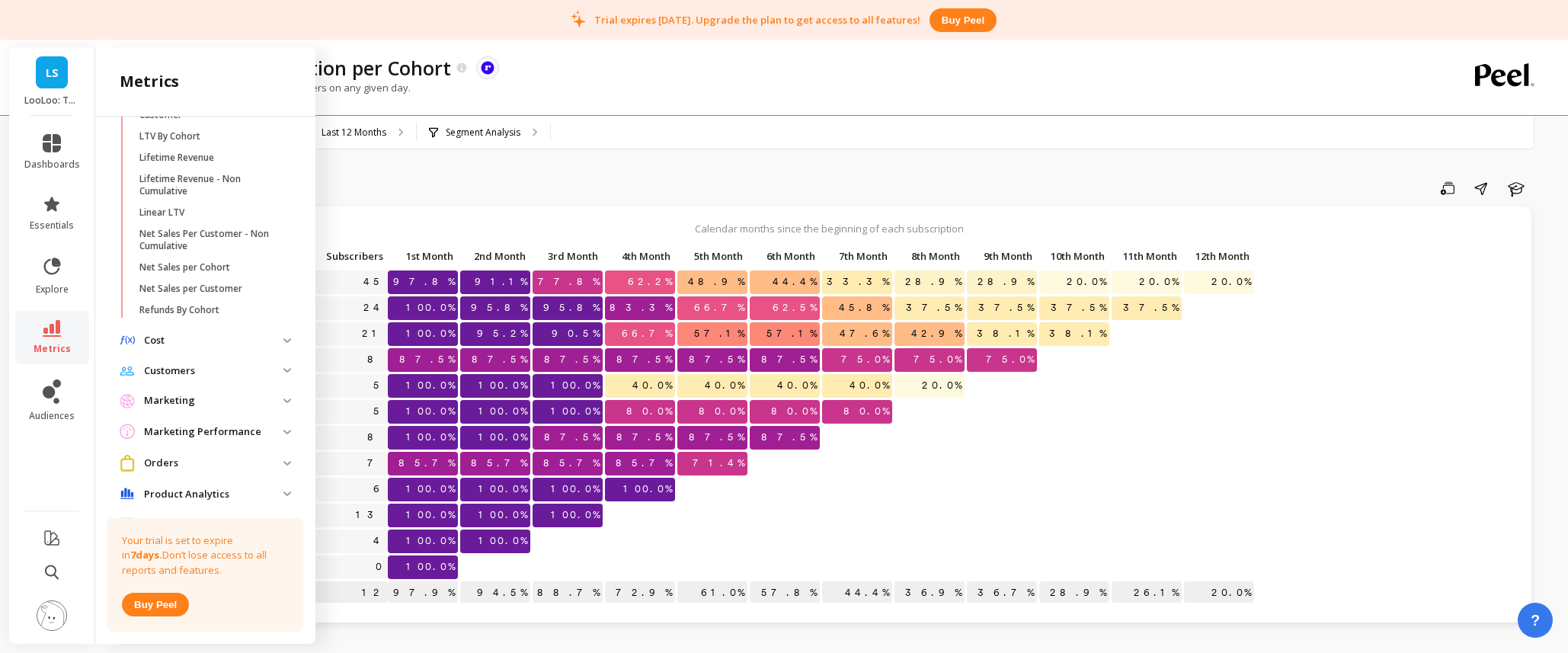
click at [206, 396] on p "Marketing" at bounding box center [214, 401] width 140 height 16
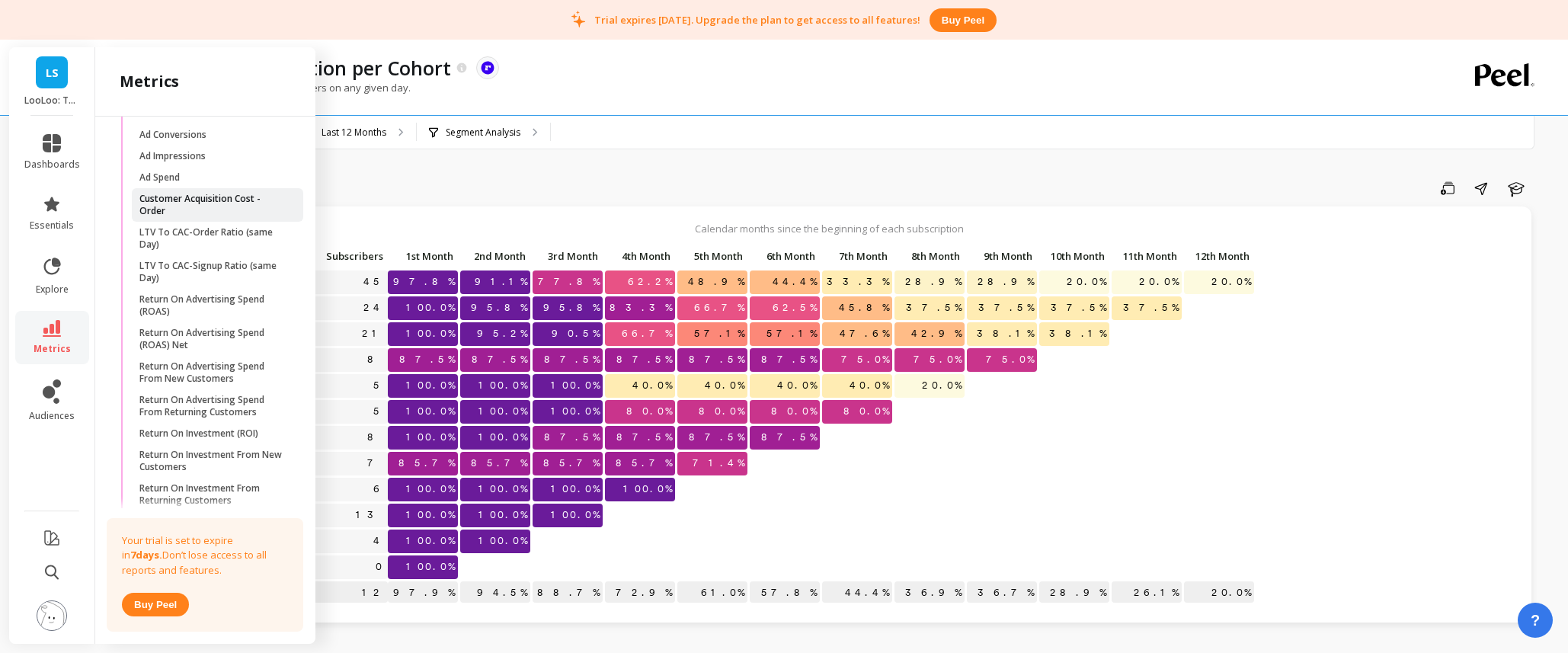
scroll to position [747, 0]
click at [213, 307] on p "Return On Advertising Spend (ROAS)" at bounding box center [213, 304] width 146 height 24
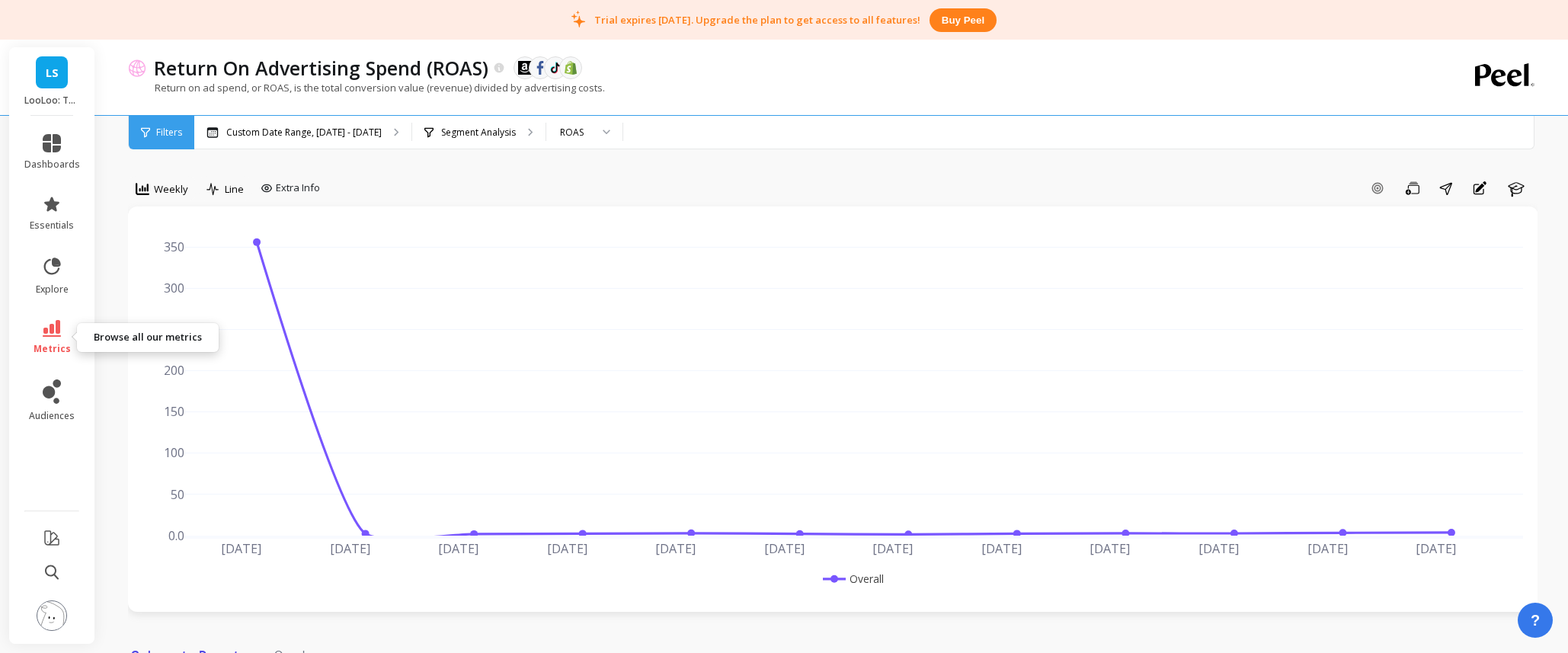
click at [61, 340] on link "metrics" at bounding box center [52, 338] width 56 height 35
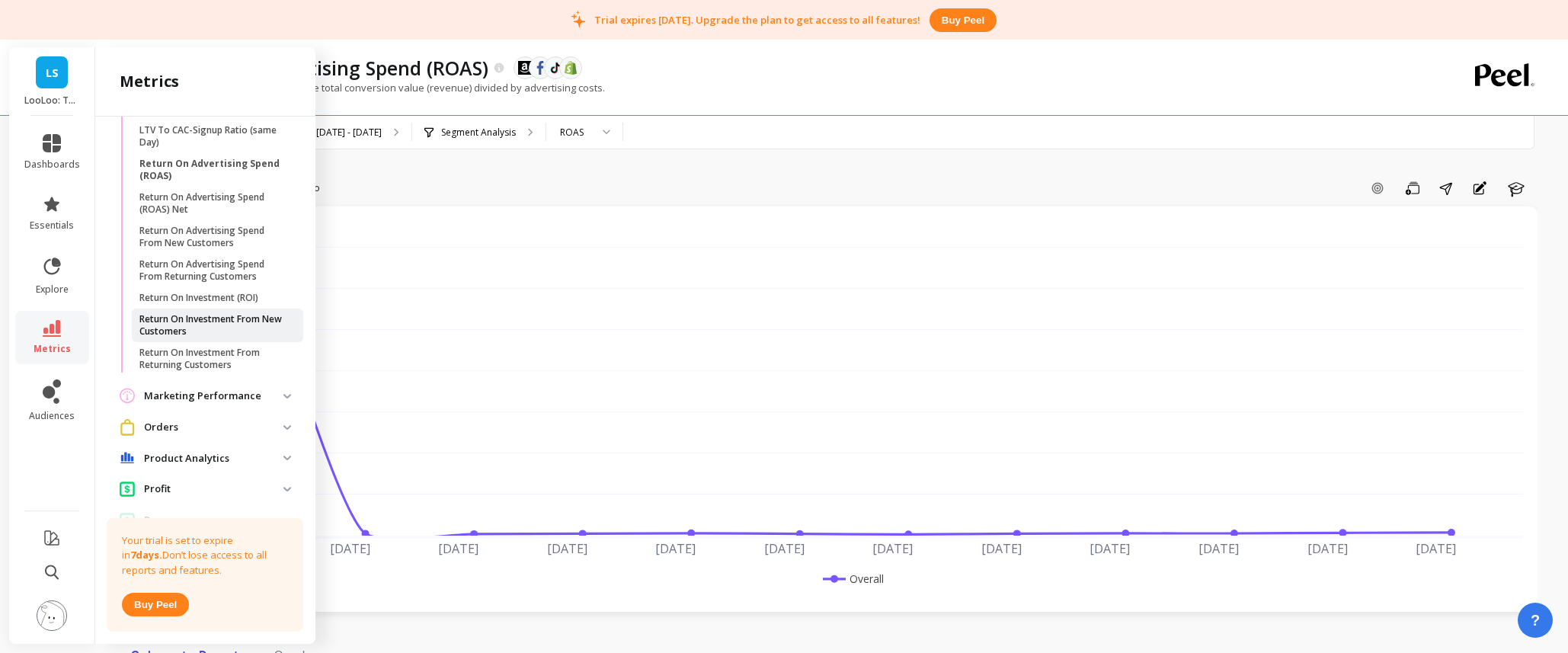
scroll to position [884, 0]
click at [197, 292] on p "Return On Investment (ROI)" at bounding box center [199, 295] width 119 height 12
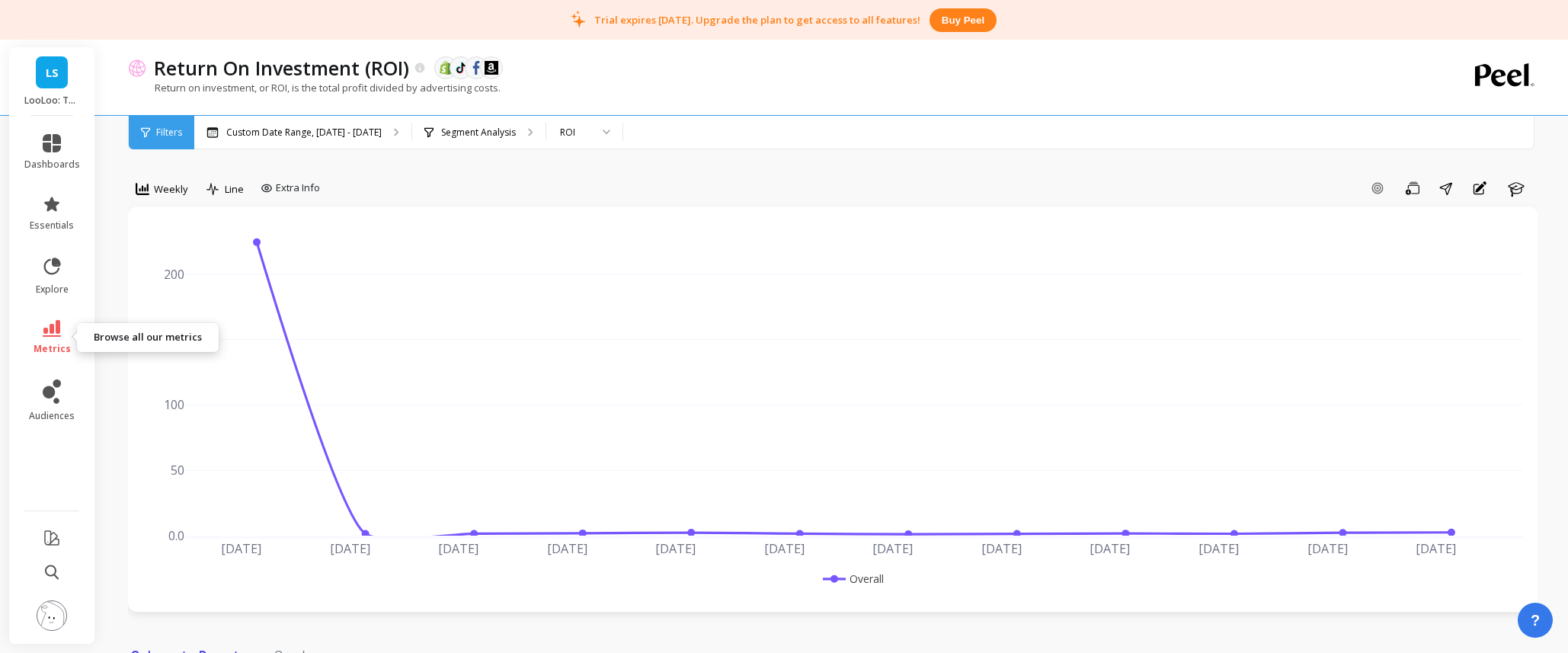
click at [54, 331] on icon at bounding box center [51, 328] width 18 height 16
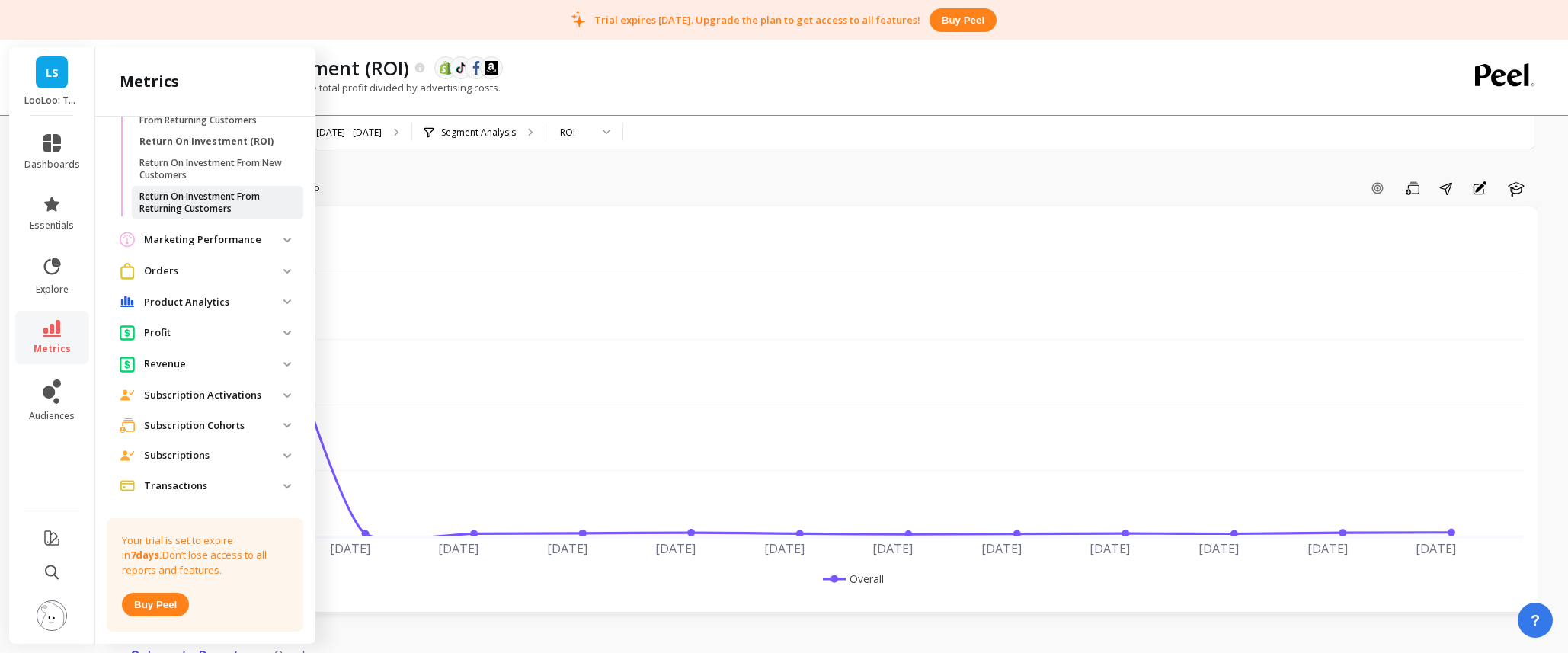
scroll to position [1040, 0]
click at [194, 296] on p "Product Analytics" at bounding box center [214, 300] width 140 height 16
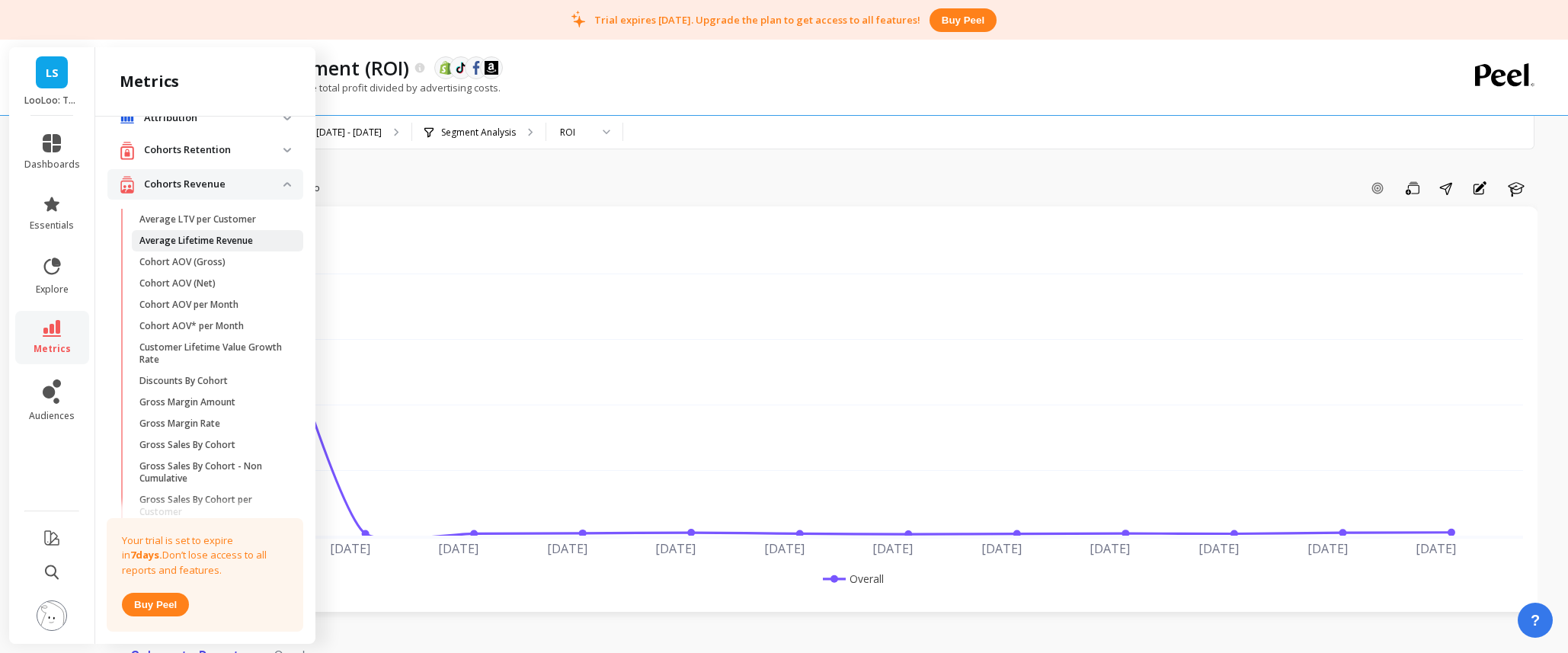
scroll to position [0, 0]
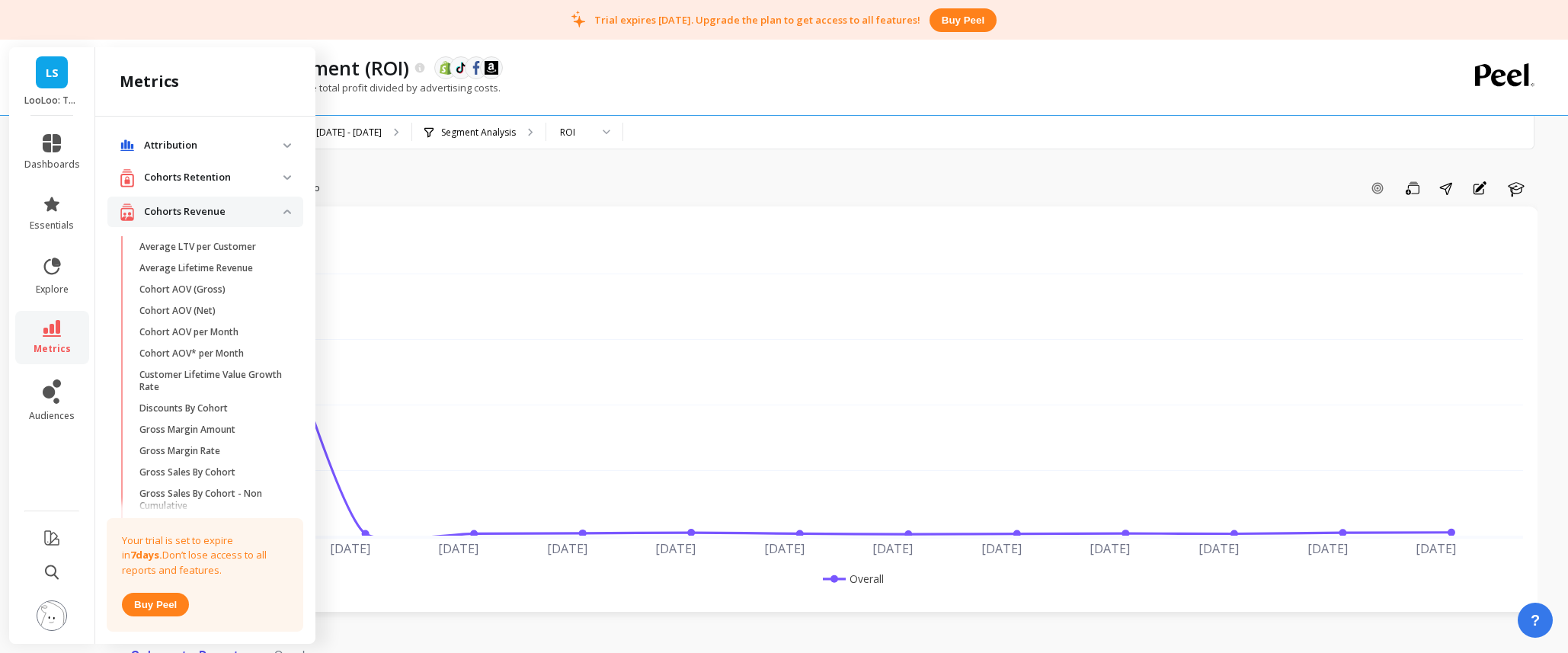
click at [209, 152] on p "Attribution" at bounding box center [214, 146] width 140 height 16
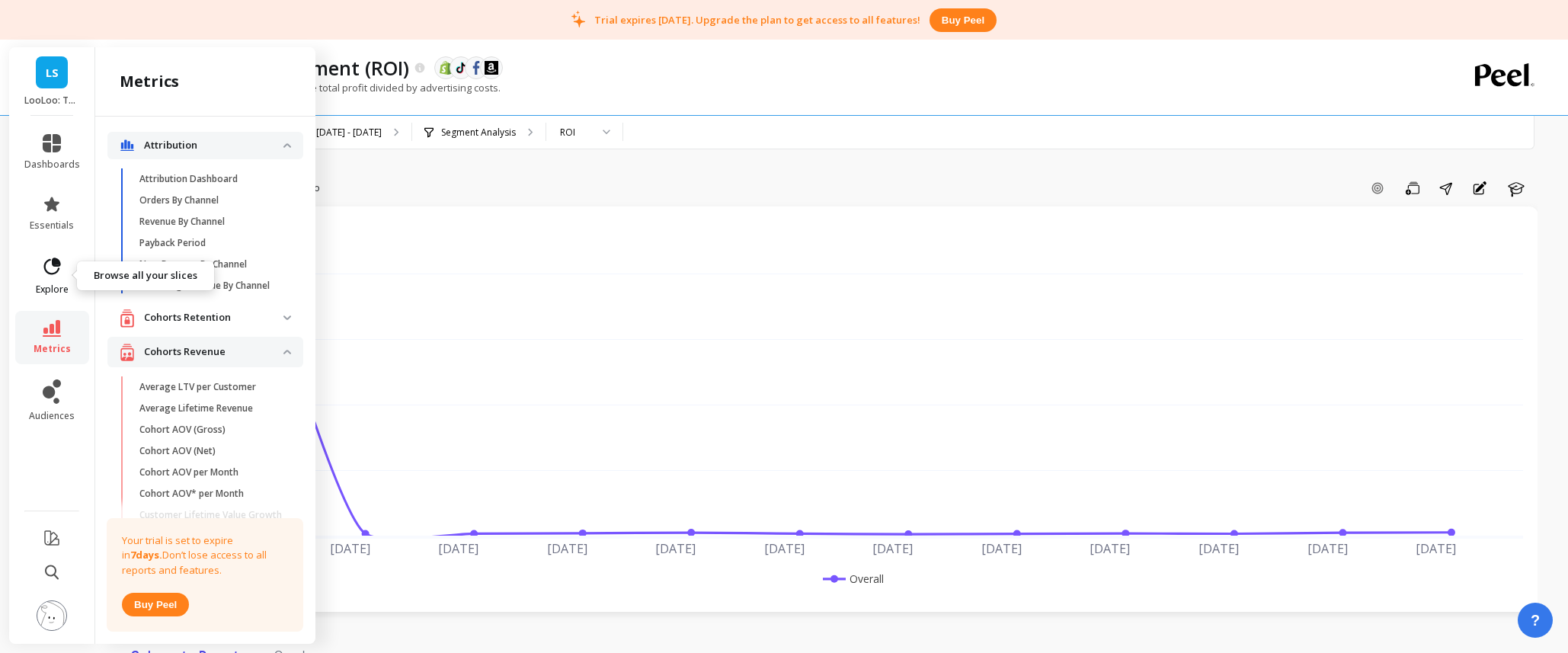
click at [52, 277] on link "explore" at bounding box center [52, 276] width 56 height 40
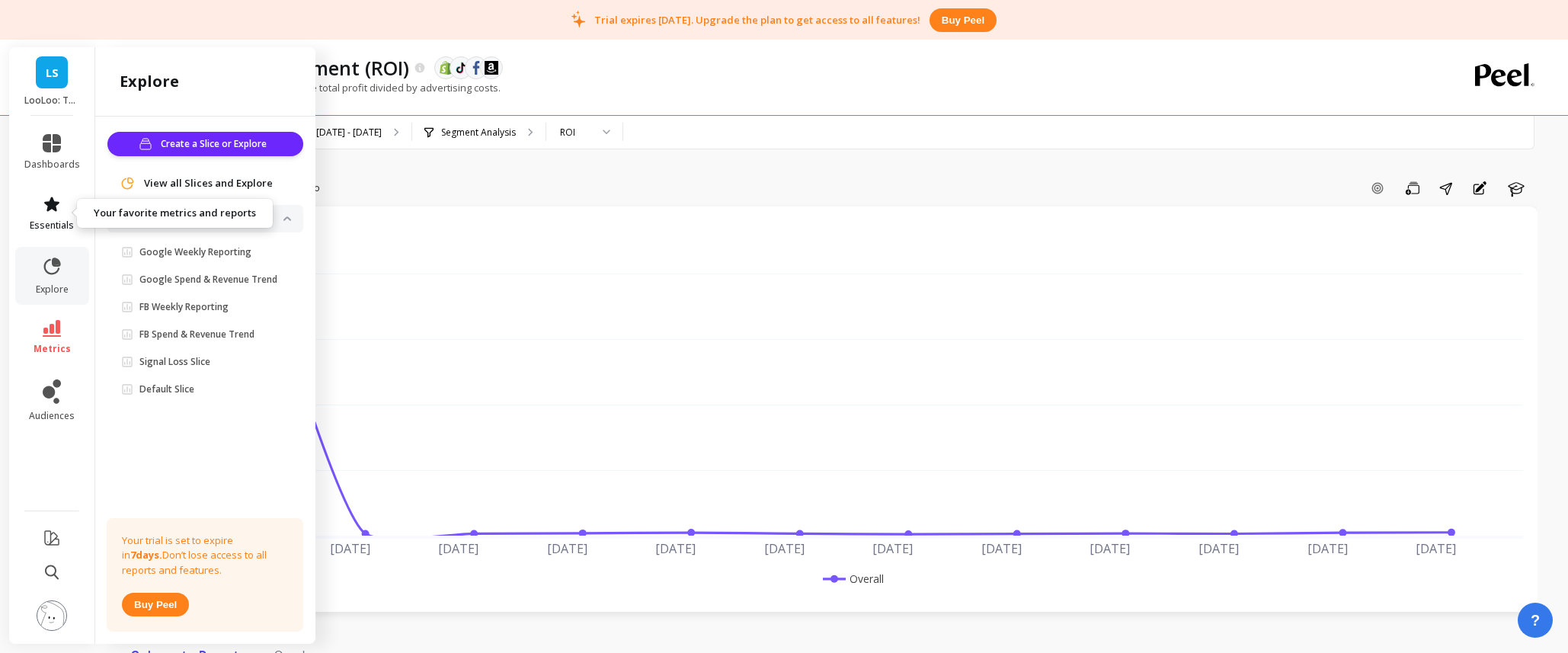
click at [50, 220] on span "essentials" at bounding box center [51, 226] width 44 height 12
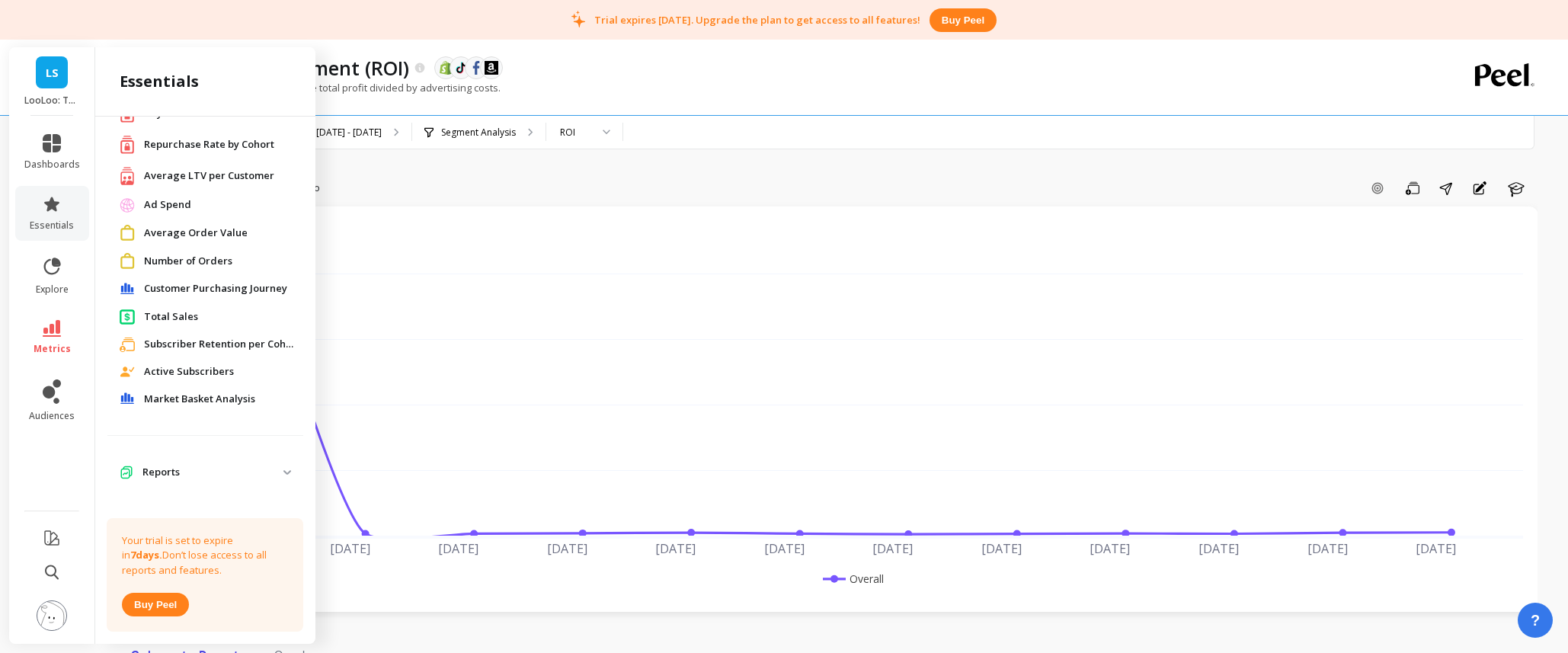
scroll to position [103, 0]
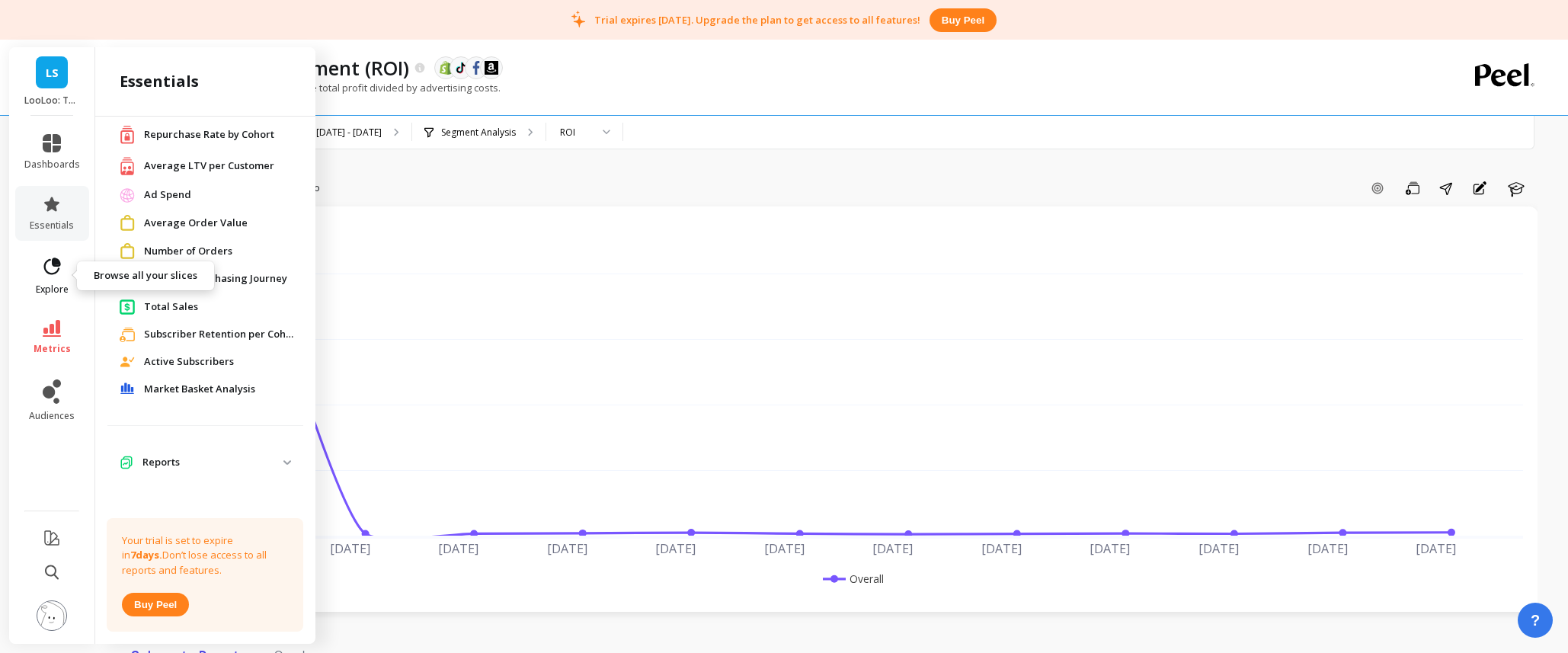
click at [70, 285] on link "explore" at bounding box center [52, 276] width 56 height 40
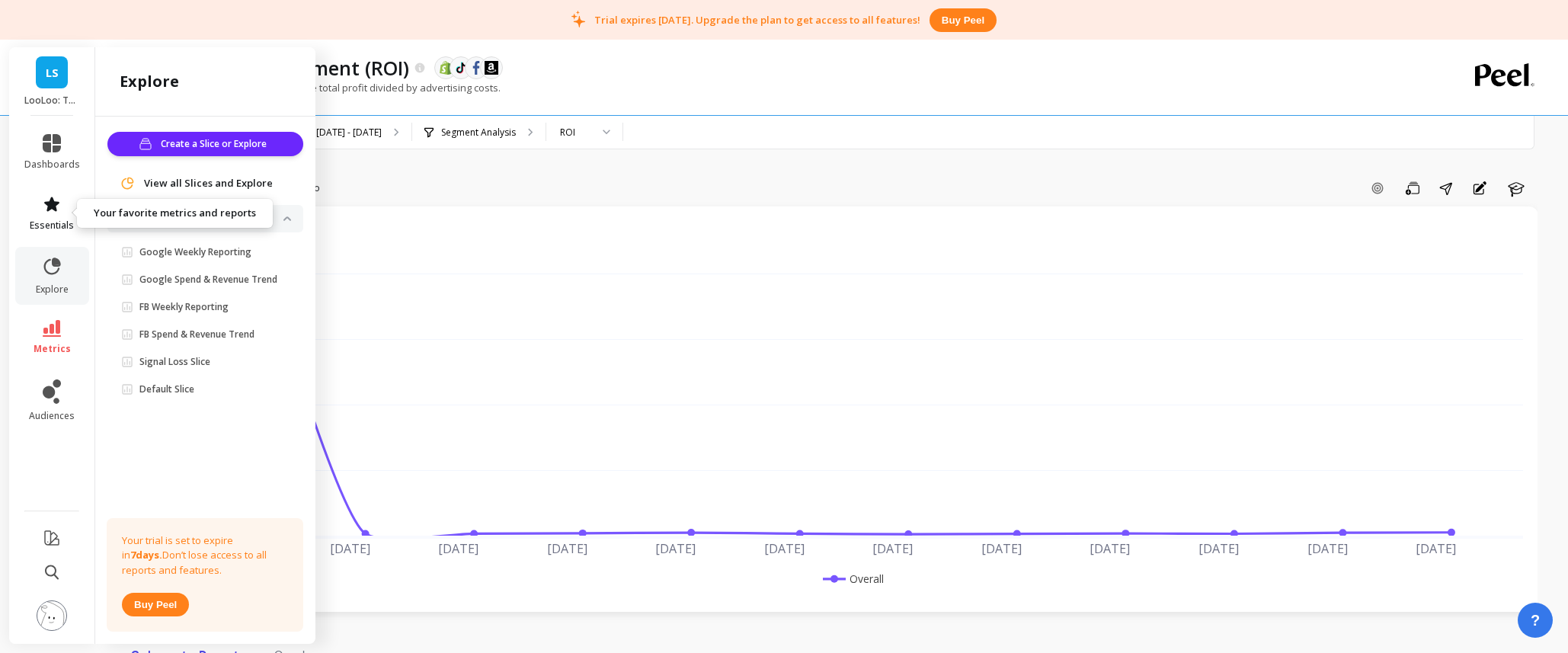
click at [54, 220] on span "essentials" at bounding box center [51, 226] width 44 height 12
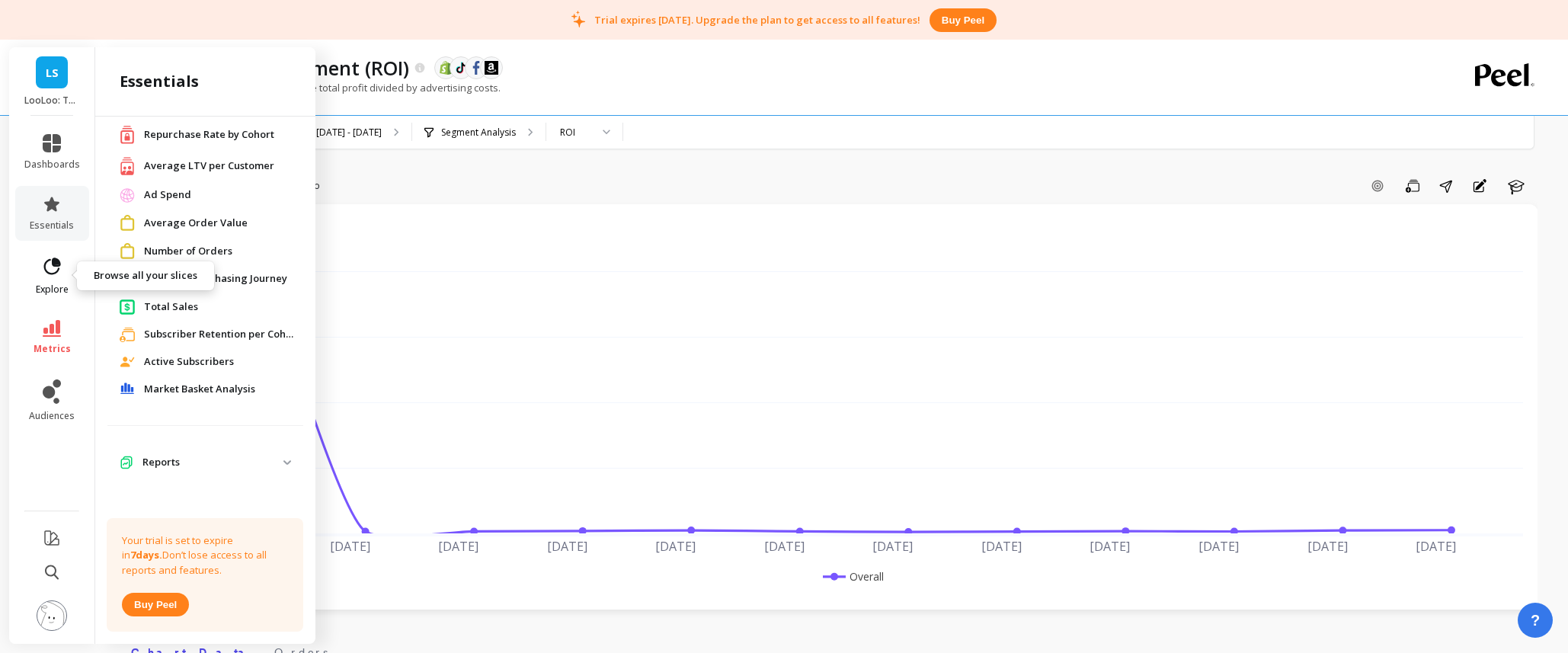
scroll to position [4, 0]
click at [52, 271] on icon at bounding box center [51, 267] width 22 height 22
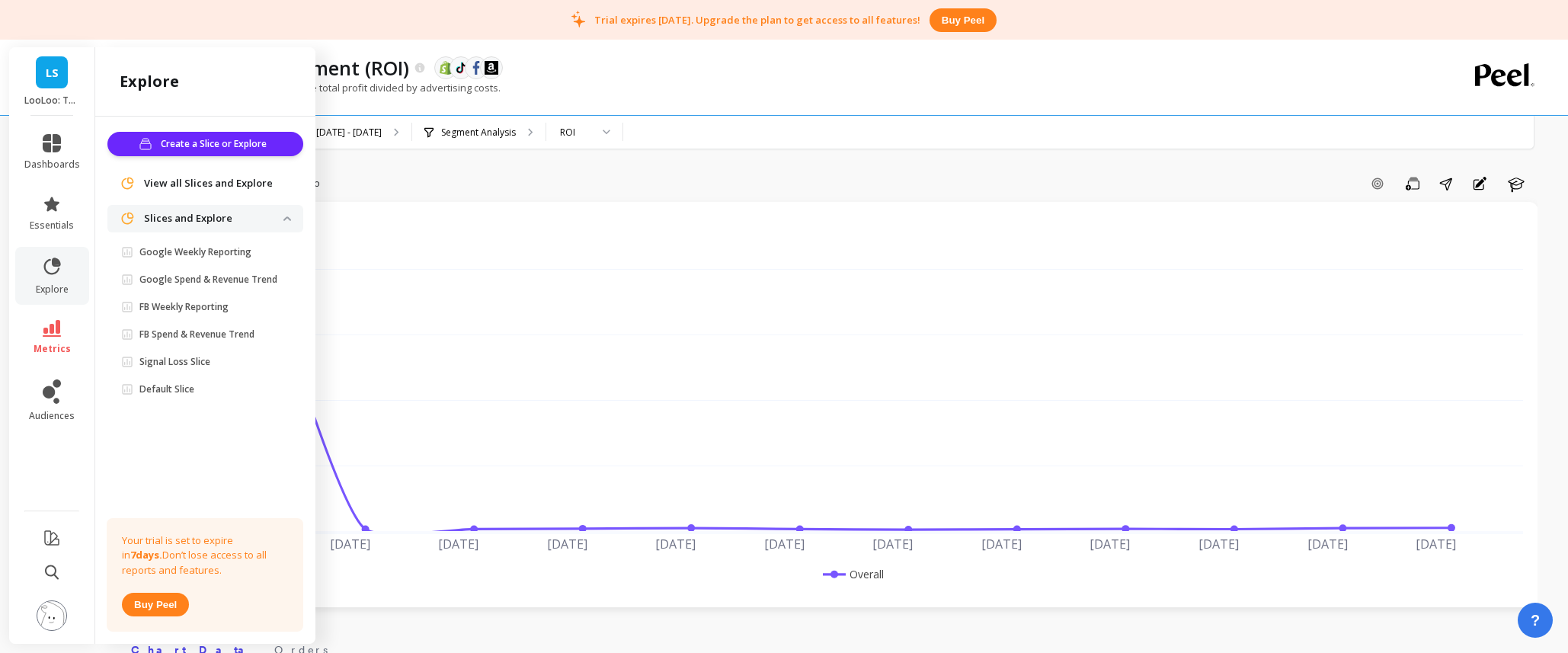
click at [208, 184] on span "View all Slices and Explore" at bounding box center [208, 184] width 128 height 16
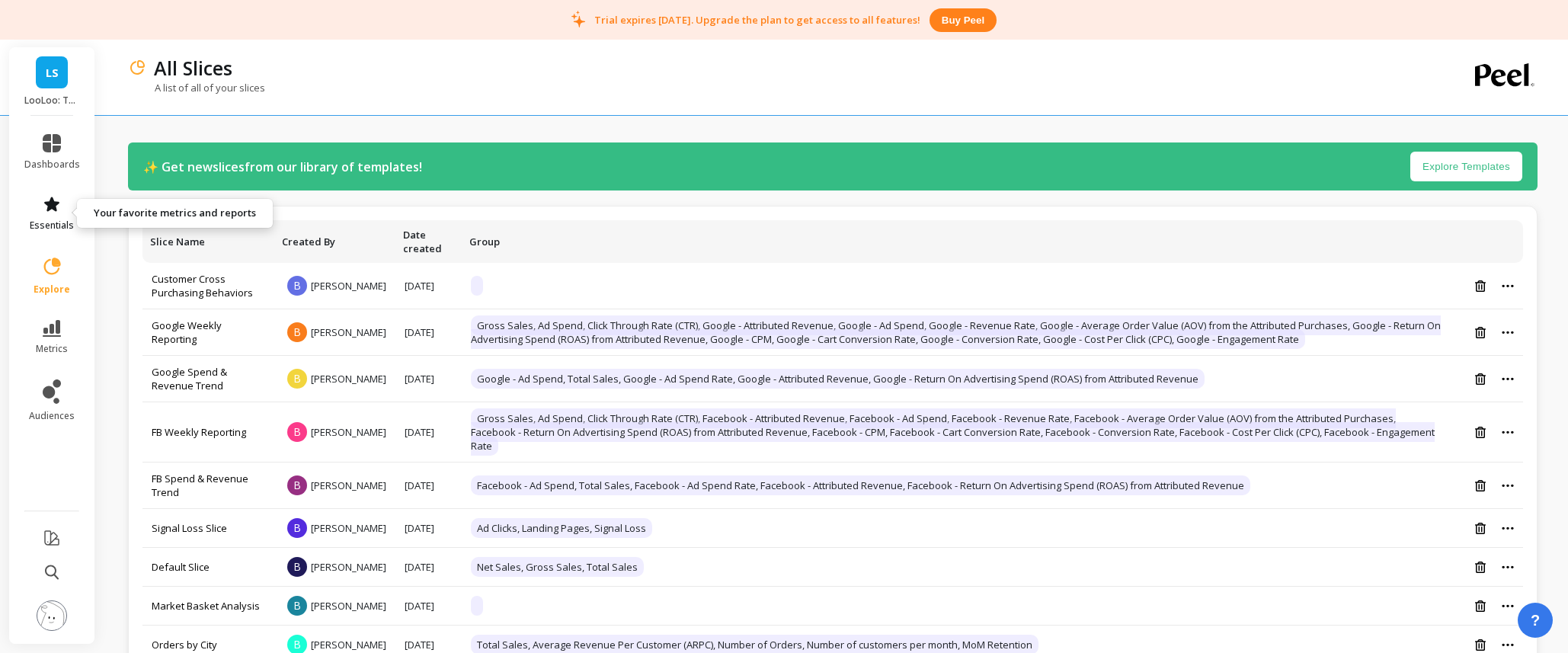
click at [49, 201] on icon at bounding box center [52, 203] width 16 height 15
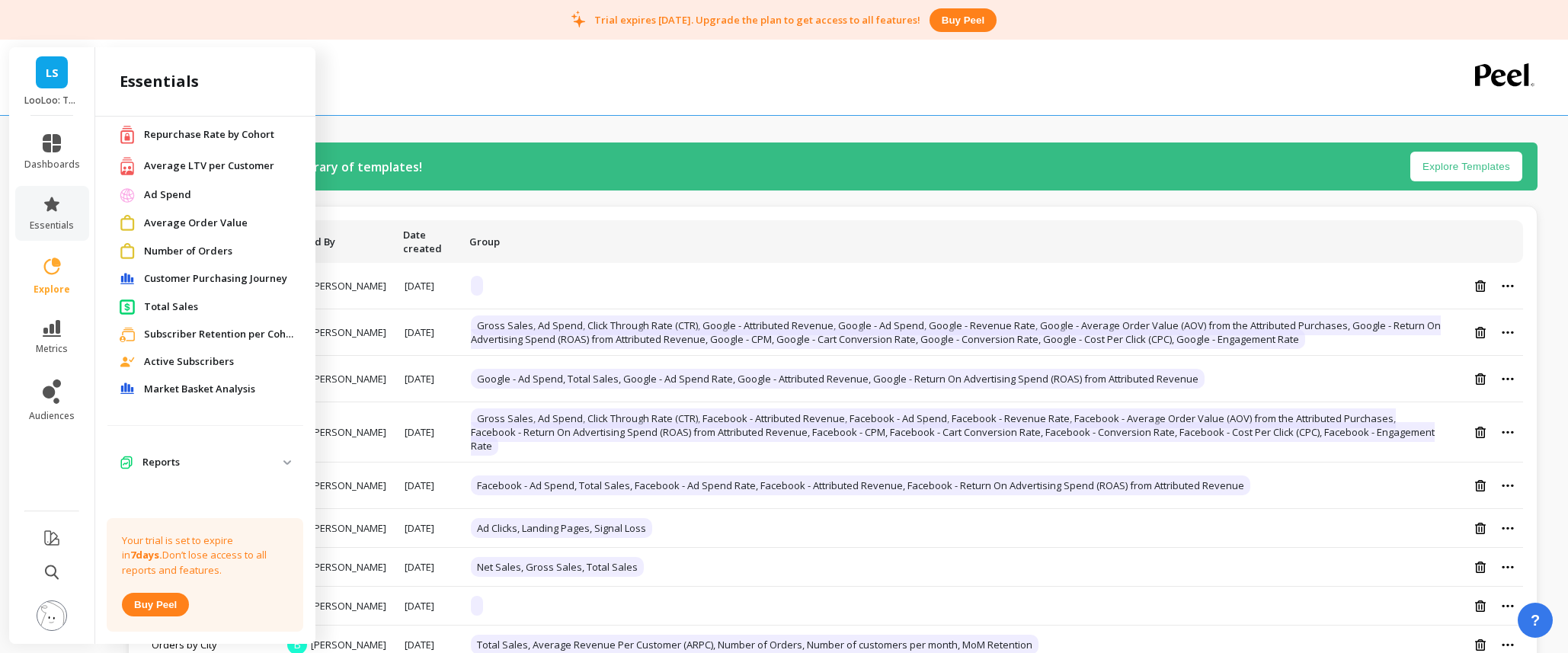
scroll to position [109, 0]
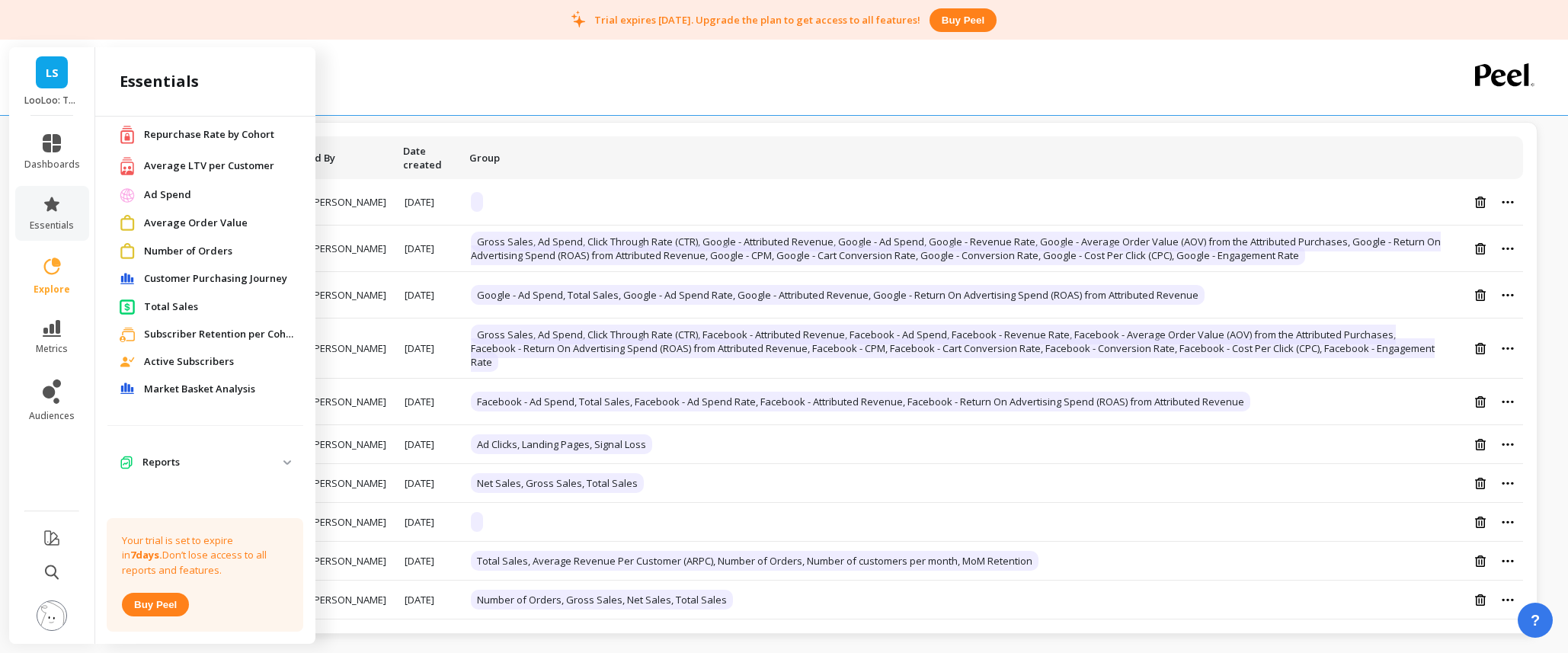
click at [172, 459] on p "Reports" at bounding box center [213, 463] width 141 height 16
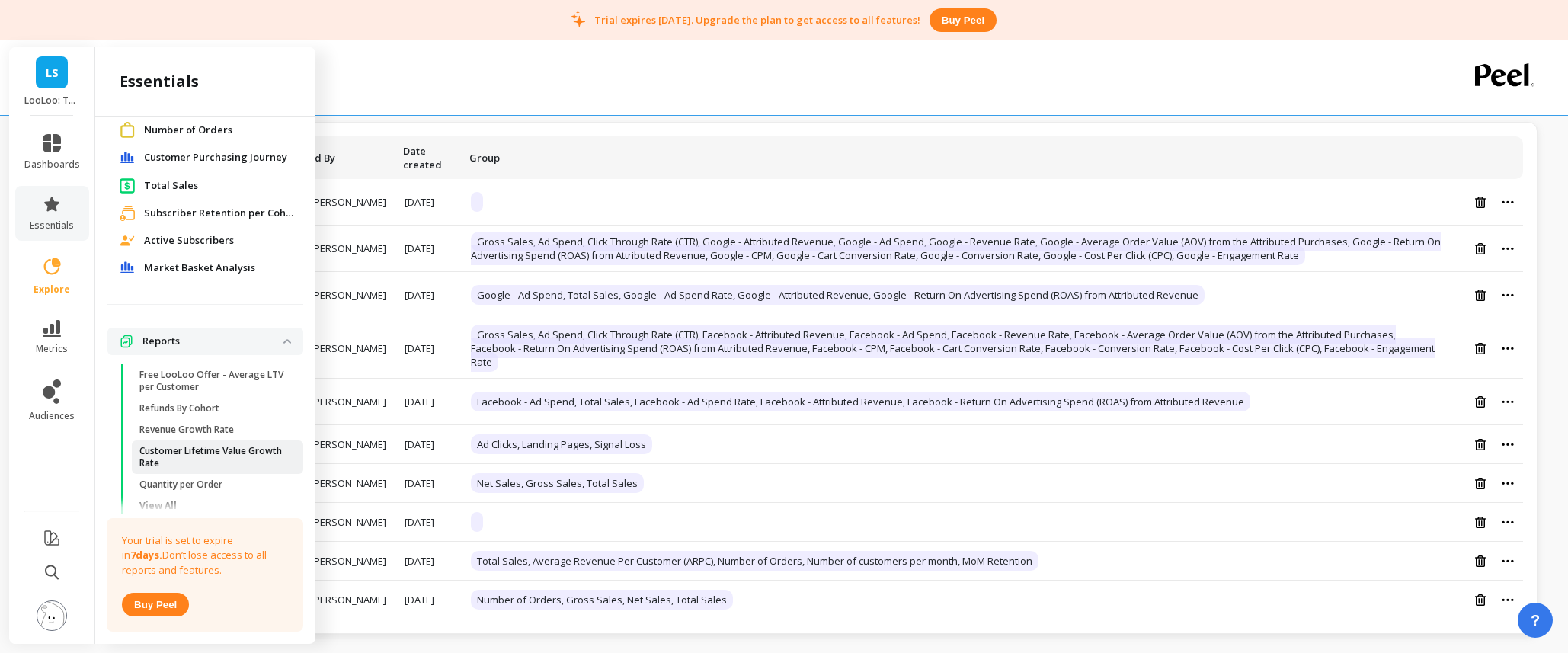
scroll to position [229, 0]
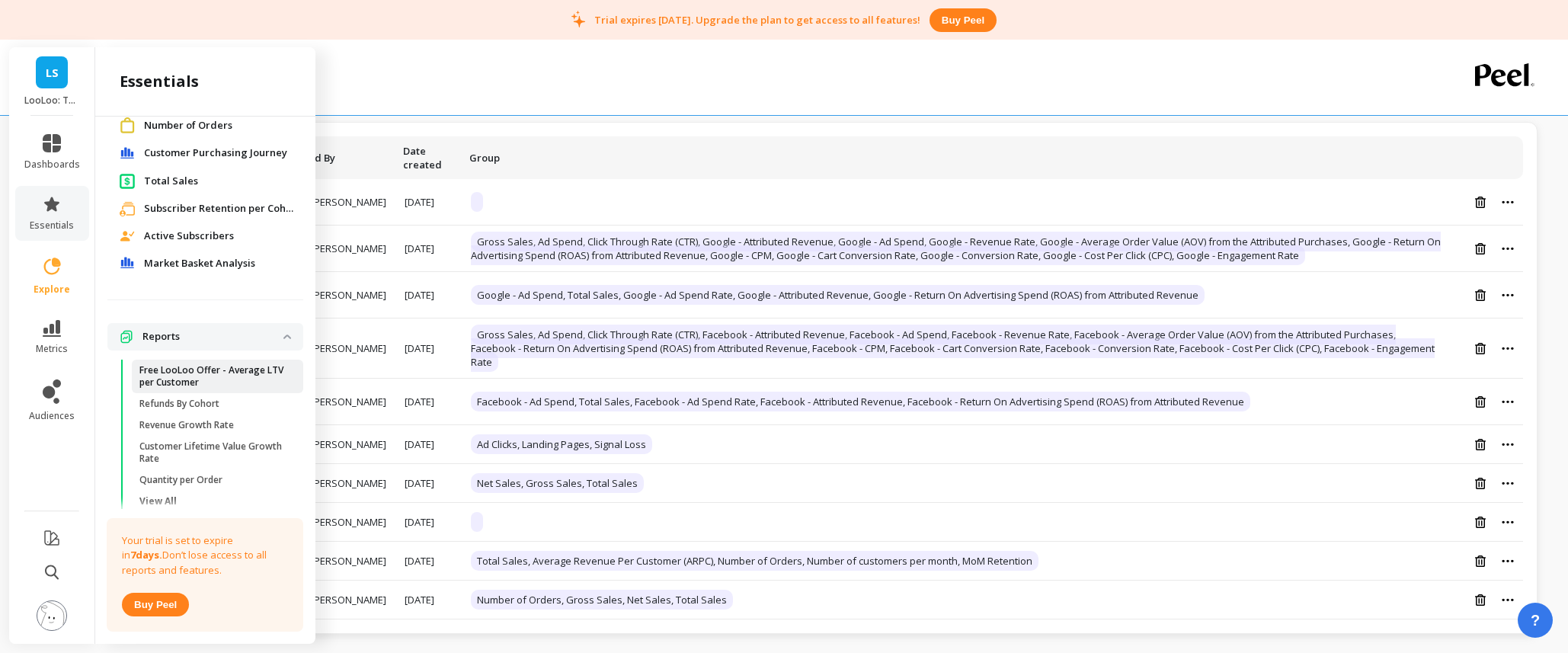
click at [209, 370] on p "Free LooLoo Offer - Average LTV per Customer" at bounding box center [213, 376] width 146 height 24
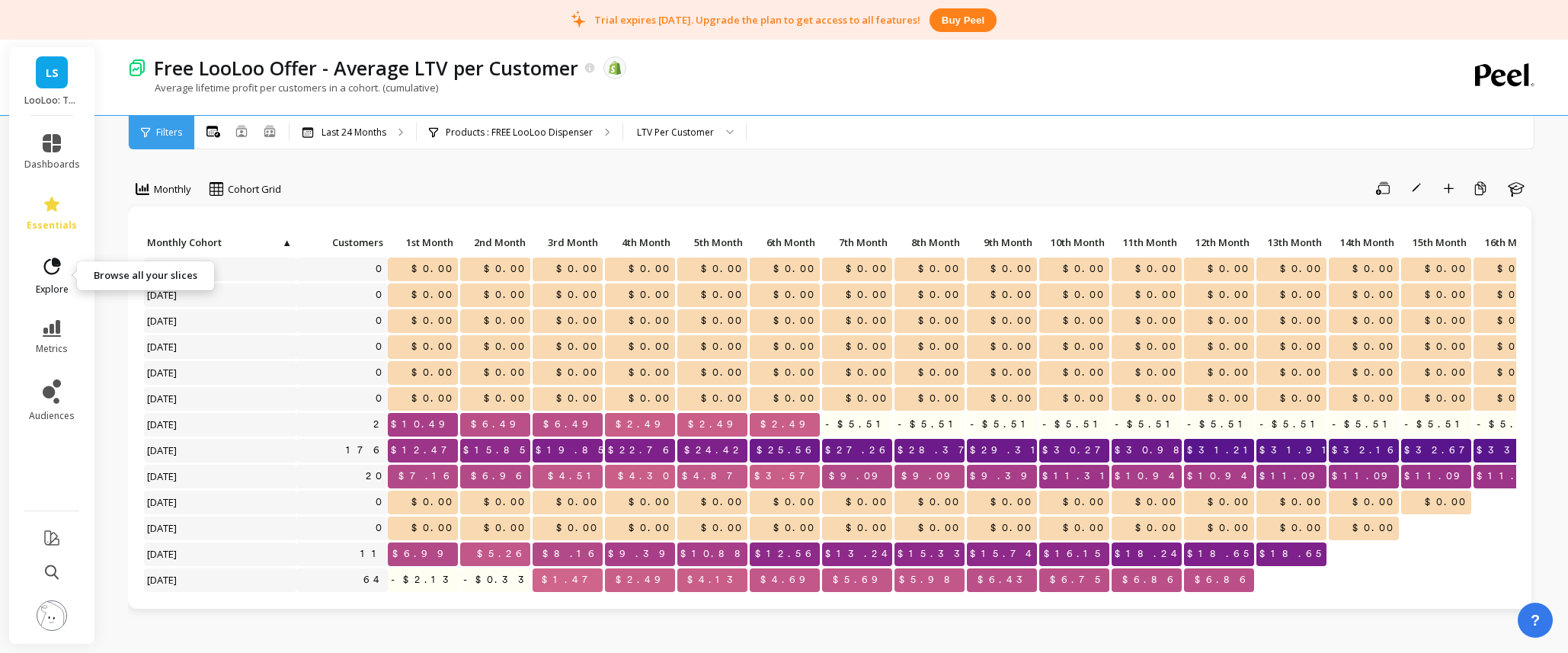
click at [55, 278] on link "explore" at bounding box center [52, 276] width 56 height 40
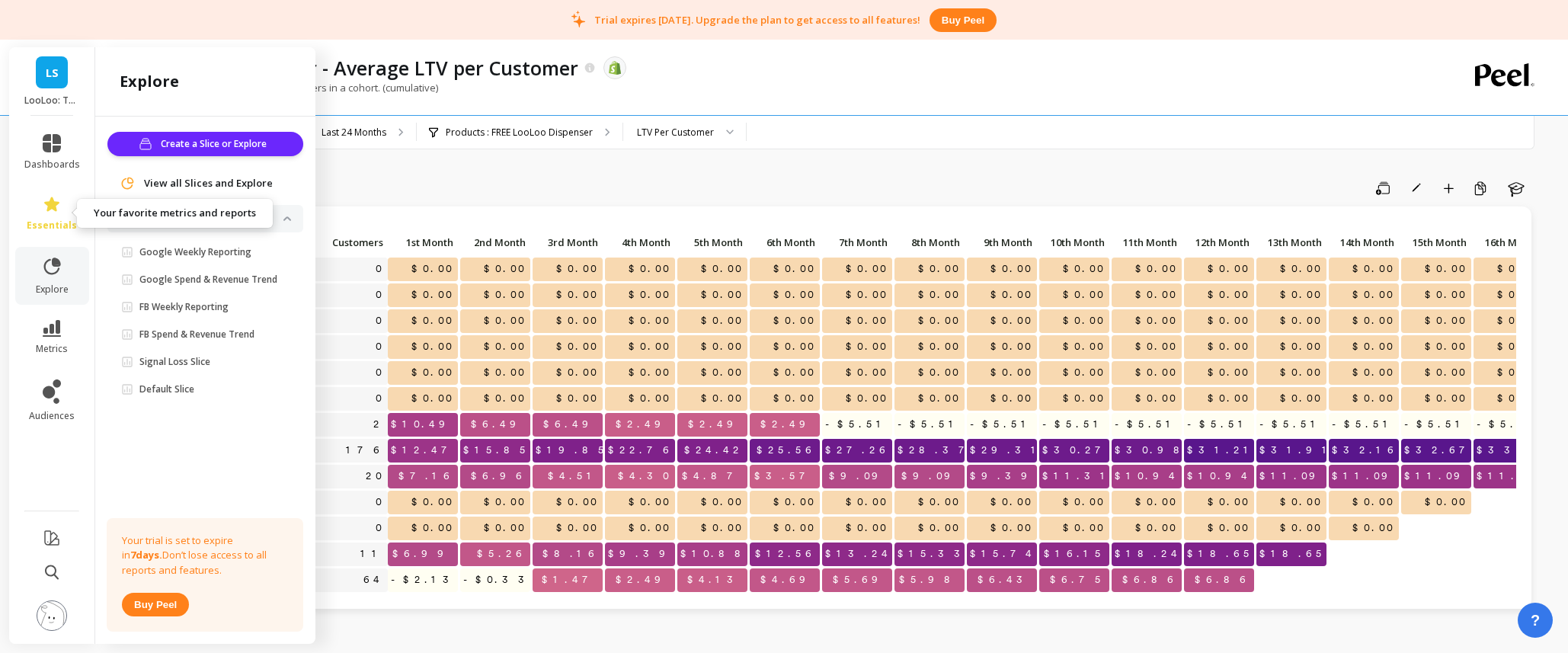
click at [51, 214] on link "essentials" at bounding box center [52, 214] width 56 height 36
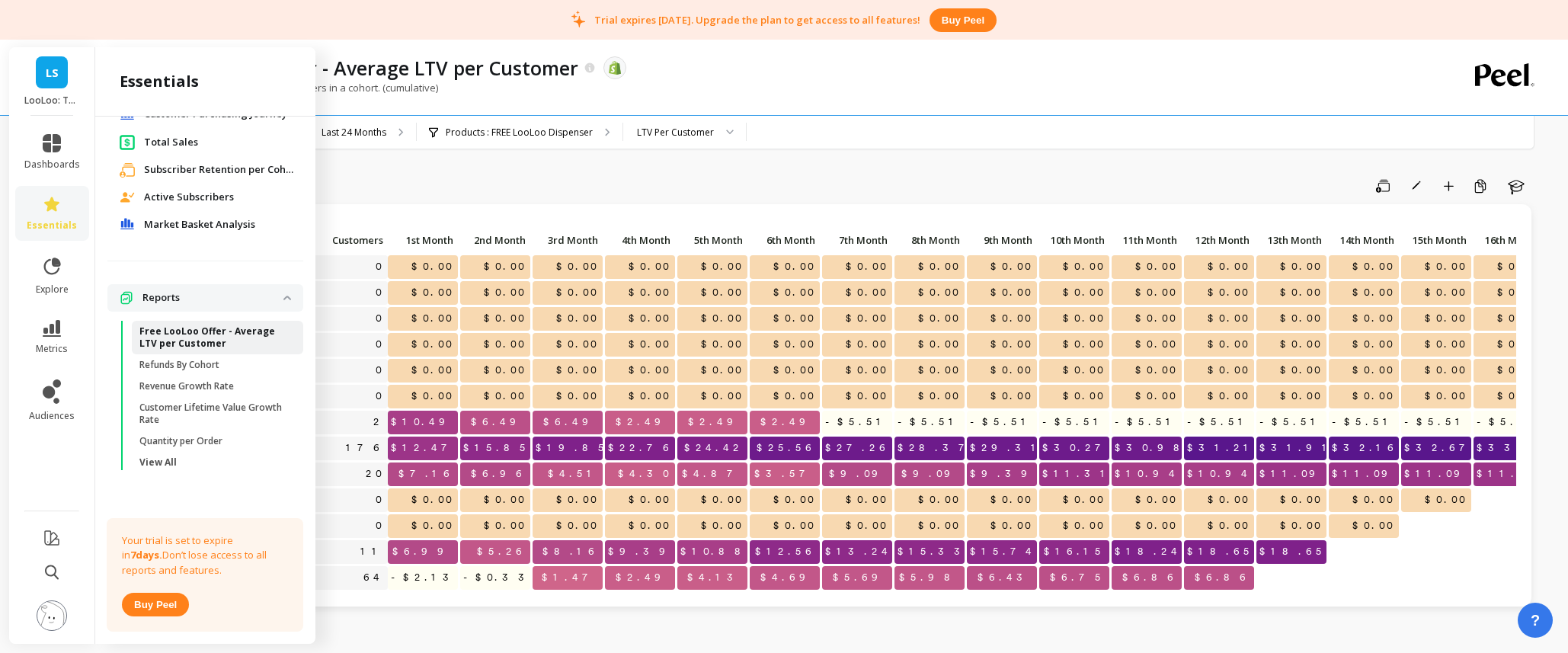
scroll to position [267, 0]
